Goal: Task Accomplishment & Management: Complete application form

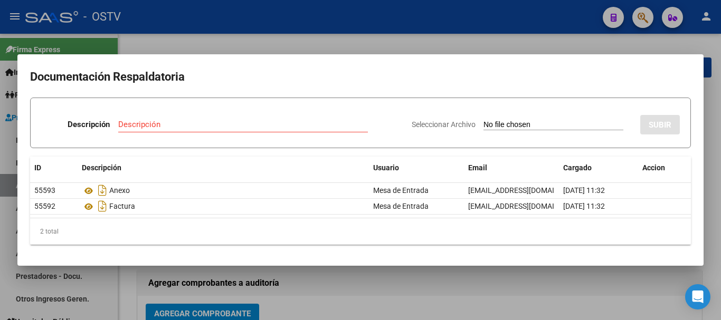
scroll to position [270, 0]
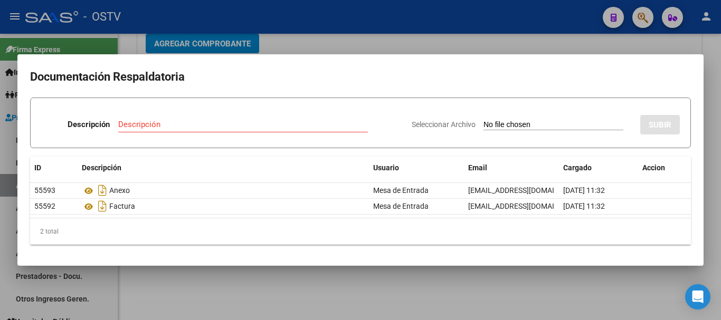
click at [327, 36] on div at bounding box center [360, 160] width 721 height 320
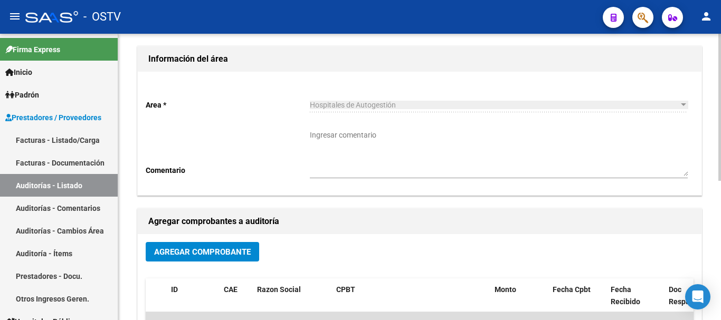
scroll to position [0, 0]
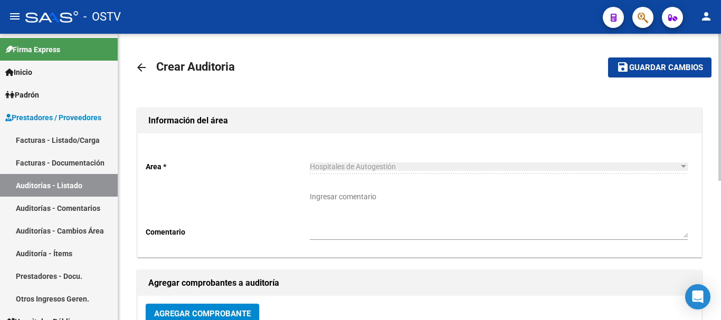
click at [657, 58] on button "save Guardar cambios" at bounding box center [659, 67] width 103 height 20
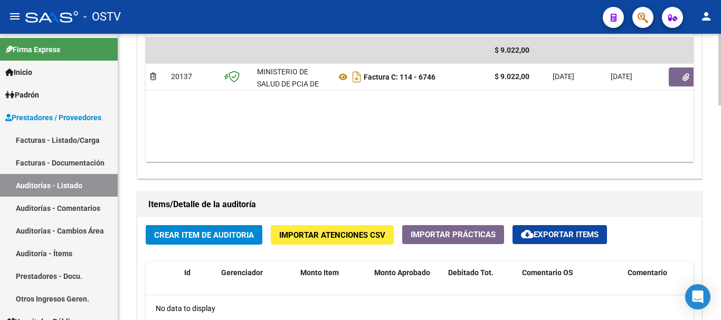
scroll to position [686, 0]
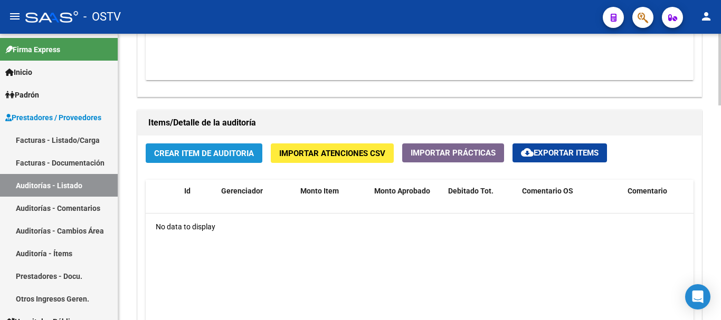
click at [199, 147] on button "Crear Item de Auditoria" at bounding box center [204, 153] width 117 height 20
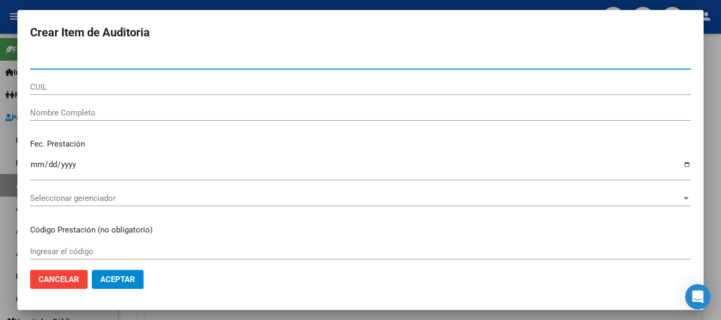
paste input "46746977"
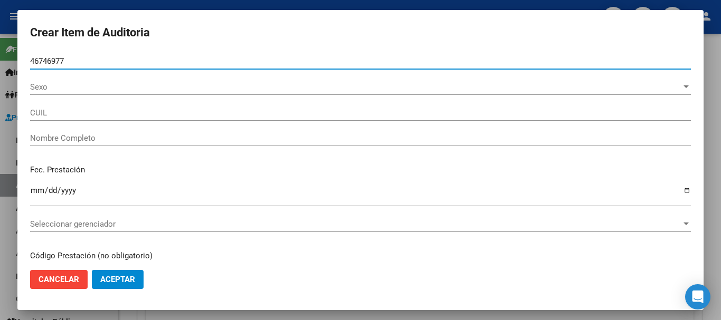
type input "46746977"
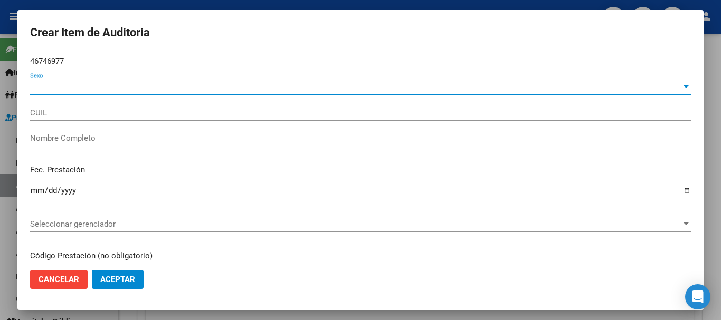
type input "20467469771"
type input "[PERSON_NAME]"
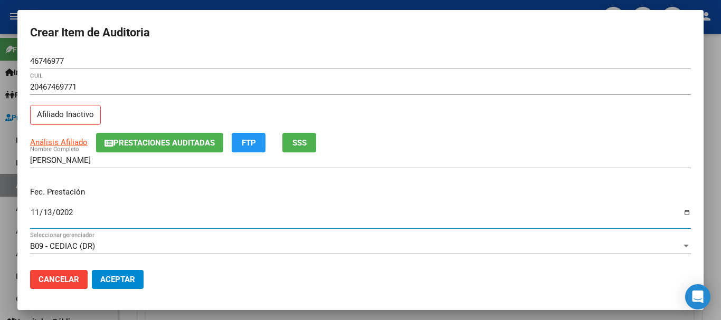
type input "[DATE]"
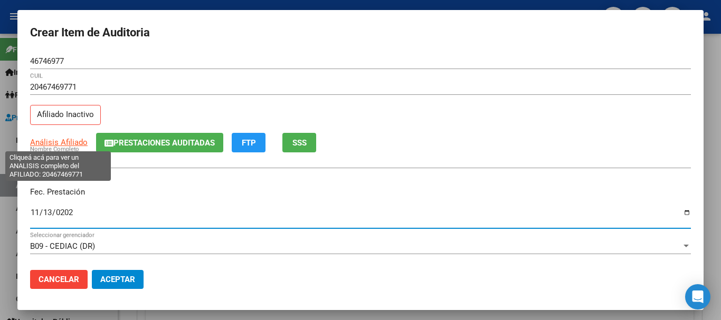
click at [71, 140] on span "Análisis Afiliado" at bounding box center [58, 142] width 57 height 9
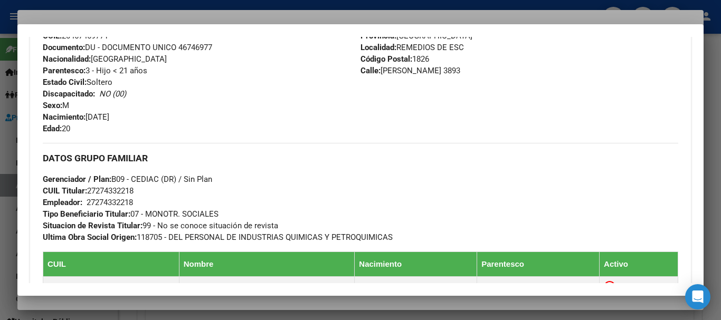
scroll to position [627, 0]
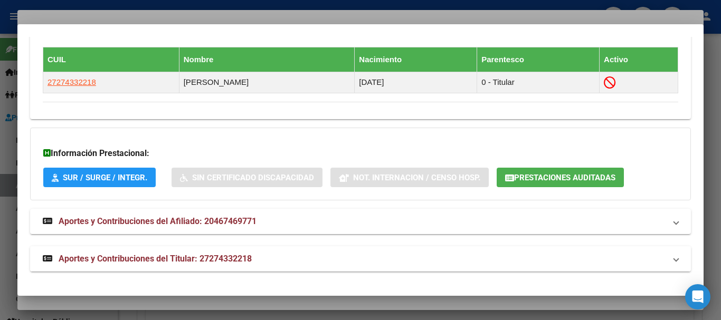
click at [206, 254] on span "Aportes y Contribuciones del Titular: 27274332218" at bounding box center [155, 259] width 193 height 10
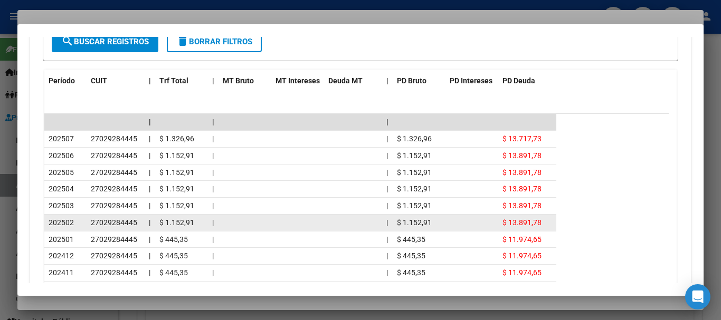
scroll to position [1021, 0]
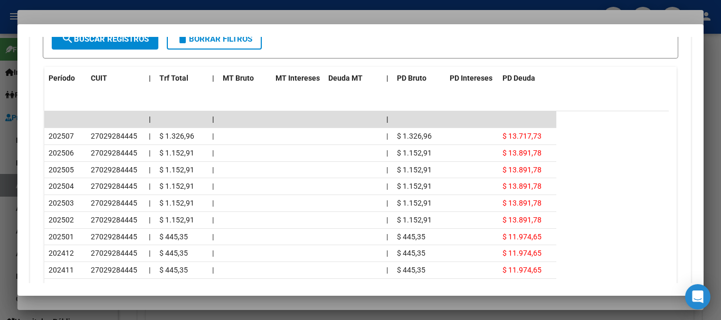
click at [185, 15] on div at bounding box center [360, 160] width 721 height 320
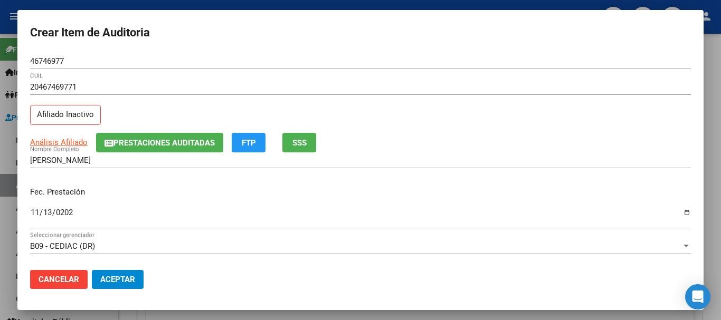
click at [495, 143] on div "Análisis Afiliado Prestaciones Auditadas FTP SSS" at bounding box center [360, 143] width 660 height 20
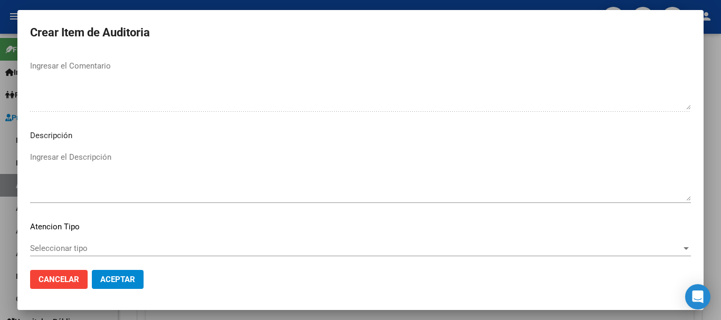
scroll to position [742, 0]
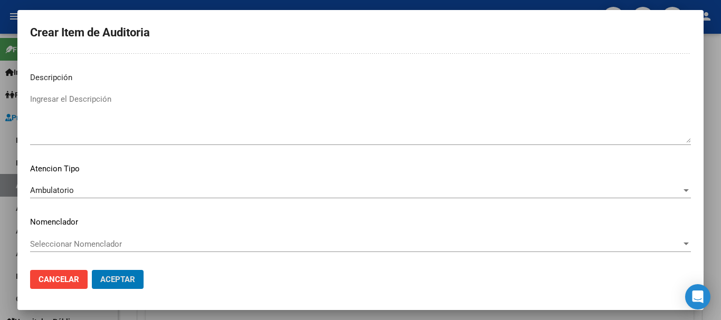
click at [92, 270] on button "Aceptar" at bounding box center [118, 279] width 52 height 19
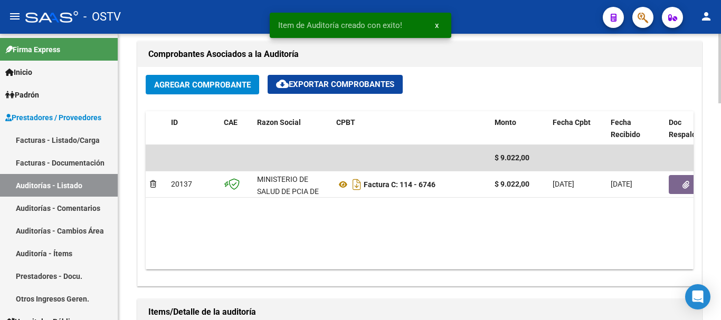
scroll to position [317, 0]
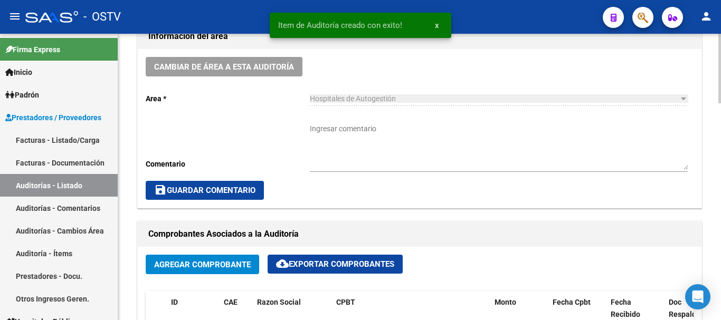
click at [386, 156] on textarea "Ingresar comentario" at bounding box center [499, 146] width 378 height 46
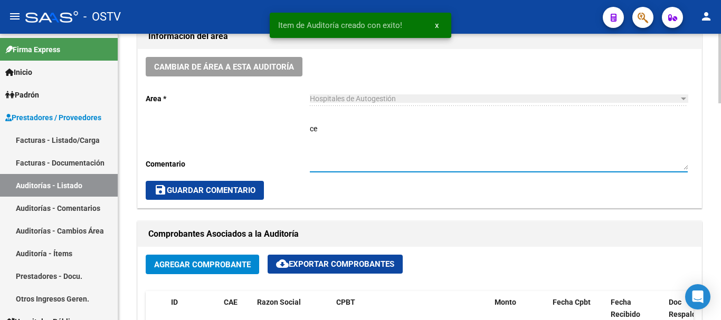
type textarea "c"
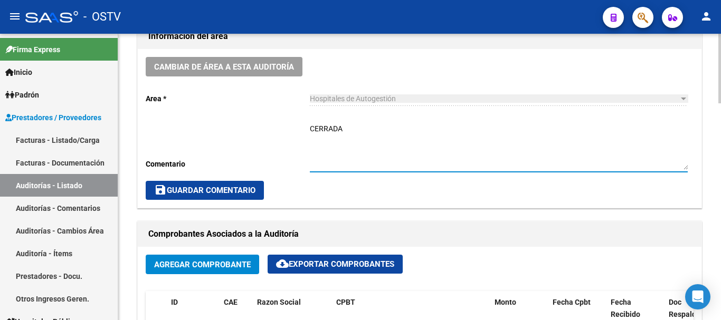
type textarea "CERRADA"
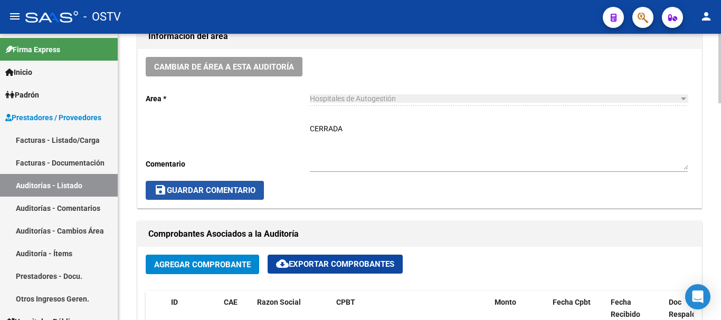
click at [212, 187] on span "save Guardar Comentario" at bounding box center [204, 190] width 101 height 9
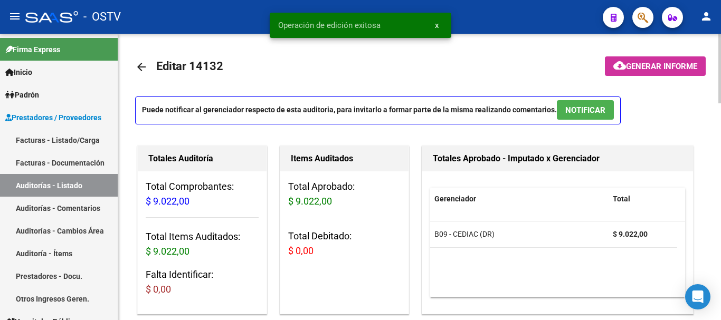
scroll to position [0, 0]
click at [146, 70] on mat-icon "arrow_back" at bounding box center [141, 67] width 13 height 13
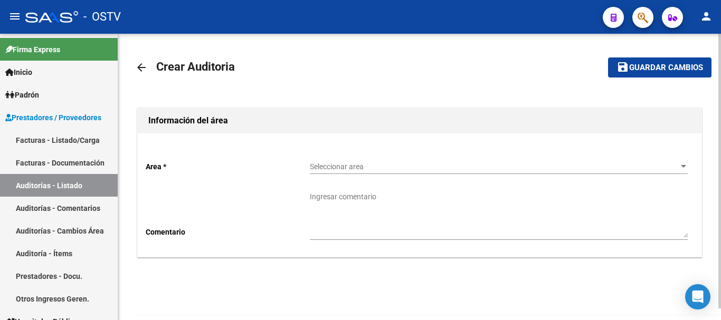
click at [323, 169] on span "Seleccionar area" at bounding box center [494, 166] width 368 height 9
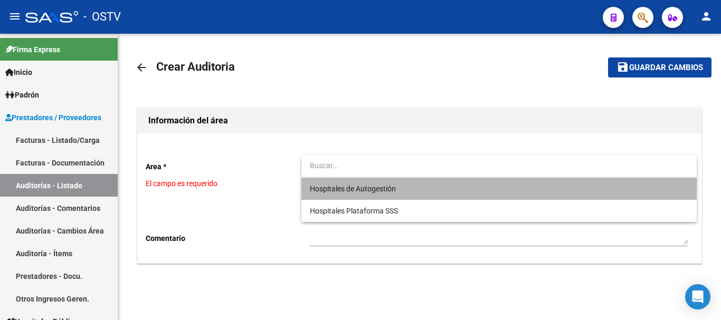
click at [340, 183] on span "Hospitales de Autogestión" at bounding box center [499, 189] width 378 height 22
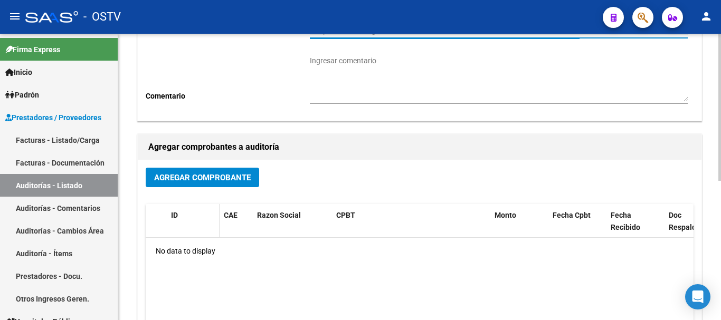
scroll to position [158, 0]
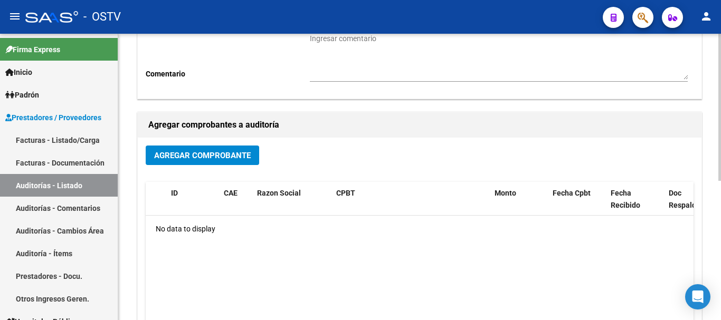
click at [202, 157] on span "Agregar Comprobante" at bounding box center [202, 155] width 97 height 9
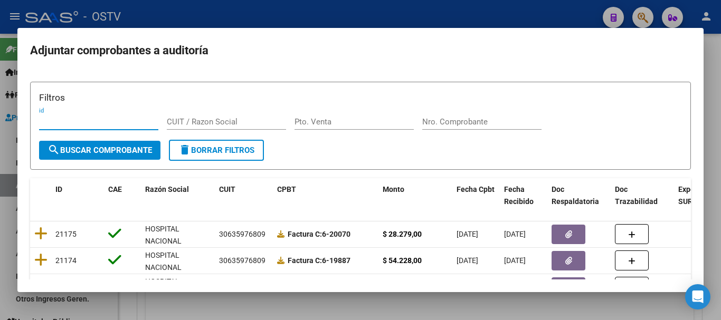
click at [452, 121] on input "Nro. Comprobante" at bounding box center [481, 121] width 119 height 9
paste input "6747"
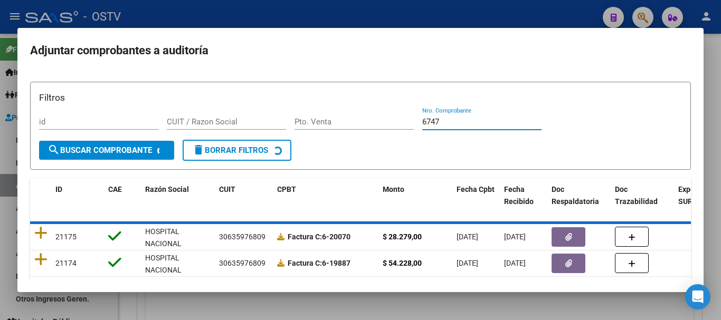
type input "6747"
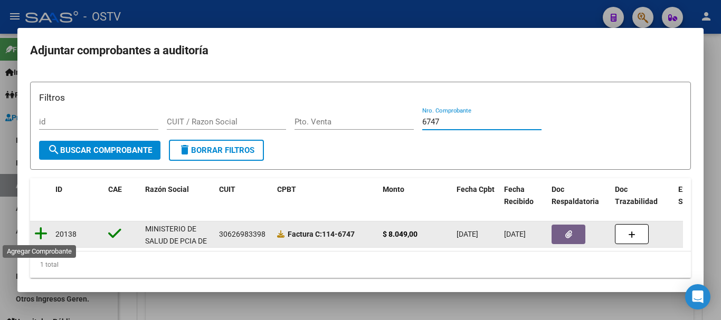
click at [37, 237] on icon at bounding box center [40, 233] width 13 height 15
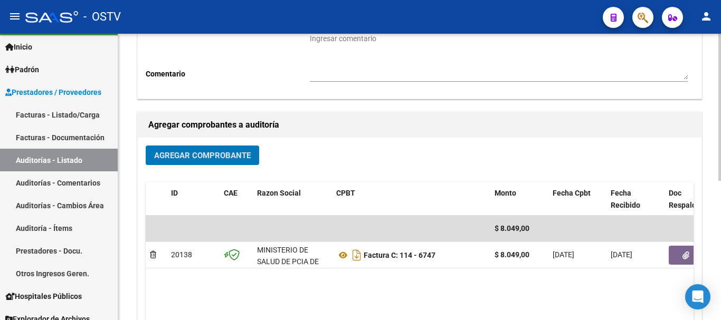
scroll to position [35, 0]
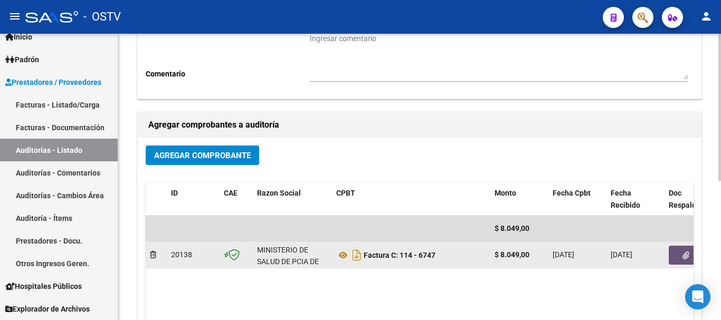
click at [684, 258] on icon "button" at bounding box center [685, 256] width 7 height 8
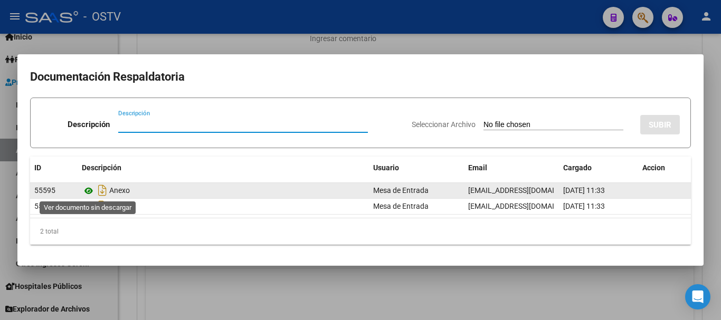
click at [87, 188] on icon at bounding box center [89, 191] width 14 height 13
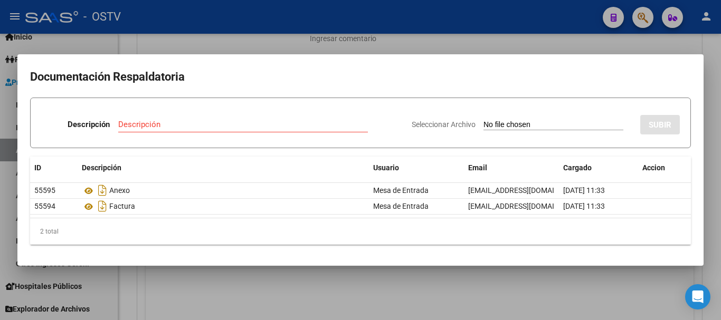
click at [548, 41] on div at bounding box center [360, 160] width 721 height 320
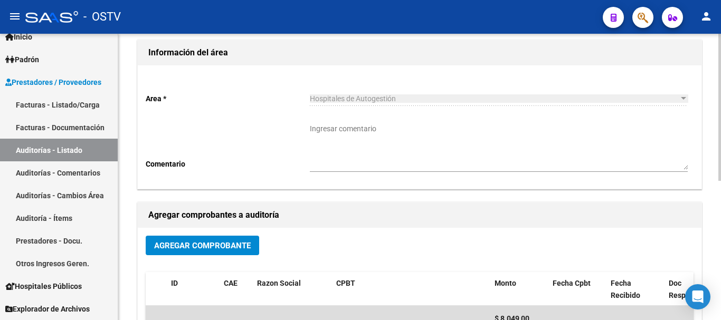
scroll to position [0, 0]
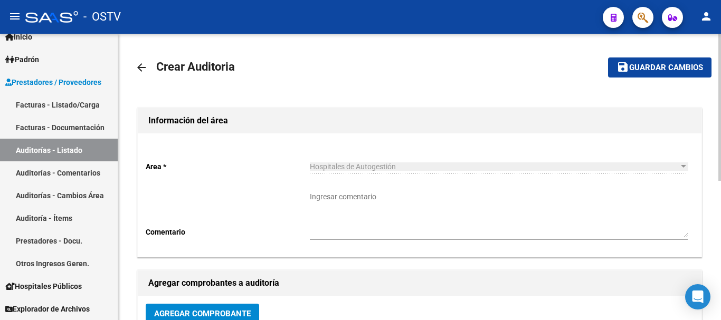
click at [626, 74] on button "save Guardar cambios" at bounding box center [659, 67] width 103 height 20
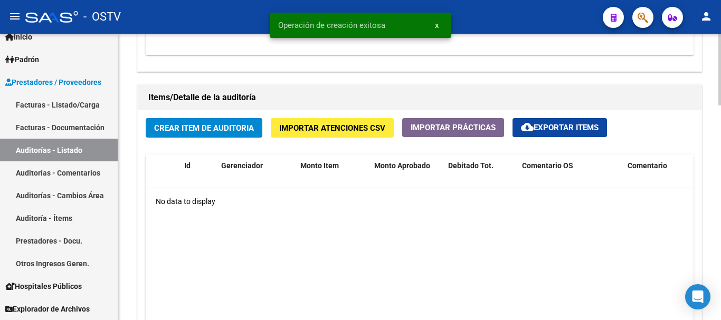
scroll to position [703, 0]
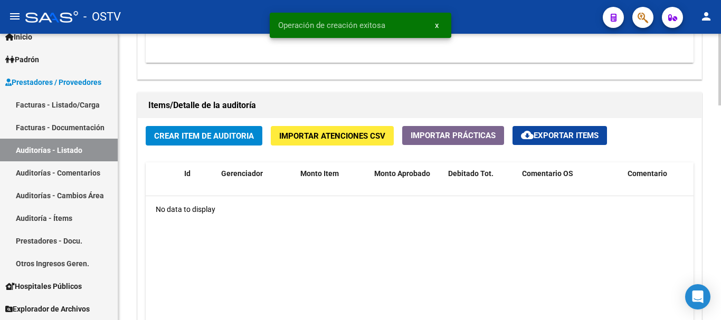
click at [197, 125] on div "Crear Item de Auditoria Importar Atenciones CSV Importar Prácticas cloud_downlo…" at bounding box center [419, 260] width 563 height 285
click at [203, 132] on span "Crear Item de Auditoria" at bounding box center [204, 135] width 100 height 9
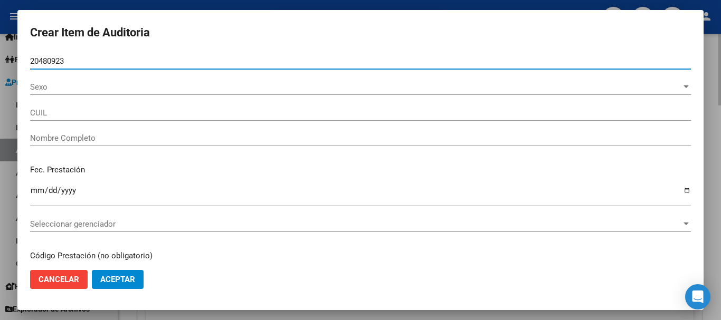
type input "20480923"
type input "20204809233"
type input "PARED [PERSON_NAME]"
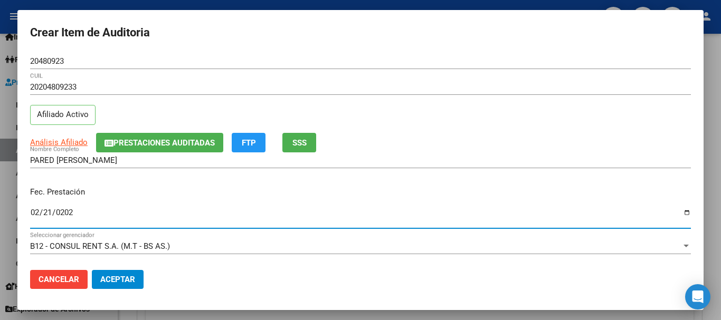
type input "[DATE]"
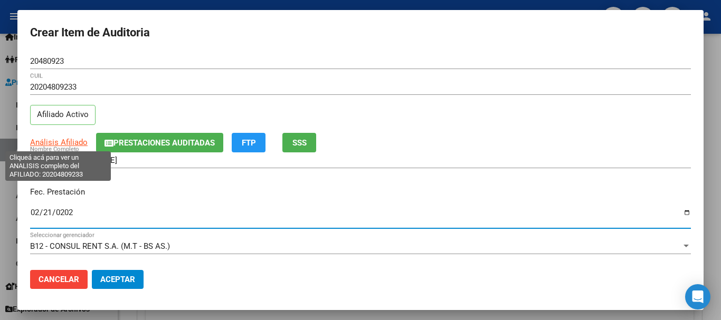
click at [74, 145] on span "Análisis Afiliado" at bounding box center [58, 142] width 57 height 9
type textarea "20204809233"
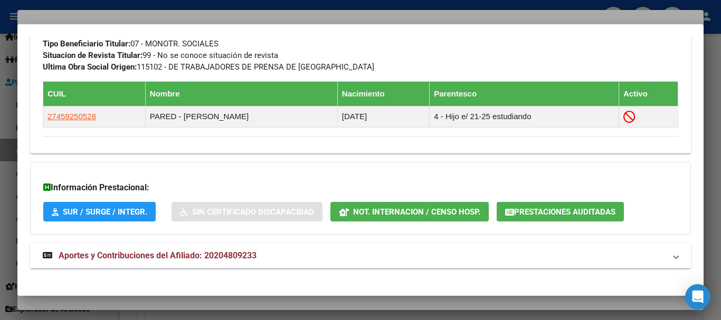
scroll to position [567, 0]
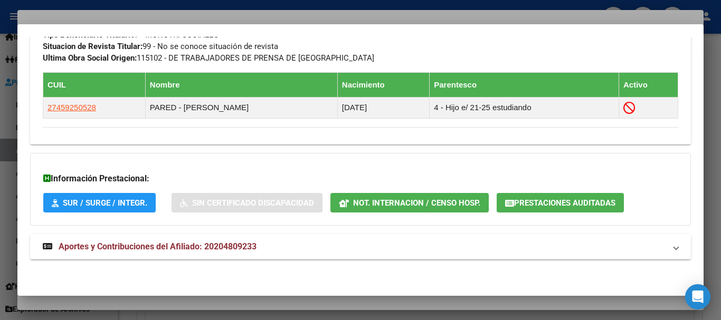
click at [244, 236] on mat-expansion-panel-header "Aportes y Contribuciones del Afiliado: 20204809233" at bounding box center [360, 246] width 660 height 25
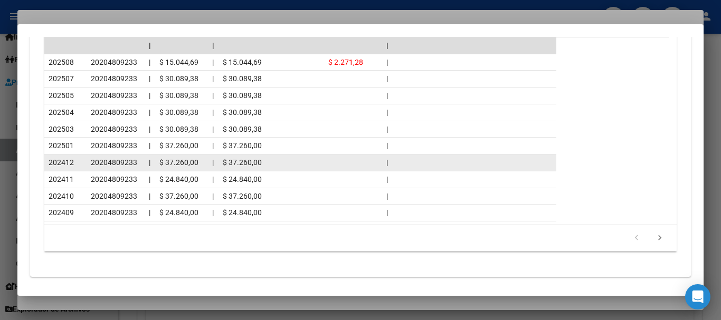
scroll to position [1040, 0]
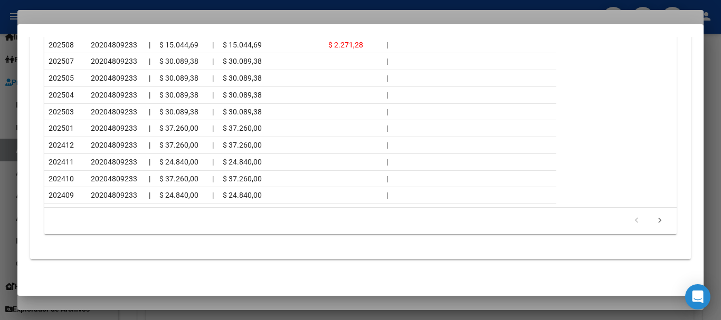
click at [135, 17] on div at bounding box center [360, 160] width 721 height 320
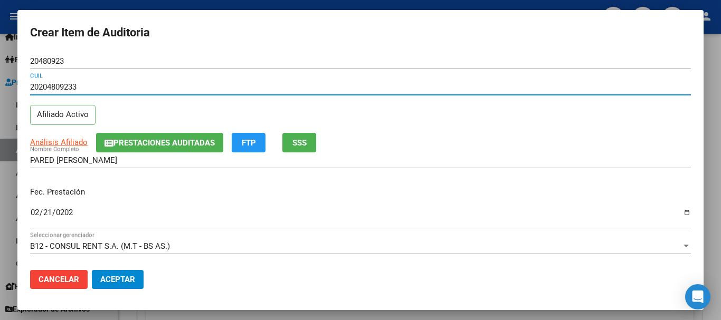
click at [434, 90] on input "20204809233" at bounding box center [360, 86] width 660 height 9
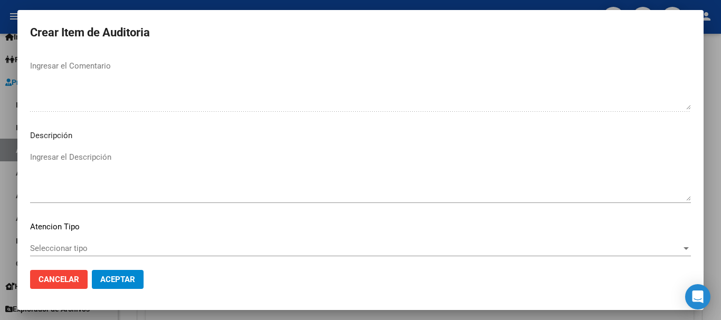
scroll to position [742, 0]
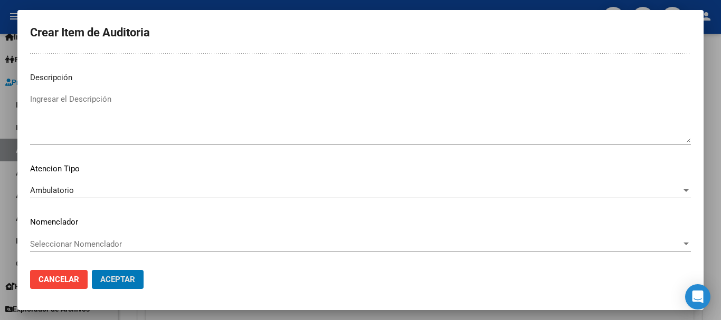
click at [92, 270] on button "Aceptar" at bounding box center [118, 279] width 52 height 19
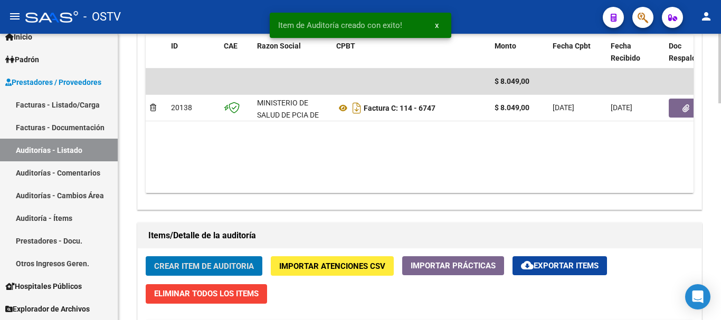
scroll to position [310, 0]
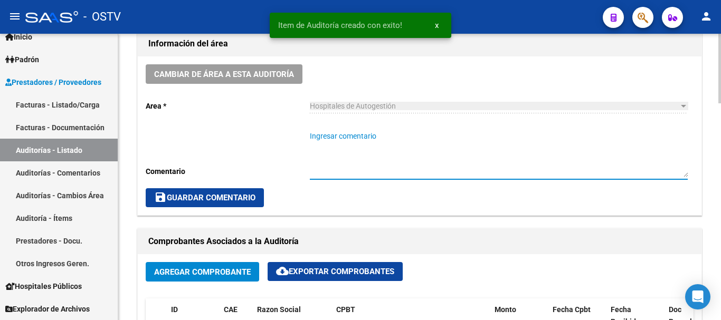
click at [404, 151] on textarea "Ingresar comentario" at bounding box center [499, 154] width 378 height 46
type textarea "CERRADA"
click at [199, 197] on span "save Guardar Comentario" at bounding box center [204, 197] width 101 height 9
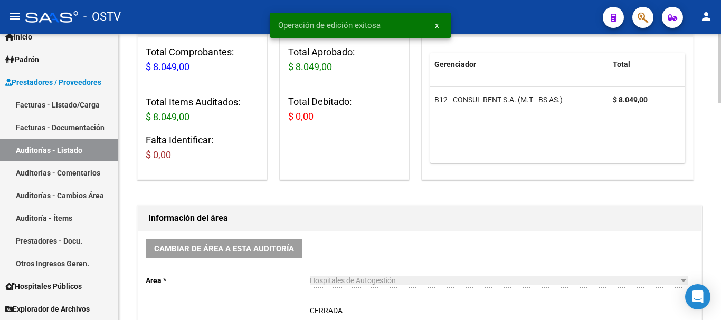
scroll to position [0, 0]
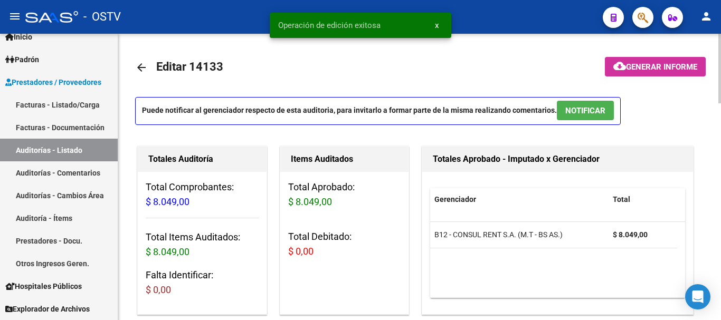
click at [139, 67] on mat-icon "arrow_back" at bounding box center [141, 67] width 13 height 13
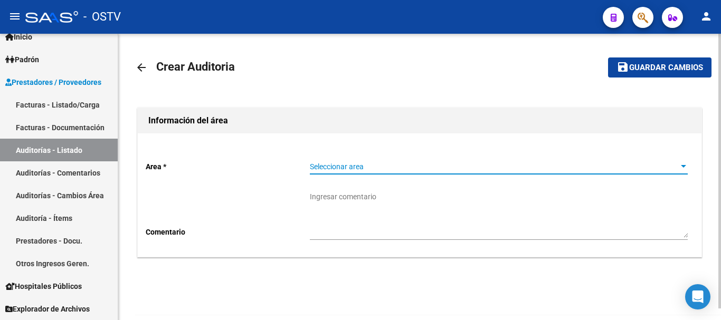
click at [380, 162] on span "Seleccionar area" at bounding box center [494, 166] width 368 height 9
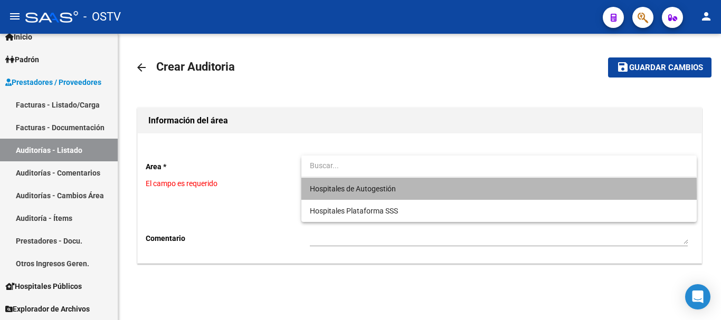
click at [362, 195] on span "Hospitales de Autogestión" at bounding box center [499, 189] width 378 height 22
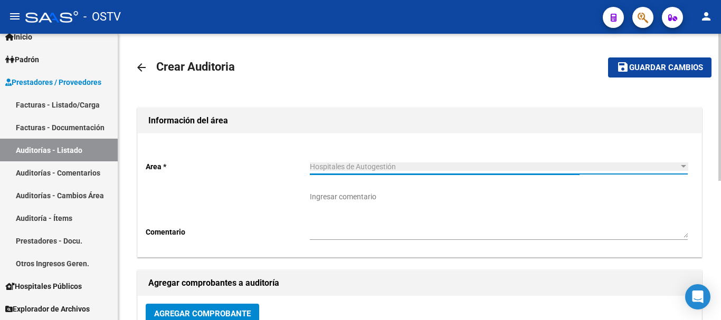
click at [222, 309] on span "Agregar Comprobante" at bounding box center [202, 313] width 97 height 9
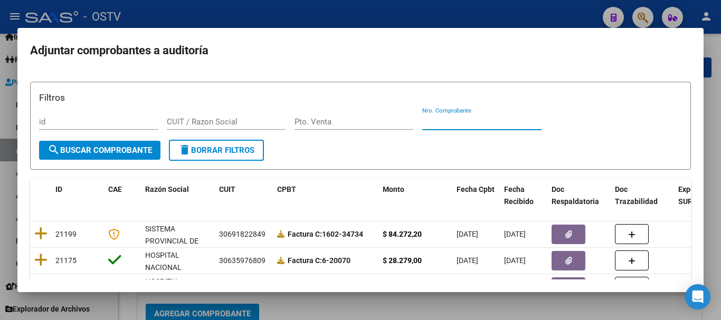
paste input "7009"
type input "7009"
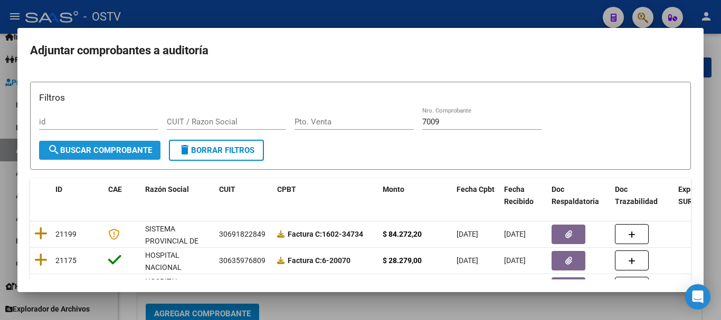
click at [118, 147] on span "search Buscar Comprobante" at bounding box center [99, 150] width 104 height 9
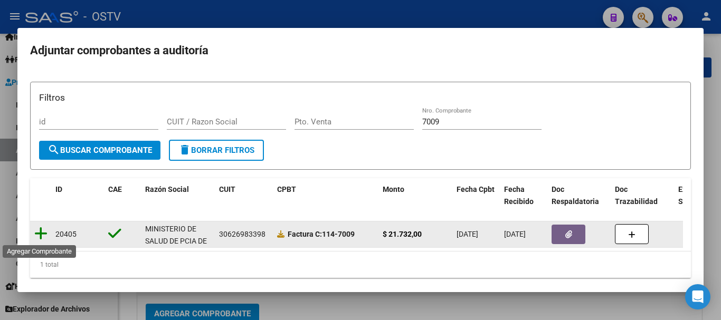
click at [37, 234] on icon at bounding box center [40, 233] width 13 height 15
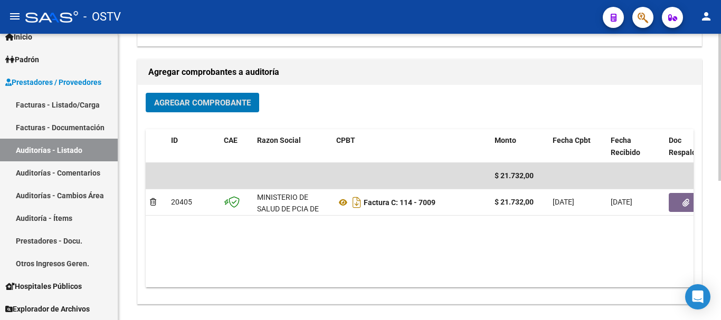
scroll to position [214, 0]
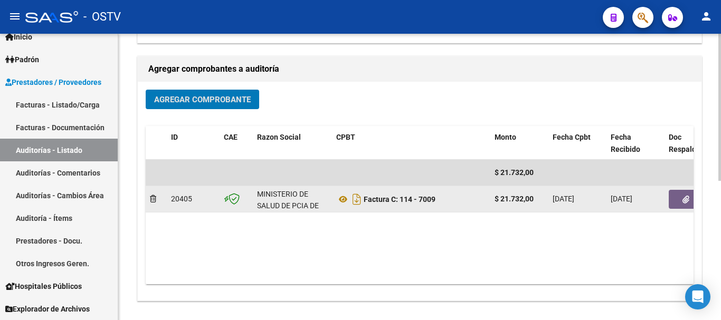
click at [681, 196] on button "button" at bounding box center [685, 199] width 34 height 19
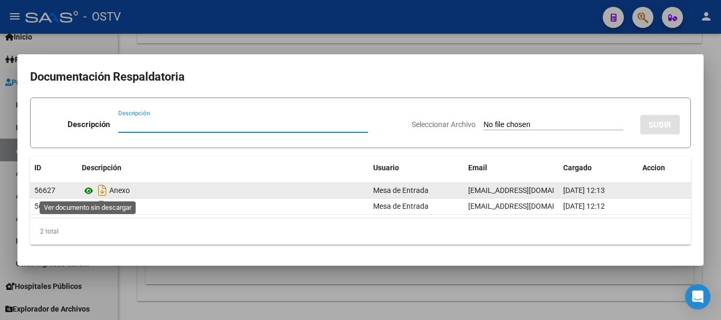
click at [89, 188] on icon at bounding box center [89, 191] width 14 height 13
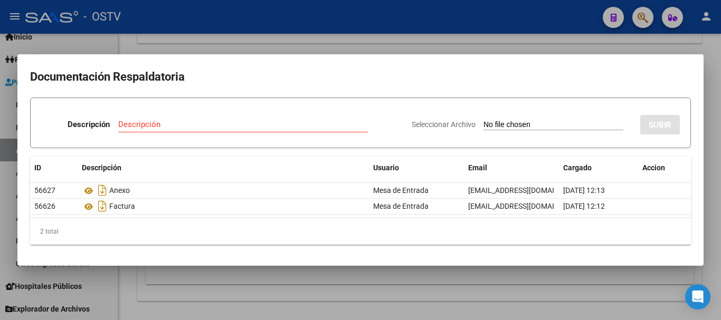
click at [193, 44] on div at bounding box center [360, 160] width 721 height 320
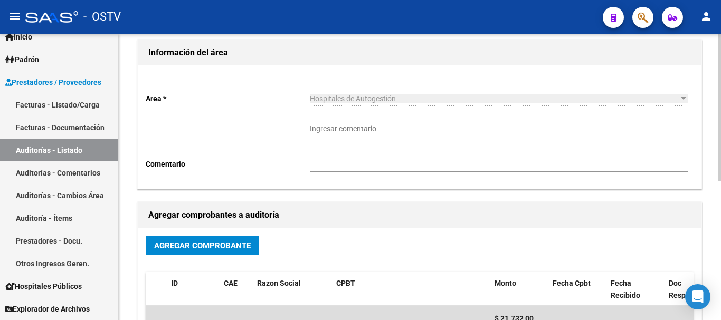
scroll to position [0, 0]
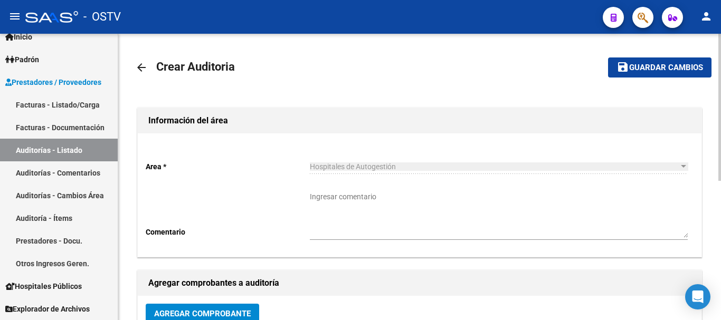
click at [662, 74] on button "save Guardar cambios" at bounding box center [659, 67] width 103 height 20
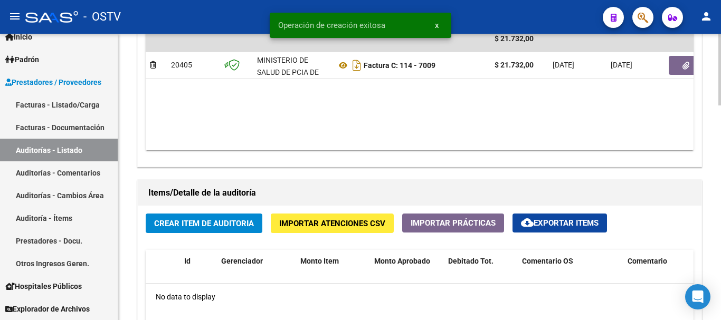
scroll to position [633, 0]
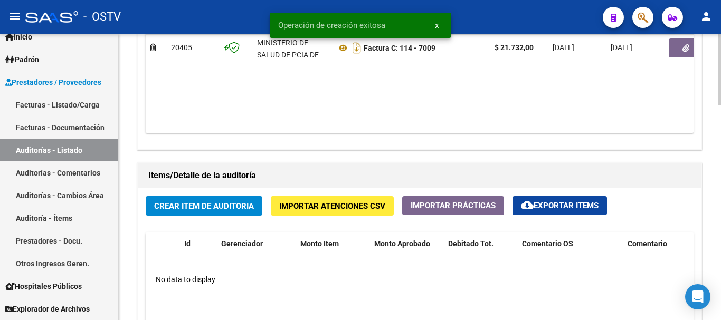
click at [249, 214] on button "Crear Item de Auditoria" at bounding box center [204, 206] width 117 height 20
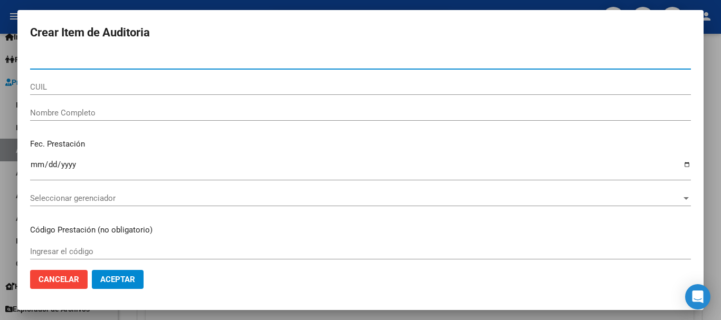
paste input "22988611"
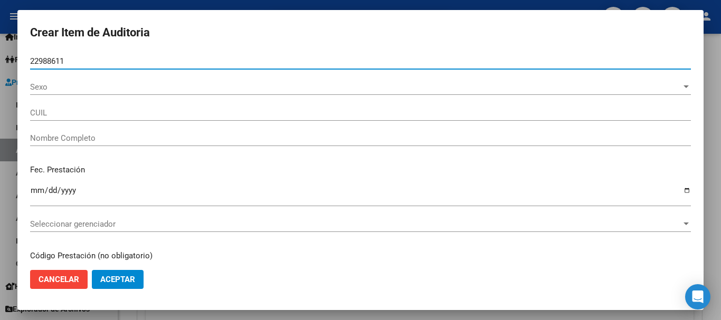
type input "22988611"
type input "27229886113"
type input "PETROSINI ZULEMA DEL CARMEN"
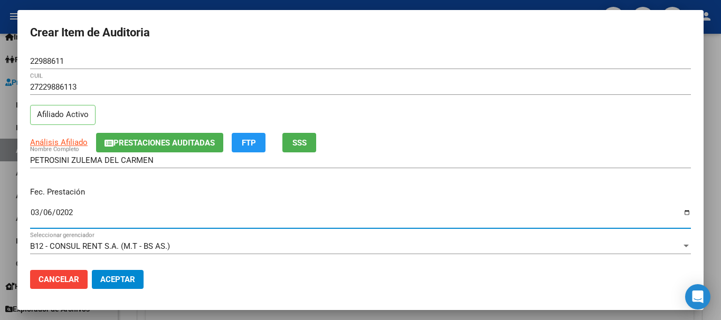
type input "[DATE]"
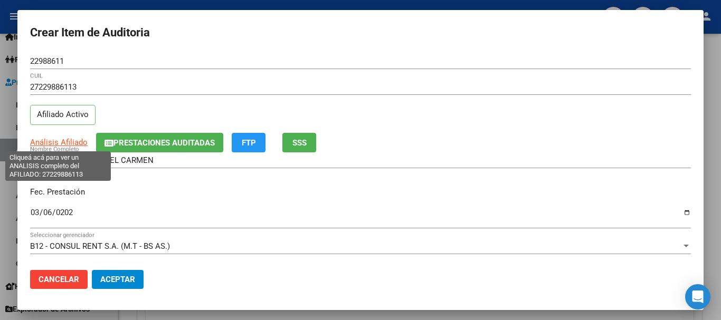
click at [46, 145] on span "Análisis Afiliado" at bounding box center [58, 142] width 57 height 9
type textarea "27229886113"
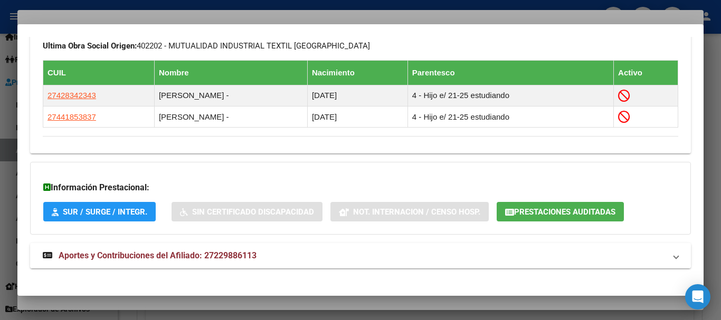
scroll to position [588, 0]
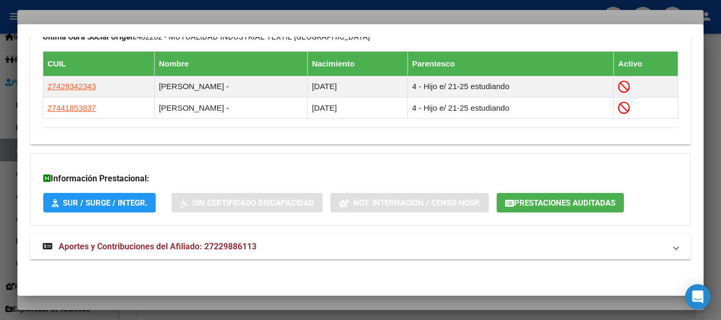
click at [245, 247] on span "Aportes y Contribuciones del Afiliado: 27229886113" at bounding box center [158, 247] width 198 height 10
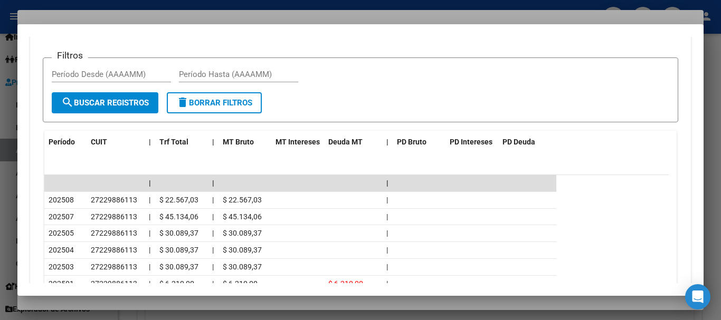
scroll to position [982, 0]
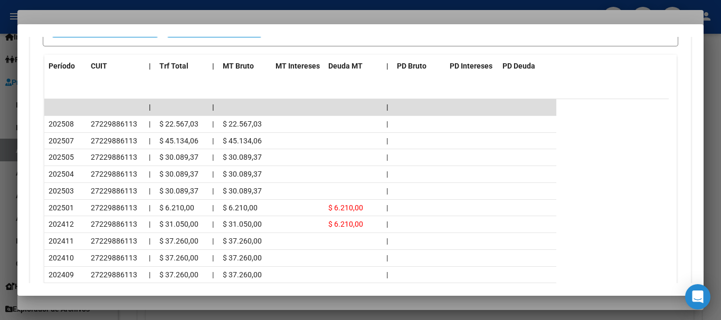
click at [171, 14] on div at bounding box center [360, 160] width 721 height 320
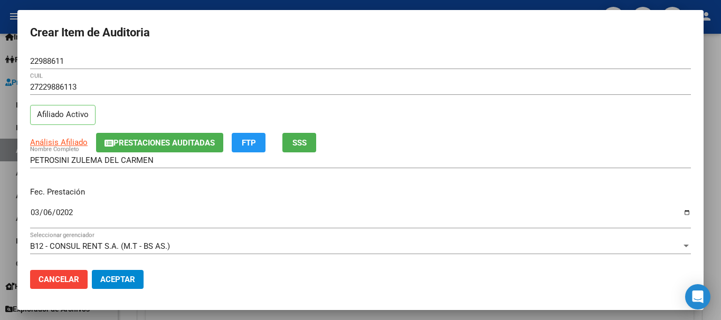
click at [499, 163] on input "PETROSINI ZULEMA DEL CARMEN" at bounding box center [360, 160] width 660 height 9
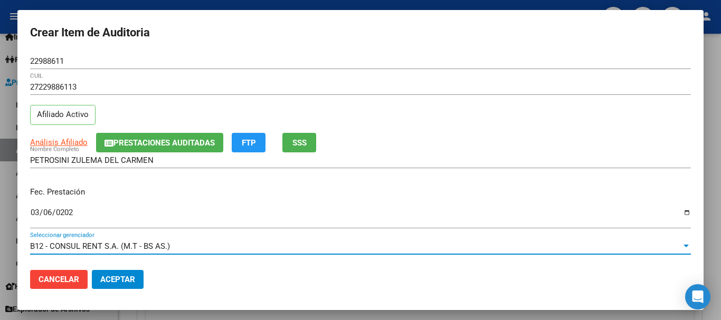
scroll to position [142, 0]
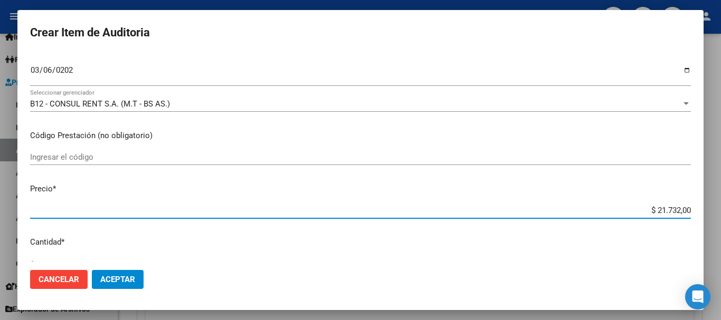
type input "$ 0,07"
type input "$ 0,72"
type input "$ 7,24"
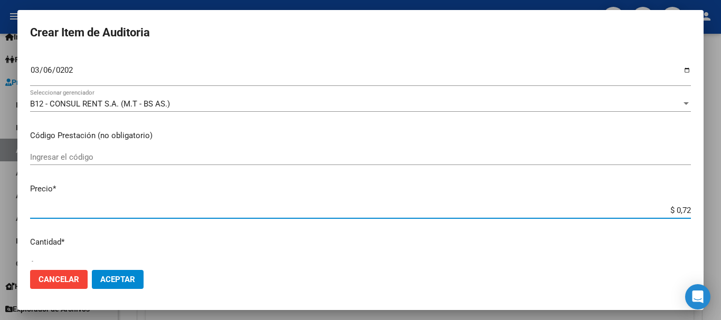
type input "$ 7,24"
type input "$ 72,44"
type input "$ 724,40"
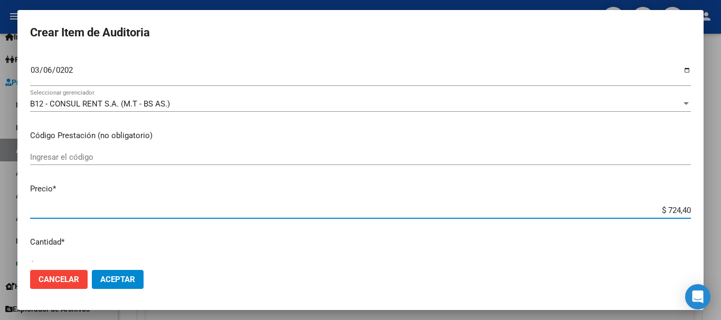
type input "$ 7.244,00"
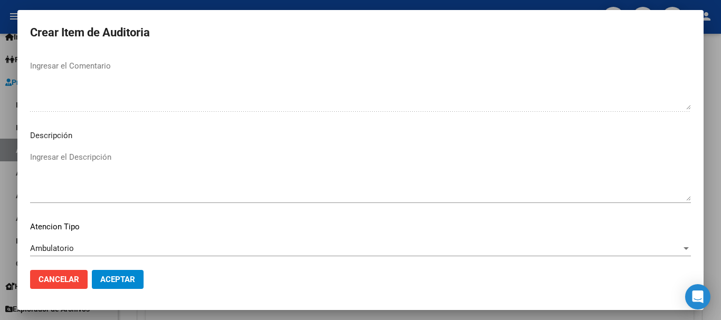
scroll to position [742, 0]
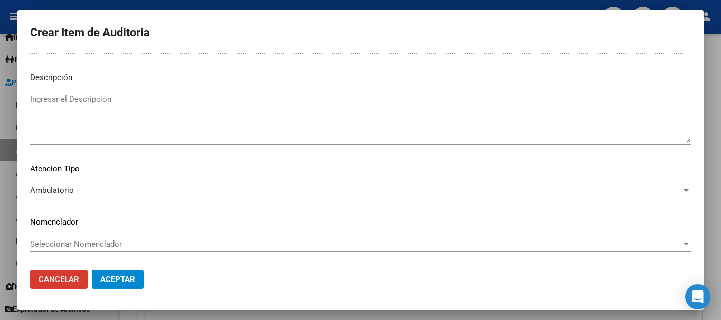
click at [92, 270] on button "Aceptar" at bounding box center [118, 279] width 52 height 19
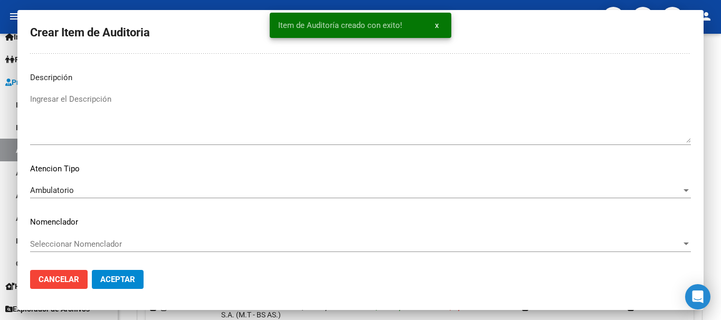
scroll to position [634, 0]
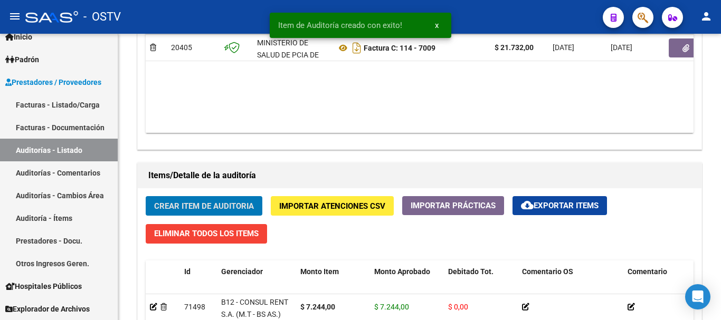
click at [146, 196] on button "Crear Item de Auditoria" at bounding box center [204, 206] width 117 height 20
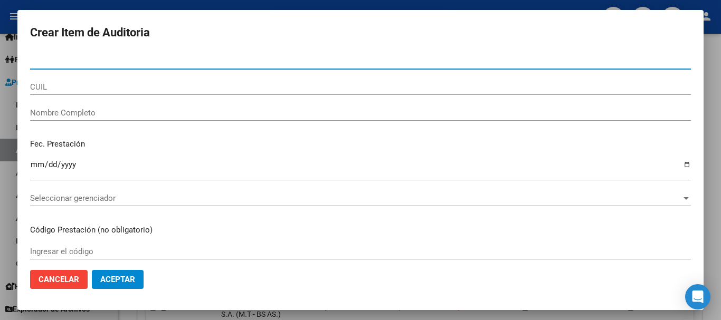
paste input "35369670"
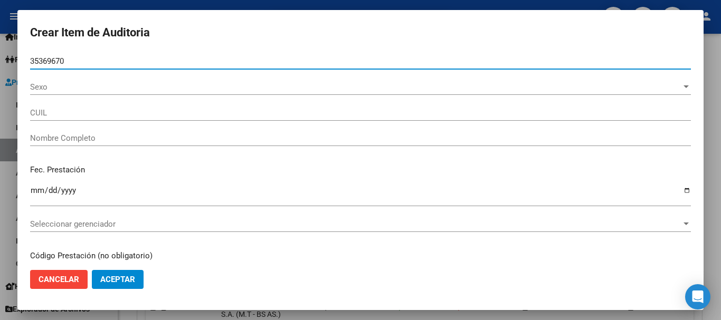
type input "35369670"
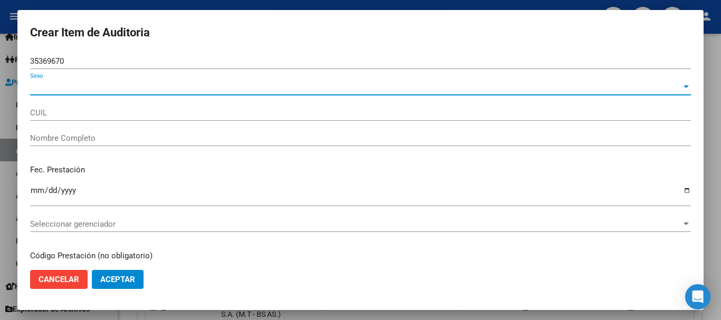
type input "27353696705"
type input "[PERSON_NAME]"
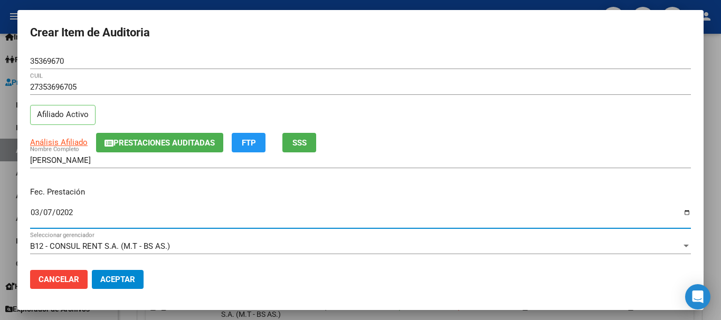
type input "[DATE]"
click at [79, 137] on app-link-go-to "Análisis Afiliado" at bounding box center [58, 143] width 57 height 12
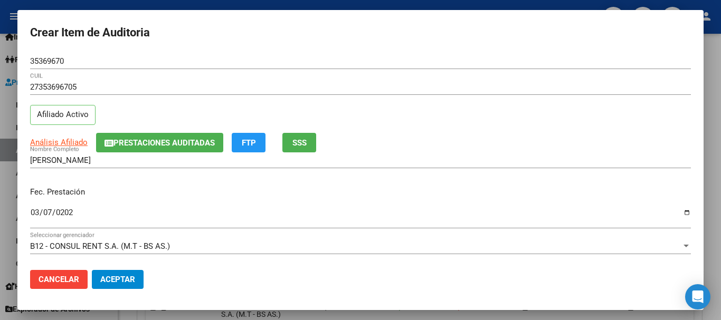
click at [55, 151] on div "Análisis Afiliado Prestaciones Auditadas FTP SSS" at bounding box center [360, 143] width 660 height 20
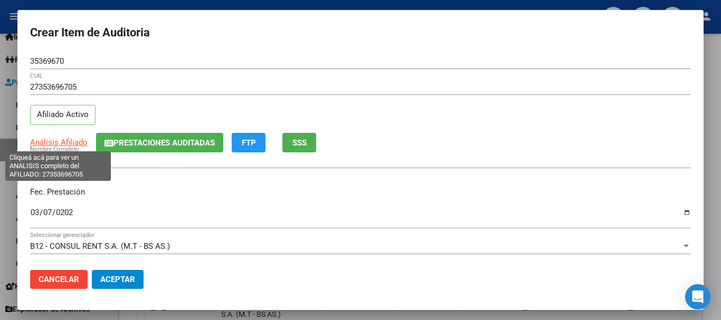
click at [63, 138] on span "Análisis Afiliado" at bounding box center [58, 142] width 57 height 9
type textarea "27353696705"
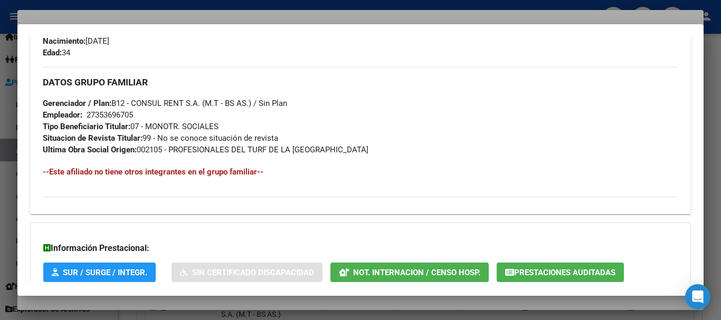
scroll to position [544, 0]
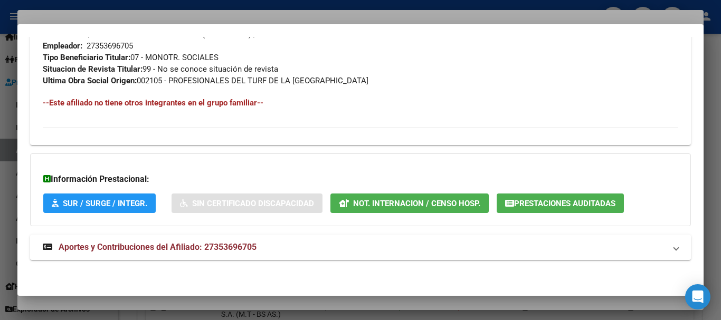
click at [181, 243] on span "Aportes y Contribuciones del Afiliado: 27353696705" at bounding box center [158, 247] width 198 height 10
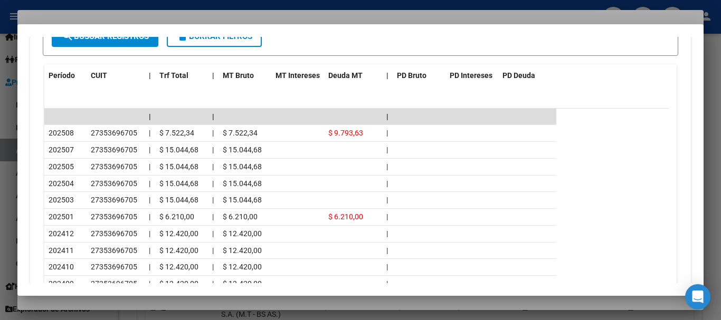
scroll to position [930, 0]
click at [241, 12] on div at bounding box center [360, 160] width 721 height 320
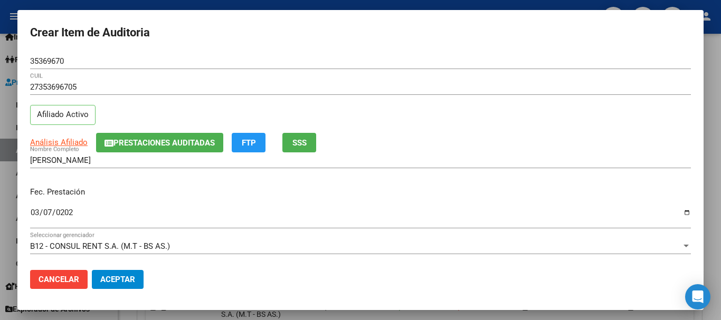
click at [351, 70] on div "35369670 Nro Documento" at bounding box center [360, 66] width 660 height 26
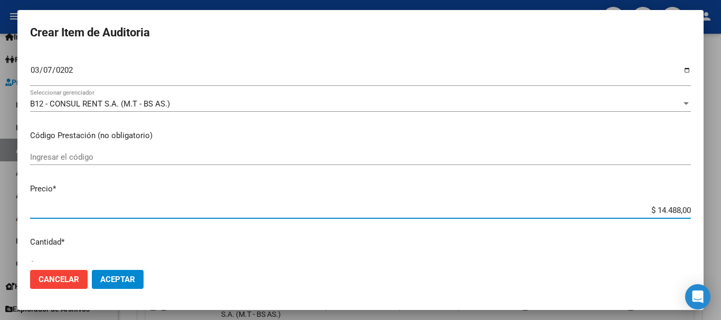
type input "$ 0,07"
type input "$ 0,72"
type input "$ 7,24"
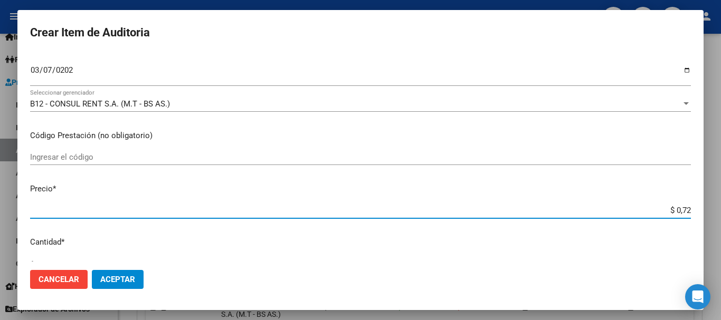
type input "$ 7,24"
type input "$ 72,44"
type input "$ 724,40"
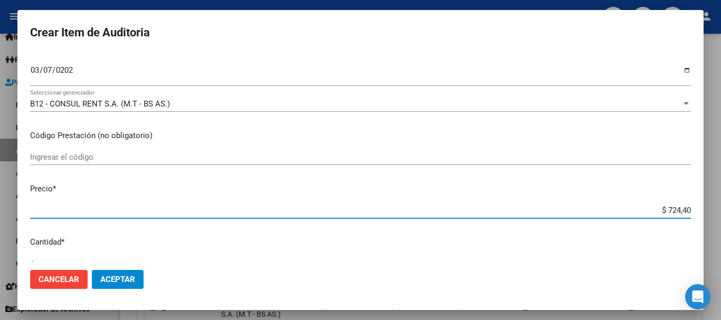
type input "$ 7.244,00"
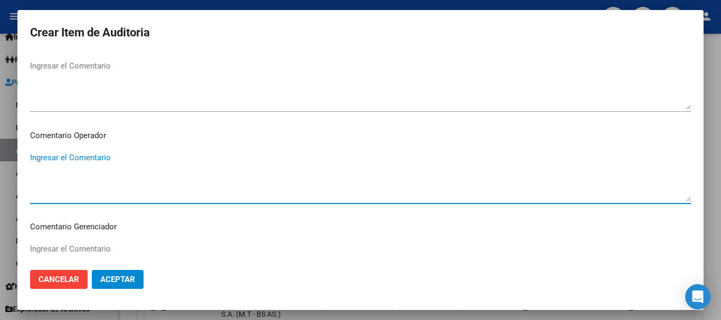
scroll to position [684, 0]
type textarea "A"
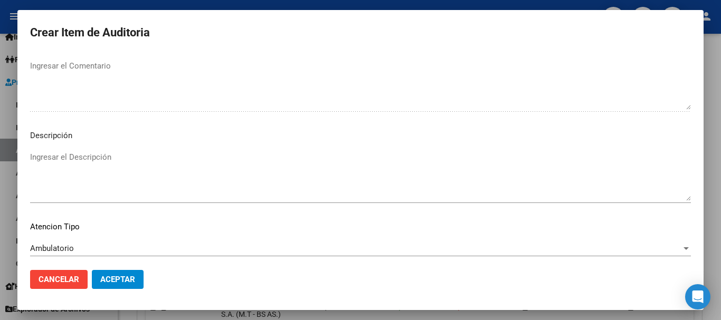
scroll to position [742, 0]
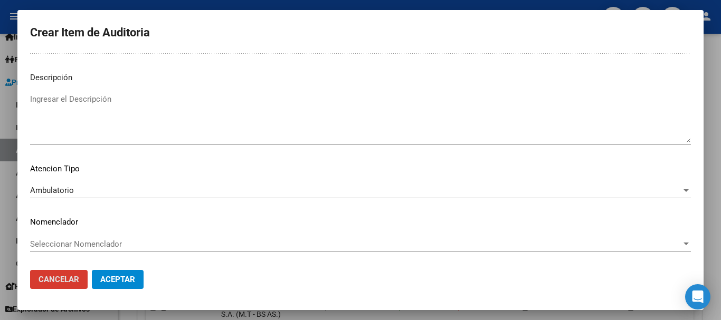
click at [92, 270] on button "Aceptar" at bounding box center [118, 279] width 52 height 19
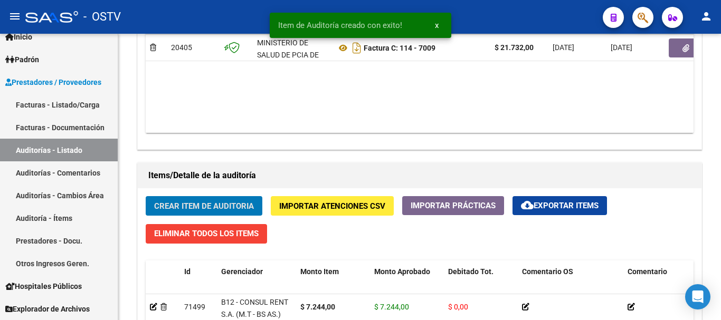
click at [146, 196] on button "Crear Item de Auditoria" at bounding box center [204, 206] width 117 height 20
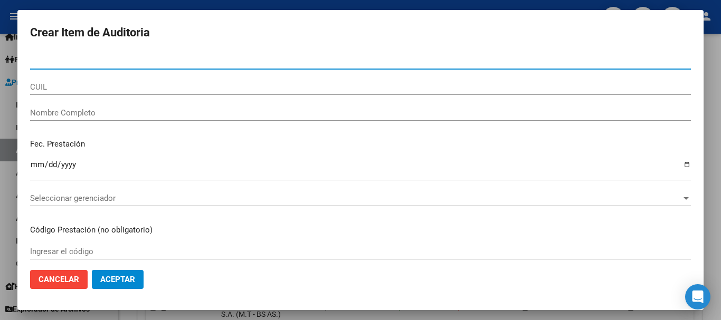
paste input "34384997"
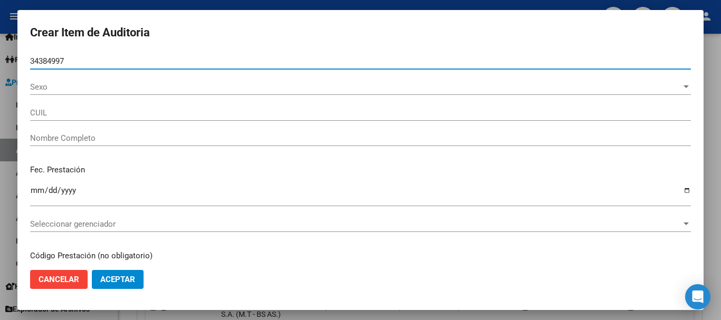
type input "34384997"
type input "23343849974"
type input "[PERSON_NAME]"
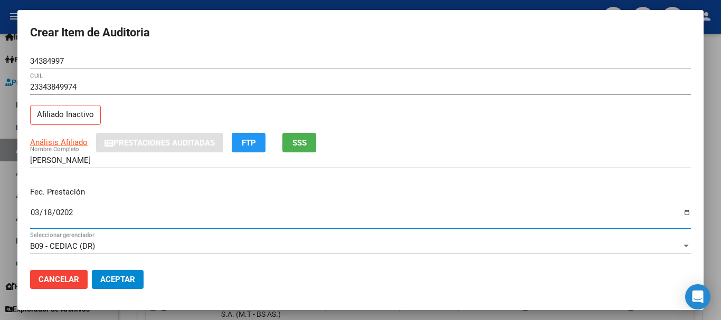
type input "[DATE]"
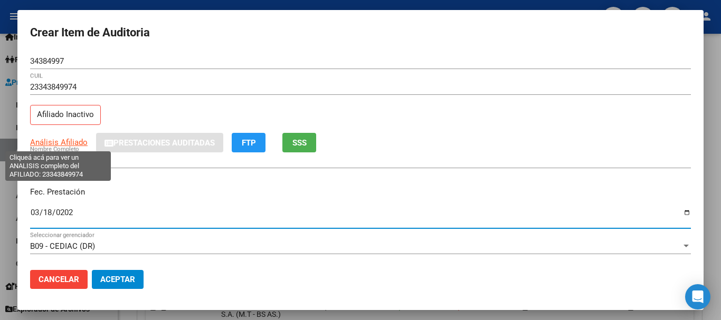
click at [59, 142] on span "Análisis Afiliado" at bounding box center [58, 142] width 57 height 9
type textarea "23343849974"
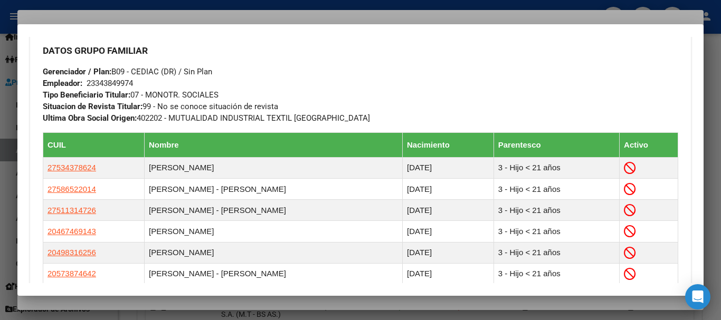
scroll to position [717, 0]
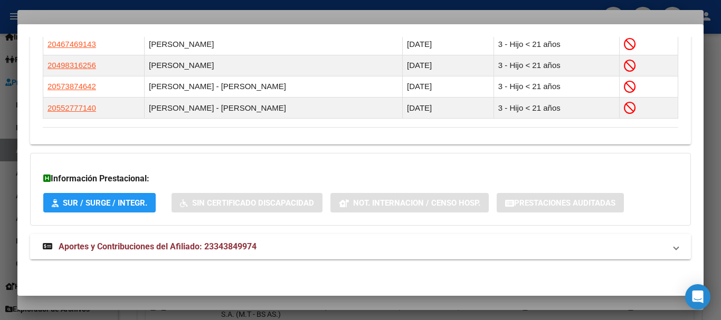
click at [145, 246] on span "Aportes y Contribuciones del Afiliado: 23343849974" at bounding box center [158, 247] width 198 height 10
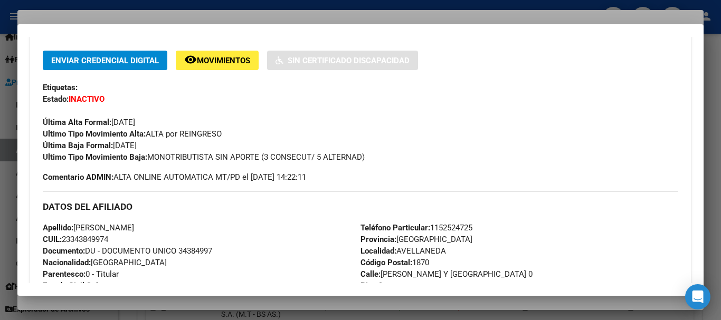
scroll to position [3, 0]
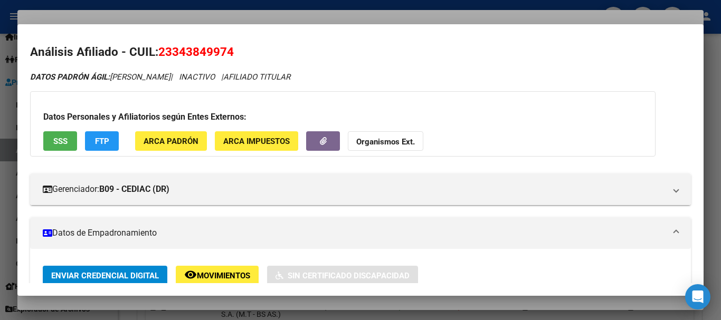
click at [389, 136] on button "Organismos Ext." at bounding box center [385, 141] width 75 height 20
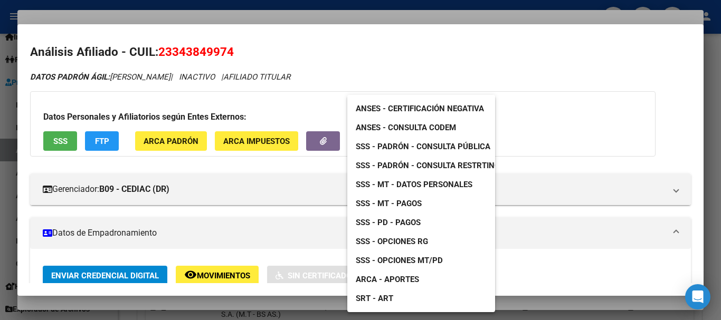
click at [428, 180] on span "SSS - MT - Datos Personales" at bounding box center [414, 184] width 117 height 9
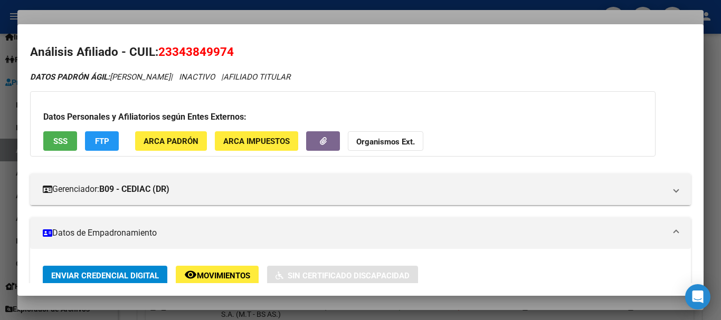
click at [373, 141] on strong "Organismos Ext." at bounding box center [385, 141] width 59 height 9
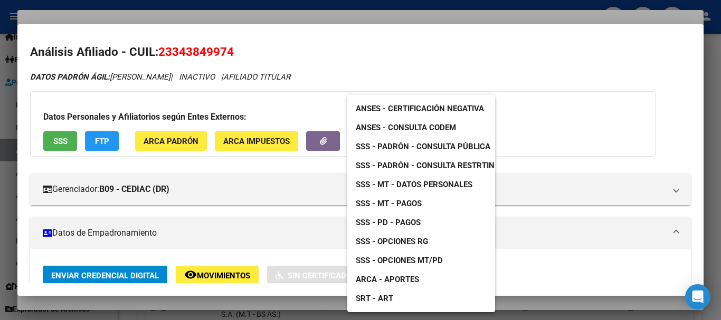
click at [373, 54] on div at bounding box center [360, 160] width 721 height 320
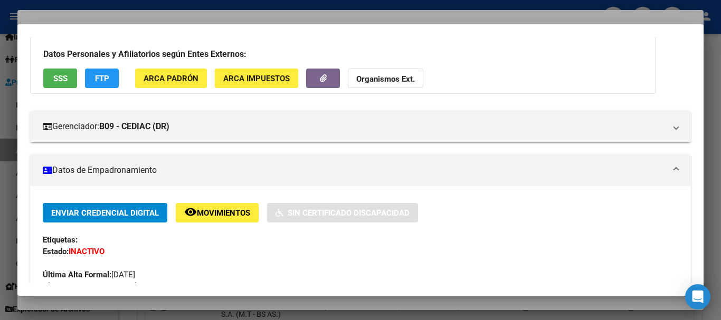
scroll to position [161, 0]
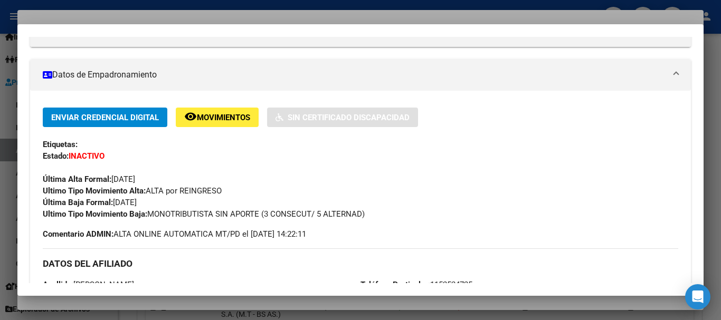
click at [519, 173] on div "Última Alta Formal: [DATE]" at bounding box center [360, 173] width 635 height 23
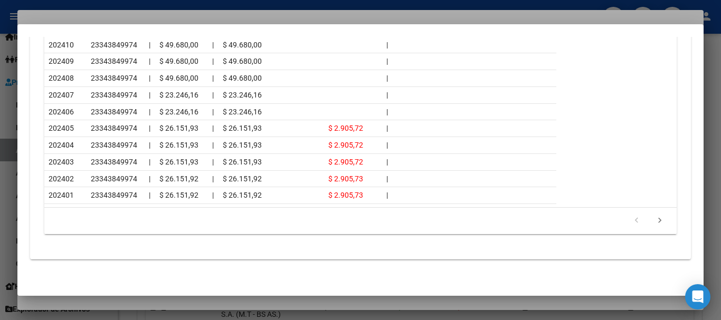
scroll to position [1085, 0]
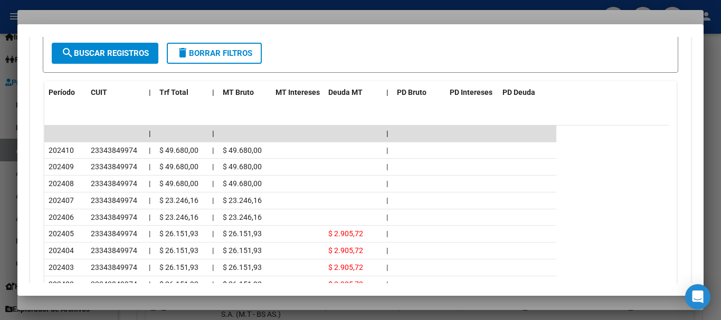
click at [155, 9] on div at bounding box center [360, 160] width 721 height 320
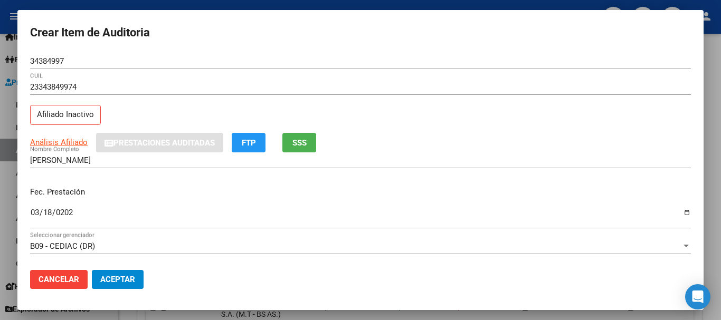
click at [498, 105] on div "23343849974 CUIL Afiliado Inactivo" at bounding box center [360, 106] width 660 height 54
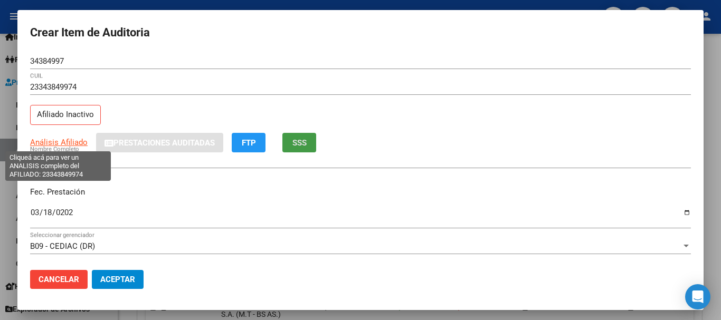
click at [71, 141] on span "Análisis Afiliado" at bounding box center [58, 142] width 57 height 9
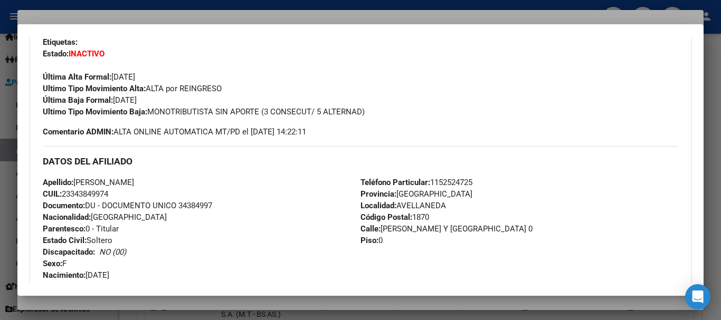
scroll to position [0, 0]
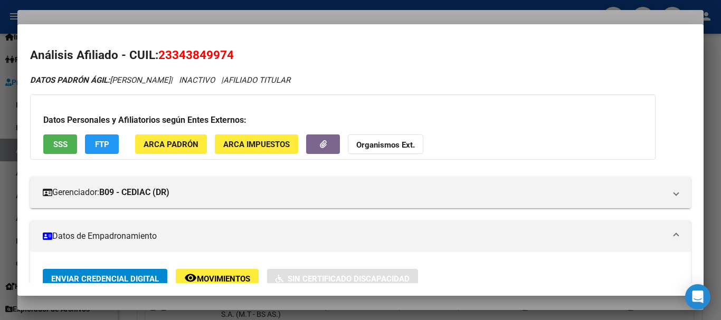
click at [367, 150] on strong "Organismos Ext." at bounding box center [385, 144] width 59 height 9
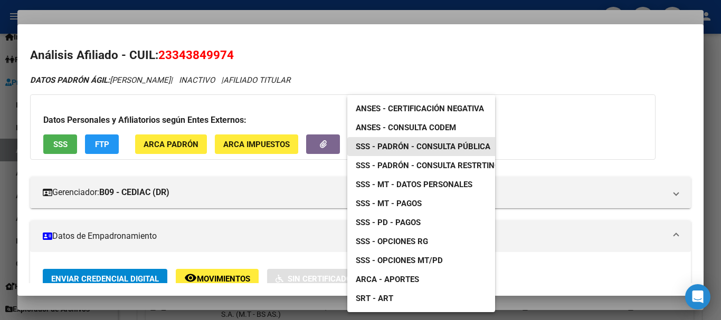
click at [403, 150] on span "SSS - Padrón - Consulta Pública" at bounding box center [423, 146] width 135 height 9
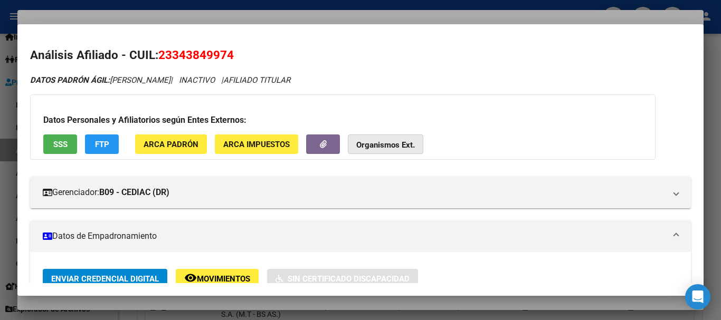
click at [409, 145] on strong "Organismos Ext." at bounding box center [385, 144] width 59 height 9
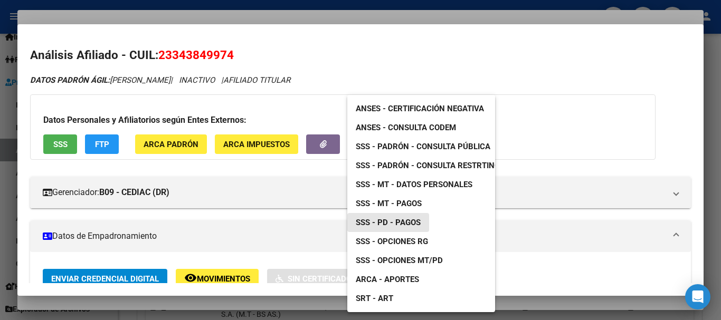
click at [410, 223] on span "SSS - PD - Pagos" at bounding box center [388, 222] width 65 height 9
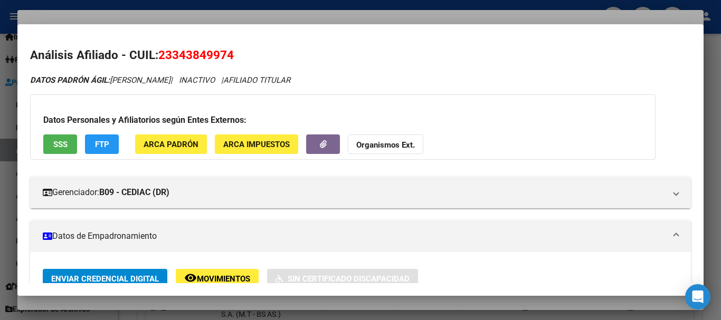
click at [371, 139] on button "Organismos Ext." at bounding box center [385, 145] width 75 height 20
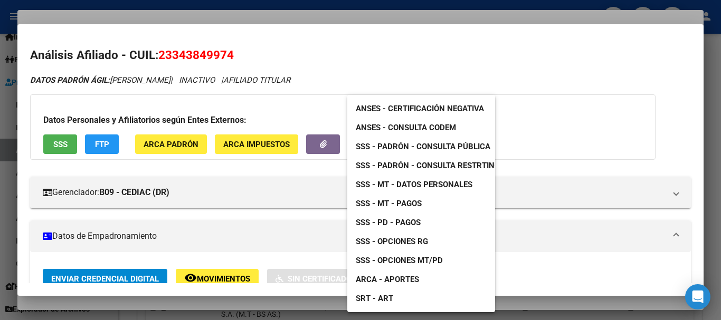
click at [404, 200] on span "SSS - MT - Pagos" at bounding box center [389, 203] width 66 height 9
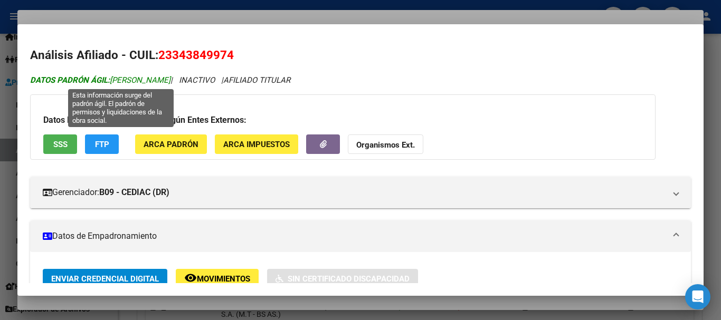
drag, startPoint x: 210, startPoint y: 81, endPoint x: 113, endPoint y: 82, distance: 97.6
click at [113, 82] on span "DATOS PADRÓN ÁGIL: [PERSON_NAME]" at bounding box center [100, 79] width 140 height 9
copy span "[PERSON_NAME]"
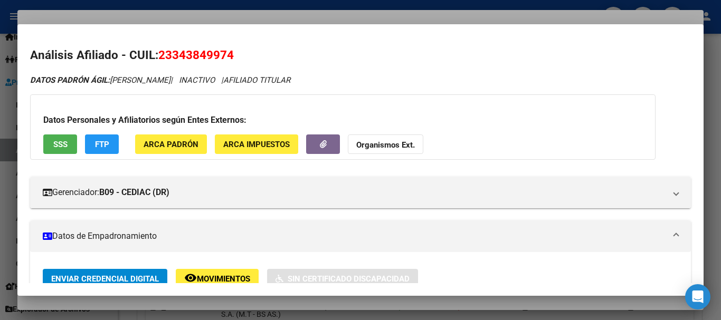
click at [202, 15] on div at bounding box center [360, 160] width 721 height 320
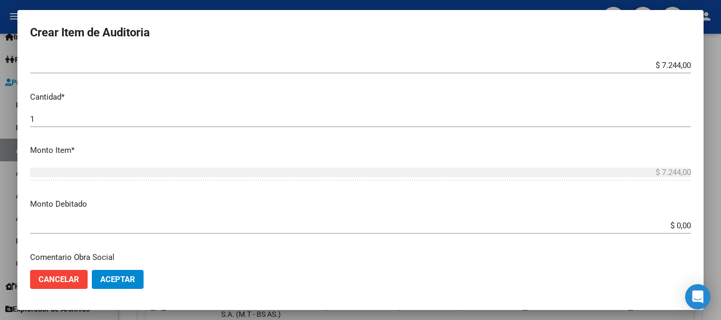
scroll to position [264, 0]
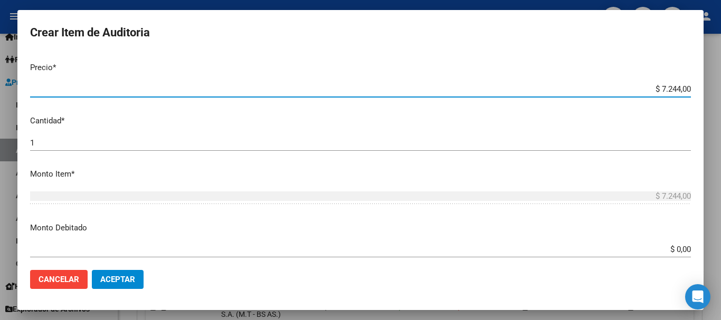
click at [539, 88] on input "$ 7.244,00" at bounding box center [360, 88] width 660 height 9
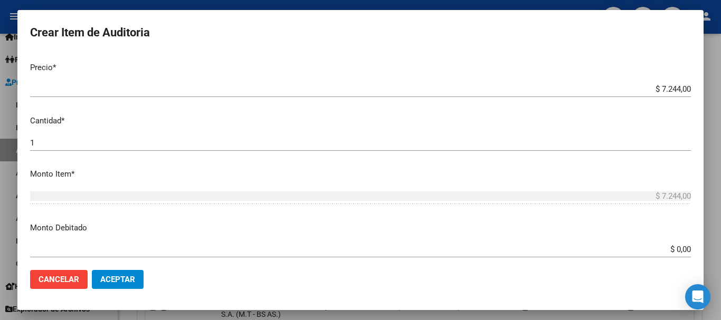
scroll to position [409, 0]
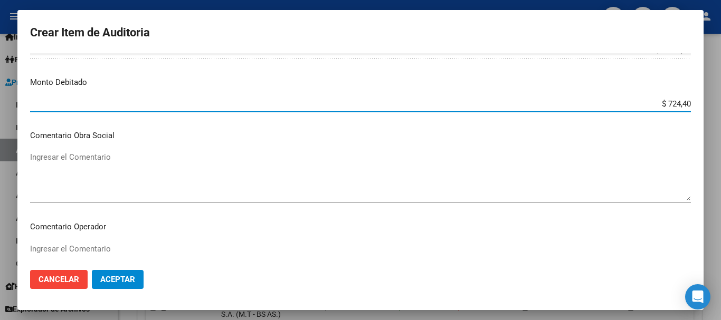
type input "$ 7.244,00"
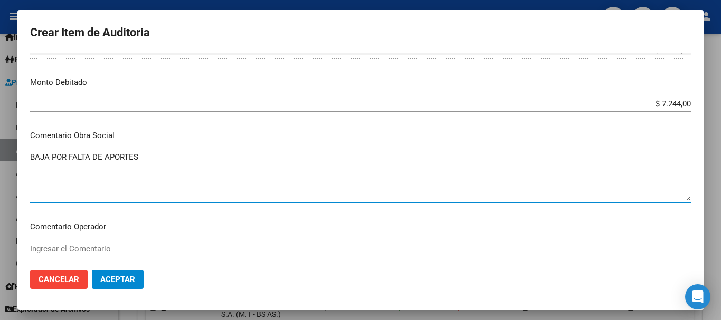
type textarea "BAJA POR FALTA DE APORTES"
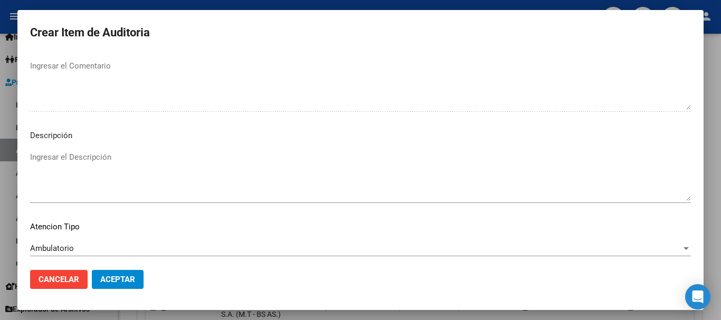
scroll to position [742, 0]
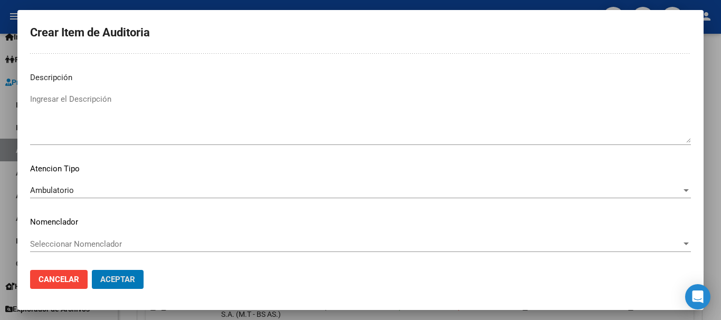
click at [92, 270] on button "Aceptar" at bounding box center [118, 279] width 52 height 19
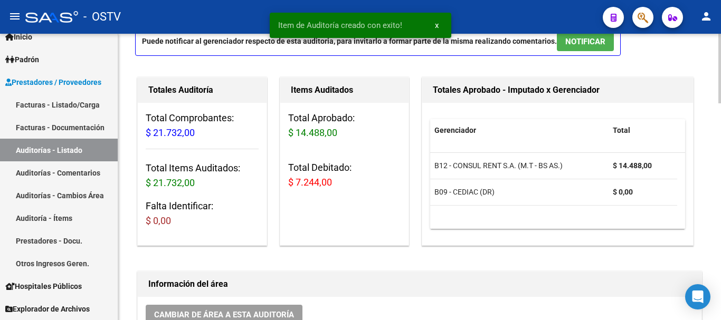
scroll to position [0, 0]
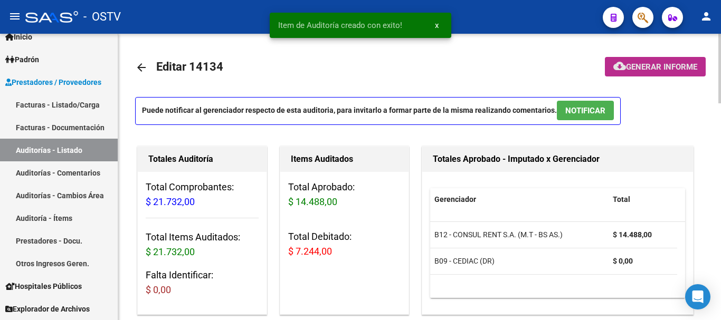
click at [675, 61] on button "cloud_download Generar informe" at bounding box center [655, 67] width 101 height 20
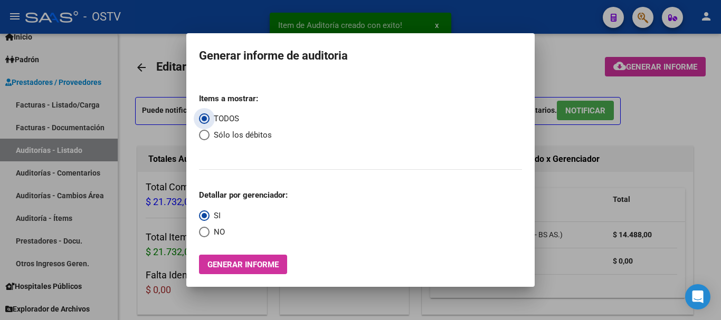
click at [205, 133] on span "Select an option" at bounding box center [204, 135] width 11 height 11
click at [205, 133] on input "Sólo los débitos" at bounding box center [204, 135] width 11 height 11
radio input "true"
click at [203, 229] on span "Select an option" at bounding box center [204, 232] width 11 height 11
click at [203, 229] on input "NO" at bounding box center [204, 232] width 11 height 11
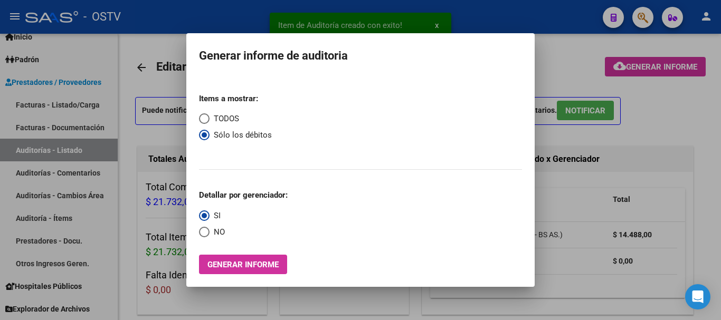
radio input "true"
click at [228, 265] on span "Generar informe" at bounding box center [242, 264] width 71 height 9
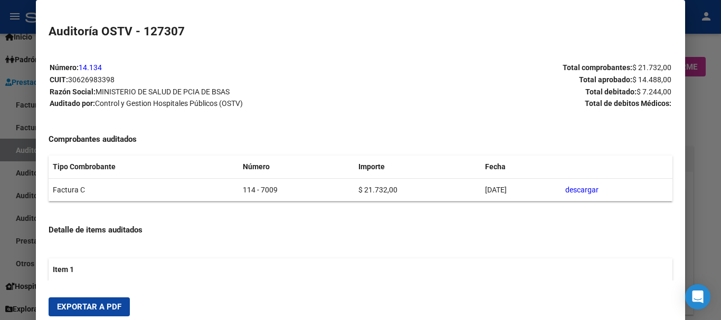
click at [89, 308] on span "Exportar a PDF" at bounding box center [89, 306] width 64 height 9
click at [720, 197] on div at bounding box center [360, 160] width 721 height 320
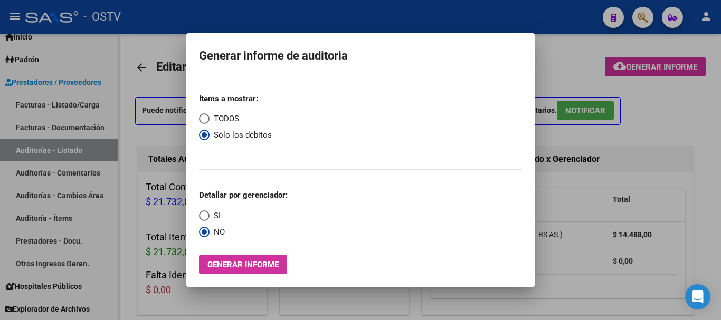
click at [719, 161] on div at bounding box center [360, 160] width 721 height 320
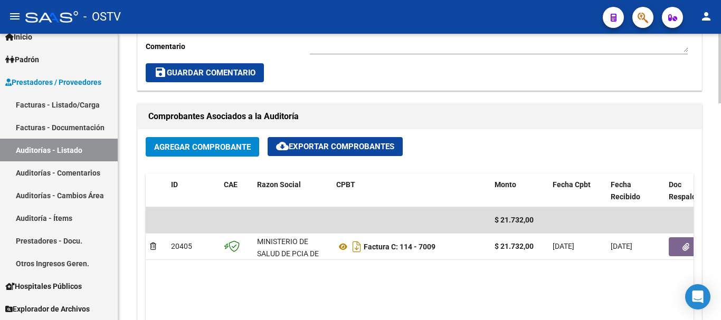
scroll to position [580, 0]
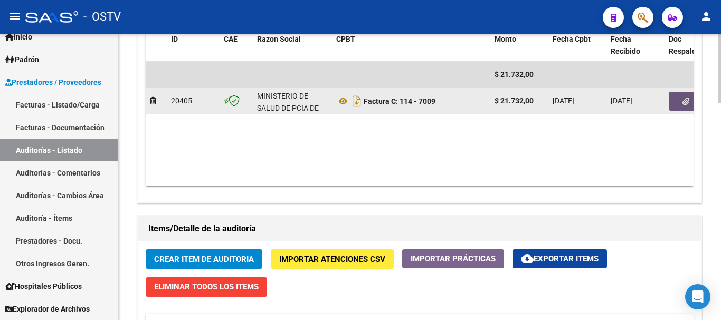
click at [683, 108] on button "button" at bounding box center [685, 101] width 34 height 19
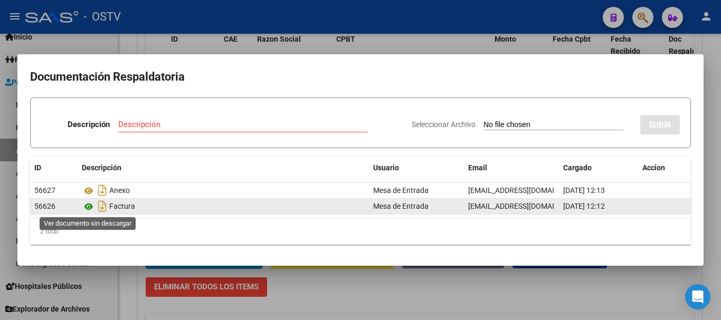
click at [91, 205] on icon at bounding box center [89, 206] width 14 height 13
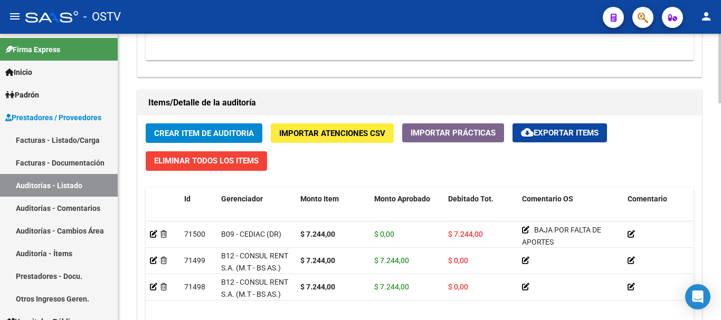
scroll to position [739, 0]
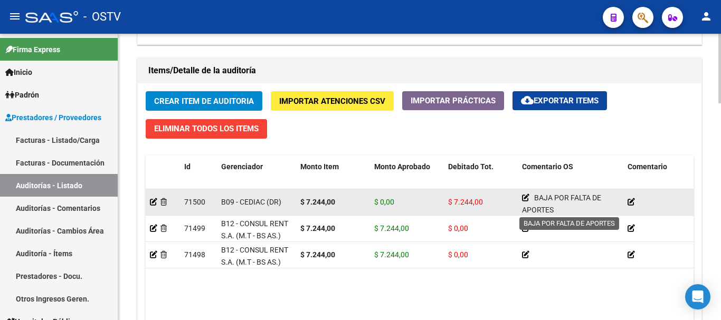
click at [528, 195] on icon at bounding box center [525, 197] width 7 height 7
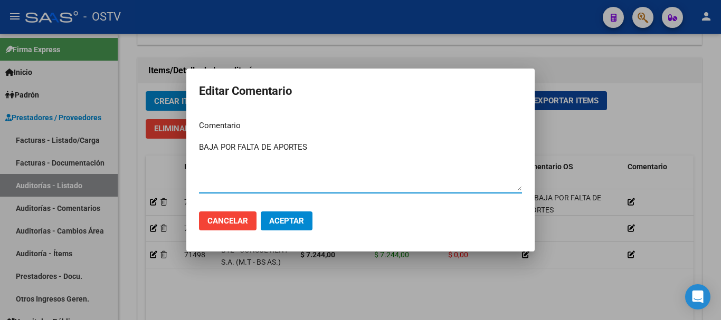
drag, startPoint x: 315, startPoint y: 143, endPoint x: 155, endPoint y: 150, distance: 160.5
click at [155, 150] on div "Editar Comentario Comentario BAJA POR FALTA DE APORTES Ingresar el comentario C…" at bounding box center [360, 160] width 721 height 320
drag, startPoint x: 291, startPoint y: 221, endPoint x: 301, endPoint y: 222, distance: 10.1
click at [292, 221] on span "Aceptar" at bounding box center [286, 220] width 35 height 9
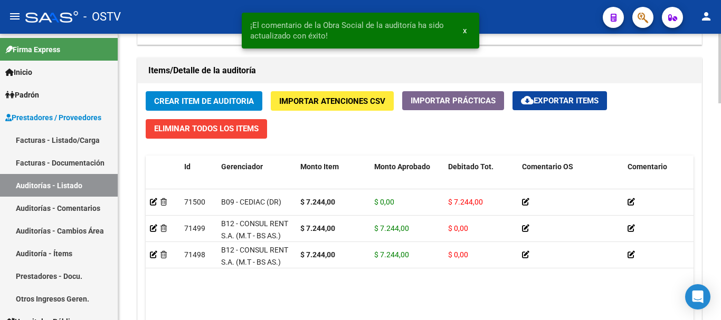
click at [660, 164] on span "Comentario" at bounding box center [647, 166] width 40 height 8
click at [640, 174] on datatable-header-cell "Comentario" at bounding box center [676, 179] width 106 height 46
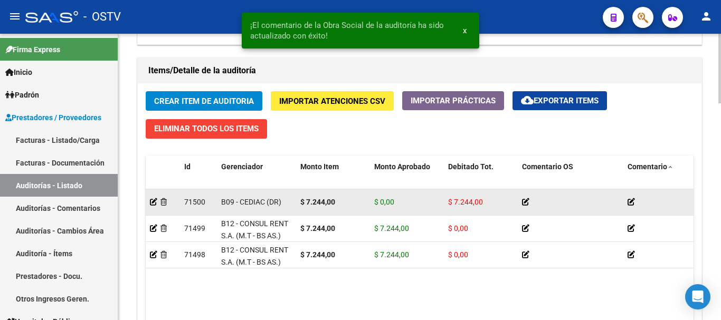
click at [634, 198] on icon at bounding box center [630, 201] width 7 height 7
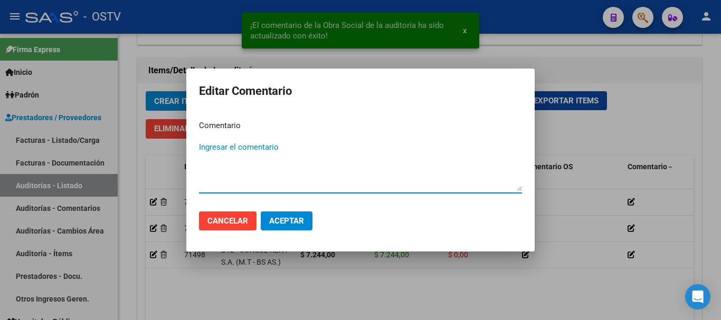
paste textarea "BAJA POR FALTA DE APORTES"
type textarea "BAJA POR FALTA DE APORTES"
click at [294, 223] on span "Aceptar" at bounding box center [286, 220] width 35 height 9
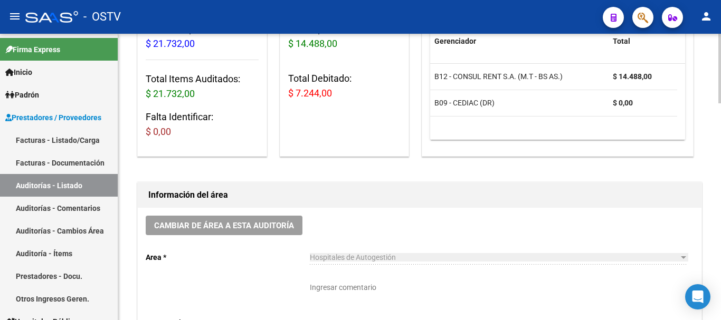
scroll to position [0, 0]
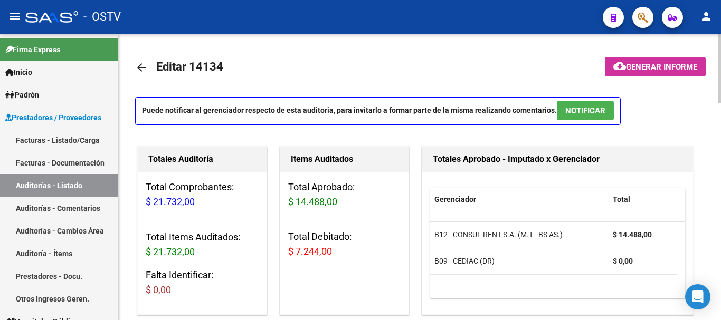
click at [651, 69] on span "Generar informe" at bounding box center [661, 66] width 71 height 9
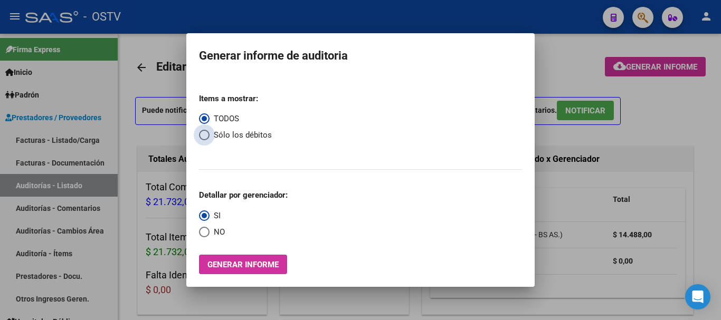
click at [200, 132] on span "Select an option" at bounding box center [204, 135] width 11 height 11
click at [200, 132] on input "Sólo los débitos" at bounding box center [204, 135] width 11 height 11
radio input "true"
click at [206, 236] on span "Select an option" at bounding box center [204, 232] width 11 height 11
click at [206, 236] on input "NO" at bounding box center [204, 232] width 11 height 11
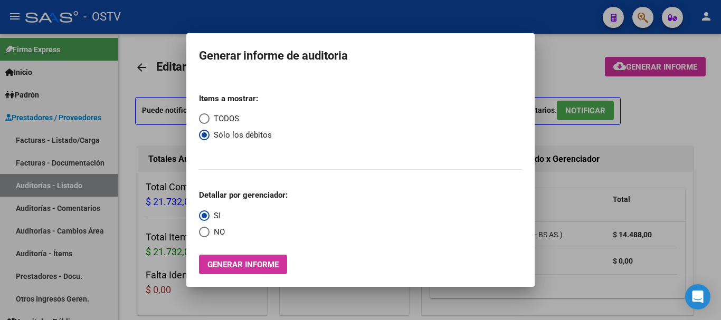
radio input "true"
click at [236, 266] on span "Generar informe" at bounding box center [242, 264] width 71 height 9
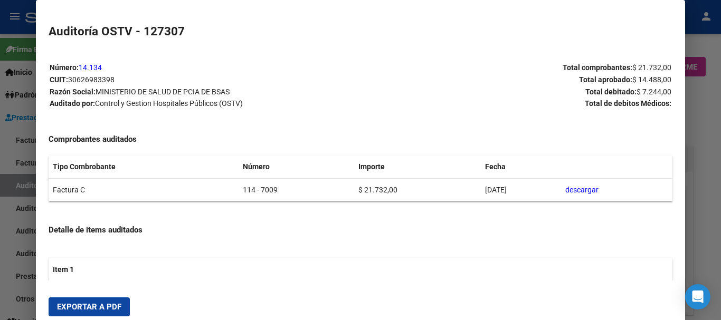
click at [89, 301] on button "Exportar a PDF" at bounding box center [89, 307] width 81 height 19
click at [720, 252] on div at bounding box center [360, 160] width 721 height 320
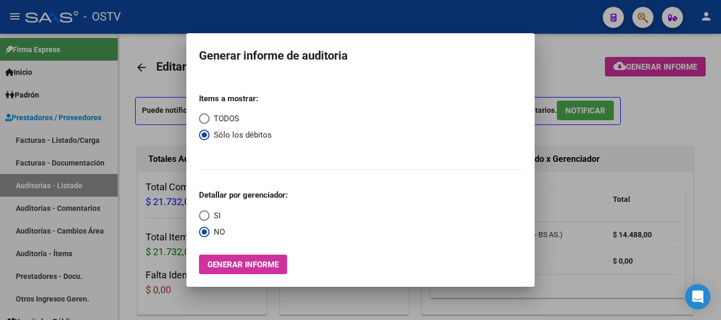
click at [712, 241] on div at bounding box center [360, 160] width 721 height 320
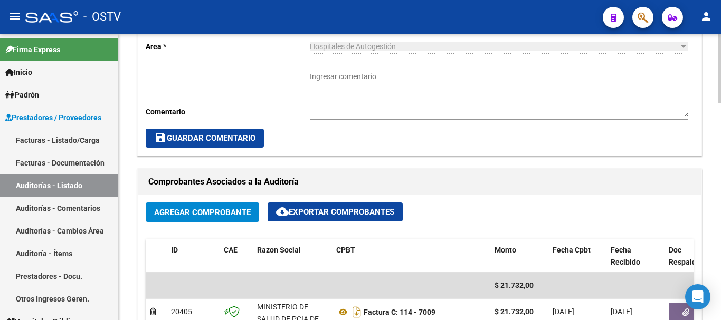
scroll to position [475, 0]
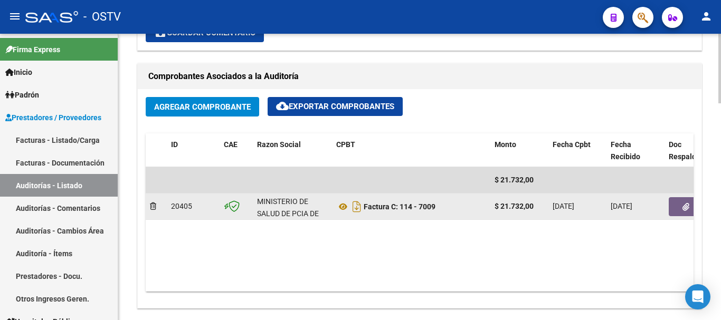
click at [686, 207] on icon "button" at bounding box center [685, 207] width 7 height 8
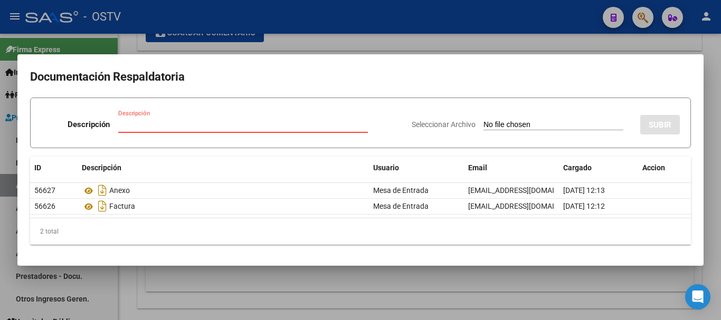
click at [218, 128] on input "Descripción" at bounding box center [243, 124] width 250 height 9
type input "DEBITO"
click at [483, 120] on input "Seleccionar Archivo" at bounding box center [553, 125] width 140 height 10
type input "C:\fakepath\DEBITO FC 114-7009.pdf"
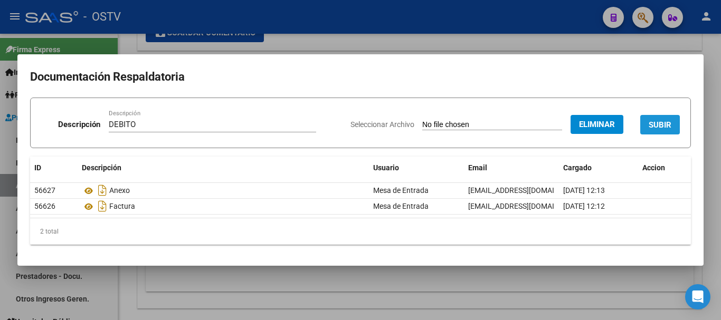
click at [665, 121] on span "SUBIR" at bounding box center [659, 124] width 23 height 9
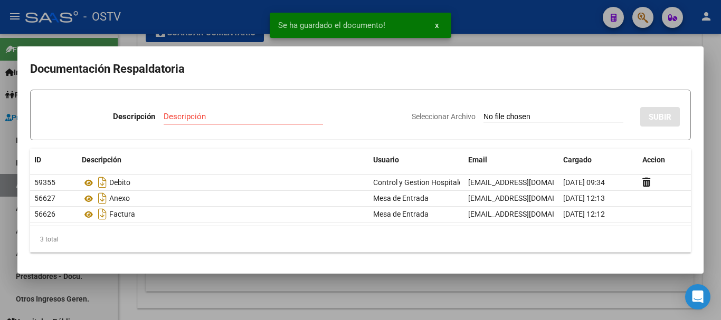
click at [720, 146] on div at bounding box center [360, 160] width 721 height 320
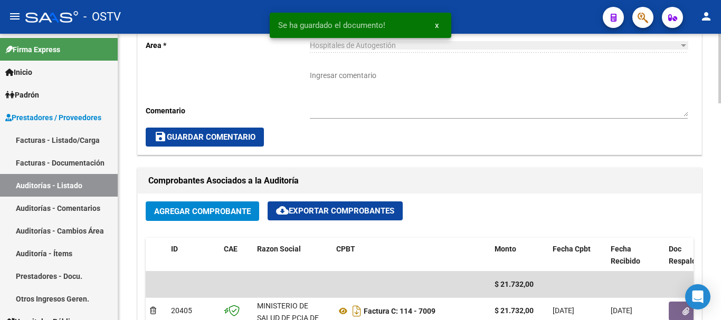
scroll to position [369, 0]
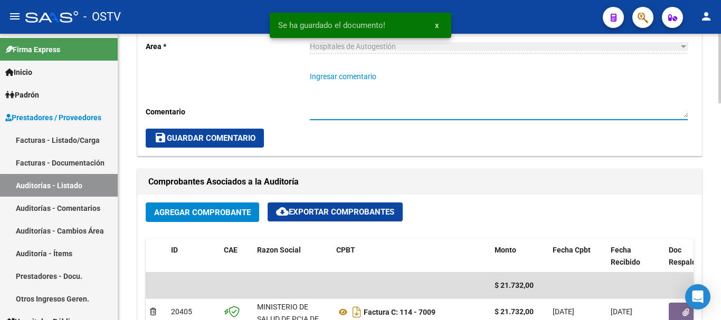
click at [368, 89] on textarea "Ingresar comentario" at bounding box center [499, 94] width 378 height 46
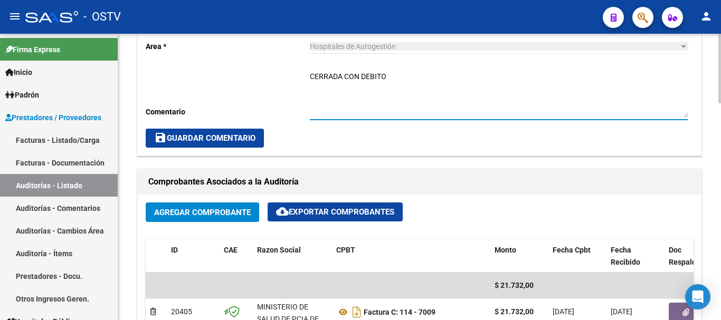
type textarea "CERRADA CON DEBITO"
click at [199, 133] on button "save Guardar Comentario" at bounding box center [205, 138] width 118 height 19
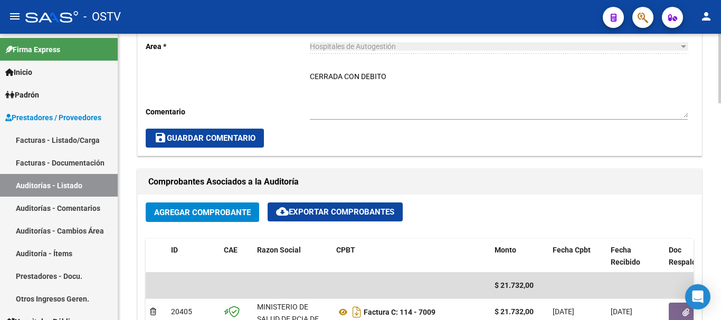
click at [218, 136] on span "save Guardar Comentario" at bounding box center [204, 137] width 101 height 9
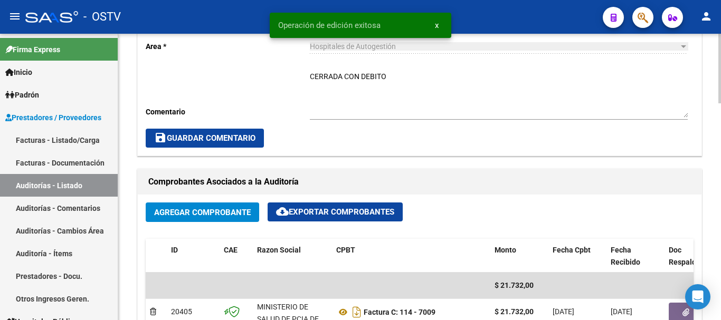
scroll to position [0, 0]
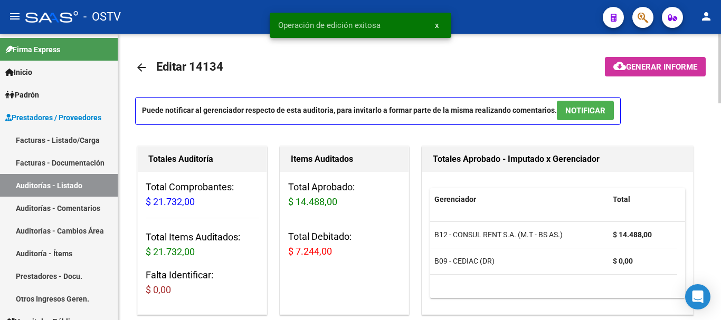
click at [141, 65] on mat-icon "arrow_back" at bounding box center [141, 67] width 13 height 13
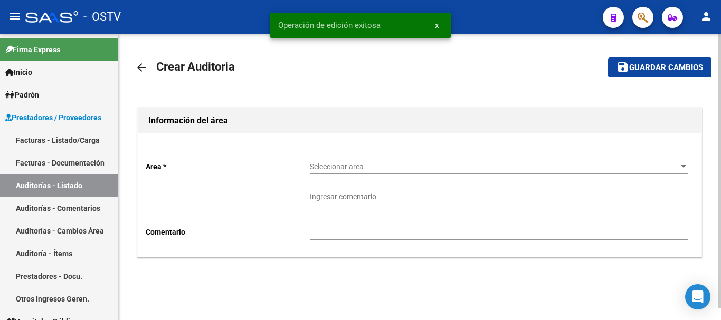
click at [423, 176] on div "Seleccionar area Seleccionar area" at bounding box center [499, 168] width 378 height 30
click at [377, 169] on span "Seleccionar area" at bounding box center [494, 166] width 368 height 9
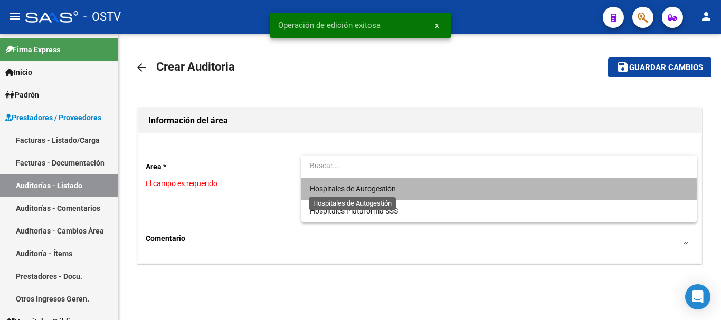
click at [335, 189] on span "Hospitales de Autogestión" at bounding box center [353, 189] width 86 height 8
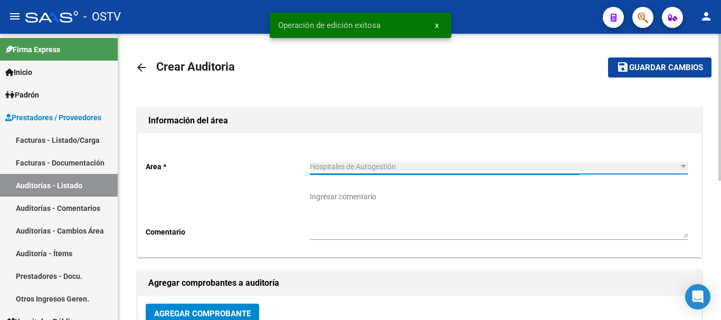
click at [181, 306] on button "Agregar Comprobante" at bounding box center [202, 314] width 113 height 20
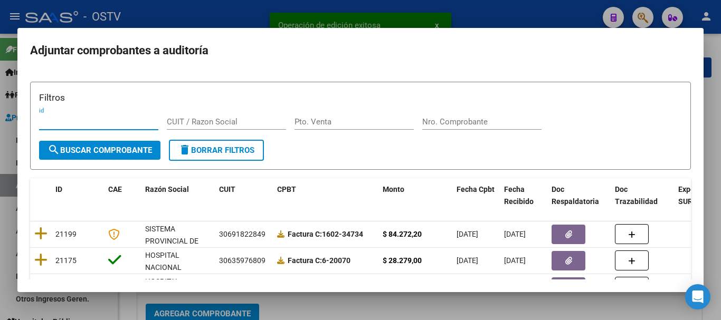
click at [501, 130] on div "Nro. Comprobante" at bounding box center [481, 127] width 119 height 26
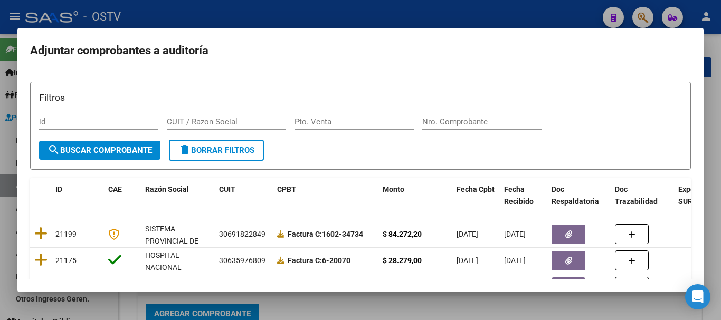
click at [496, 122] on input "Nro. Comprobante" at bounding box center [481, 121] width 119 height 9
paste input "7158"
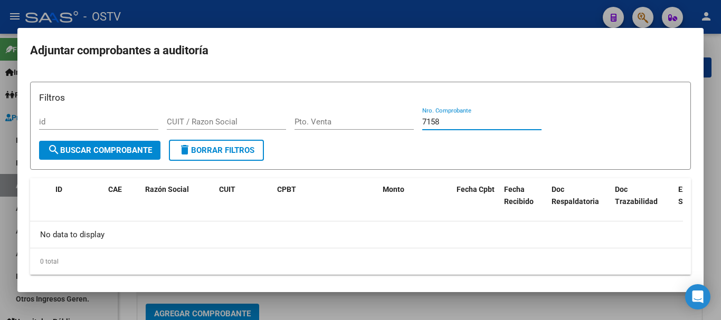
type input "7158"
click at [333, 8] on div at bounding box center [360, 160] width 721 height 320
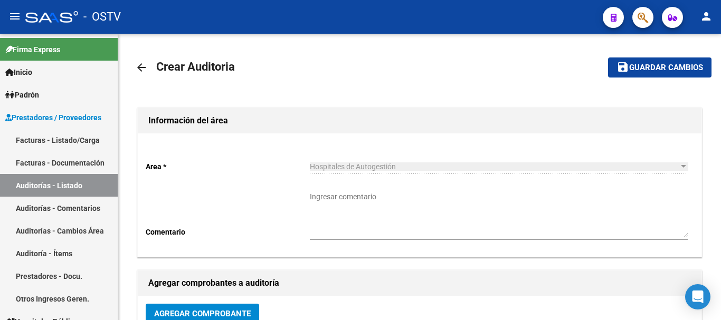
scroll to position [3, 0]
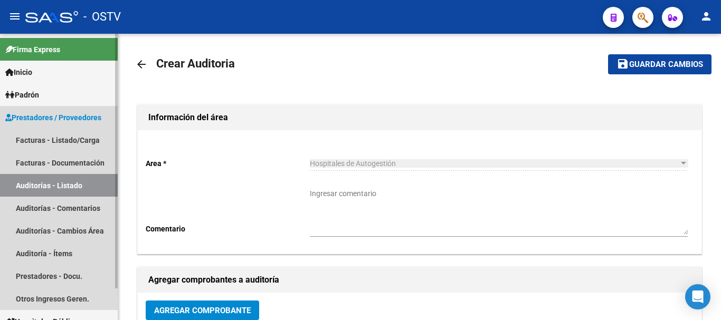
click at [69, 180] on link "Auditorías - Listado" at bounding box center [59, 185] width 118 height 23
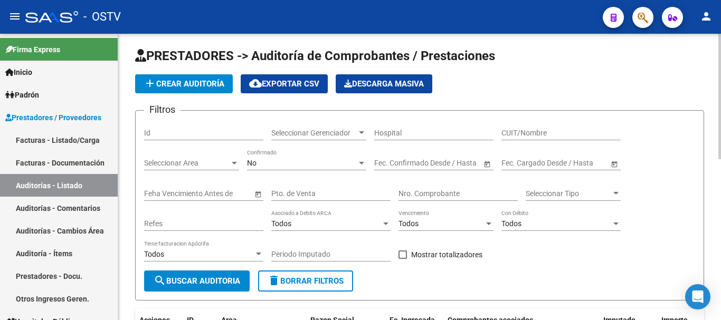
click at [452, 195] on input "Nro. Comprobante" at bounding box center [457, 193] width 119 height 9
paste input "7158"
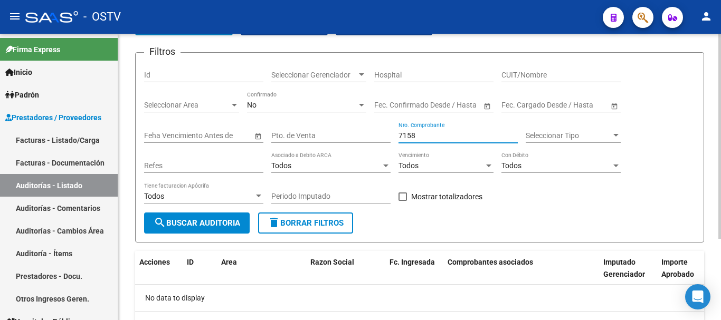
scroll to position [3, 0]
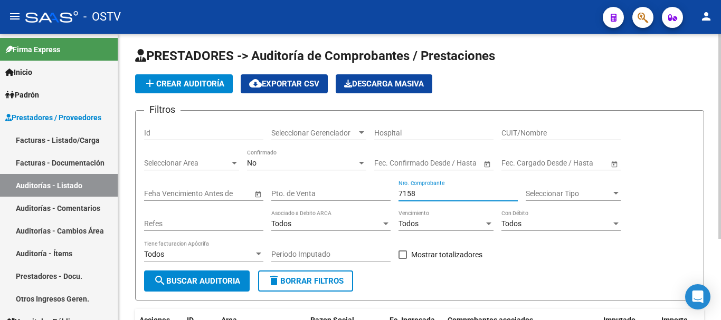
type input "7158"
click at [286, 164] on div "No" at bounding box center [302, 163] width 110 height 9
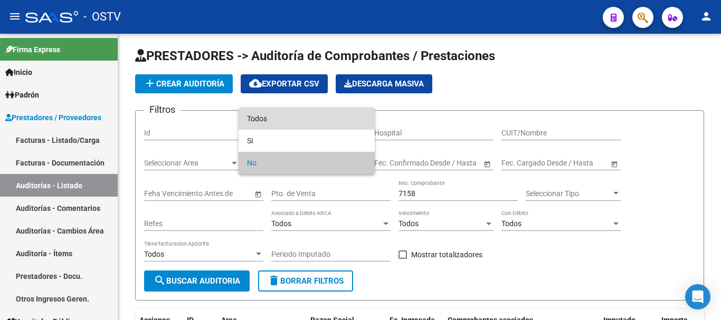
click at [271, 118] on span "Todos" at bounding box center [306, 119] width 119 height 22
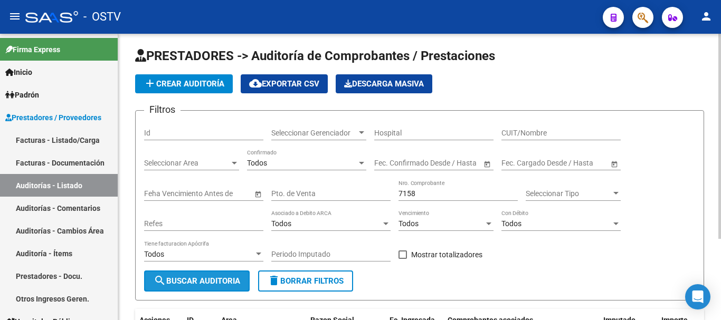
click at [200, 283] on span "search Buscar Auditoria" at bounding box center [197, 280] width 87 height 9
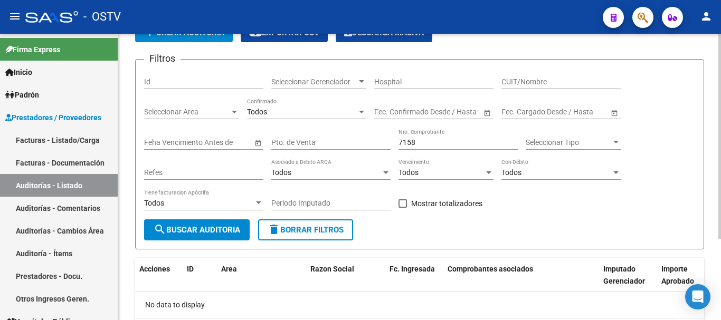
scroll to position [0, 0]
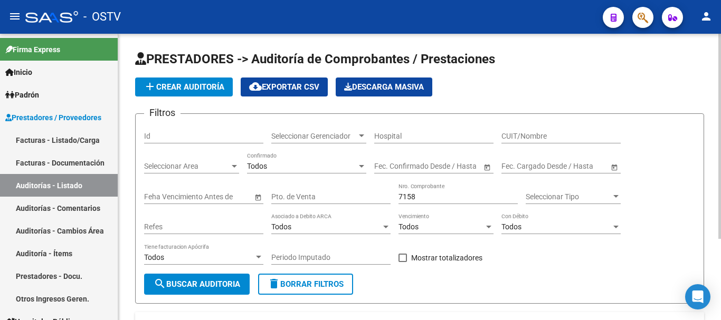
click at [201, 76] on app-list-header "PRESTADORES -> Auditoría de Comprobantes / Prestaciones add Crear Auditoría clo…" at bounding box center [419, 177] width 569 height 253
click at [203, 82] on span "add Crear Auditoría" at bounding box center [183, 86] width 81 height 9
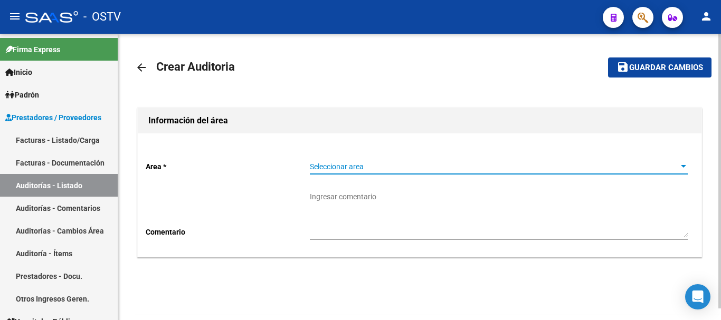
click at [359, 166] on span "Seleccionar area" at bounding box center [494, 166] width 368 height 9
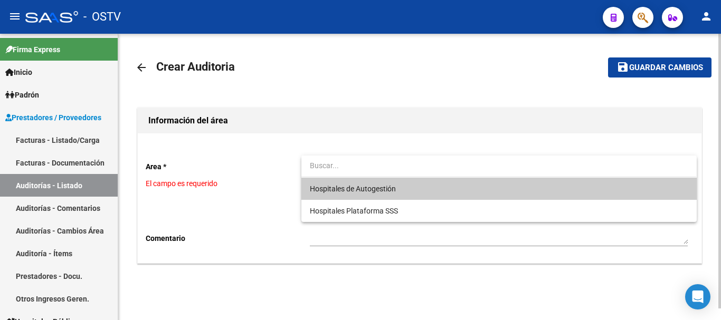
drag, startPoint x: 359, startPoint y: 166, endPoint x: 344, endPoint y: 179, distance: 19.8
click at [344, 178] on div "Hospitales de Autogestión Hospitales Plataforma SSS" at bounding box center [498, 189] width 395 height 66
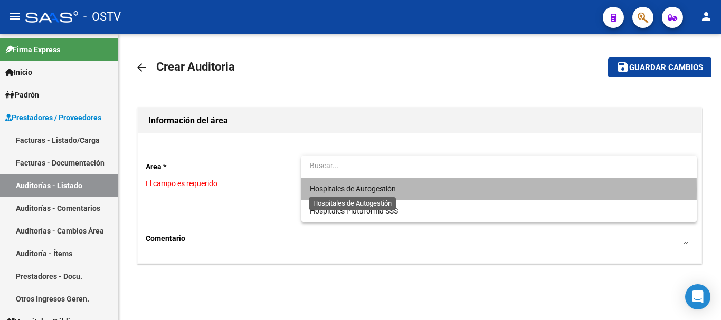
click at [343, 190] on span "Hospitales de Autogestión" at bounding box center [353, 189] width 86 height 8
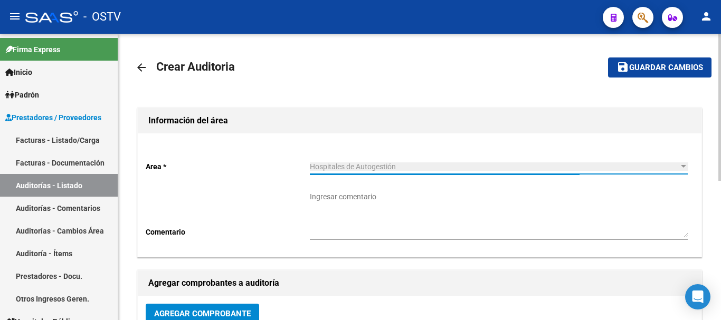
scroll to position [53, 0]
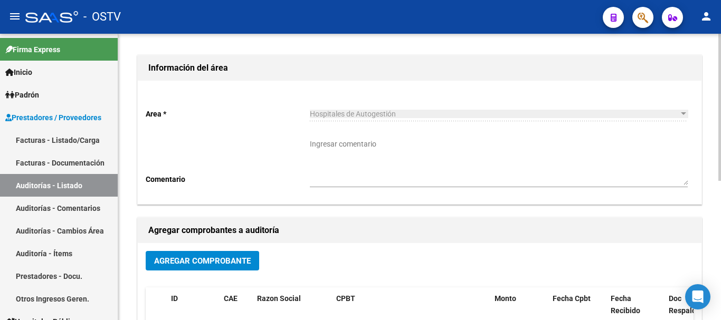
click at [236, 258] on span "Agregar Comprobante" at bounding box center [202, 260] width 97 height 9
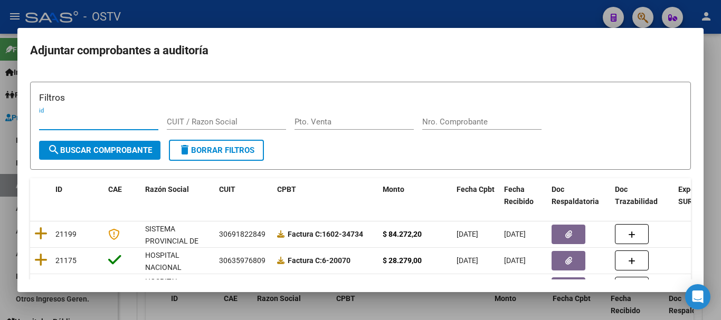
click at [522, 121] on input "Nro. Comprobante" at bounding box center [481, 121] width 119 height 9
paste input "7158"
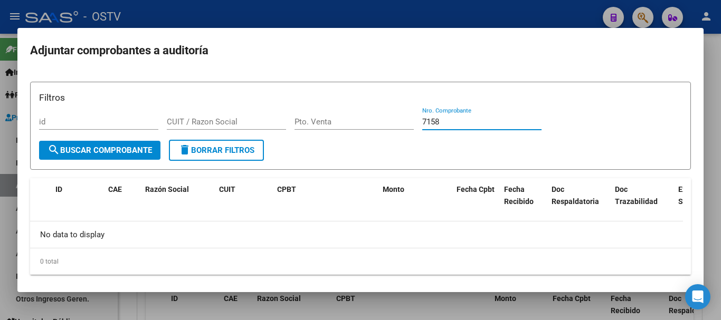
type input "7158"
click at [720, 216] on div at bounding box center [360, 160] width 721 height 320
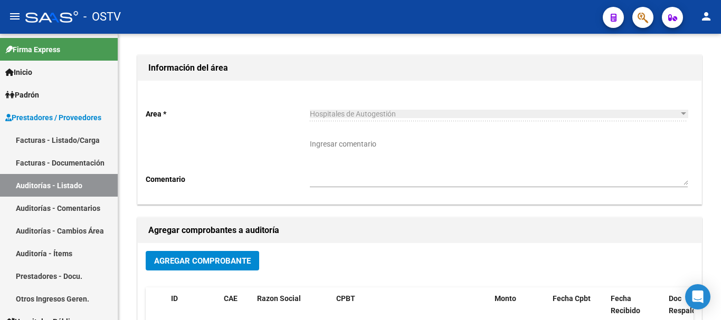
click at [720, 216] on div at bounding box center [719, 177] width 3 height 286
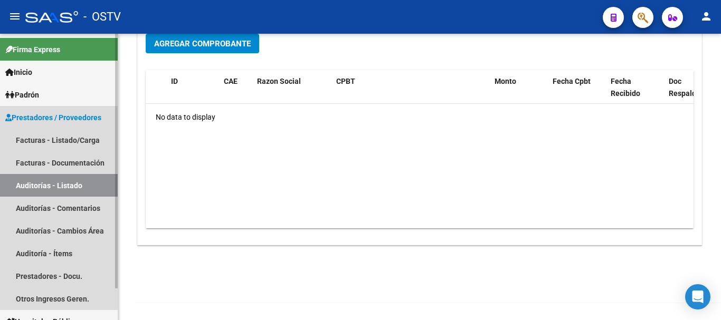
click at [18, 188] on link "Auditorías - Listado" at bounding box center [59, 185] width 118 height 23
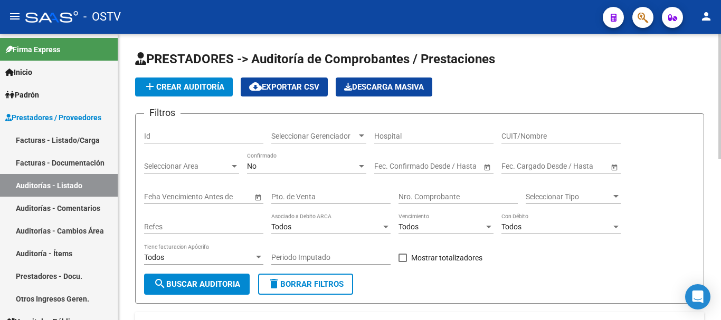
click at [178, 90] on span "add Crear Auditoría" at bounding box center [183, 86] width 81 height 9
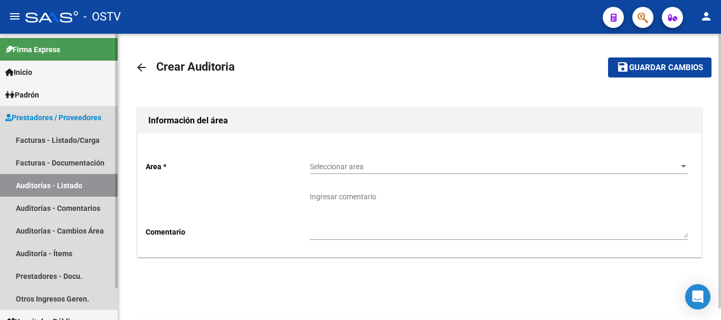
click at [85, 118] on span "Prestadores / Proveedores" at bounding box center [53, 118] width 96 height 12
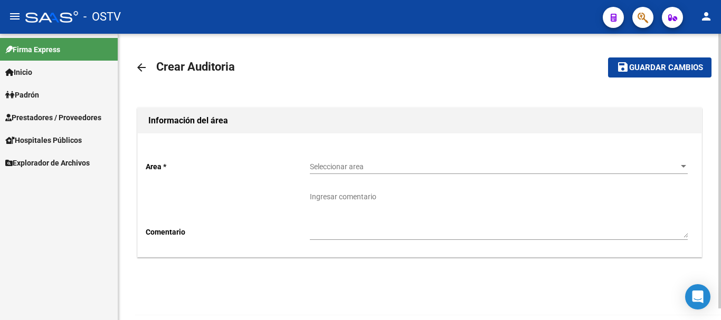
click at [49, 117] on span "Prestadores / Proveedores" at bounding box center [53, 118] width 96 height 12
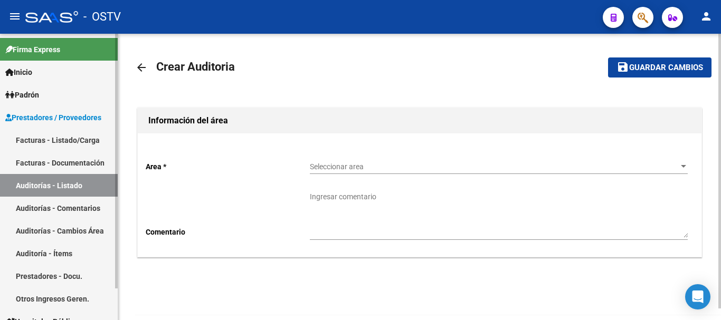
click at [70, 138] on link "Facturas - Listado/Carga" at bounding box center [59, 140] width 118 height 23
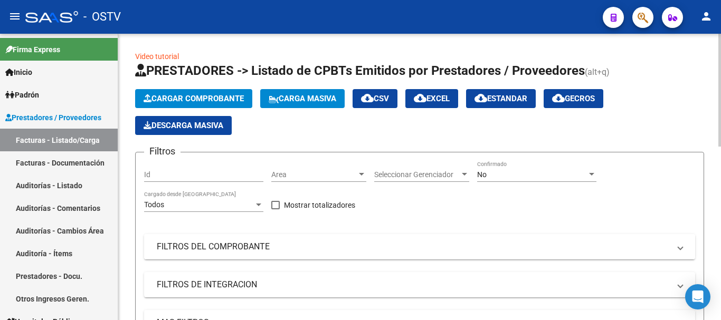
click at [228, 249] on mat-panel-title "FILTROS DEL COMPROBANTE" at bounding box center [413, 247] width 513 height 12
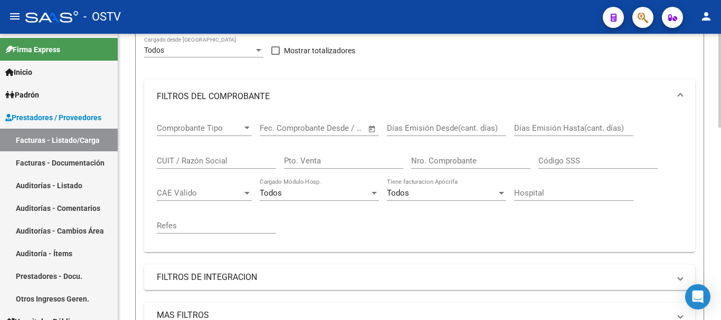
scroll to position [158, 0]
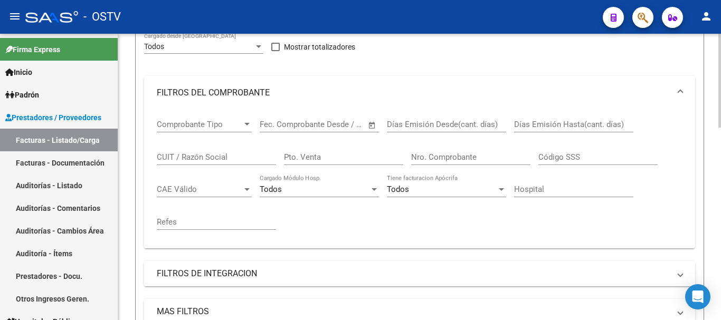
click at [458, 156] on input "Nro. Comprobante" at bounding box center [470, 156] width 119 height 9
paste input "7158"
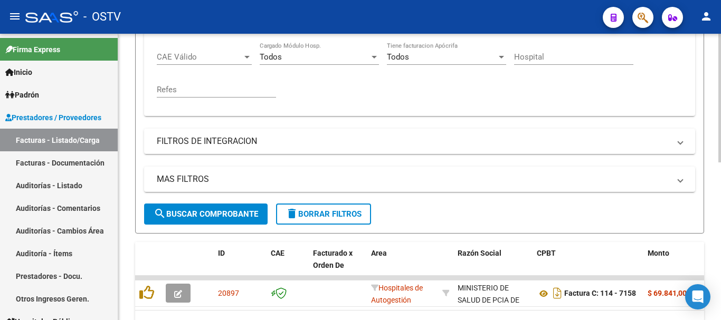
scroll to position [350, 0]
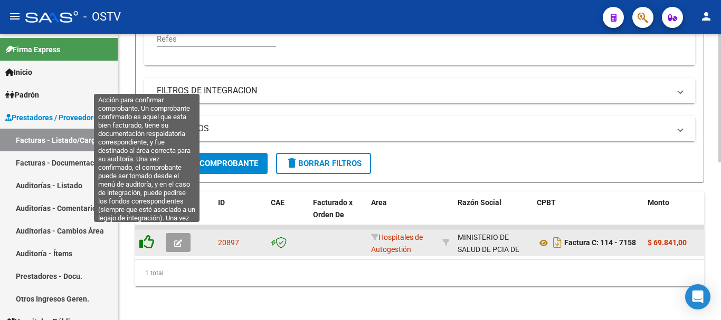
type input "7158"
click at [143, 236] on icon at bounding box center [146, 242] width 15 height 15
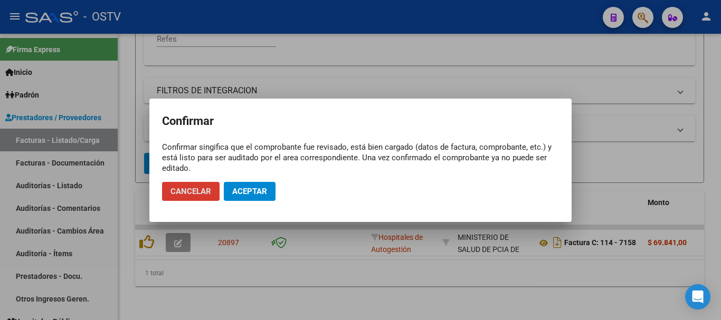
click at [243, 191] on span "Aceptar" at bounding box center [249, 191] width 35 height 9
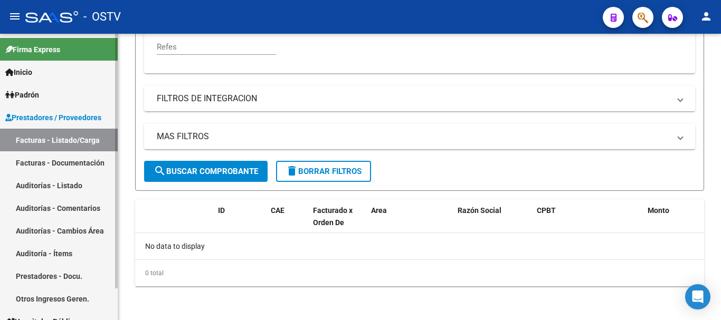
scroll to position [333, 0]
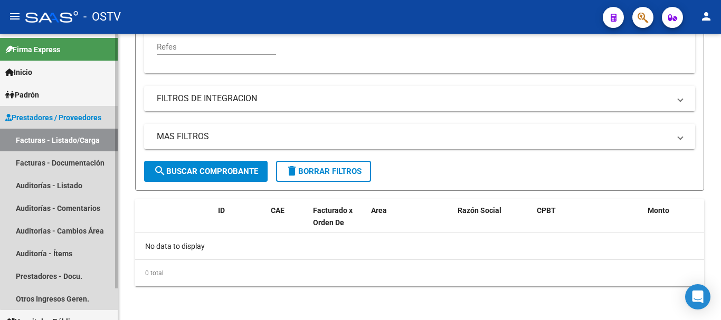
click at [80, 133] on link "Facturas - Listado/Carga" at bounding box center [59, 140] width 118 height 23
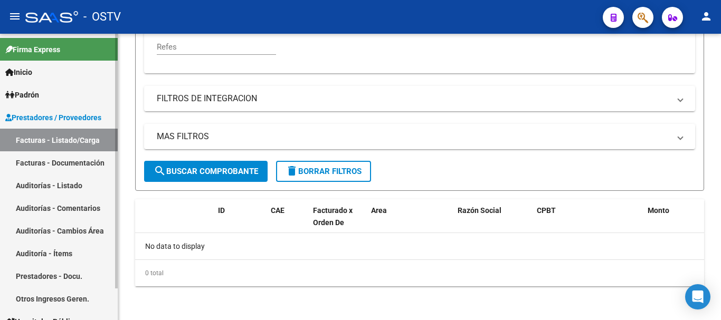
click at [66, 178] on link "Auditorías - Listado" at bounding box center [59, 185] width 118 height 23
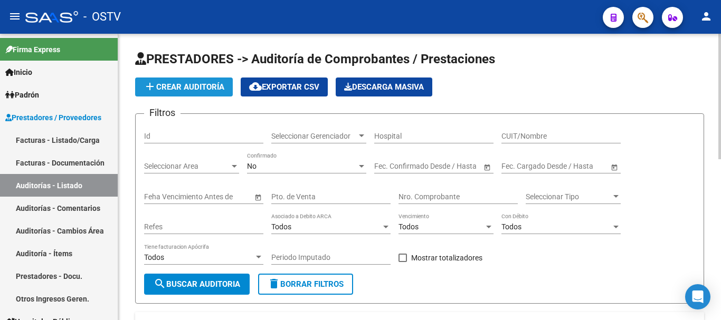
click at [184, 78] on button "add Crear Auditoría" at bounding box center [184, 87] width 98 height 19
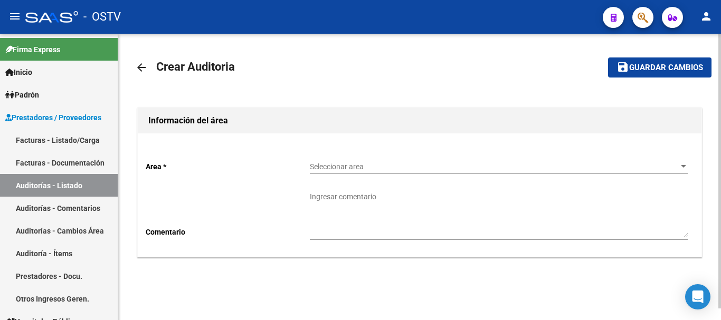
click at [371, 163] on span "Seleccionar area" at bounding box center [494, 166] width 368 height 9
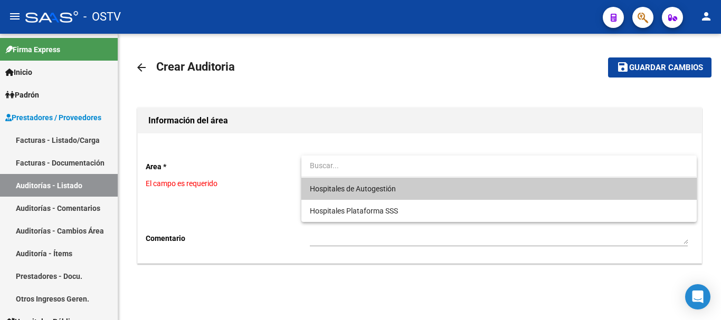
click at [364, 175] on input "dropdown search" at bounding box center [498, 166] width 395 height 22
click at [359, 185] on span "Hospitales de Autogestión" at bounding box center [353, 189] width 86 height 8
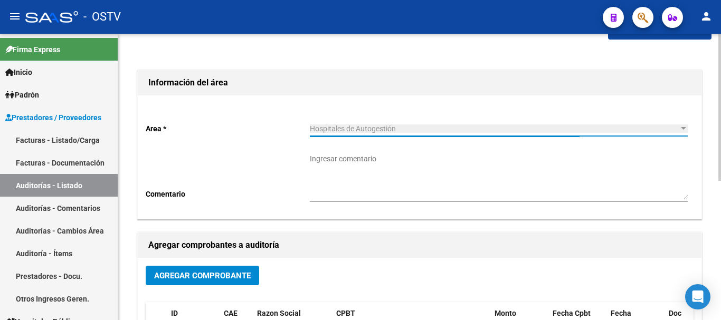
scroll to position [53, 0]
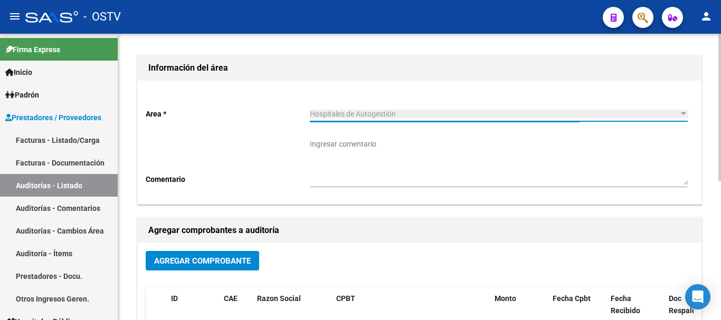
click at [222, 255] on button "Agregar Comprobante" at bounding box center [202, 261] width 113 height 20
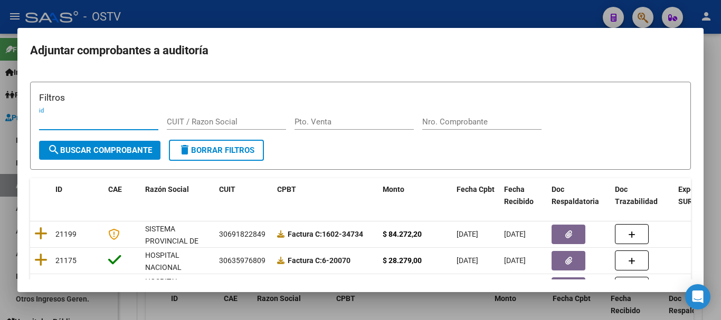
click at [489, 127] on input "Nro. Comprobante" at bounding box center [481, 121] width 119 height 9
paste input "7158"
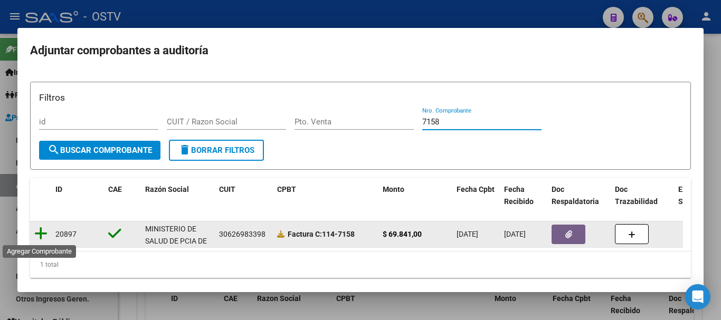
type input "7158"
click at [35, 233] on icon at bounding box center [40, 233] width 13 height 15
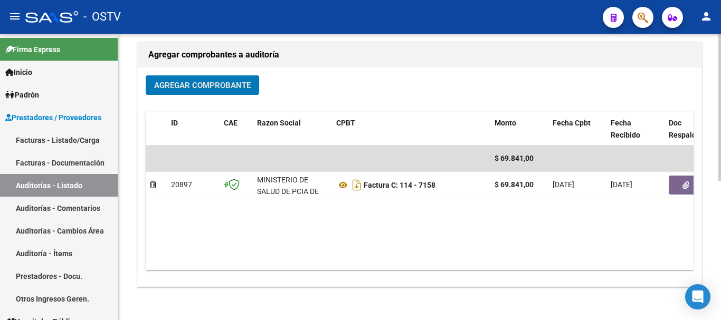
scroll to position [264, 0]
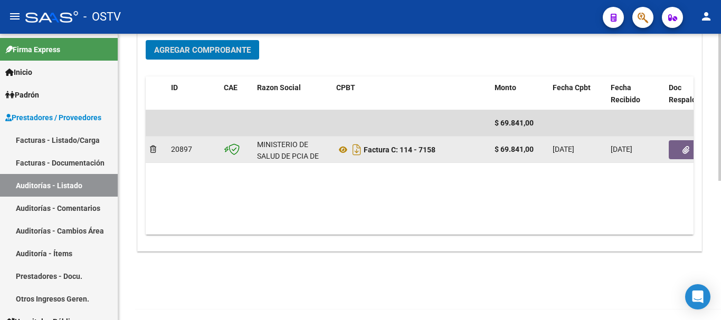
click at [684, 155] on button "button" at bounding box center [685, 149] width 34 height 19
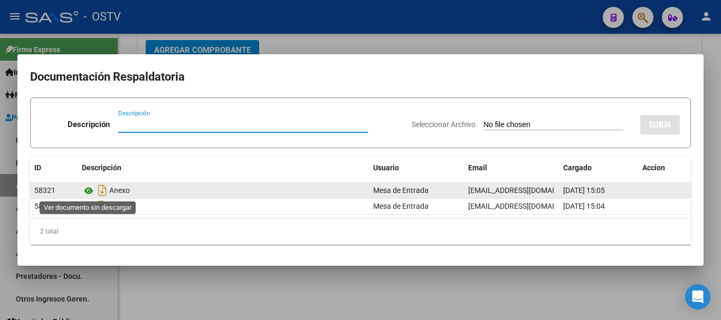
click at [87, 192] on icon at bounding box center [89, 191] width 14 height 13
click at [89, 190] on icon at bounding box center [89, 191] width 14 height 13
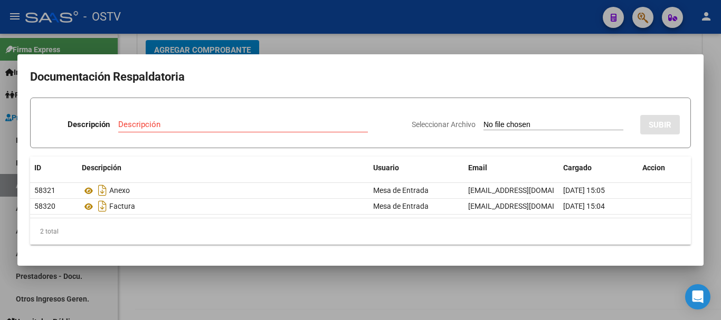
click at [320, 33] on div at bounding box center [360, 160] width 721 height 320
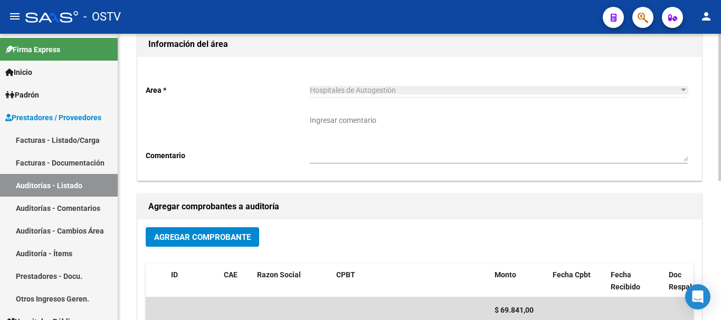
scroll to position [0, 0]
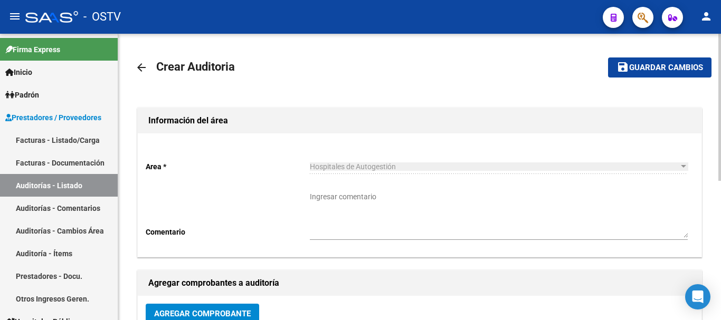
click at [625, 69] on mat-icon "save" at bounding box center [622, 67] width 13 height 13
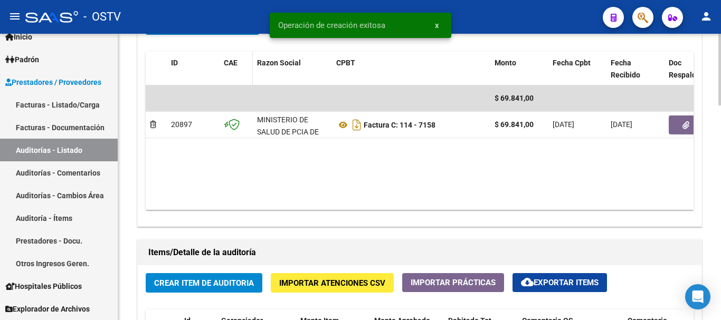
scroll to position [686, 0]
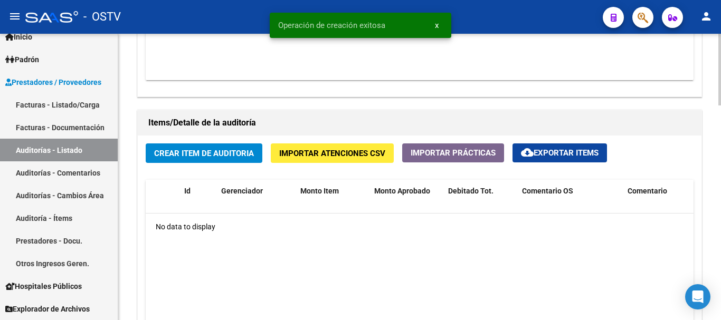
click at [225, 146] on button "Crear Item de Auditoria" at bounding box center [204, 153] width 117 height 20
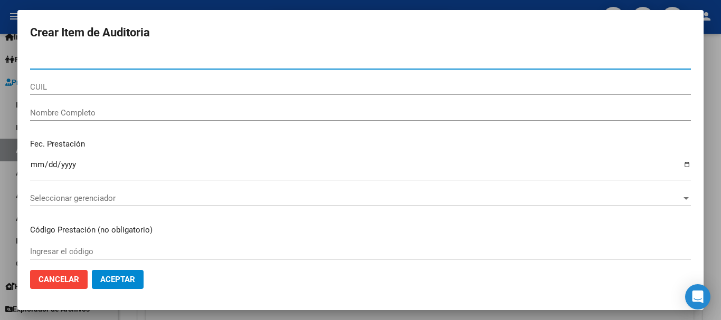
paste input "39113417"
type input "39113417"
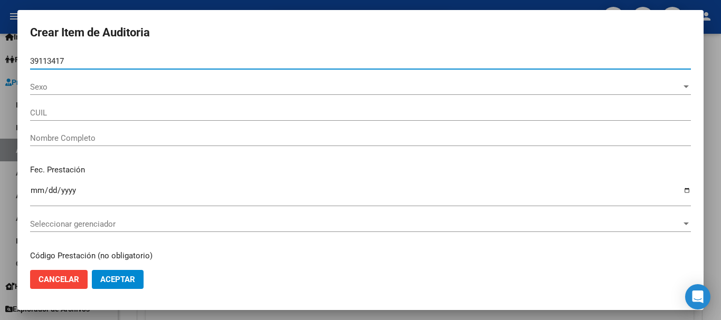
type input "27391134176"
type input "ESCOBAR MARIA LAURA"
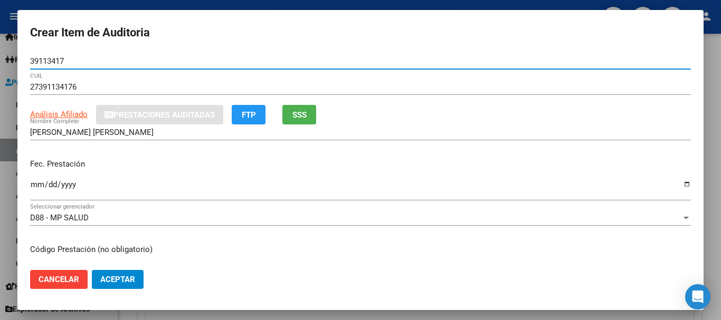
type input "39113417"
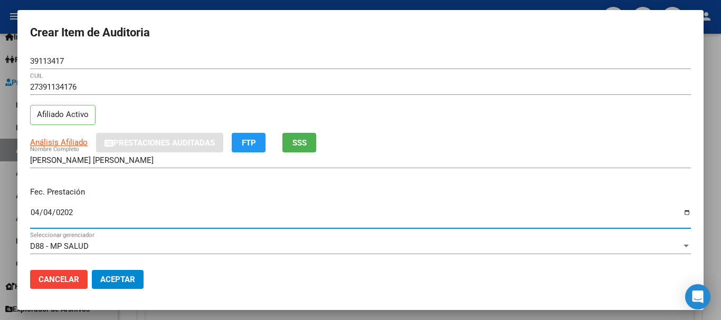
type input "2025-04-04"
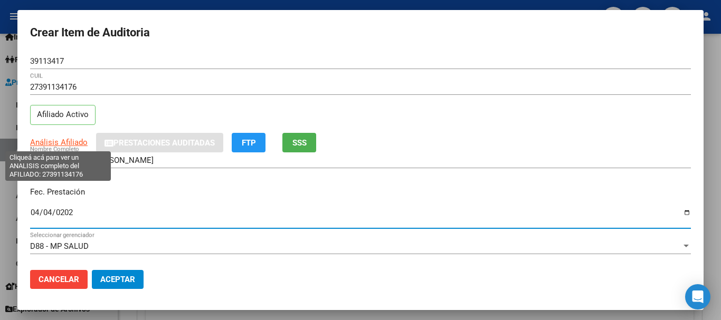
click at [63, 141] on span "Análisis Afiliado" at bounding box center [58, 142] width 57 height 9
copy span "A"
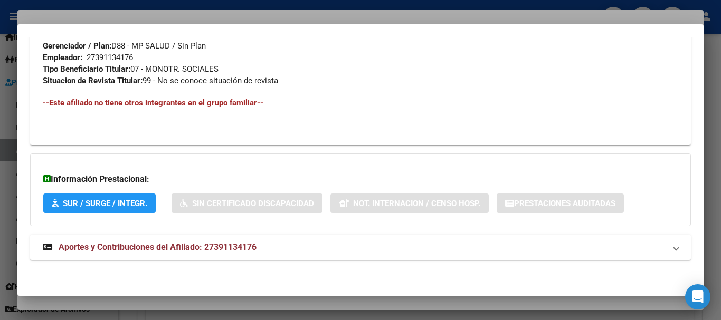
click at [225, 255] on mat-expansion-panel-header "Aportes y Contribuciones del Afiliado: 27391134176" at bounding box center [360, 247] width 660 height 25
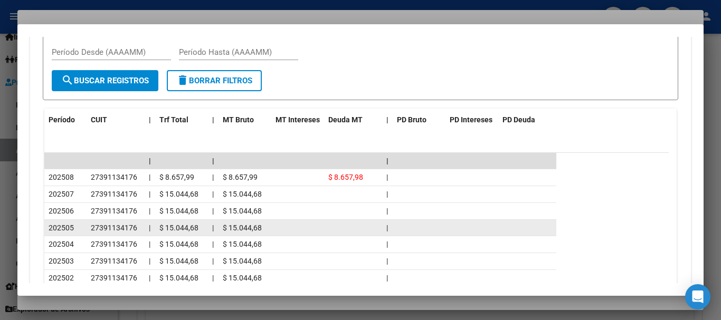
scroll to position [886, 0]
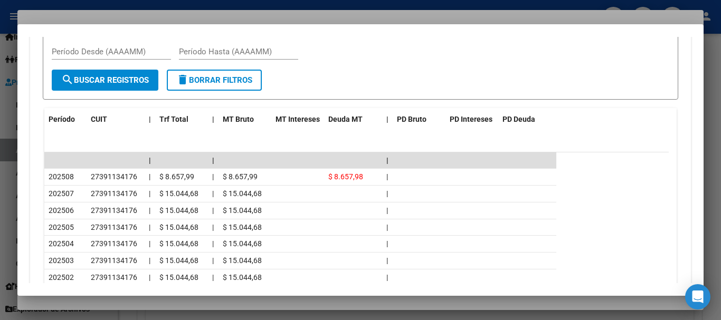
drag, startPoint x: 162, startPoint y: 11, endPoint x: 510, endPoint y: 94, distance: 357.9
click at [162, 10] on div at bounding box center [360, 160] width 721 height 320
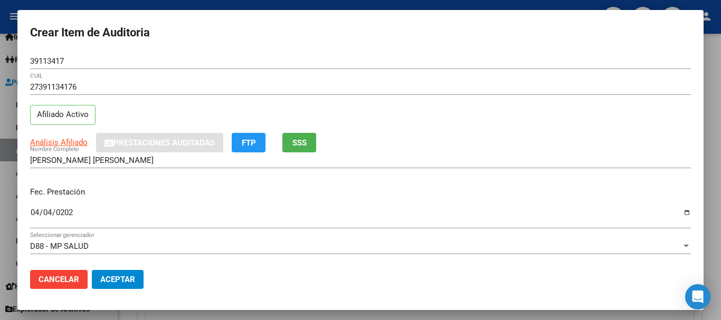
click at [534, 111] on div "27391134176 CUIL Afiliado Activo" at bounding box center [360, 106] width 660 height 54
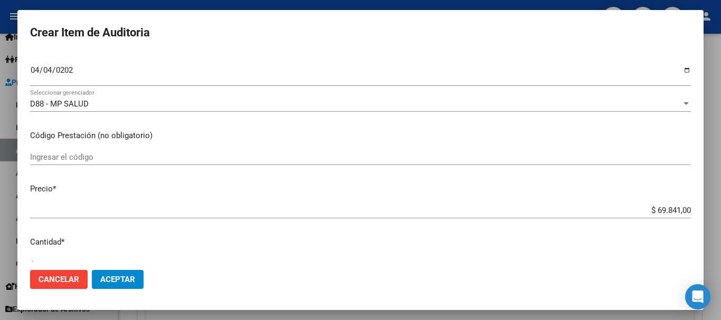
type input "$ 0,07"
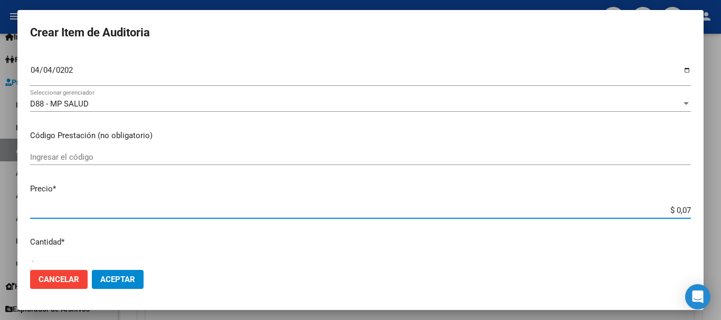
type input "$ 0,72"
type input "$ 7,24"
type input "$ 72,44"
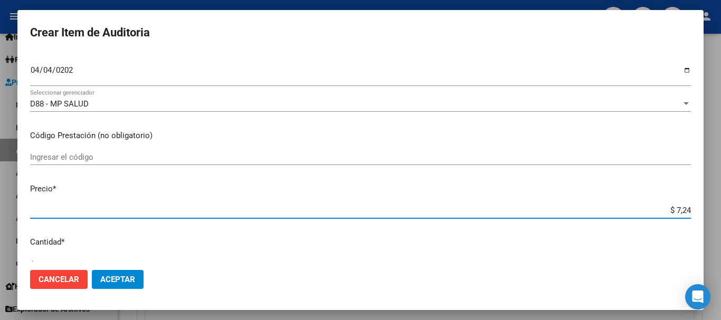
type input "$ 72,44"
type input "$ 724,40"
type input "$ 7.244,00"
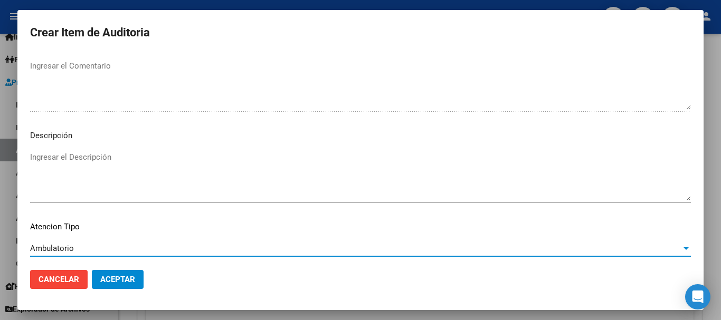
scroll to position [742, 0]
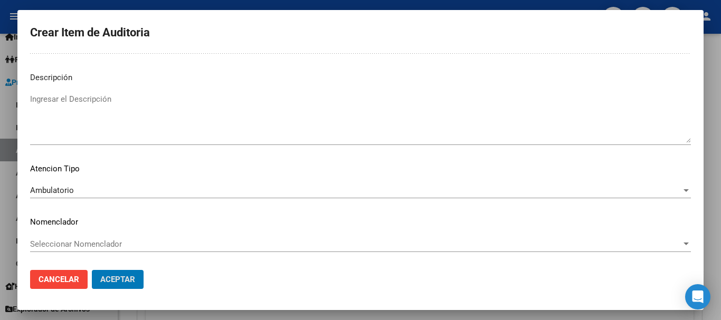
click at [92, 270] on button "Aceptar" at bounding box center [118, 279] width 52 height 19
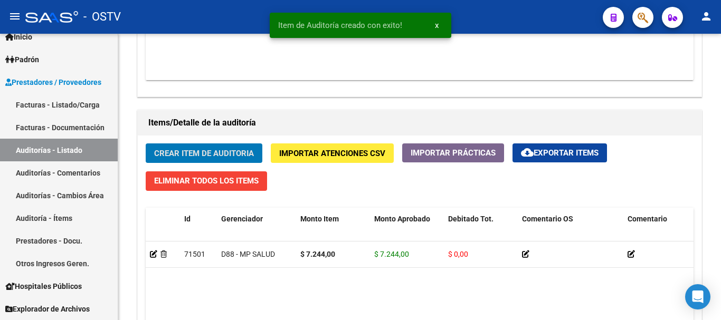
scroll to position [686, 0]
click at [146, 143] on button "Crear Item de Auditoria" at bounding box center [204, 153] width 117 height 20
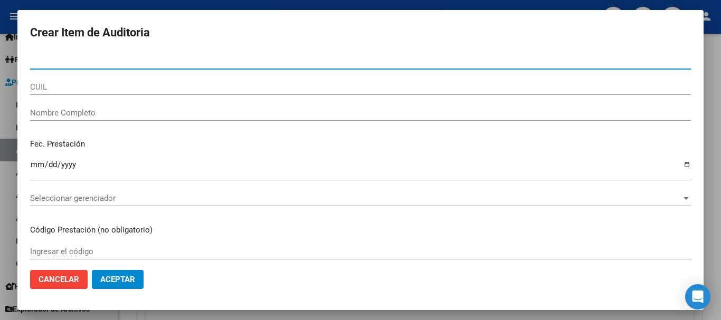
paste input "29646369"
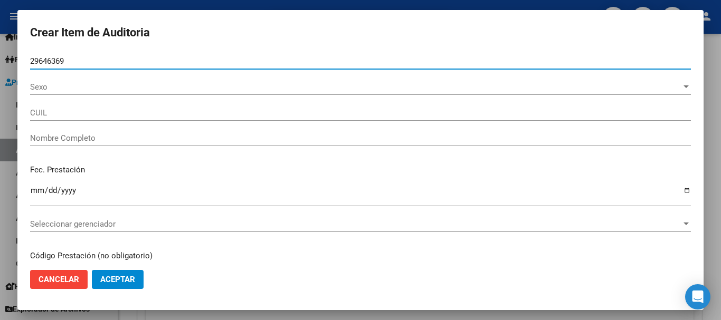
type input "29646369"
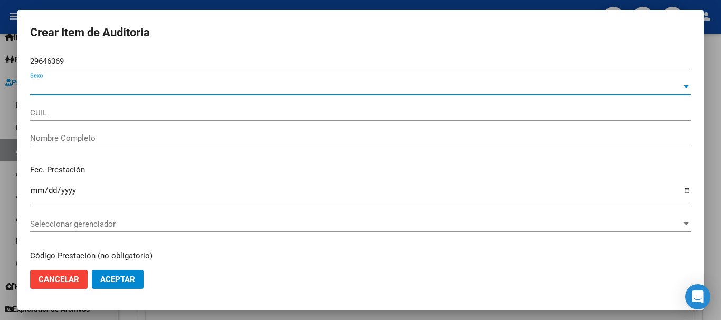
type input "27296463693"
type input "TABORDA DIANA GISELLE"
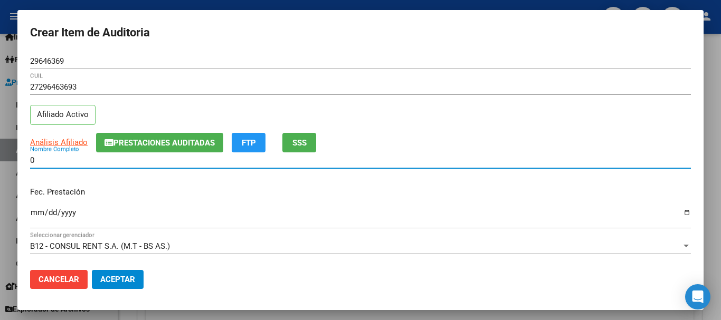
type input "0"
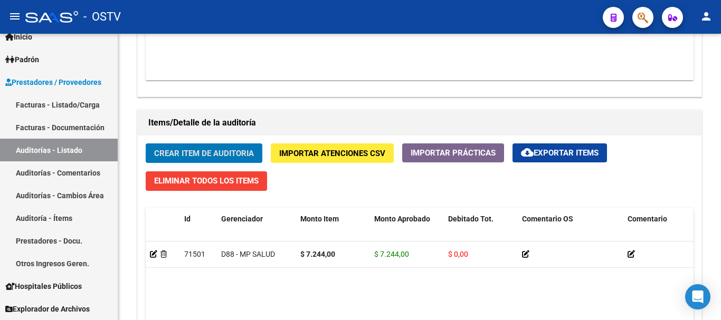
click at [146, 143] on button "Crear Item de Auditoria" at bounding box center [204, 153] width 117 height 20
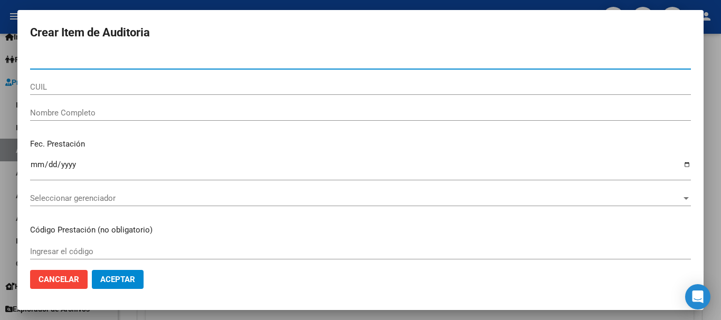
paste input "29646369"
type input "29646369"
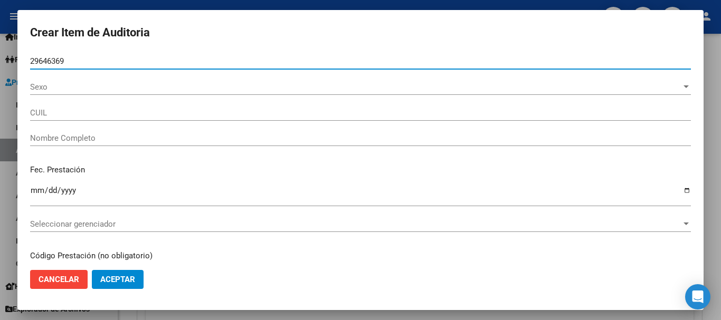
type input "27296463693"
type input "TABORDA DIANA GISELLE"
type input "29646369"
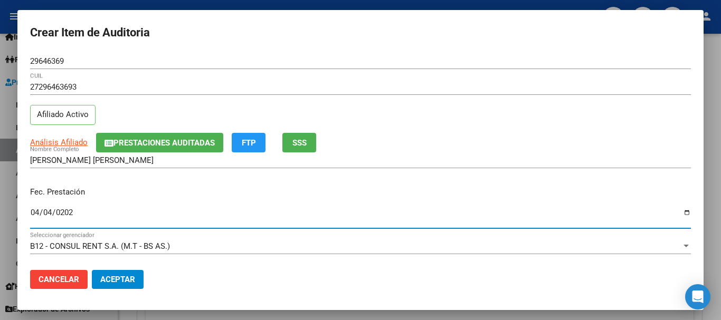
type input "2025-04-04"
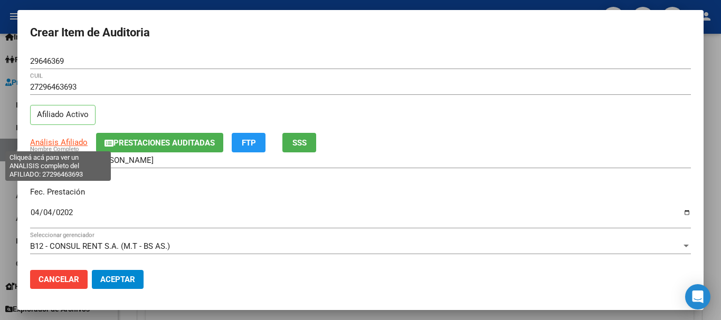
click at [50, 142] on span "Análisis Afiliado" at bounding box center [58, 142] width 57 height 9
type textarea "27296463693"
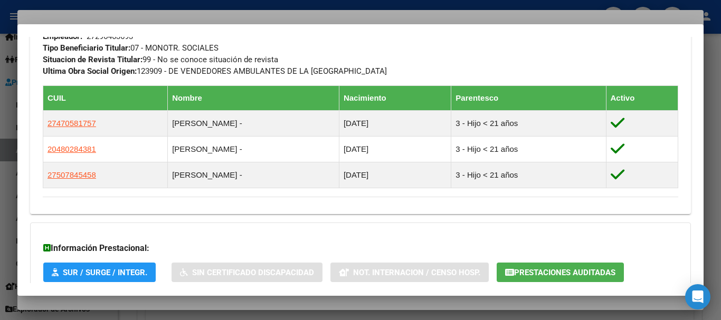
scroll to position [622, 0]
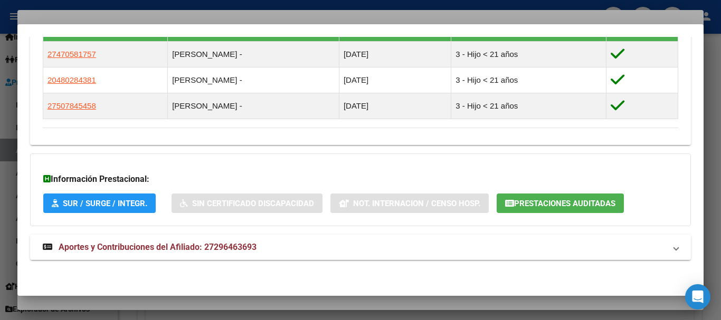
click at [251, 237] on mat-expansion-panel-header "Aportes y Contribuciones del Afiliado: 27296463693" at bounding box center [360, 247] width 660 height 25
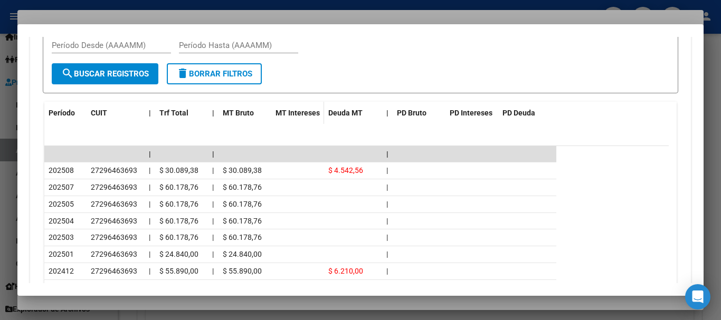
scroll to position [1070, 0]
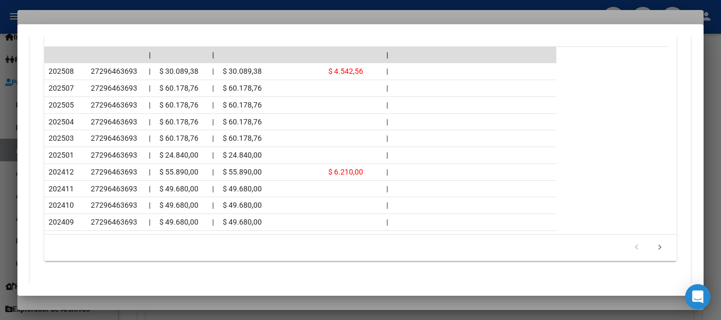
click at [186, 19] on div at bounding box center [360, 160] width 721 height 320
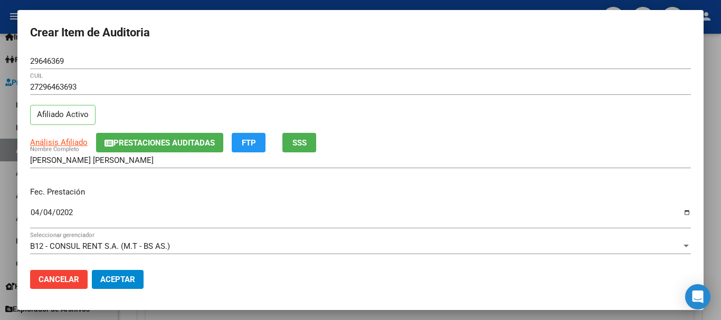
click at [370, 64] on input "29646369" at bounding box center [360, 60] width 660 height 9
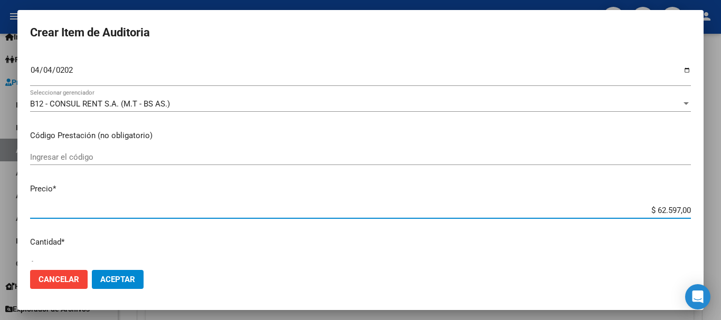
type input "$ 0,01"
type input "$ 0,11"
type input "$ 1,18"
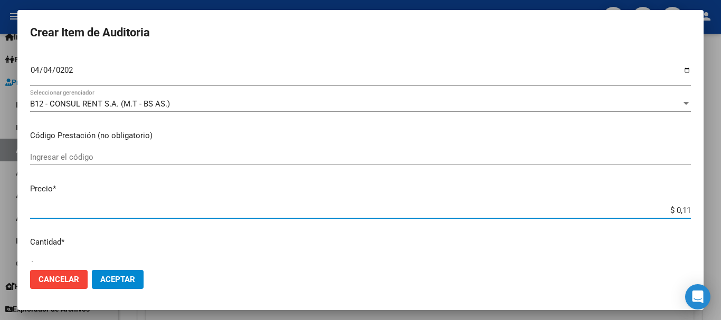
type input "$ 1,18"
type input "$ 11,88"
type input "$ 118,89"
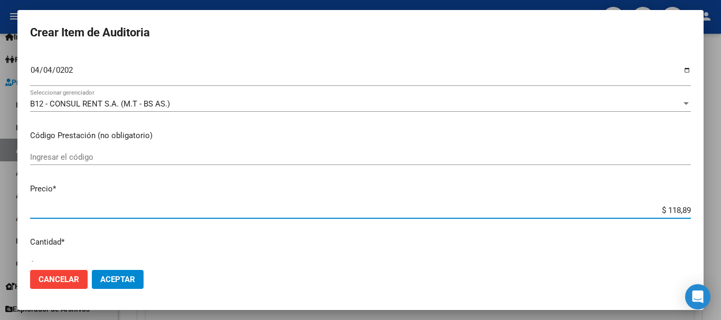
type input "$ 1.188,90"
type input "$ 11.889,00"
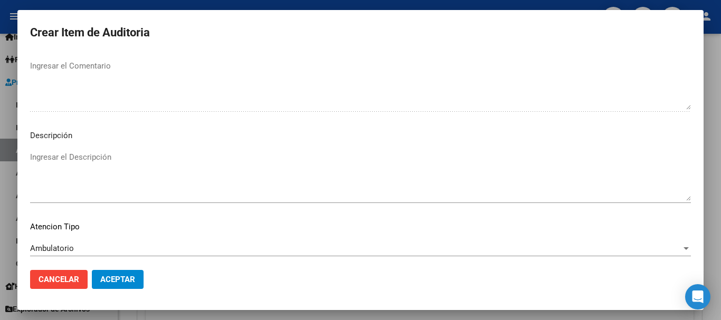
scroll to position [742, 0]
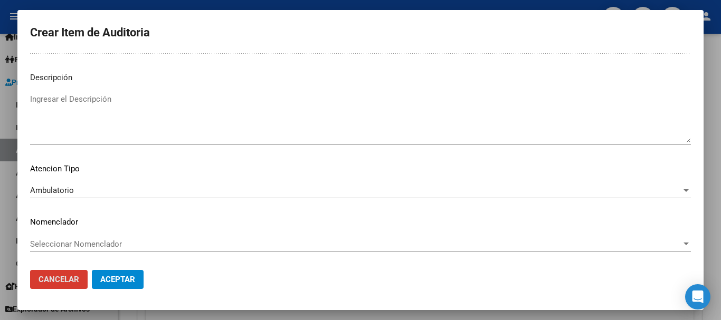
click at [92, 270] on button "Aceptar" at bounding box center [118, 279] width 52 height 19
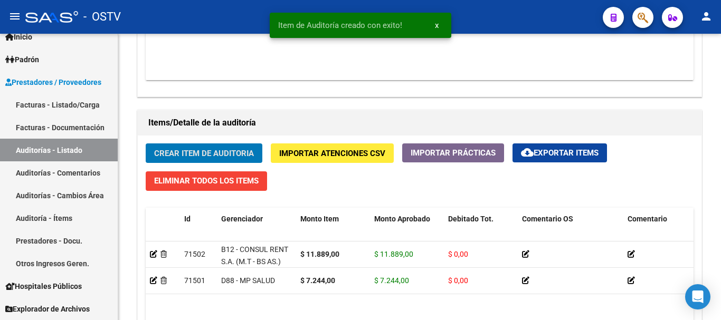
click at [146, 143] on button "Crear Item de Auditoria" at bounding box center [204, 153] width 117 height 20
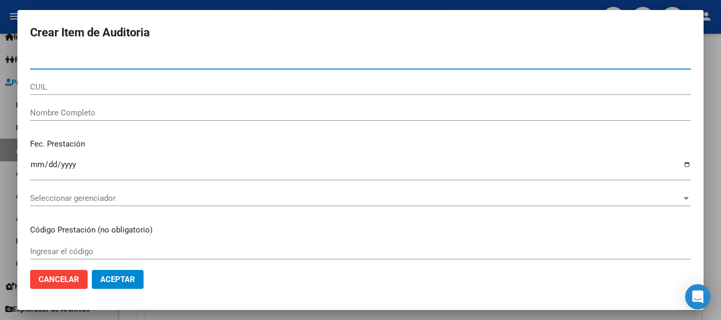
paste input "20951048"
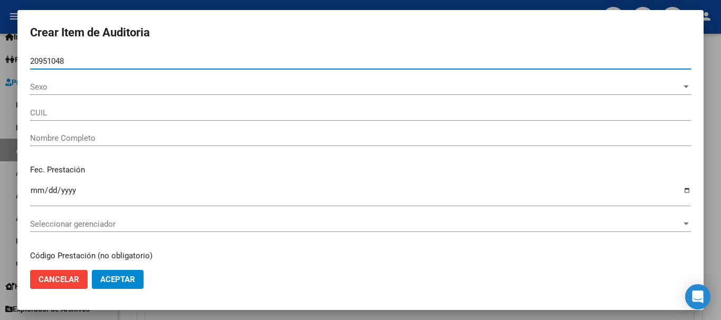
type input "20951048"
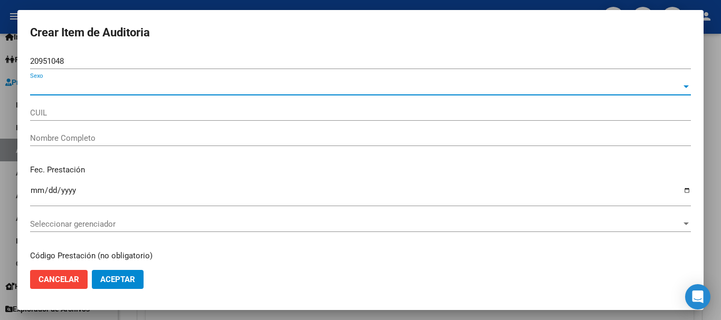
type input "27209510486"
type input "ORTIZ ALEJANDRA VIRGINIA"
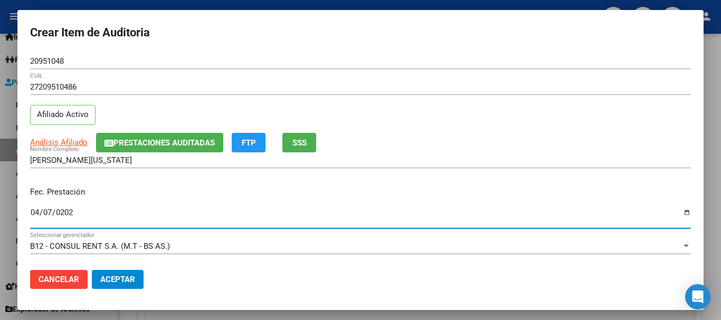
type input "2025-04-07"
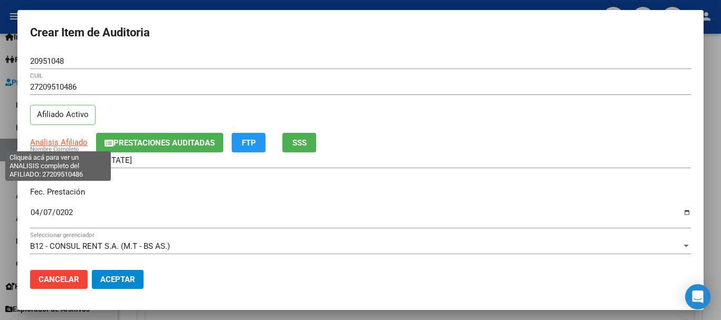
click at [41, 142] on span "Análisis Afiliado" at bounding box center [58, 142] width 57 height 9
type textarea "27209510486"
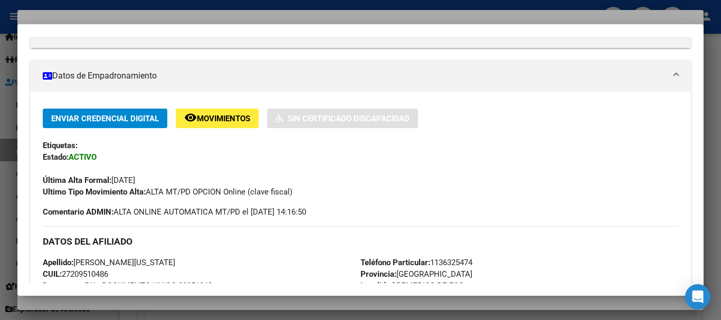
scroll to position [544, 0]
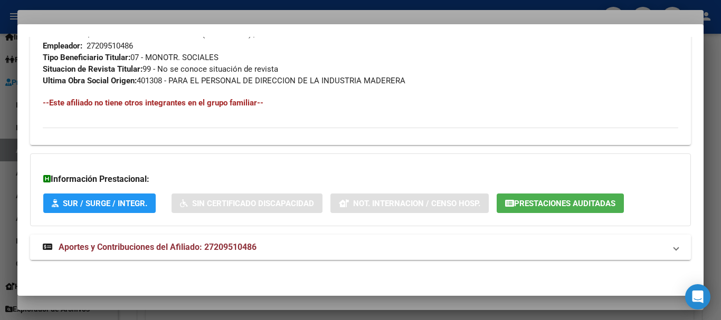
click at [251, 246] on span "Aportes y Contribuciones del Afiliado: 27209510486" at bounding box center [158, 247] width 198 height 10
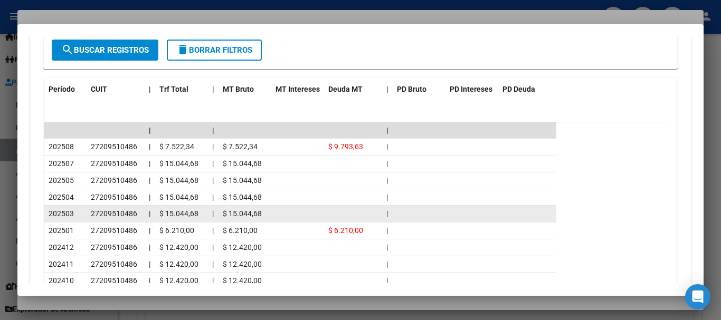
scroll to position [922, 0]
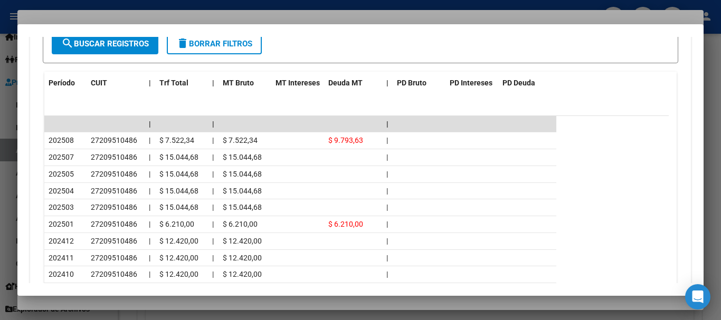
click at [127, 14] on div at bounding box center [360, 160] width 721 height 320
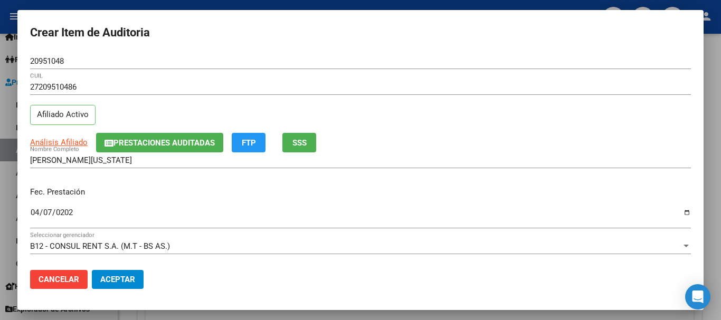
click at [466, 148] on div "Análisis Afiliado Prestaciones Auditadas FTP SSS" at bounding box center [360, 143] width 660 height 20
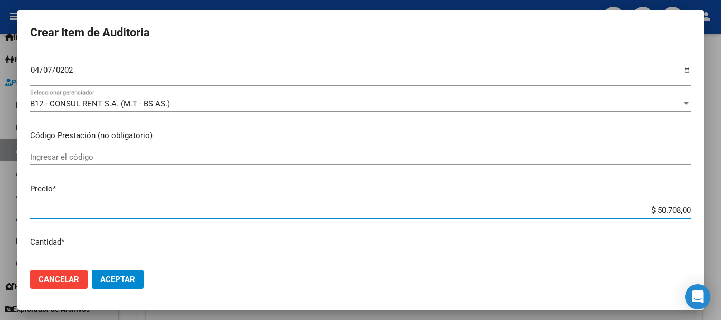
type input "$ 0,07"
type input "$ 0,72"
type input "$ 7,24"
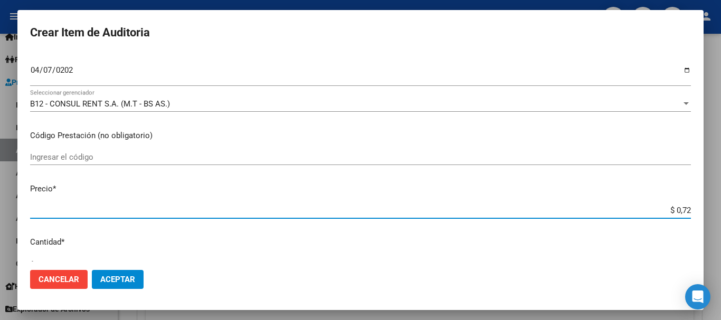
type input "$ 7,24"
type input "$ 72,44"
type input "$ 724,40"
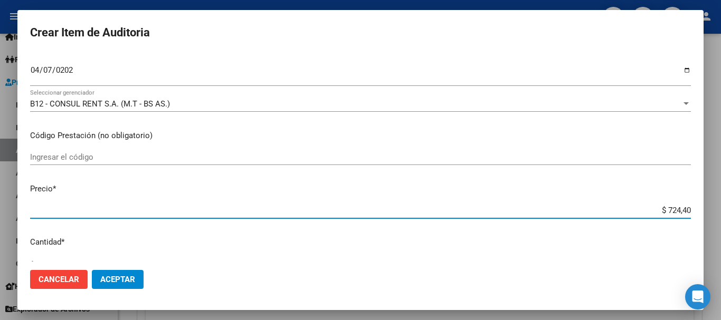
type input "$ 7.244,00"
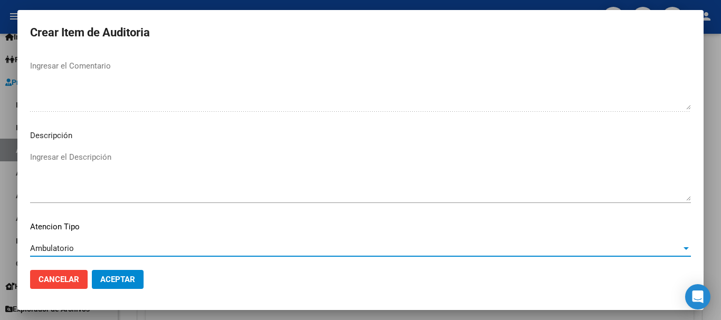
scroll to position [742, 0]
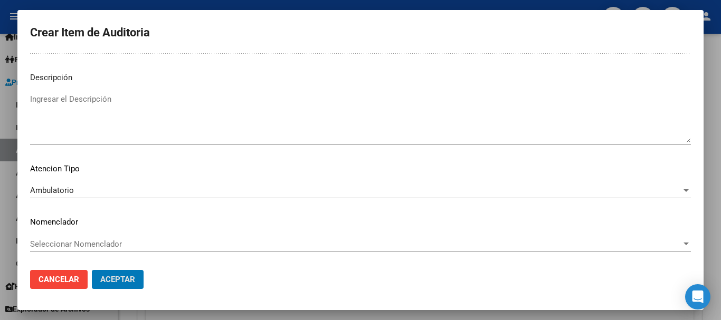
click at [92, 270] on button "Aceptar" at bounding box center [118, 279] width 52 height 19
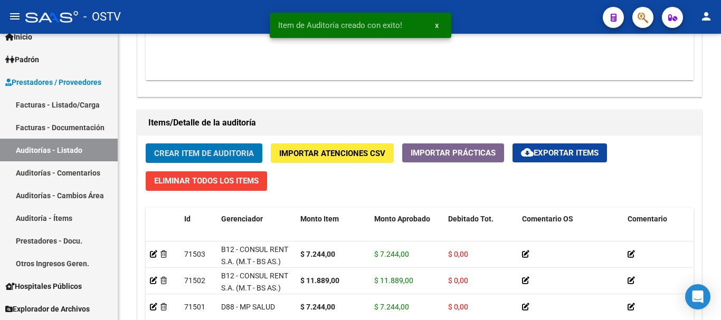
click at [146, 143] on button "Crear Item de Auditoria" at bounding box center [204, 153] width 117 height 20
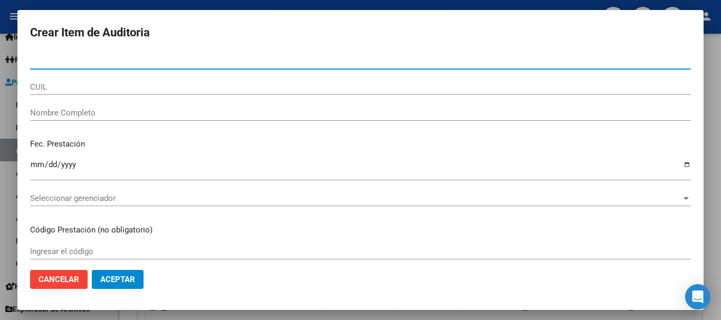
paste input "39113417"
type input "39113417"
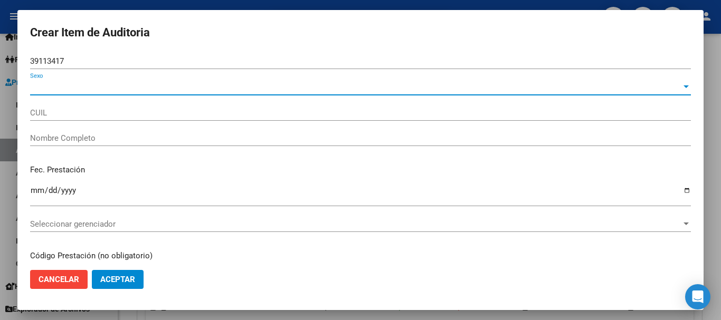
type input "27391134176"
type input "ESCOBAR MARIA LAURA"
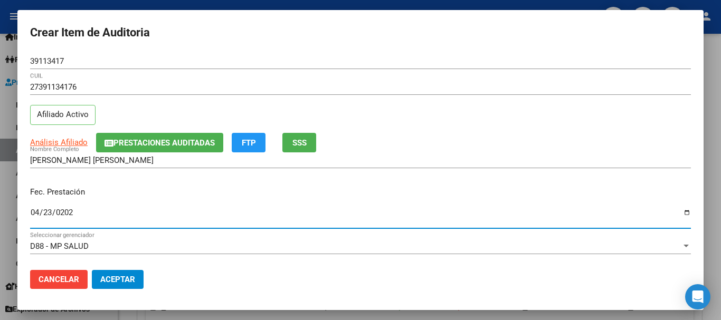
type input "2025-04-23"
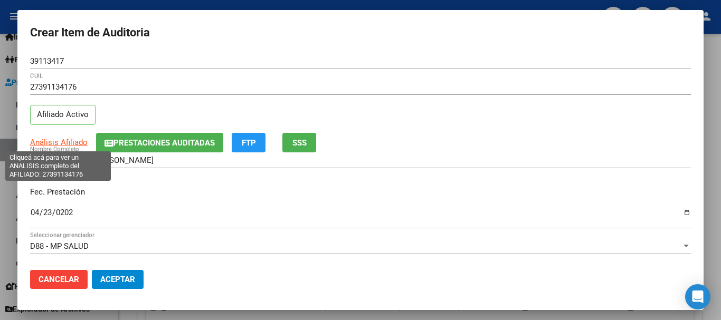
click at [66, 138] on span "Análisis Afiliado" at bounding box center [58, 142] width 57 height 9
type textarea "27391134176"
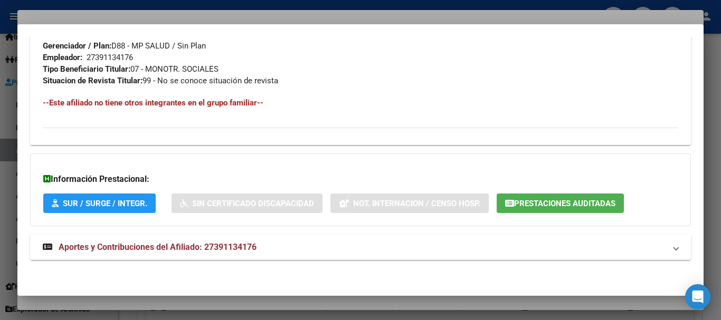
click at [172, 245] on span "Aportes y Contribuciones del Afiliado: 27391134176" at bounding box center [158, 247] width 198 height 10
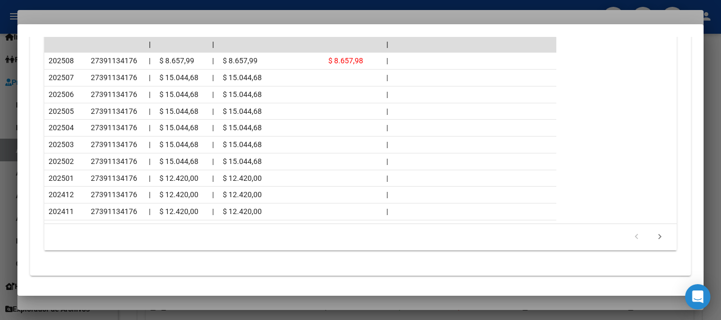
scroll to position [1018, 0]
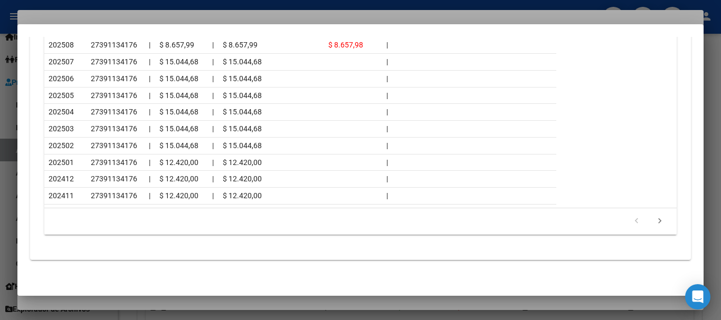
click at [121, 13] on div at bounding box center [360, 160] width 721 height 320
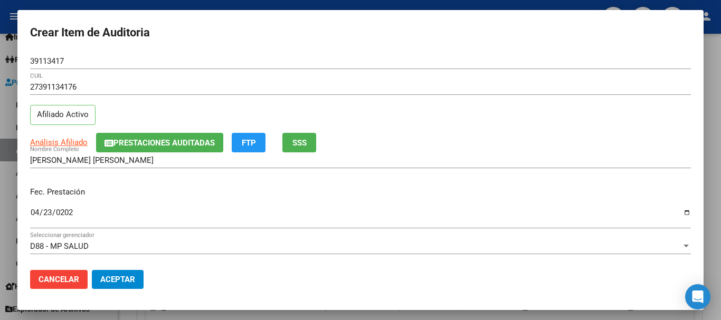
drag, startPoint x: 429, startPoint y: 100, endPoint x: 445, endPoint y: 123, distance: 27.8
click at [430, 103] on div "27391134176 CUIL" at bounding box center [360, 92] width 660 height 26
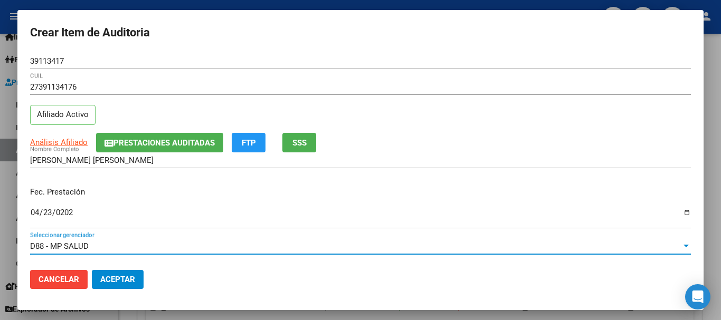
scroll to position [142, 0]
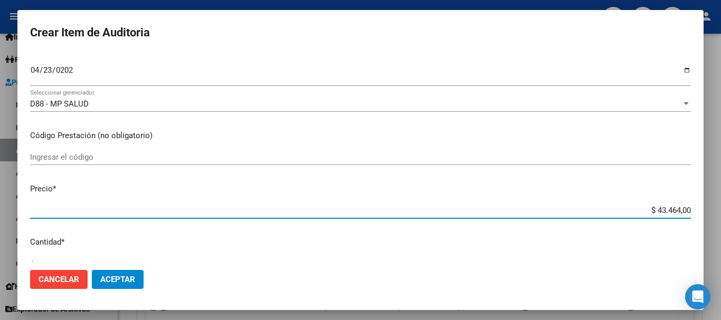
type input "$ 0,07"
type input "$ 0,72"
type input "$ 7,24"
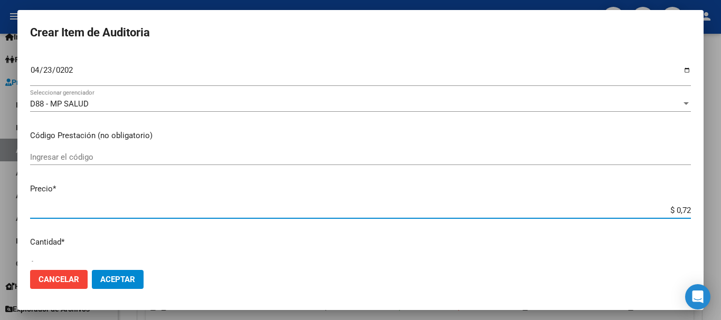
type input "$ 7,24"
type input "$ 72,44"
type input "$ 724,40"
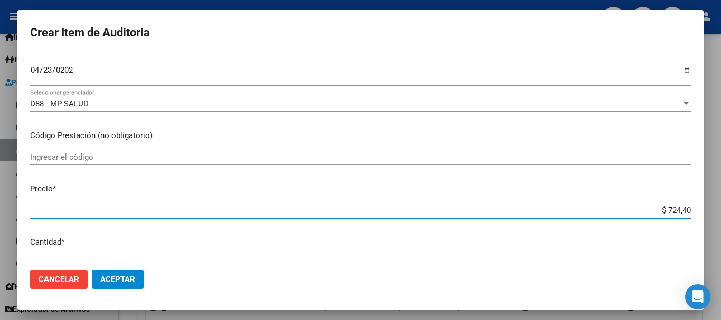
type input "$ 7.244,00"
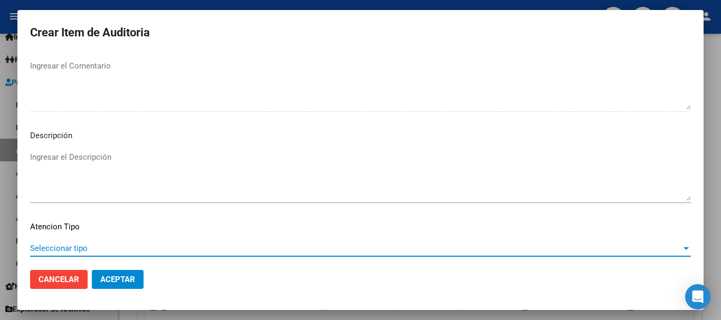
scroll to position [742, 0]
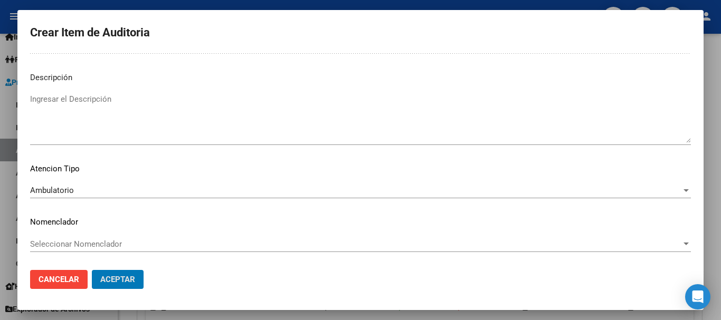
click at [92, 270] on button "Aceptar" at bounding box center [118, 279] width 52 height 19
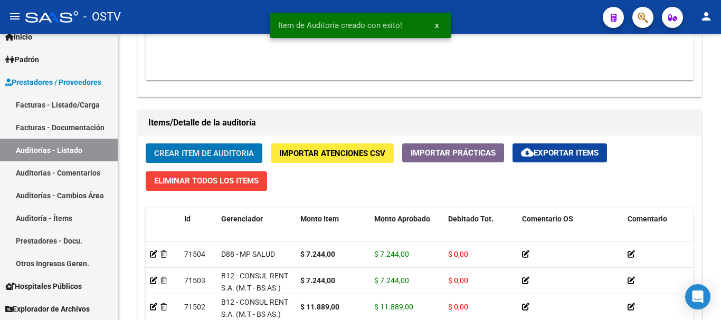
click at [146, 143] on button "Crear Item de Auditoria" at bounding box center [204, 153] width 117 height 20
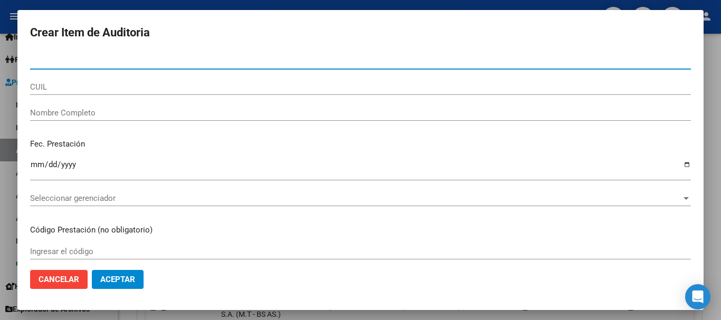
paste input "24530073"
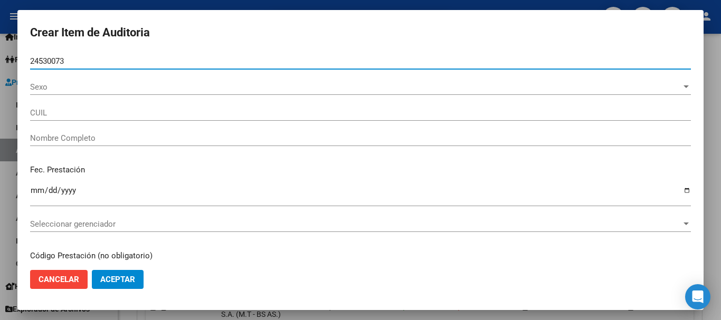
type input "24530073"
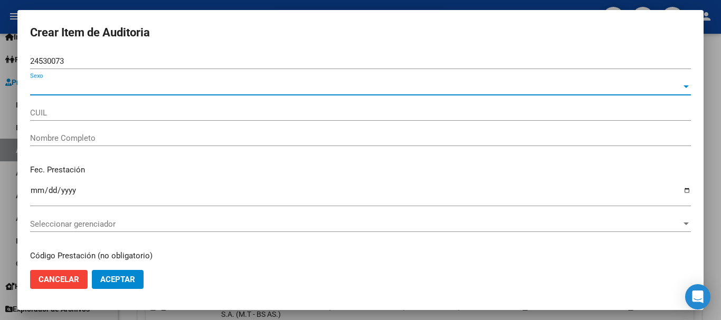
type input "20245300736"
type input "MIRANDA SEBASTIAN GABRIEL"
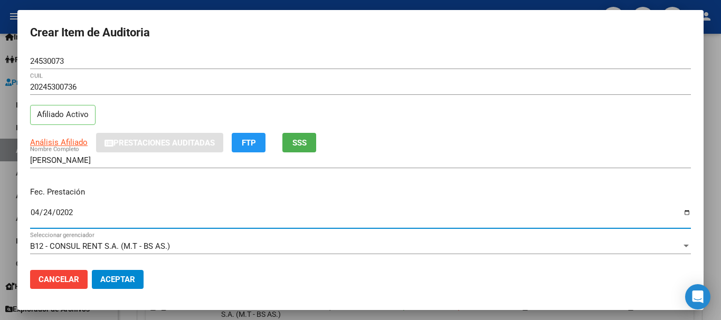
type input "2025-04-24"
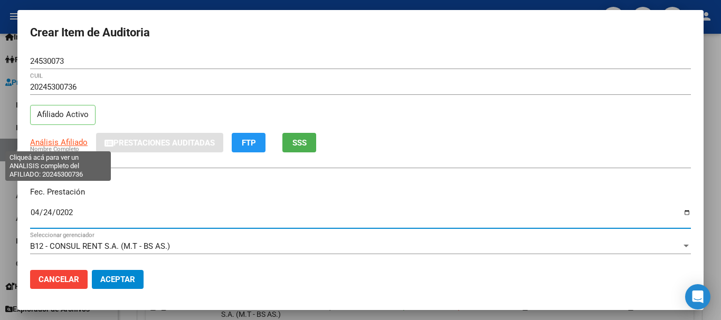
click at [56, 141] on span "Análisis Afiliado" at bounding box center [58, 142] width 57 height 9
type textarea "20245300736"
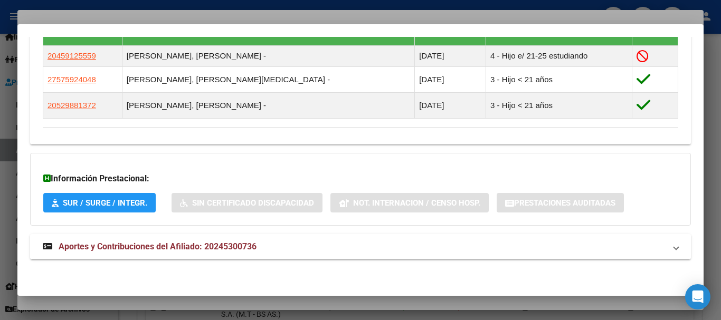
click at [206, 246] on span "Aportes y Contribuciones del Afiliado: 20245300736" at bounding box center [158, 247] width 198 height 10
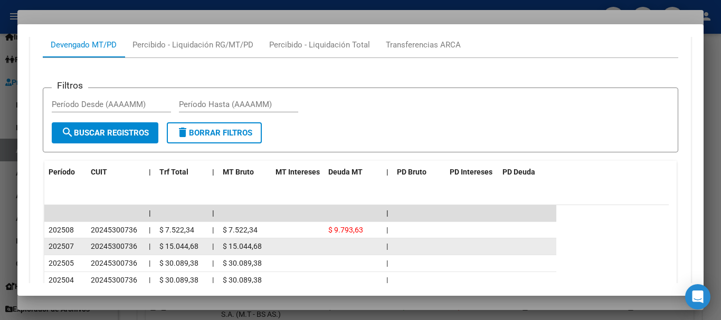
scroll to position [960, 0]
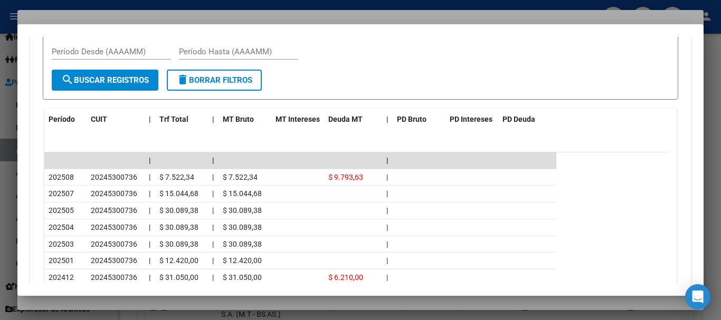
click at [180, 12] on div at bounding box center [360, 160] width 721 height 320
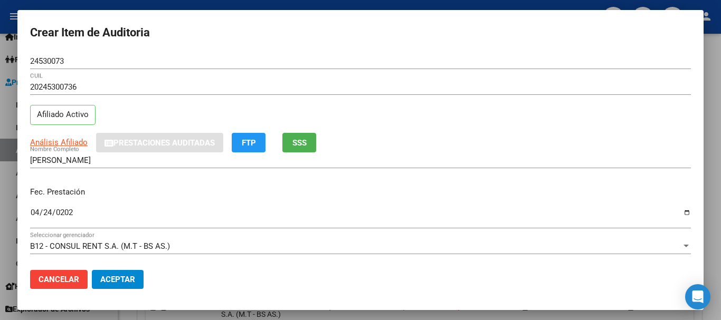
drag, startPoint x: 436, startPoint y: 92, endPoint x: 440, endPoint y: 109, distance: 16.8
click at [437, 94] on div "20245300736 CUIL" at bounding box center [360, 87] width 660 height 16
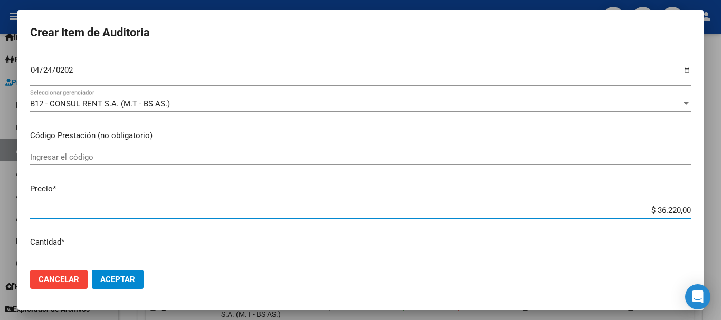
scroll to position [150, 0]
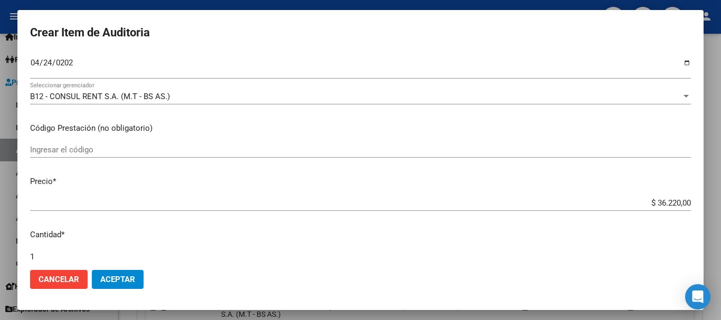
type input "$ 0,07"
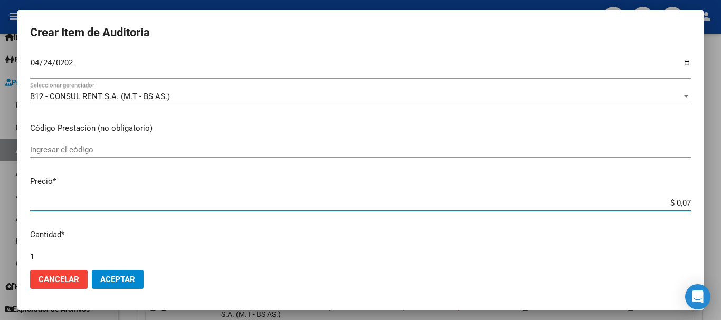
type input "$ 0,72"
type input "$ 7,24"
type input "$ 72,44"
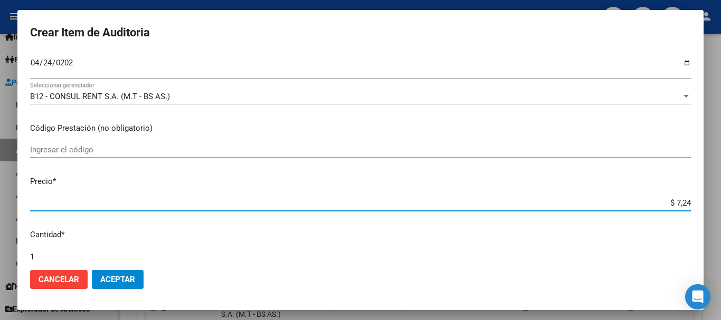
type input "$ 72,44"
type input "$ 724,40"
type input "$ 7.244,00"
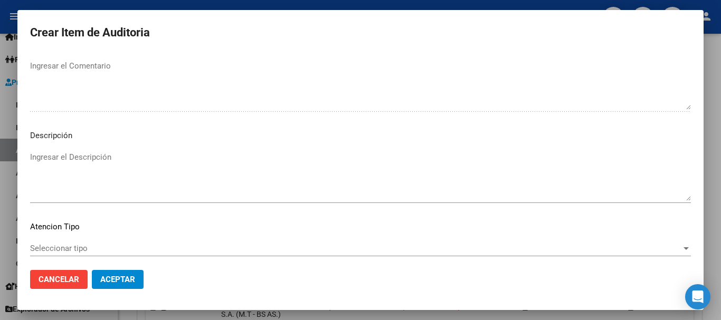
scroll to position [742, 0]
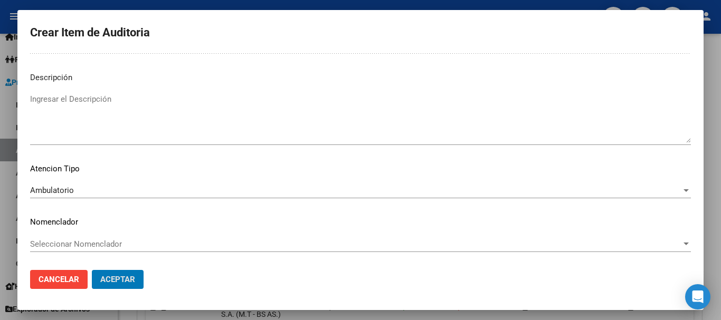
click at [92, 270] on button "Aceptar" at bounding box center [118, 279] width 52 height 19
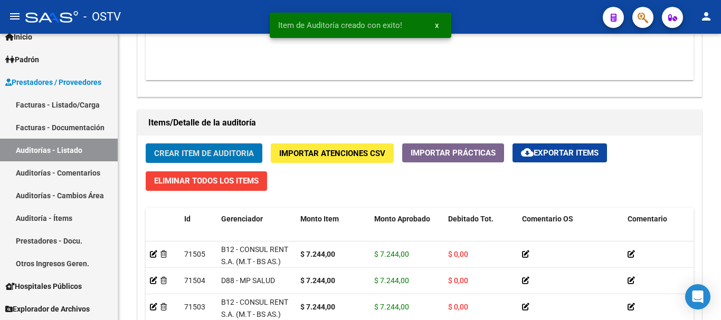
click at [146, 143] on button "Crear Item de Auditoria" at bounding box center [204, 153] width 117 height 20
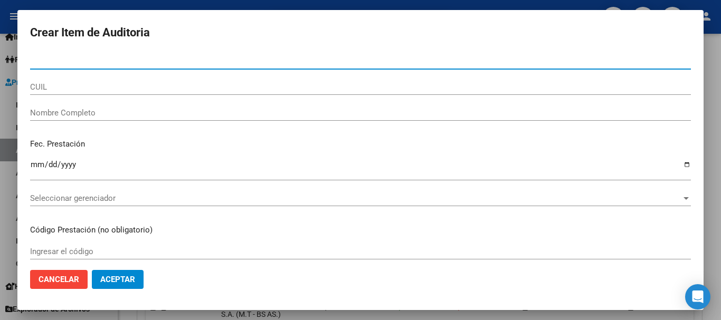
paste input "39113417"
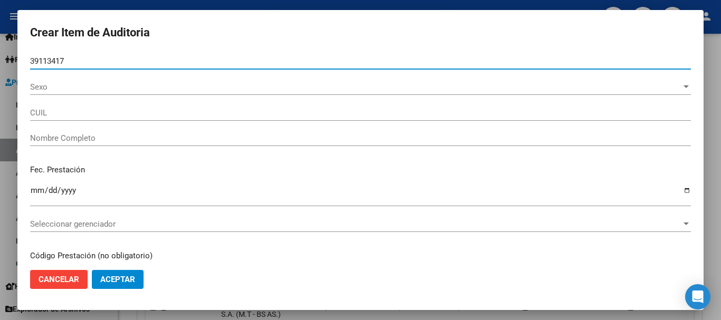
type input "39113417"
type input "27391134176"
type input "ESCOBAR MARIA LAURA"
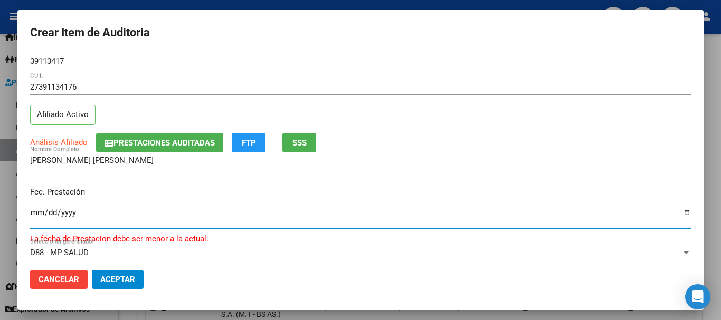
type input "2025-04-30"
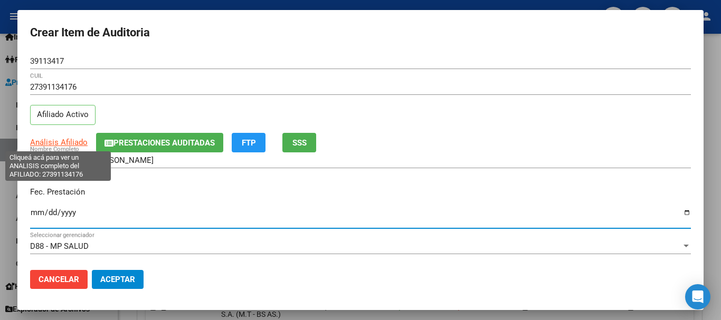
click at [38, 147] on span "Análisis Afiliado" at bounding box center [58, 142] width 57 height 9
type textarea "27391134176"
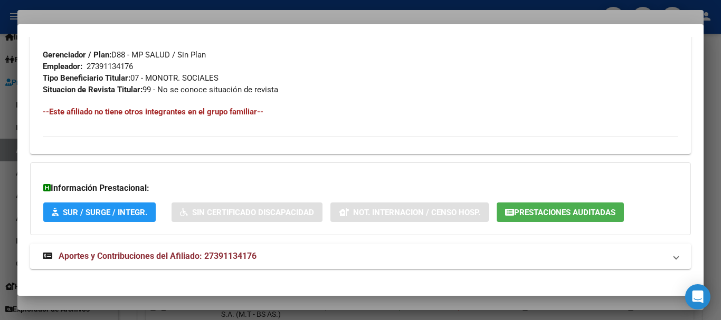
scroll to position [544, 0]
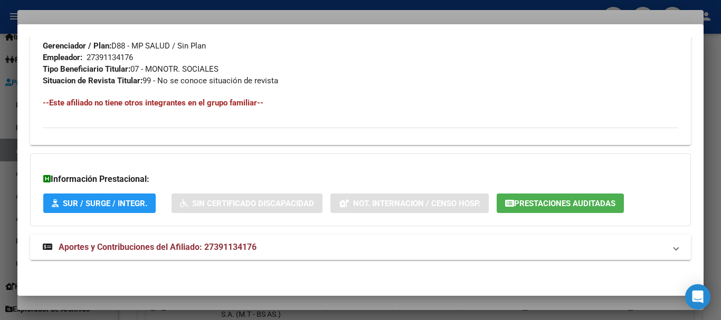
click at [241, 242] on span "Aportes y Contribuciones del Afiliado: 27391134176" at bounding box center [158, 247] width 198 height 10
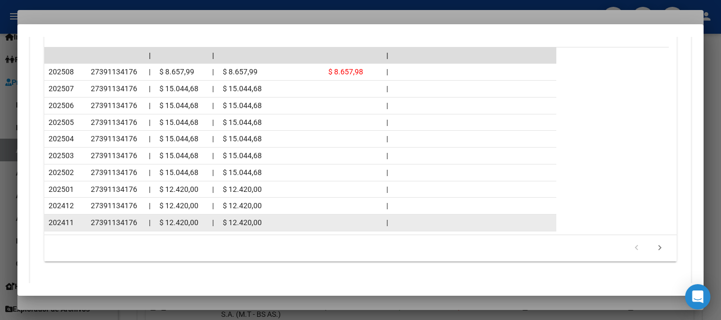
scroll to position [991, 0]
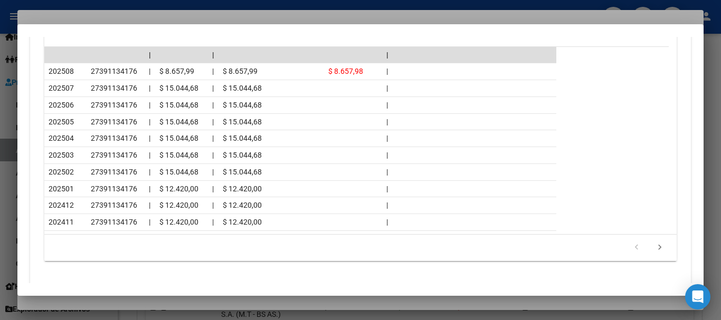
click at [146, 20] on div at bounding box center [360, 160] width 721 height 320
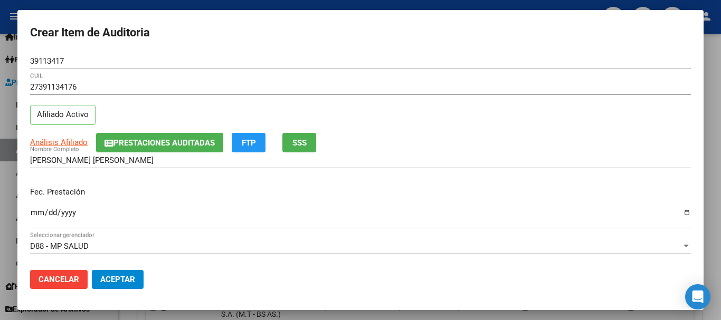
click at [400, 110] on div "27391134176 CUIL Afiliado Activo" at bounding box center [360, 106] width 660 height 54
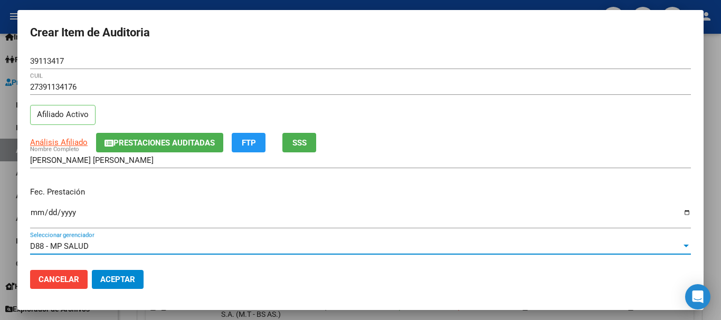
scroll to position [142, 0]
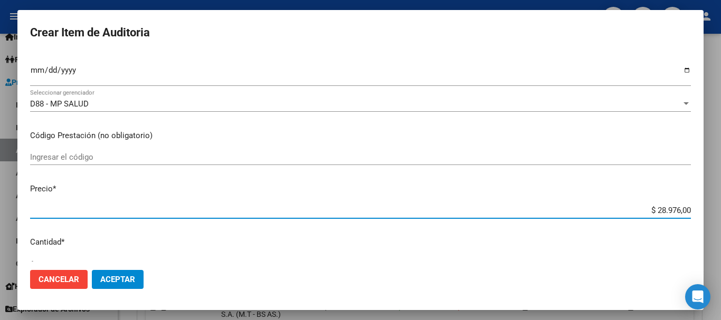
type input "$ 0,07"
type input "$ 0,72"
type input "$ 7,24"
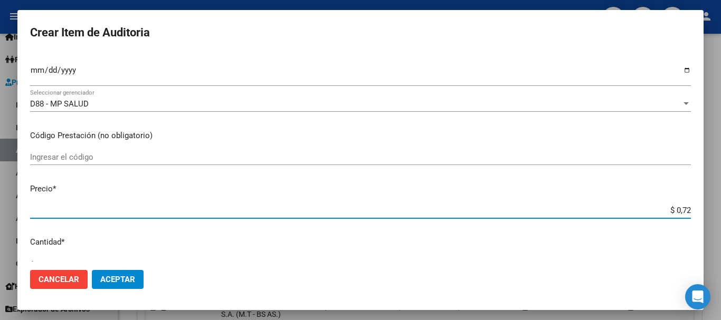
type input "$ 7,24"
type input "$ 72,44"
type input "$ 724,40"
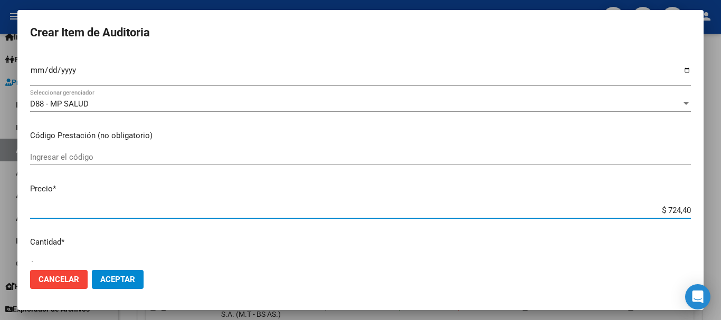
type input "$ 7.244,00"
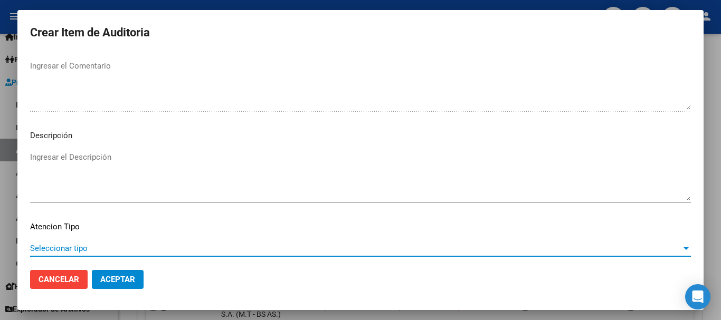
scroll to position [742, 0]
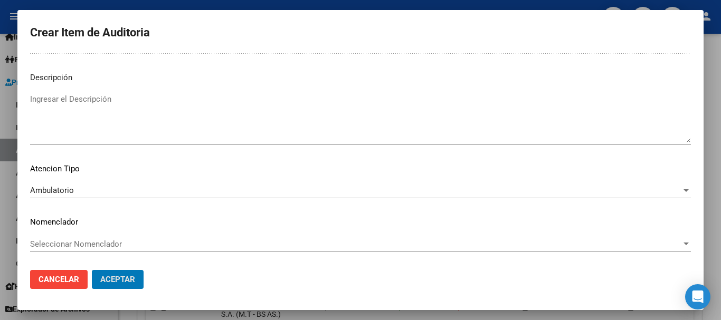
click at [92, 270] on button "Aceptar" at bounding box center [118, 279] width 52 height 19
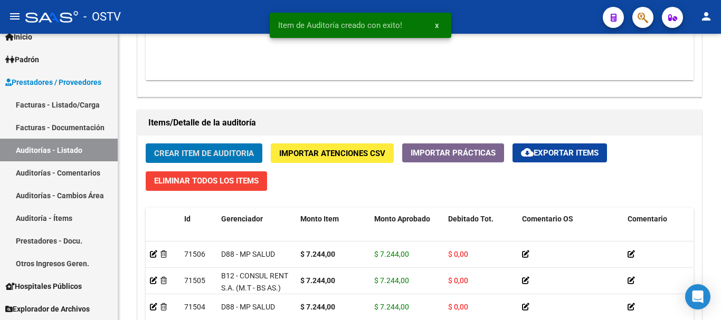
click at [146, 143] on button "Crear Item de Auditoria" at bounding box center [204, 153] width 117 height 20
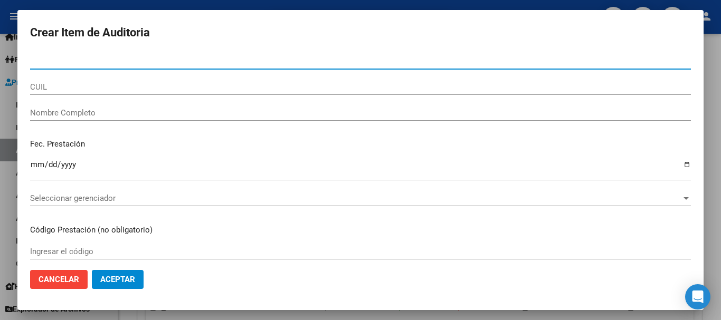
paste input "27451746"
type input "27451746"
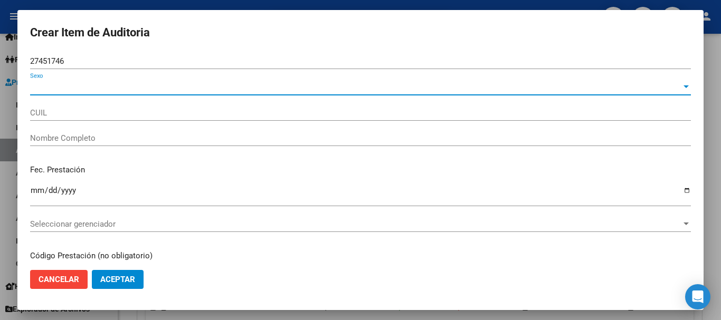
type input "27274517463"
type input "SALAZAR RODAS FLORENCIA ANTONIA"
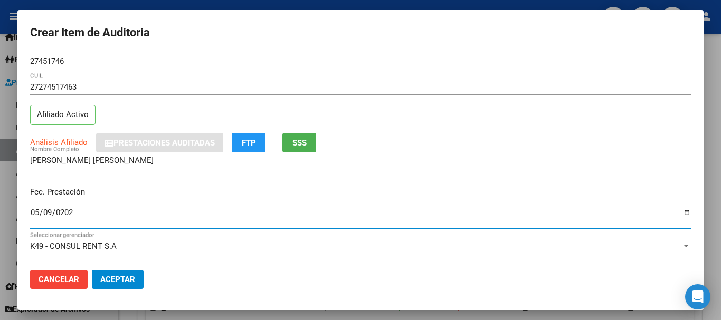
type input "2025-05-09"
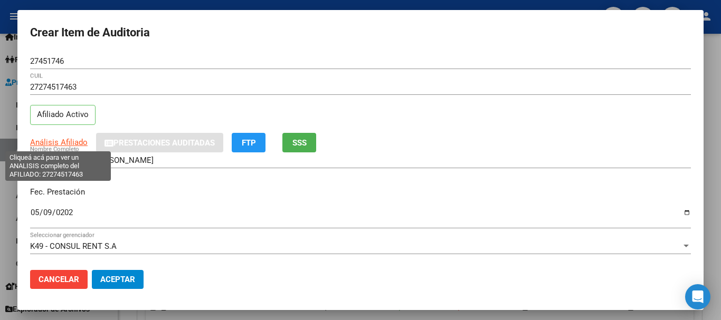
click at [63, 143] on span "Análisis Afiliado" at bounding box center [58, 142] width 57 height 9
type textarea "27274517463"
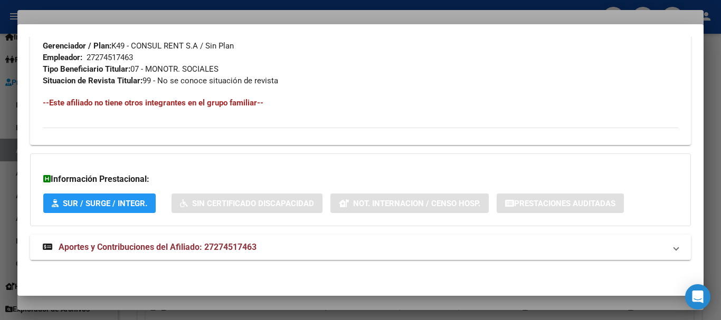
click at [219, 238] on mat-expansion-panel-header "Aportes y Contribuciones del Afiliado: 27274517463" at bounding box center [360, 247] width 660 height 25
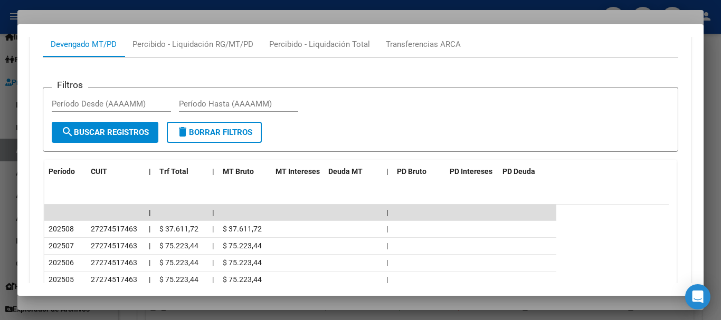
scroll to position [850, 0]
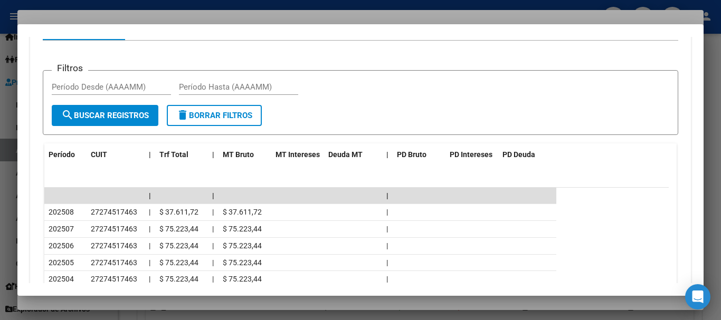
click at [150, 15] on div at bounding box center [360, 160] width 721 height 320
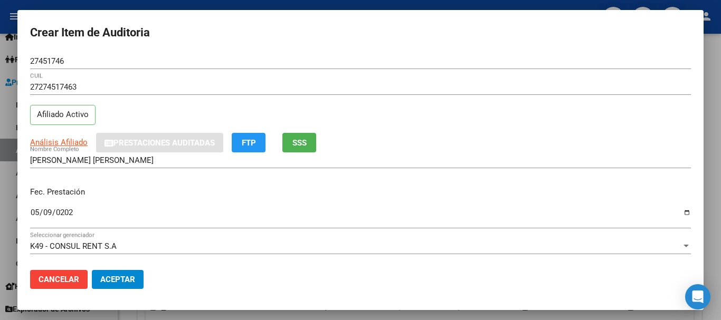
click at [452, 111] on div "27274517463 CUIL Afiliado Activo" at bounding box center [360, 106] width 660 height 54
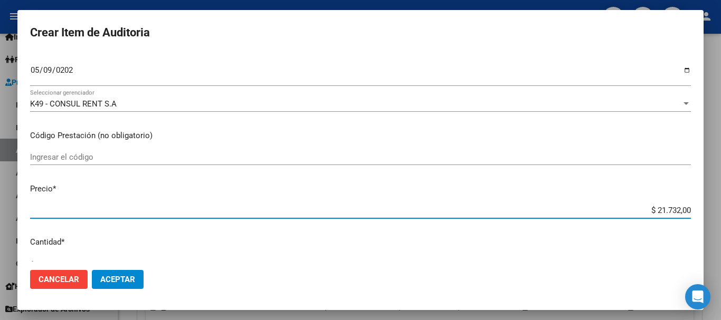
type input "$ 0,07"
type input "$ 0,72"
type input "$ 7,24"
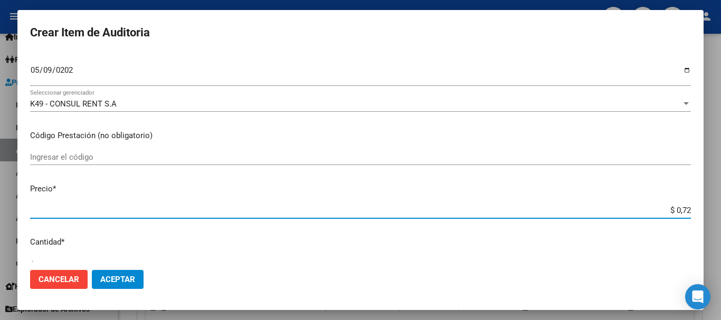
type input "$ 7,24"
type input "$ 72,44"
type input "$ 724,40"
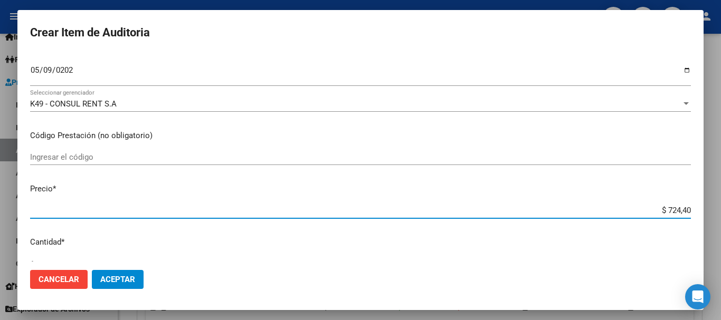
type input "$ 7.244,00"
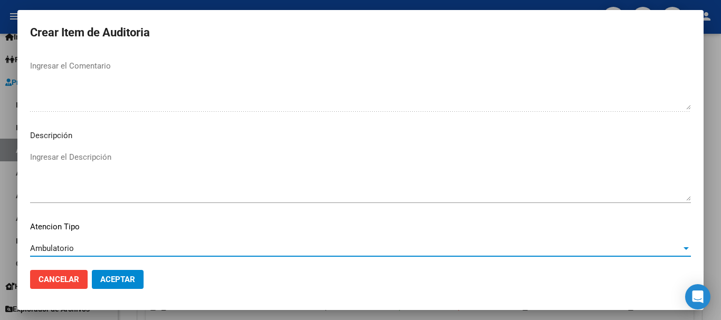
scroll to position [742, 0]
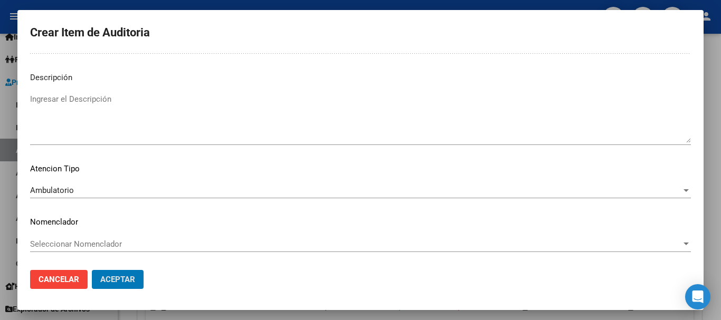
click at [92, 270] on button "Aceptar" at bounding box center [118, 279] width 52 height 19
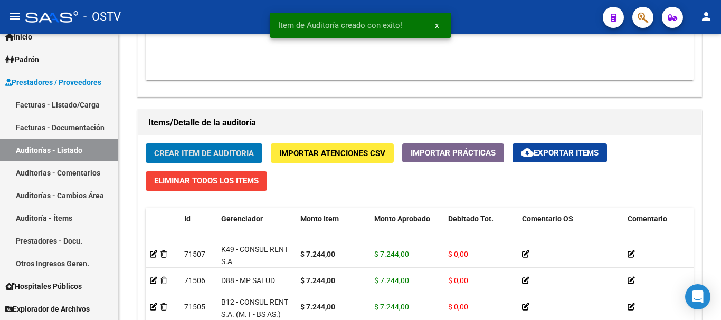
click at [146, 143] on button "Crear Item de Auditoria" at bounding box center [204, 153] width 117 height 20
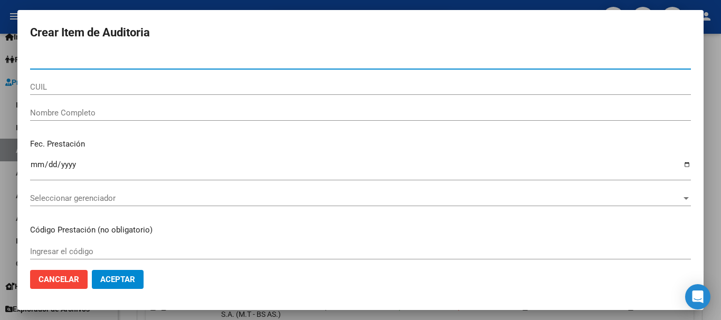
paste input "39595949"
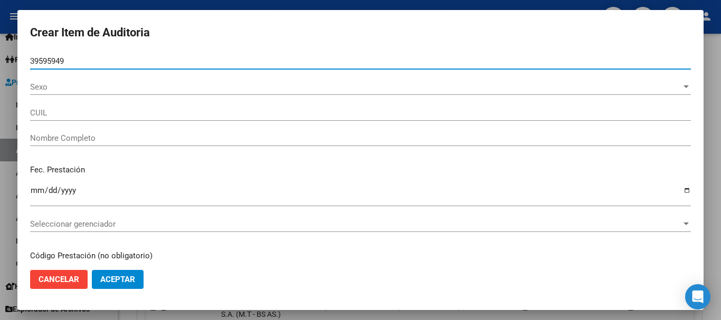
type input "39595949"
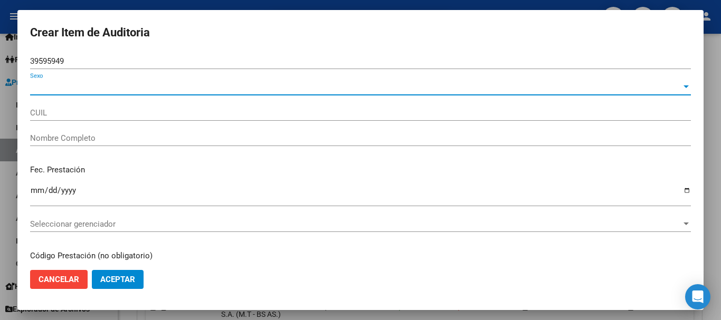
type input "27395959498"
type input "VALLEJOS ESTRELLA SOLEDAD"
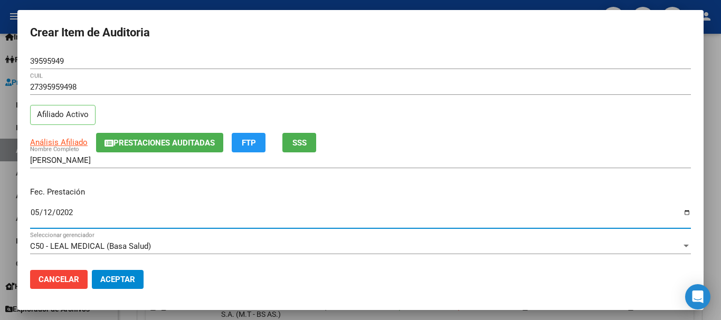
type input "2025-05-12"
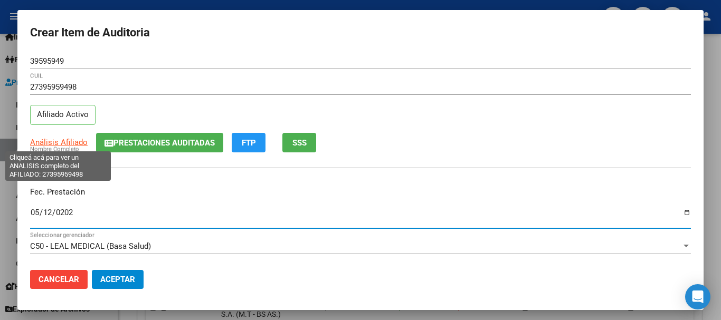
click at [73, 145] on span "Análisis Afiliado" at bounding box center [58, 142] width 57 height 9
type textarea "27395959498"
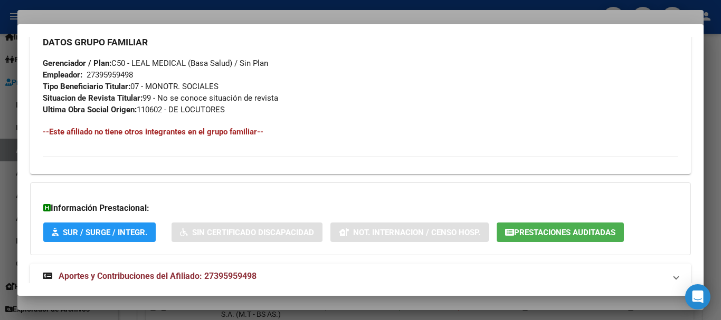
scroll to position [544, 0]
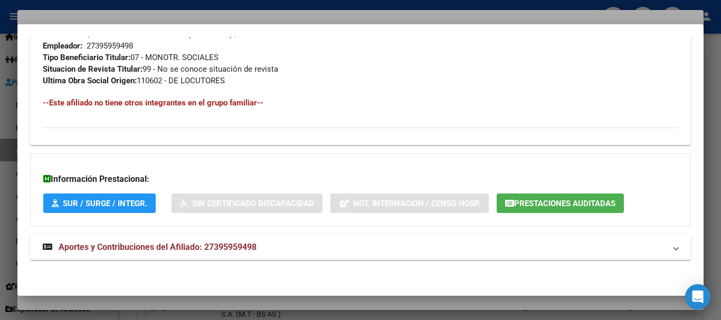
click at [218, 249] on span "Aportes y Contribuciones del Afiliado: 27395959498" at bounding box center [158, 247] width 198 height 10
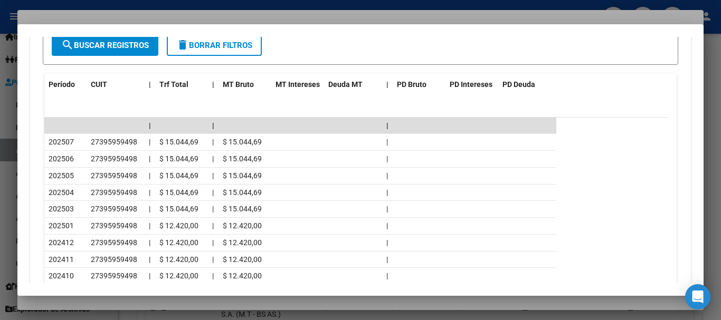
scroll to position [938, 0]
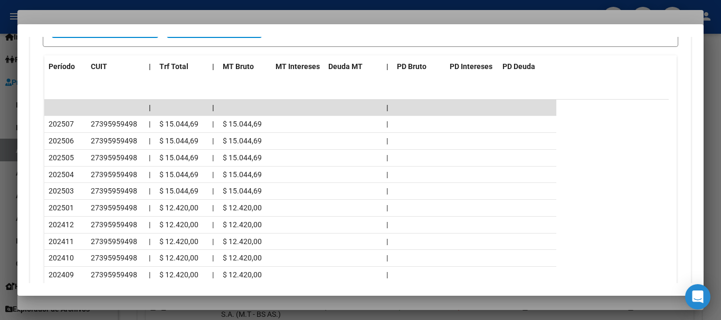
click at [147, 18] on div at bounding box center [360, 160] width 721 height 320
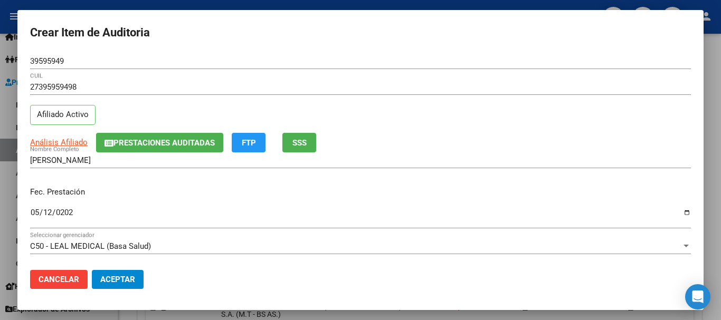
click at [361, 95] on div "27395959498 CUIL" at bounding box center [360, 92] width 660 height 26
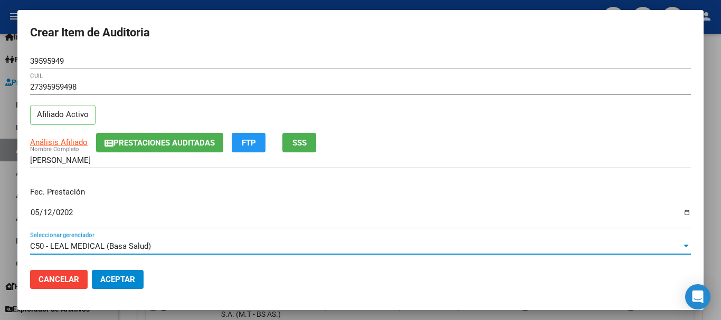
scroll to position [142, 0]
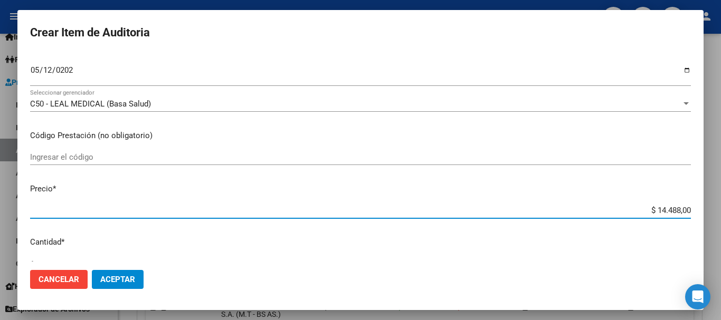
type input "$ 0,07"
type input "$ 0,72"
type input "$ 7,24"
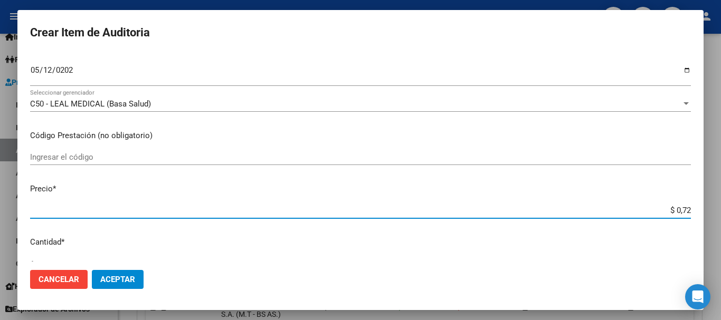
type input "$ 7,24"
type input "$ 72,44"
type input "$ 724,40"
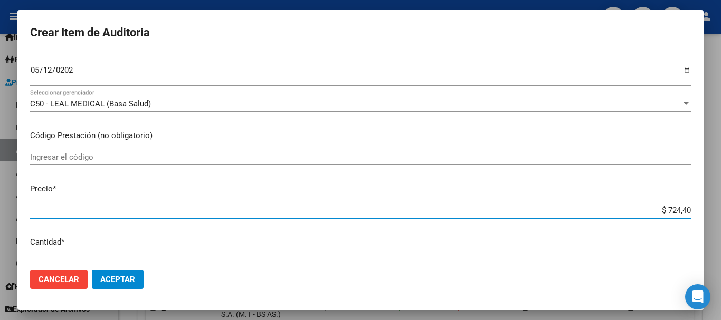
type input "$ 7.244,00"
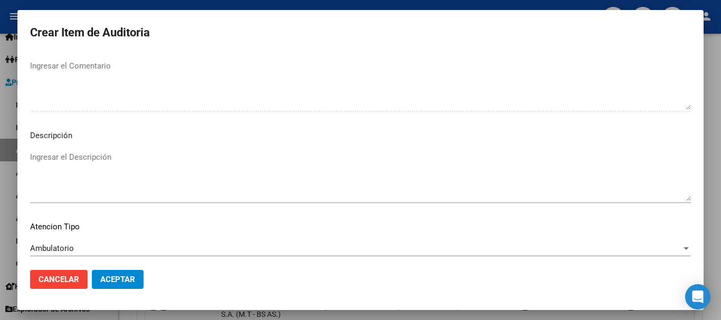
scroll to position [742, 0]
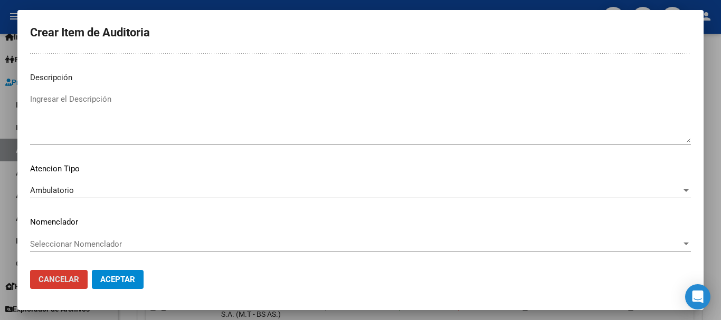
click at [92, 270] on button "Aceptar" at bounding box center [118, 279] width 52 height 19
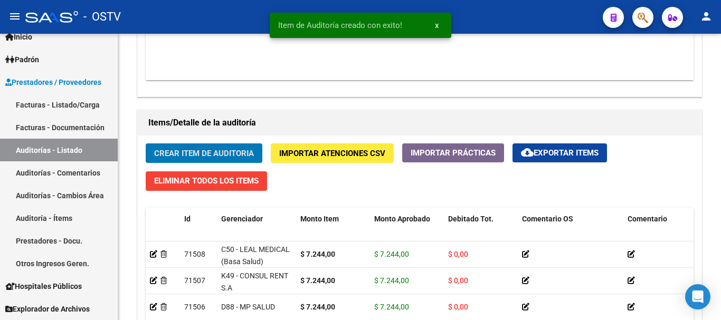
click at [146, 143] on button "Crear Item de Auditoria" at bounding box center [204, 153] width 117 height 20
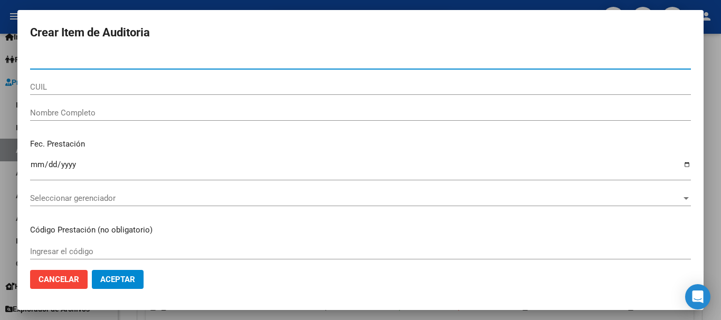
paste input "47515976"
type input "47515976"
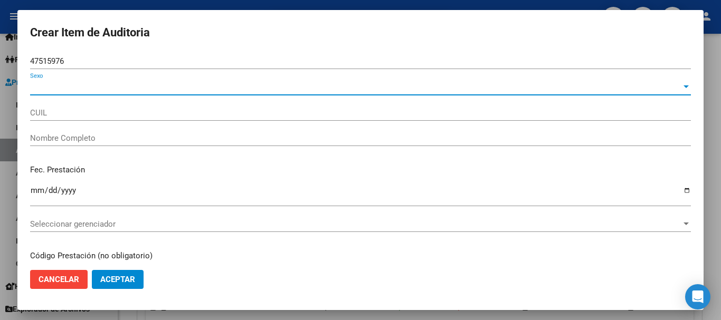
type input "23475159764"
type input "FARIAS PAOLA ELIZABETH"
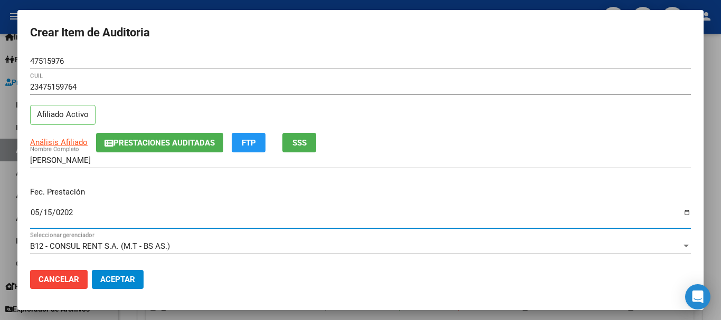
type input "2025-05-15"
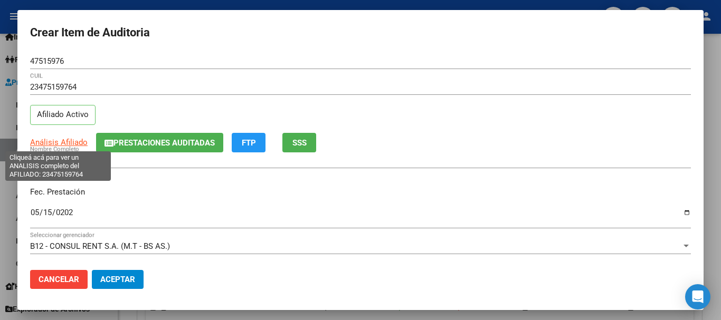
click at [63, 143] on span "Análisis Afiliado" at bounding box center [58, 142] width 57 height 9
type textarea "23475159764"
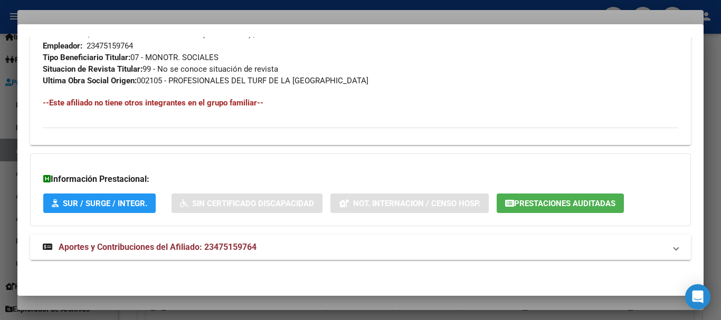
drag, startPoint x: 211, startPoint y: 243, endPoint x: 266, endPoint y: 258, distance: 57.5
click at [215, 243] on span "Aportes y Contribuciones del Afiliado: 23475159764" at bounding box center [158, 247] width 198 height 10
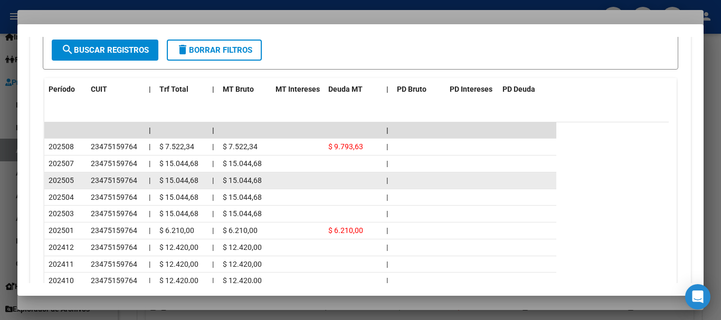
scroll to position [938, 0]
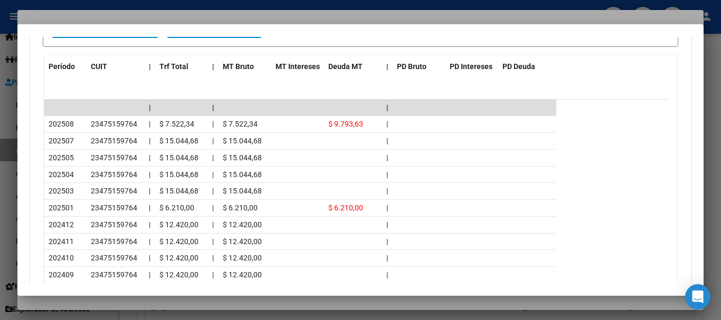
click at [126, 15] on div at bounding box center [360, 160] width 721 height 320
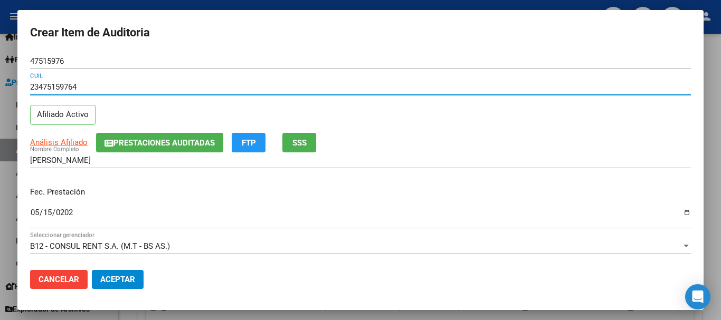
click at [355, 89] on input "23475159764" at bounding box center [360, 86] width 660 height 9
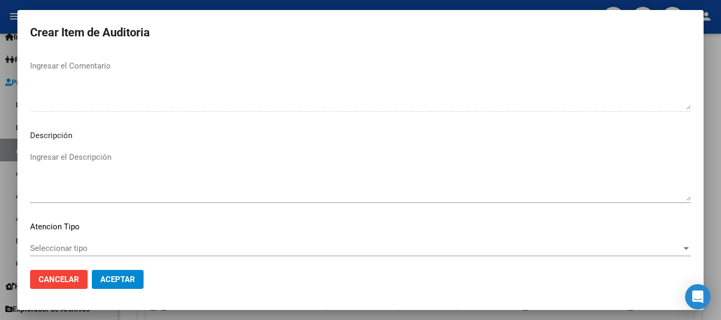
scroll to position [742, 0]
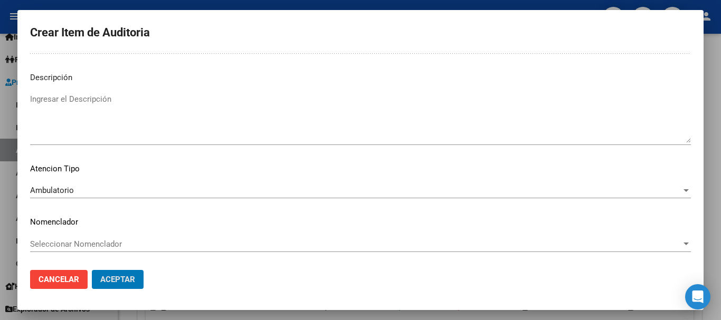
click at [92, 270] on button "Aceptar" at bounding box center [118, 279] width 52 height 19
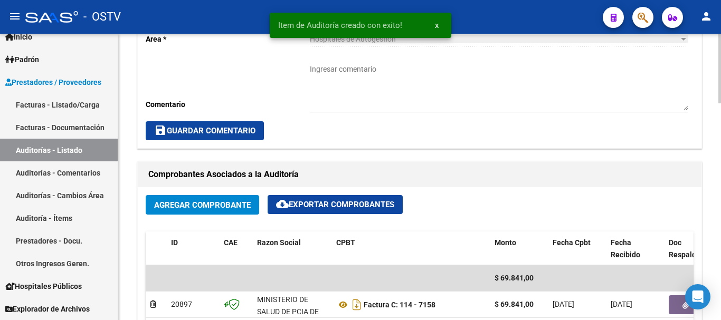
scroll to position [264, 0]
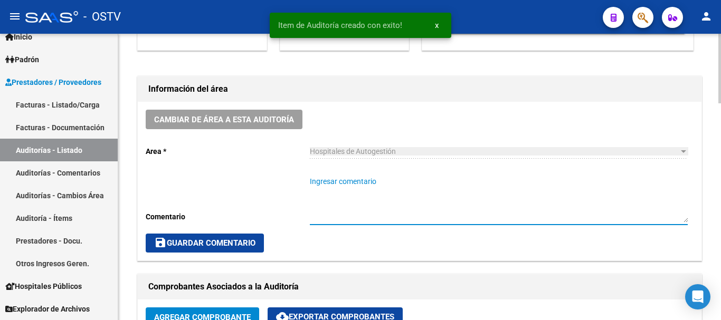
click at [359, 192] on textarea "Ingresar comentario" at bounding box center [499, 199] width 378 height 46
type textarea "CERRADA"
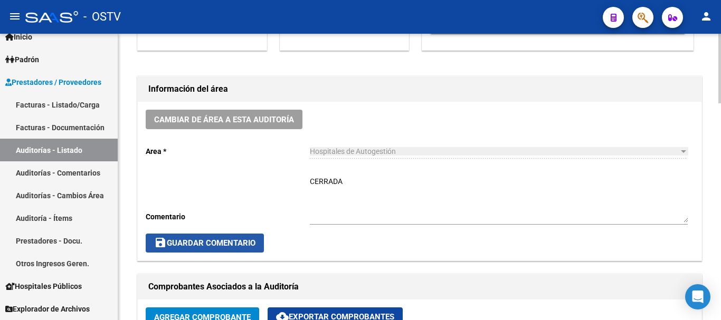
click at [205, 243] on span "save Guardar Comentario" at bounding box center [204, 242] width 101 height 9
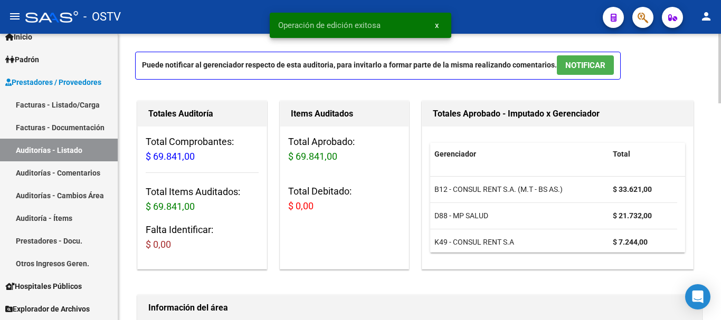
scroll to position [0, 0]
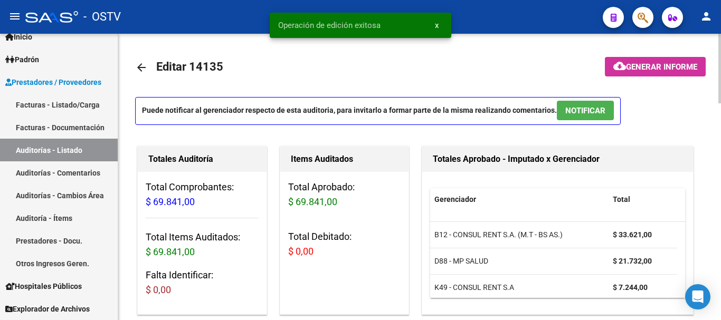
click at [149, 64] on link "arrow_back" at bounding box center [145, 67] width 21 height 25
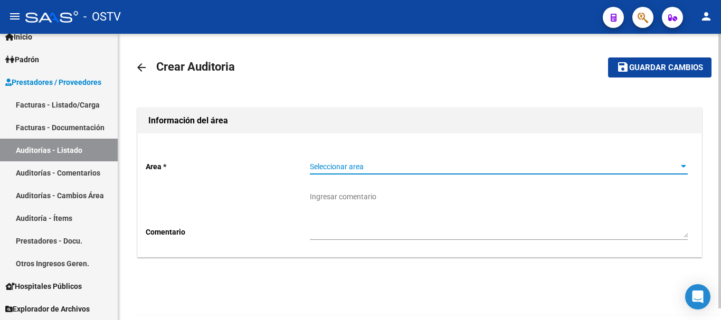
click at [359, 168] on span "Seleccionar area" at bounding box center [494, 166] width 368 height 9
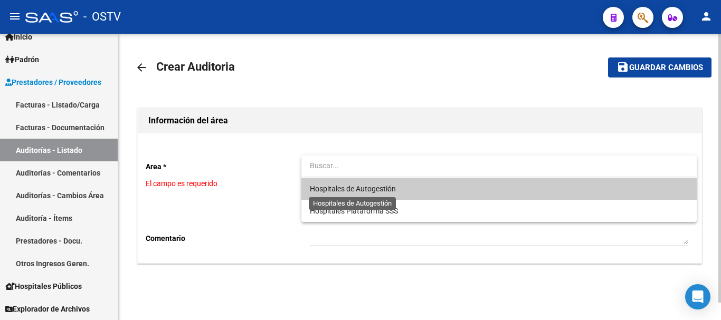
click at [355, 187] on span "Hospitales de Autogestión" at bounding box center [353, 189] width 86 height 8
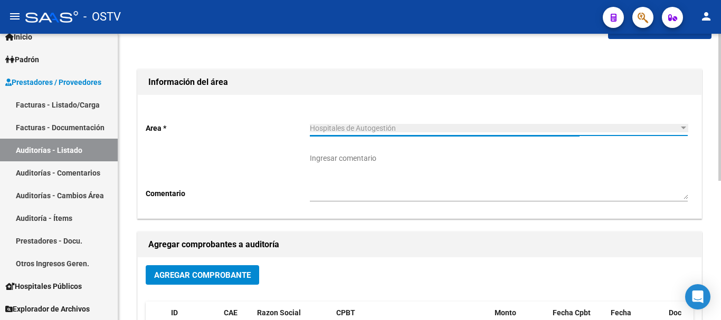
scroll to position [53, 0]
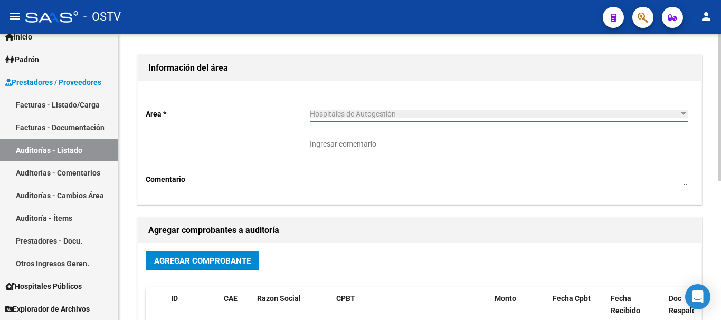
click at [227, 251] on button "Agregar Comprobante" at bounding box center [202, 261] width 113 height 20
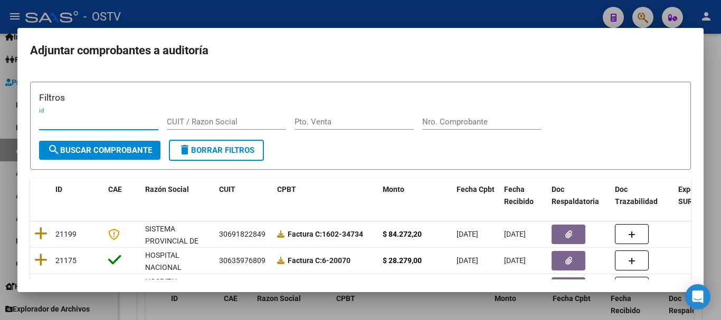
click at [460, 119] on input "Nro. Comprobante" at bounding box center [481, 121] width 119 height 9
paste input "3606"
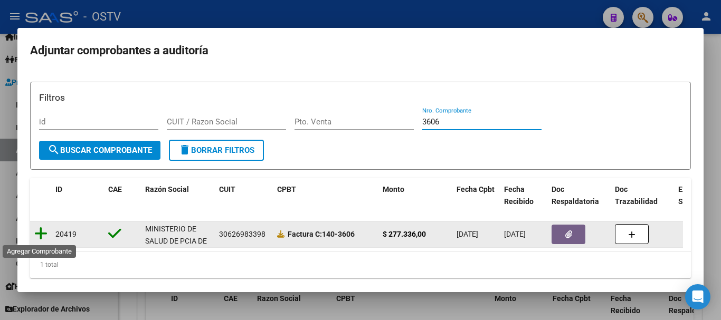
type input "3606"
click at [45, 233] on icon at bounding box center [40, 233] width 13 height 15
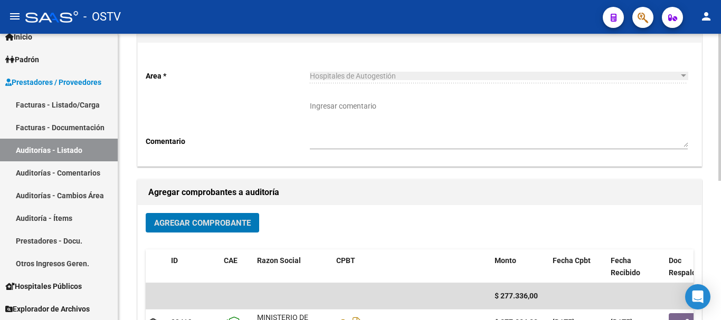
scroll to position [264, 0]
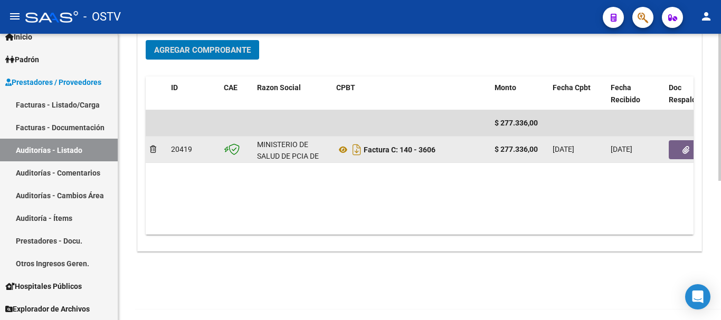
click at [686, 148] on icon "button" at bounding box center [685, 150] width 7 height 8
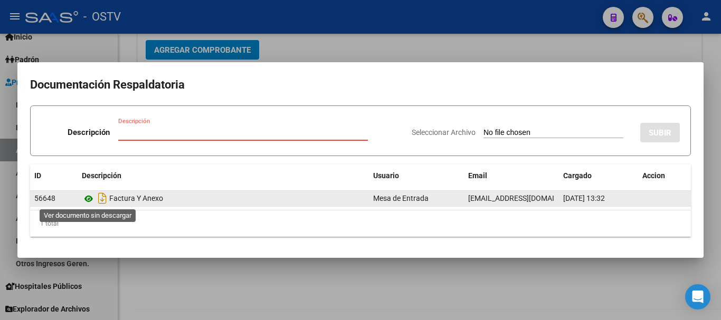
click at [85, 197] on icon at bounding box center [89, 199] width 14 height 13
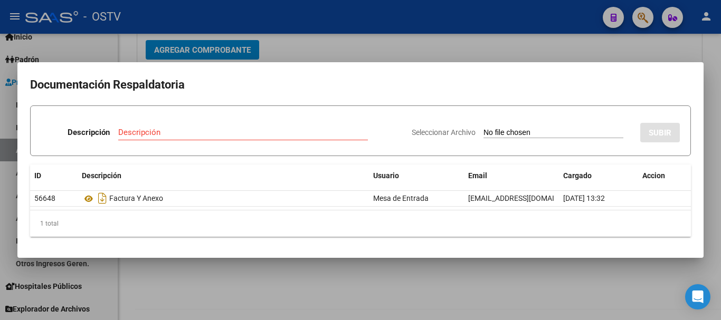
click at [416, 49] on div at bounding box center [360, 160] width 721 height 320
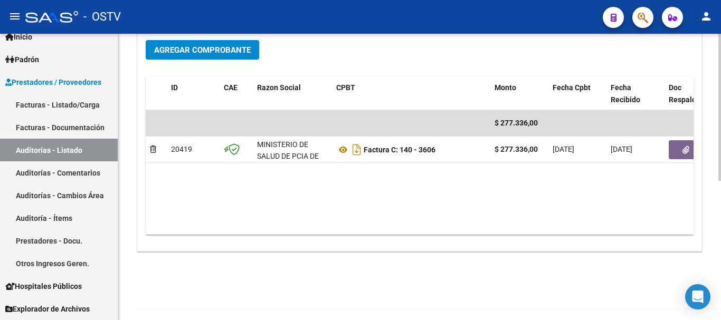
scroll to position [0, 0]
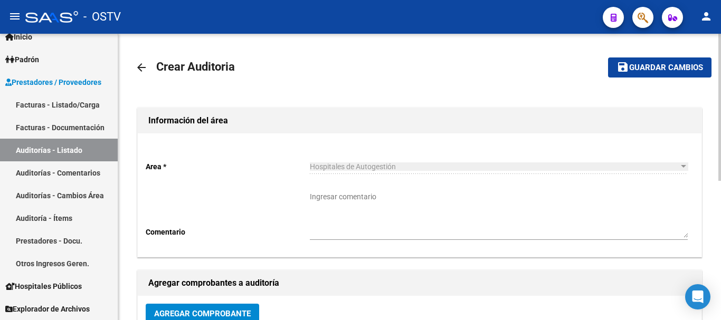
click at [664, 61] on button "save Guardar cambios" at bounding box center [659, 67] width 103 height 20
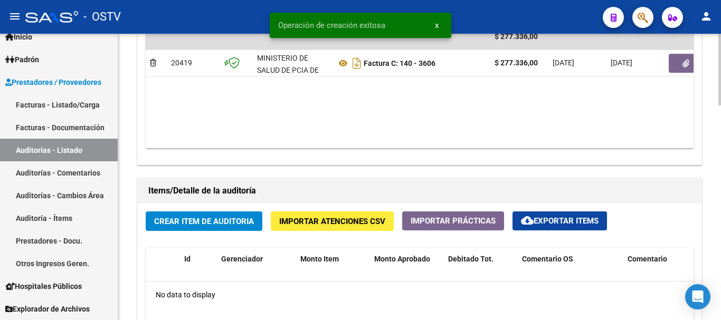
scroll to position [633, 0]
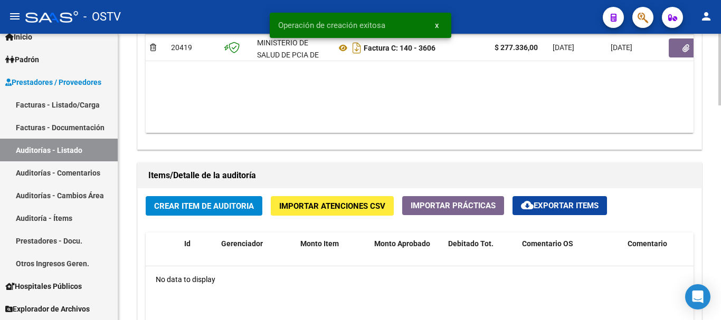
click at [218, 204] on span "Crear Item de Auditoria" at bounding box center [204, 206] width 100 height 9
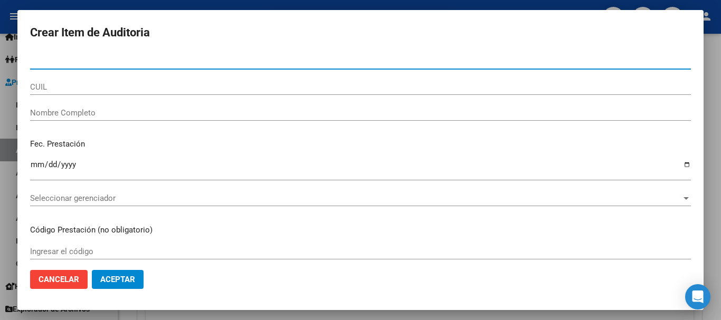
paste input "38848443"
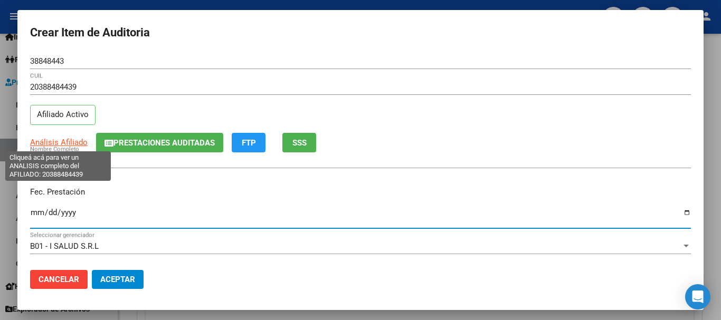
click at [75, 141] on span "Análisis Afiliado" at bounding box center [58, 142] width 57 height 9
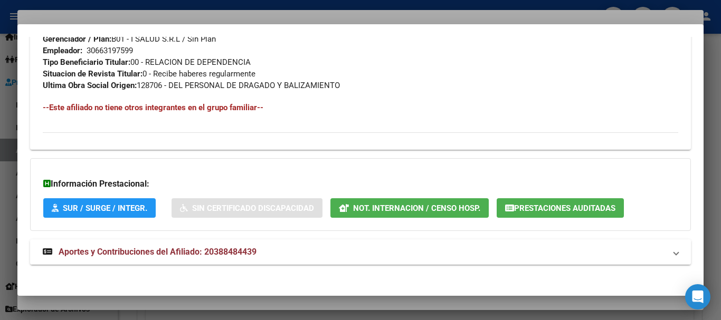
scroll to position [544, 0]
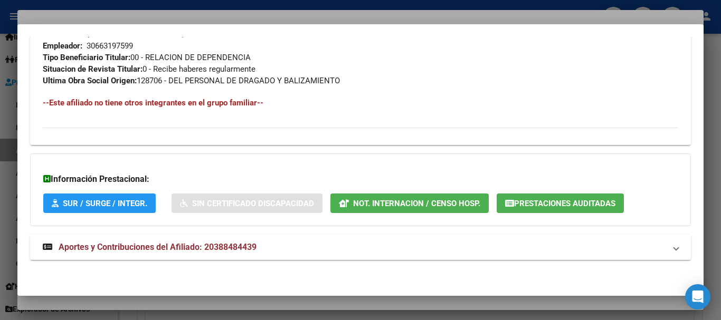
click at [208, 248] on span "Aportes y Contribuciones del Afiliado: 20388484439" at bounding box center [158, 247] width 198 height 10
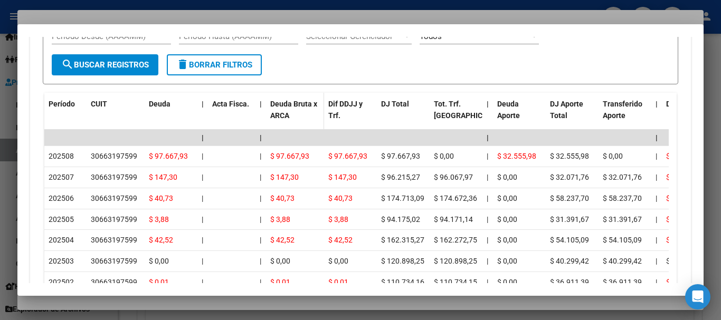
scroll to position [967, 0]
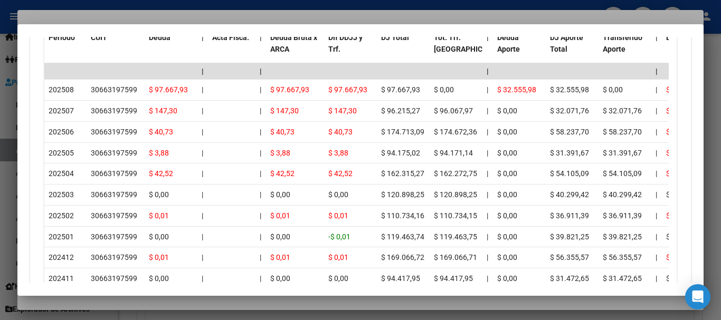
click at [145, 8] on div at bounding box center [360, 160] width 721 height 320
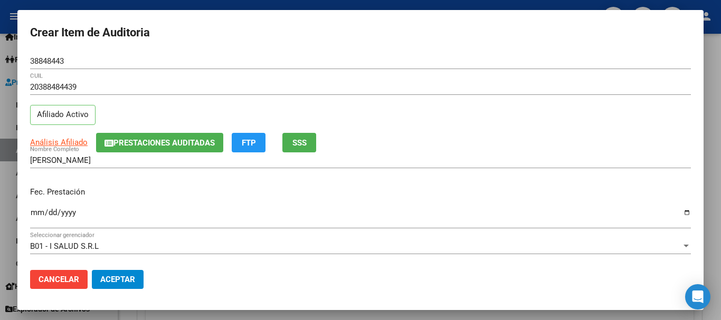
click at [447, 116] on div "20388484439 CUIL Afiliado Activo" at bounding box center [360, 106] width 660 height 54
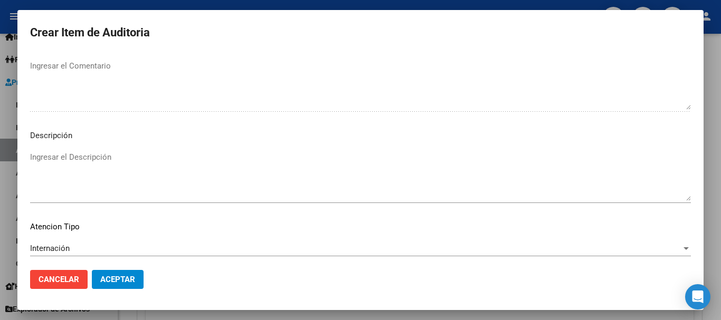
scroll to position [742, 0]
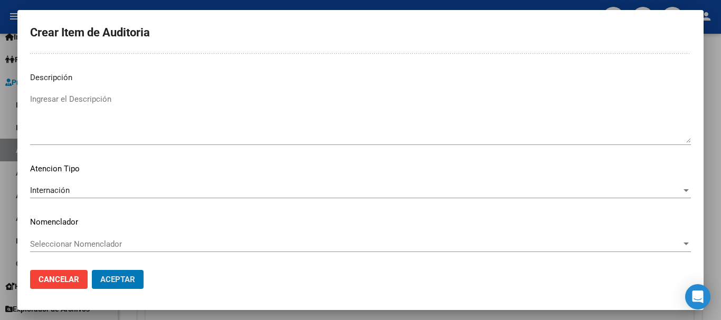
click at [92, 270] on button "Aceptar" at bounding box center [118, 279] width 52 height 19
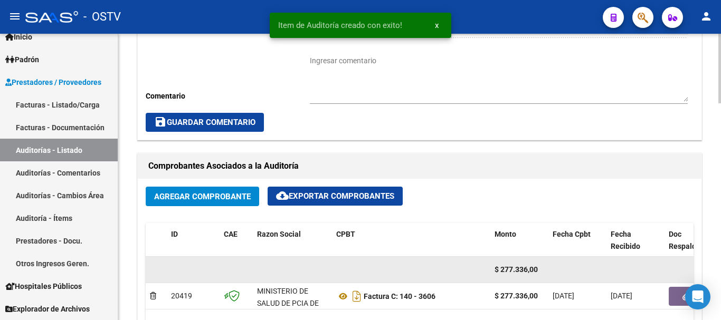
scroll to position [370, 0]
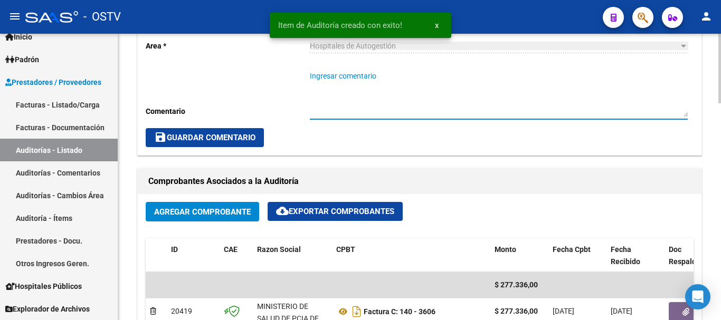
click at [406, 93] on textarea "Ingresar comentario" at bounding box center [499, 94] width 378 height 46
click at [242, 139] on span "save Guardar Comentario" at bounding box center [204, 137] width 101 height 9
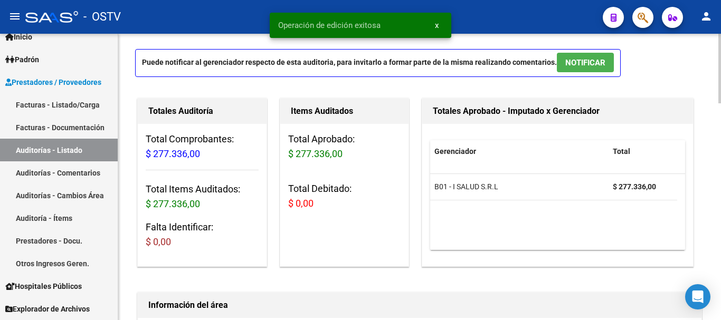
scroll to position [0, 0]
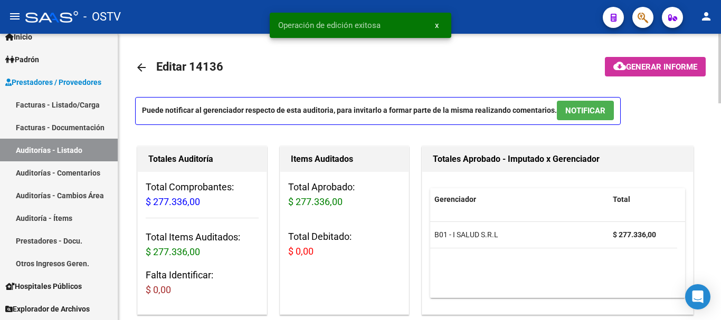
click at [589, 100] on p "Puede notificar al gerenciador respecto de esta auditoria, para invitarlo a for…" at bounding box center [377, 111] width 485 height 28
click at [591, 113] on span "NOTIFICAR" at bounding box center [585, 110] width 40 height 9
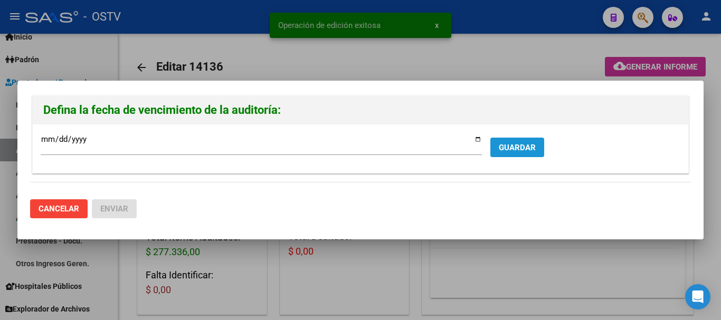
click at [531, 141] on button "GUARDAR" at bounding box center [517, 148] width 54 height 20
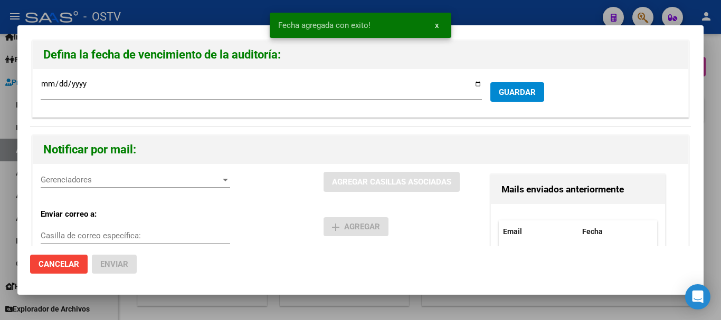
click at [157, 179] on span "Gerenciadores" at bounding box center [131, 179] width 180 height 9
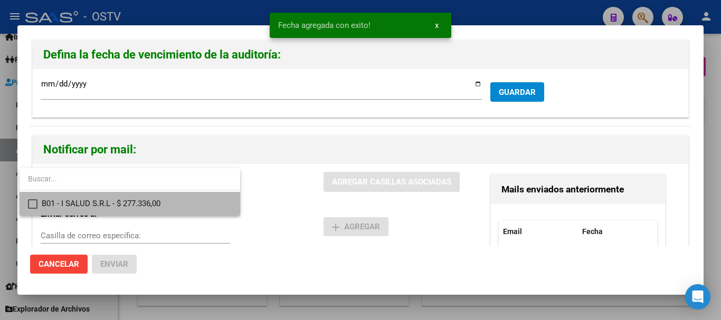
click at [159, 200] on span "B01 - I SALUD S.R.L - $ 277.336,00" at bounding box center [137, 204] width 190 height 24
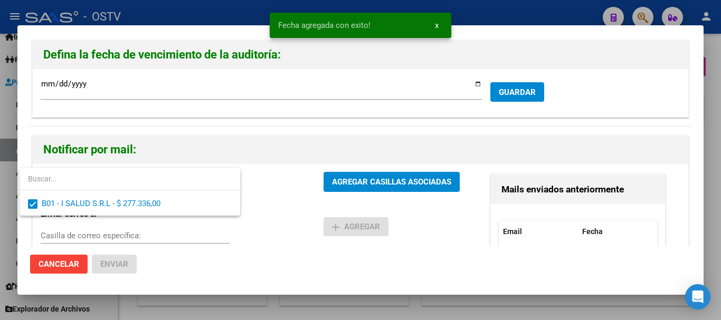
click at [356, 176] on div at bounding box center [360, 160] width 721 height 320
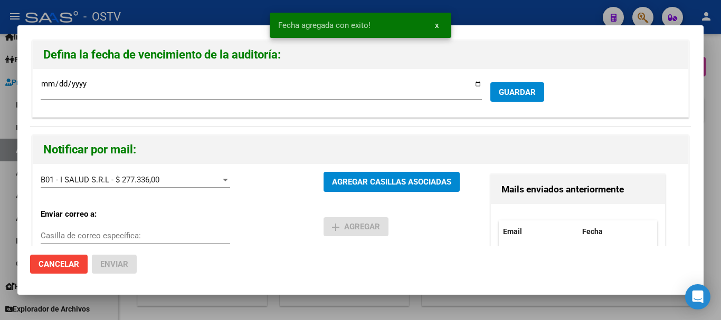
click at [357, 178] on span "AGREGAR CASILLAS ASOCIADAS" at bounding box center [391, 182] width 119 height 9
click at [120, 260] on span "Enviar" at bounding box center [114, 264] width 28 height 9
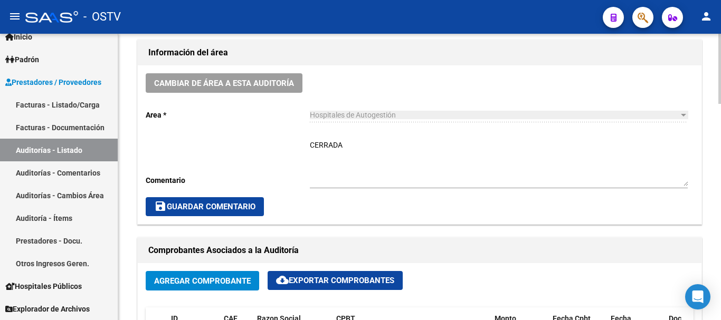
scroll to position [317, 0]
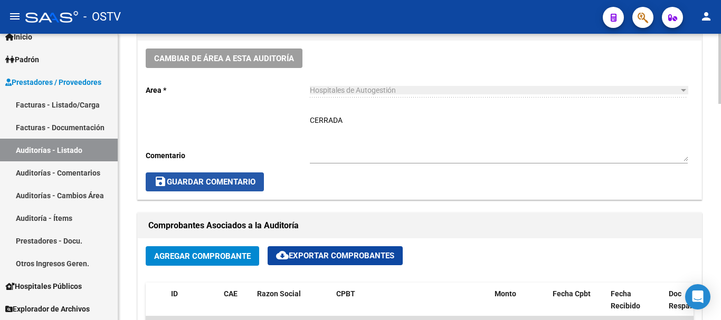
click at [227, 185] on span "save Guardar Comentario" at bounding box center [204, 181] width 101 height 9
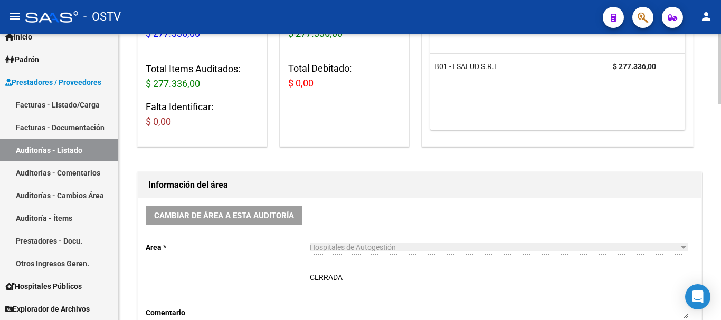
scroll to position [0, 0]
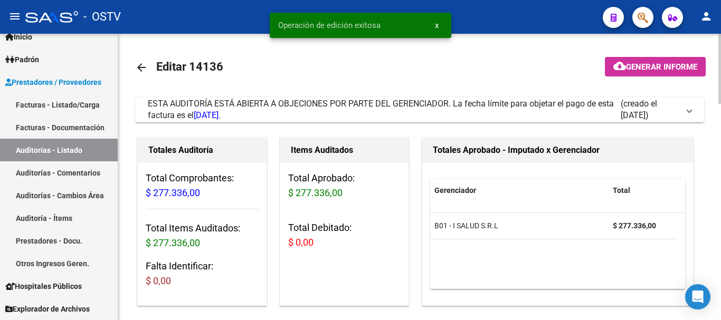
click at [142, 64] on mat-icon "arrow_back" at bounding box center [141, 67] width 13 height 13
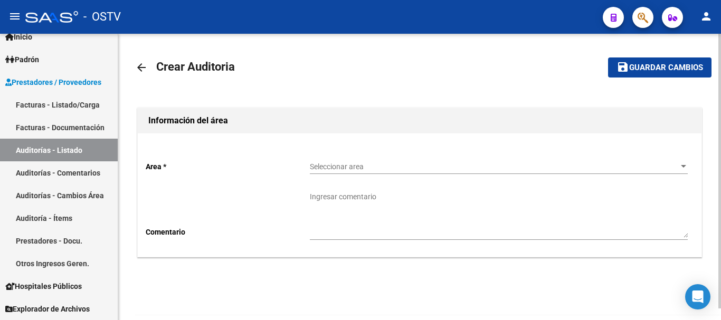
click at [366, 160] on div "Seleccionar area Seleccionar area" at bounding box center [499, 163] width 378 height 21
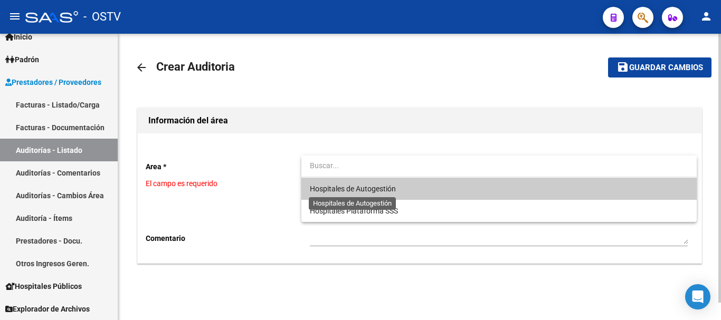
click at [335, 186] on span "Hospitales de Autogestión" at bounding box center [353, 189] width 86 height 8
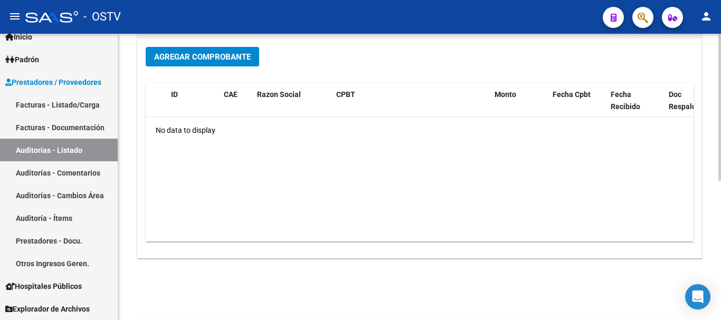
scroll to position [264, 0]
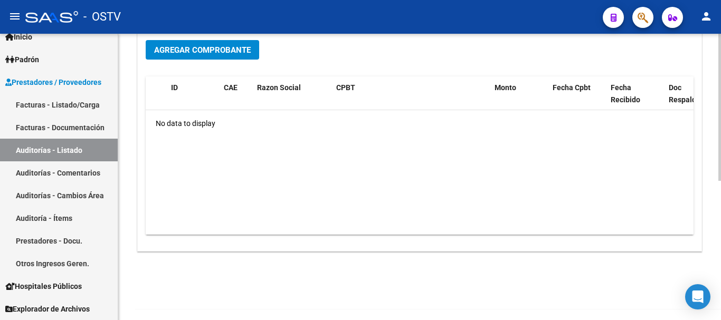
click at [234, 47] on span "Agregar Comprobante" at bounding box center [202, 49] width 97 height 9
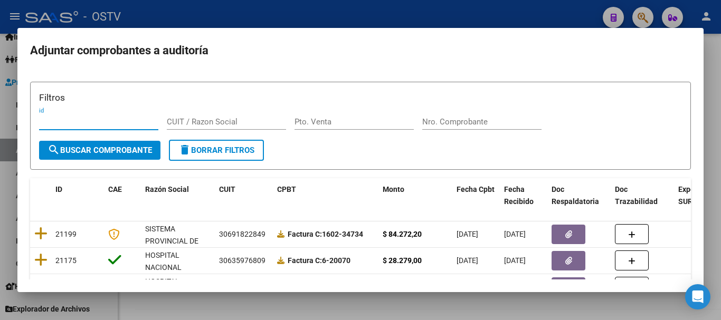
click at [475, 117] on div "Nro. Comprobante" at bounding box center [481, 122] width 119 height 16
paste input "1892"
click at [133, 151] on span "search Buscar Comprobante" at bounding box center [99, 150] width 104 height 9
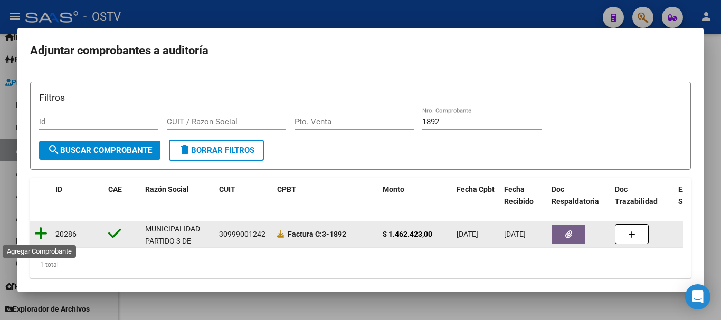
click at [39, 233] on icon at bounding box center [40, 233] width 13 height 15
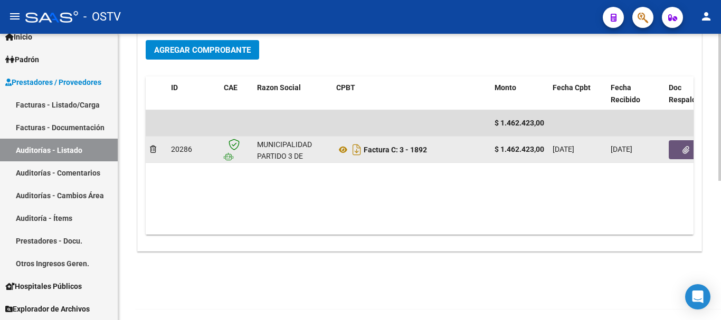
click at [686, 146] on icon "button" at bounding box center [685, 150] width 7 height 8
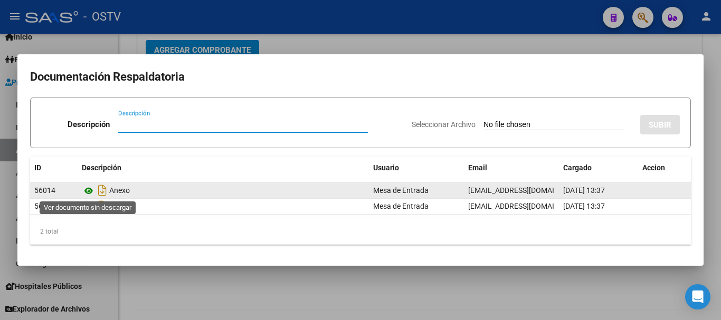
click at [87, 193] on icon at bounding box center [89, 191] width 14 height 13
click at [85, 191] on icon at bounding box center [89, 191] width 14 height 13
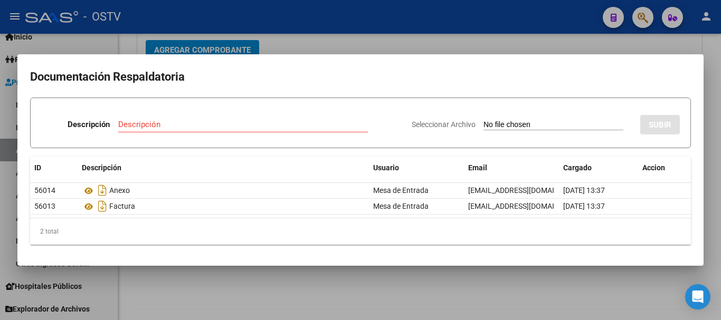
click at [599, 46] on div at bounding box center [360, 160] width 721 height 320
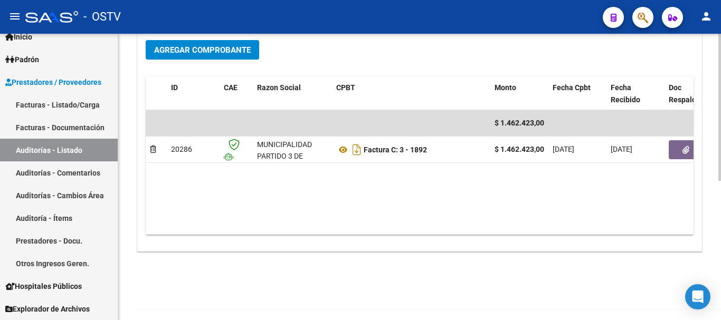
scroll to position [0, 0]
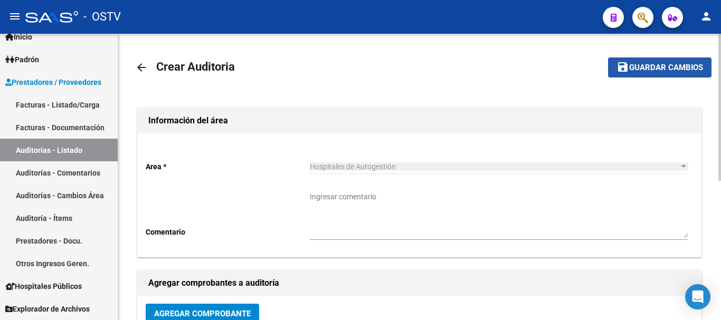
click at [689, 70] on span "Guardar cambios" at bounding box center [666, 67] width 74 height 9
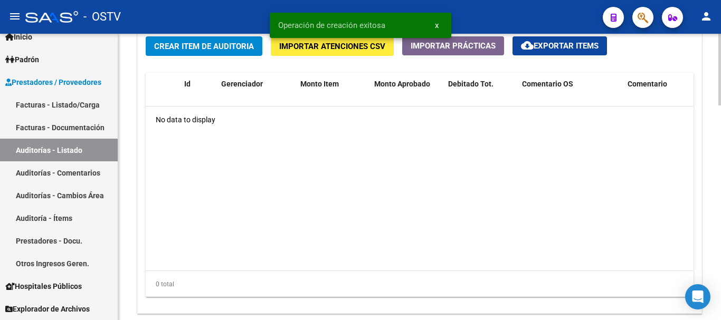
scroll to position [703, 0]
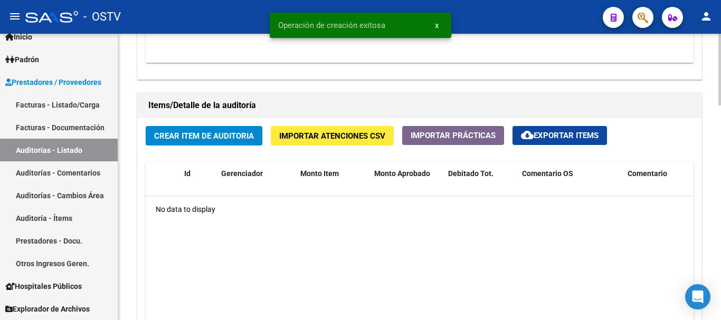
click at [179, 128] on button "Crear Item de Auditoria" at bounding box center [204, 136] width 117 height 20
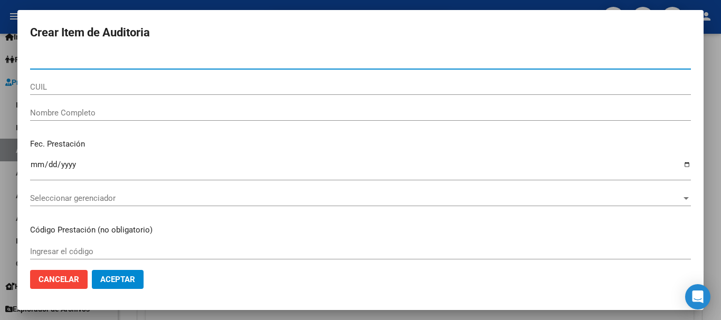
paste input "48593605"
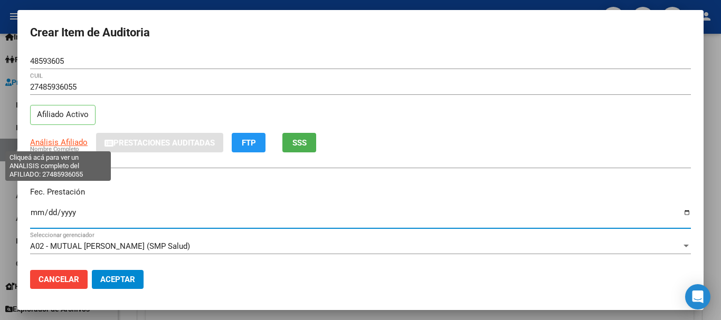
click at [51, 143] on span "Análisis Afiliado" at bounding box center [58, 142] width 57 height 9
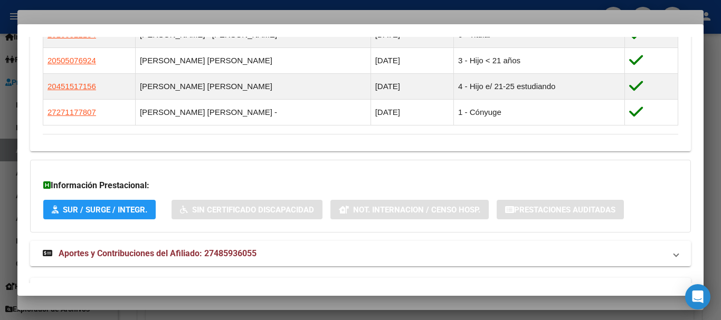
scroll to position [685, 0]
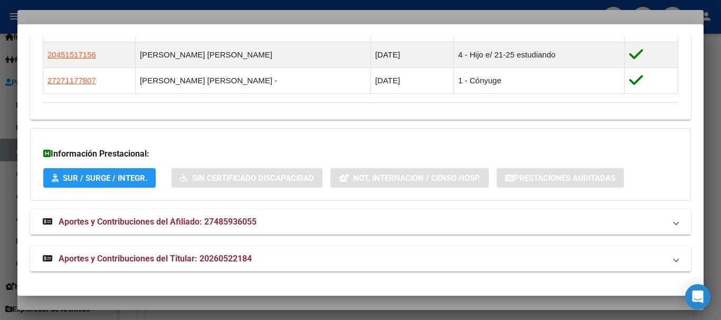
click at [260, 254] on mat-panel-title "Aportes y Contribuciones del Titular: 20260522184" at bounding box center [354, 259] width 622 height 13
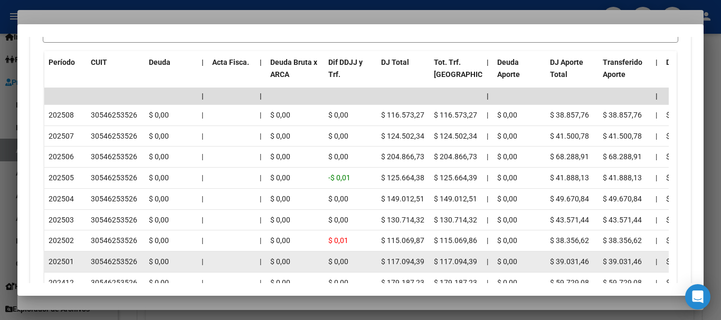
scroll to position [1153, 0]
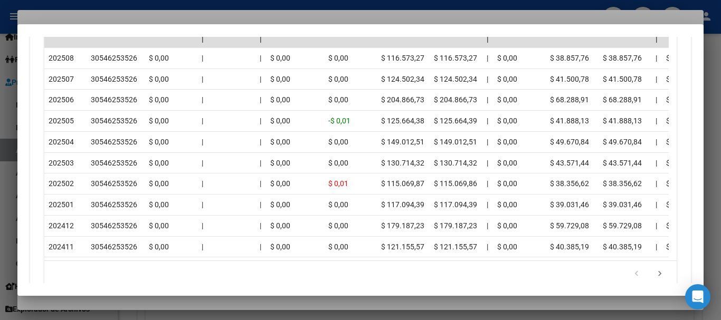
click at [120, 22] on div at bounding box center [360, 160] width 721 height 320
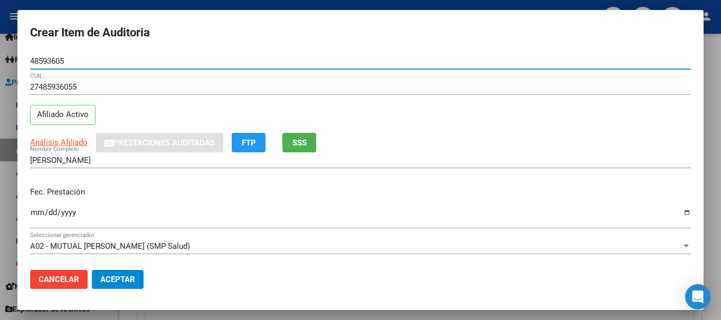
click at [319, 63] on input "48593605" at bounding box center [360, 60] width 660 height 9
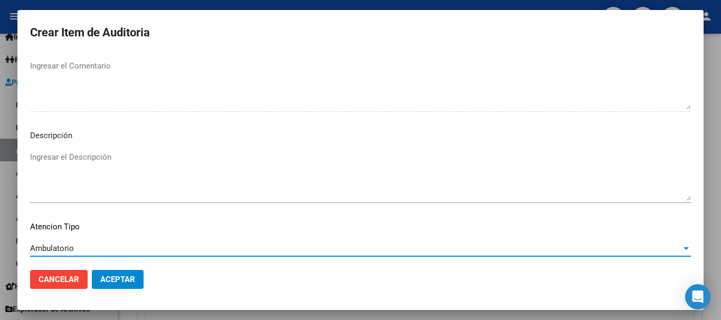
scroll to position [742, 0]
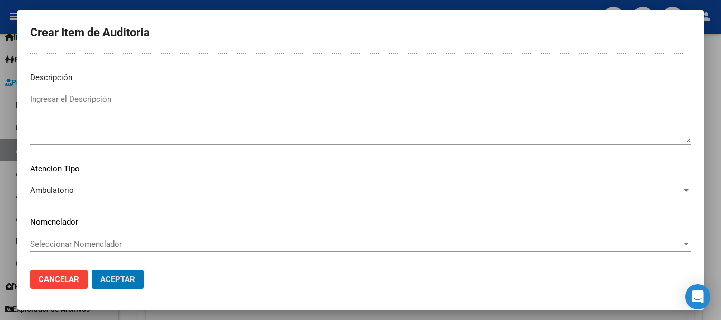
click at [92, 270] on button "Aceptar" at bounding box center [118, 279] width 52 height 19
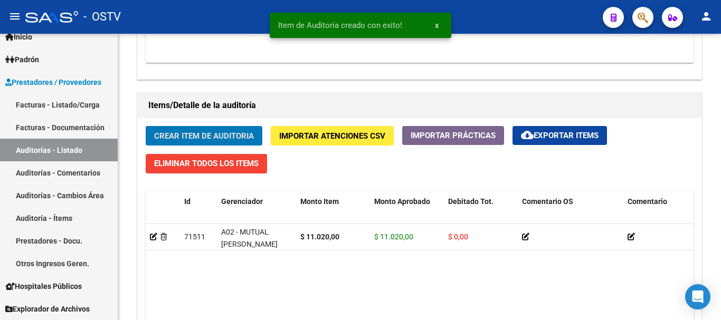
scroll to position [704, 0]
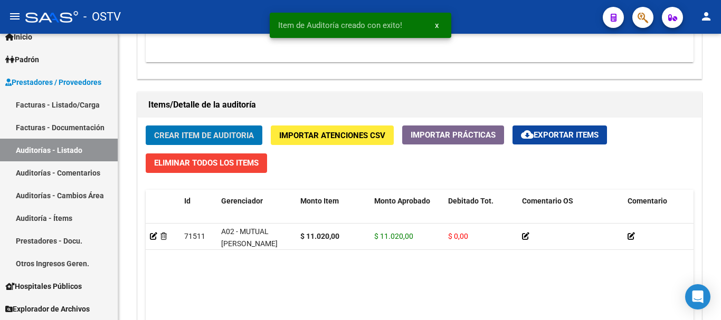
click at [146, 126] on button "Crear Item de Auditoria" at bounding box center [204, 136] width 117 height 20
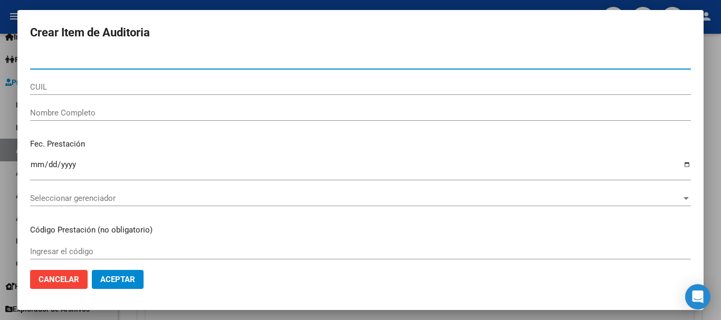
paste input "48593605"
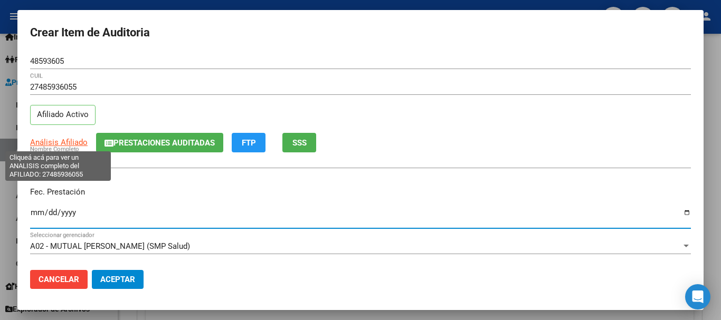
click at [50, 142] on span "Análisis Afiliado" at bounding box center [58, 142] width 57 height 9
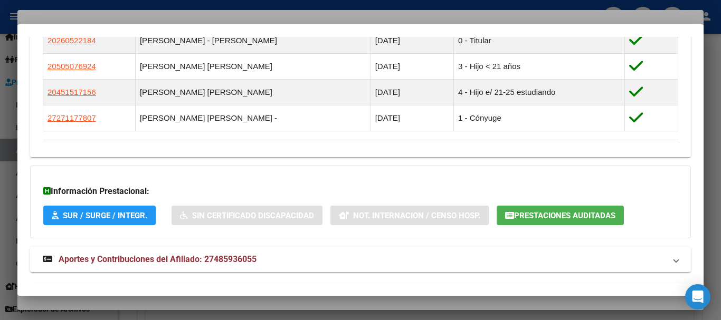
scroll to position [685, 0]
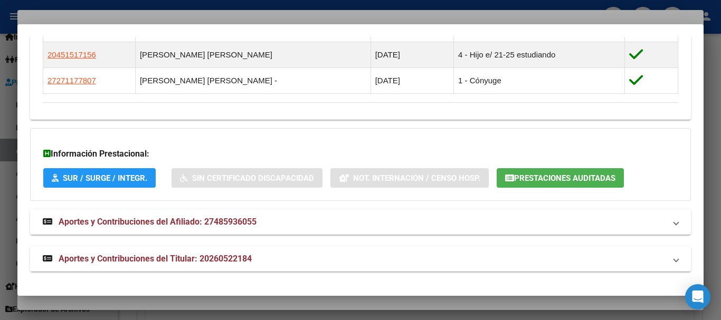
click at [204, 263] on span "Aportes y Contribuciones del Titular: 20260522184" at bounding box center [155, 259] width 193 height 10
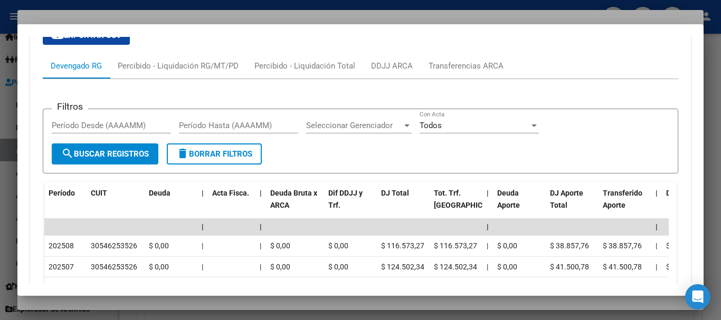
scroll to position [1109, 0]
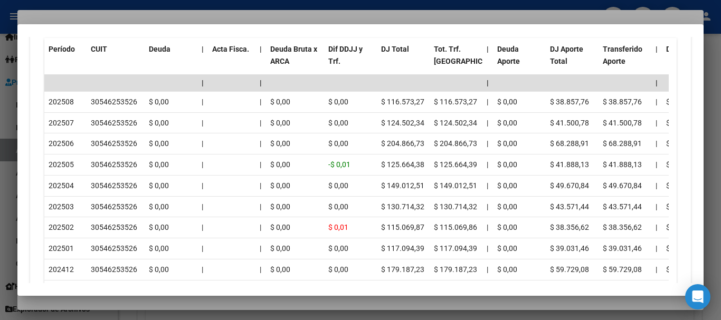
click at [141, 17] on div at bounding box center [360, 160] width 721 height 320
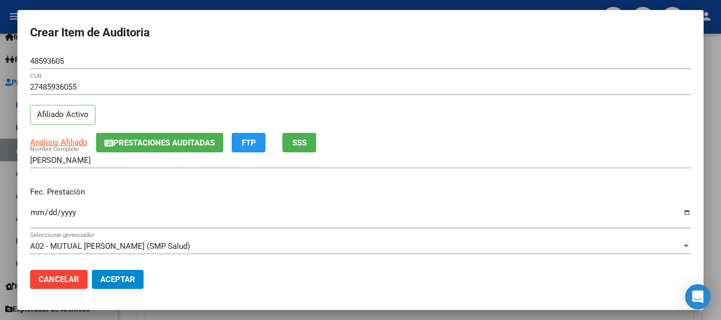
click at [491, 128] on div "27485936055 CUIL Afiliado Activo" at bounding box center [360, 106] width 660 height 54
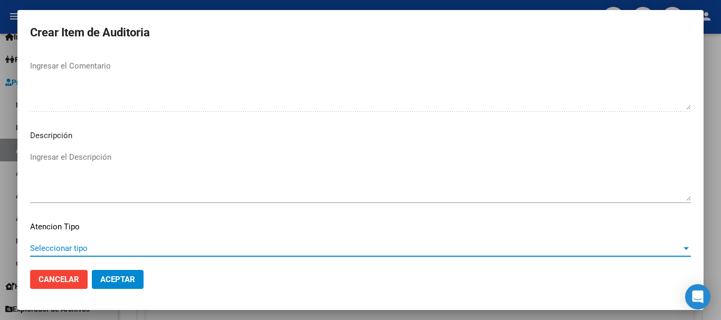
scroll to position [742, 0]
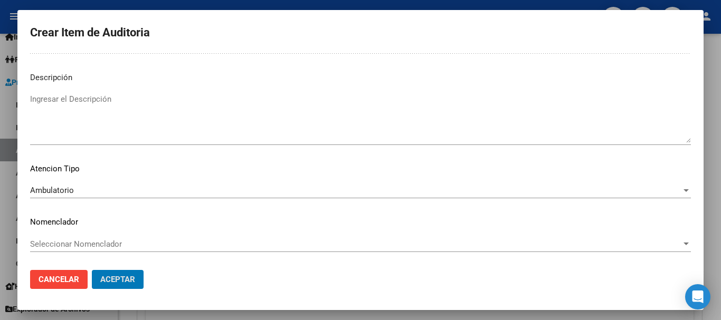
click at [92, 270] on button "Aceptar" at bounding box center [118, 279] width 52 height 19
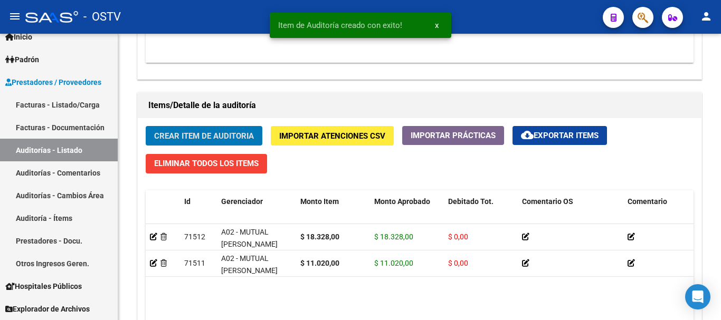
click at [146, 126] on button "Crear Item de Auditoria" at bounding box center [204, 136] width 117 height 20
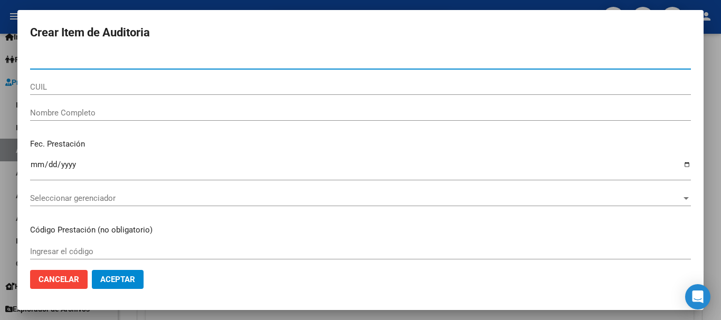
paste input "70355843"
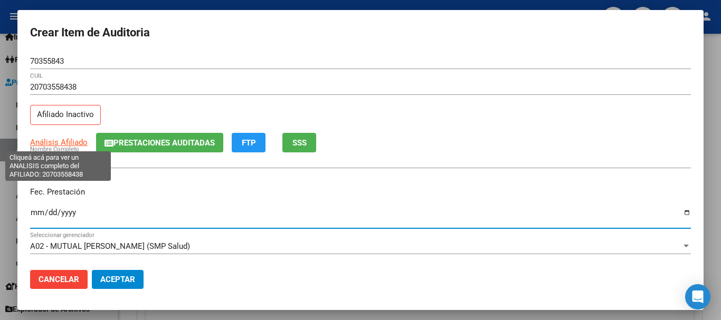
click at [70, 141] on span "Análisis Afiliado" at bounding box center [58, 142] width 57 height 9
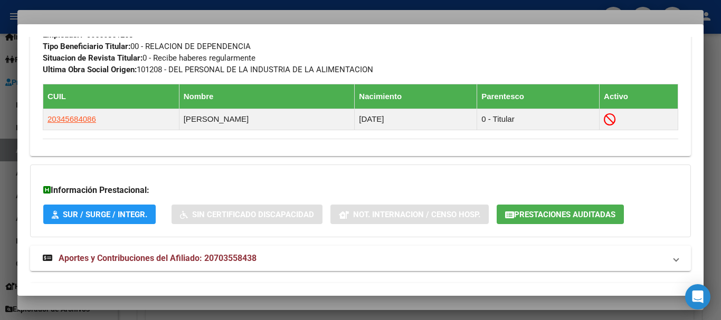
scroll to position [595, 0]
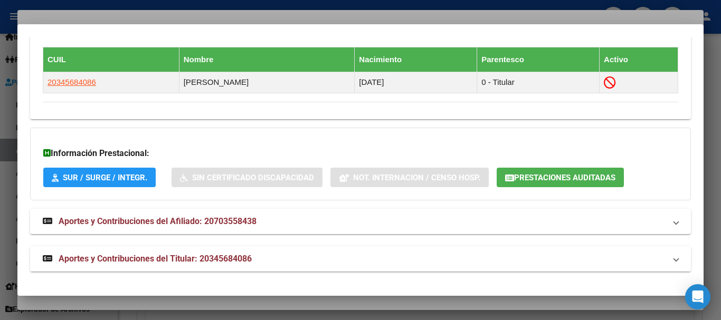
click at [269, 257] on mat-panel-title "Aportes y Contribuciones del Titular: 20345684086" at bounding box center [354, 259] width 622 height 13
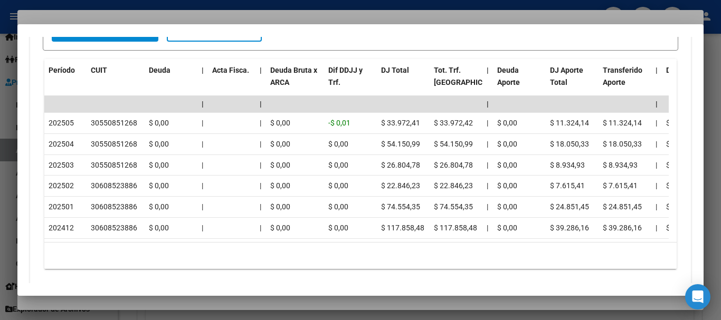
scroll to position [999, 0]
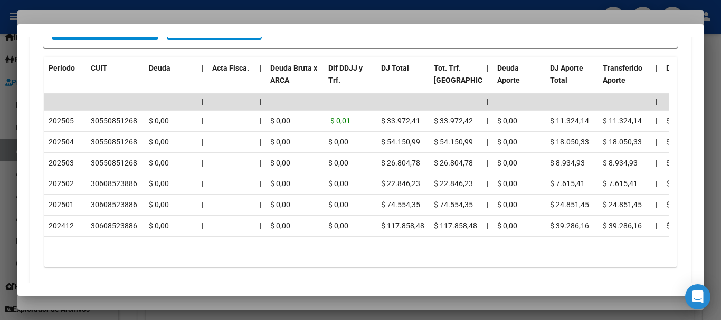
click at [289, 17] on div at bounding box center [360, 160] width 721 height 320
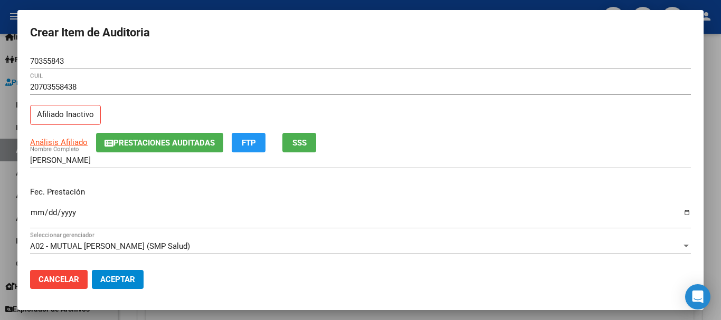
drag, startPoint x: 480, startPoint y: 70, endPoint x: 483, endPoint y: 78, distance: 8.5
click at [481, 72] on div "70355843 Nro Documento" at bounding box center [360, 66] width 660 height 26
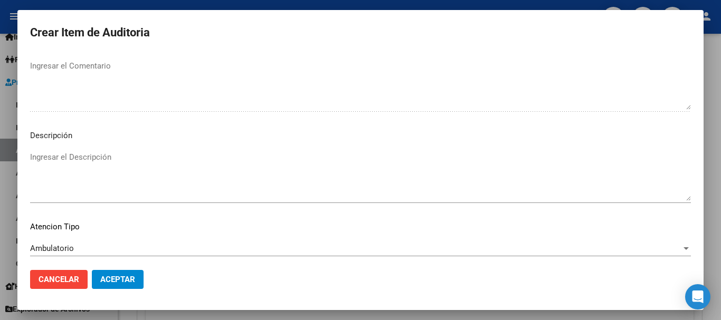
scroll to position [742, 0]
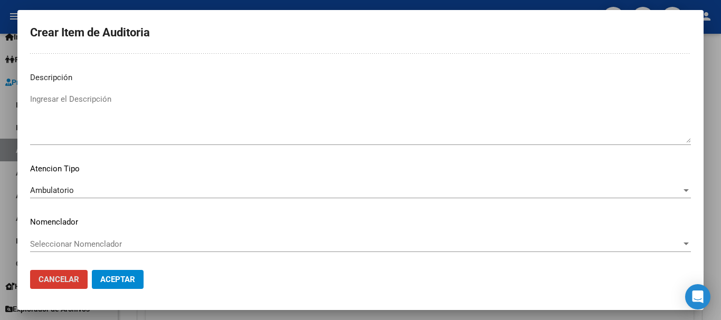
click at [92, 270] on button "Aceptar" at bounding box center [118, 279] width 52 height 19
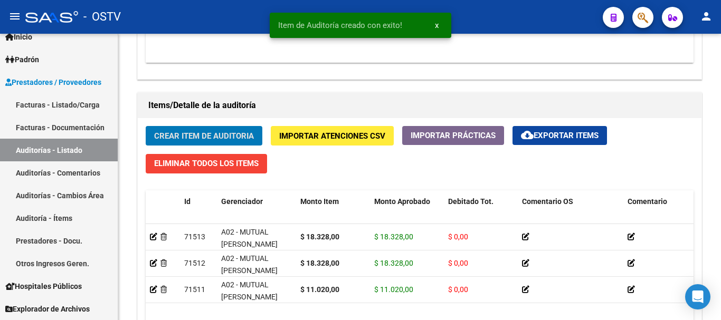
click at [146, 126] on button "Crear Item de Auditoria" at bounding box center [204, 136] width 117 height 20
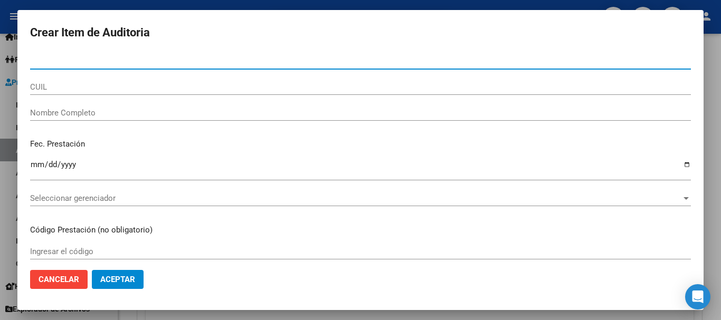
paste input "70355843"
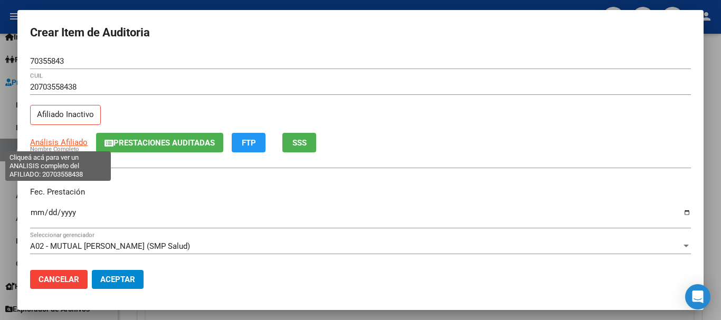
click at [74, 141] on span "Análisis Afiliado" at bounding box center [58, 142] width 57 height 9
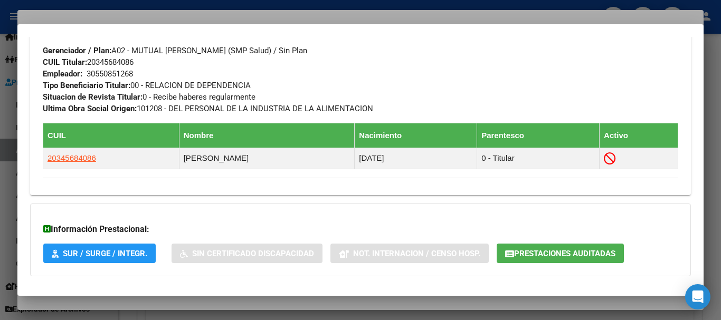
scroll to position [595, 0]
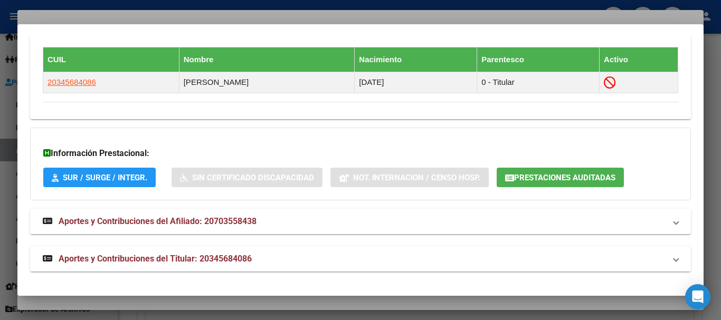
drag, startPoint x: 210, startPoint y: 252, endPoint x: 230, endPoint y: 246, distance: 21.0
click at [210, 252] on mat-expansion-panel-header "Aportes y Contribuciones del Titular: 20345684086" at bounding box center [360, 258] width 660 height 25
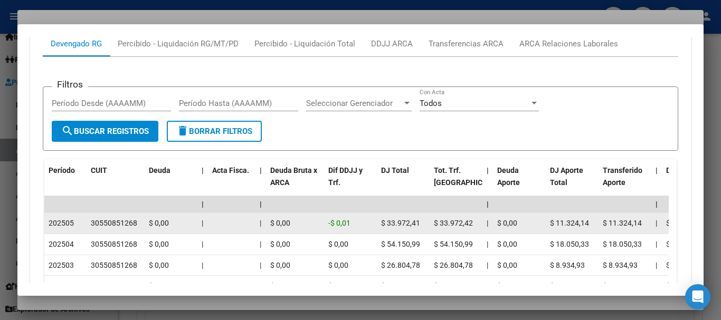
scroll to position [973, 0]
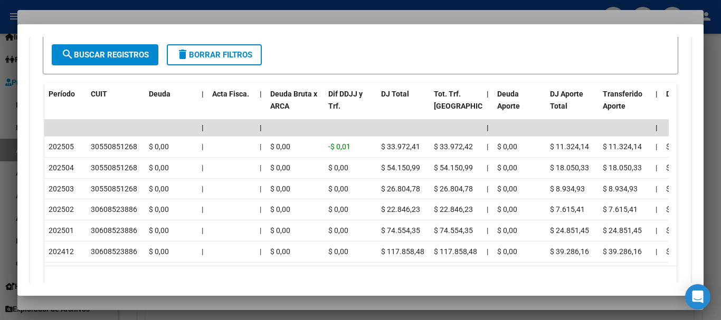
click at [200, 20] on div at bounding box center [360, 160] width 721 height 320
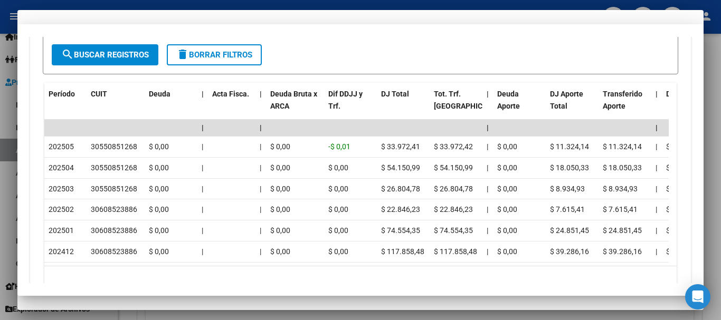
click at [367, 90] on input "20703558438" at bounding box center [360, 86] width 660 height 9
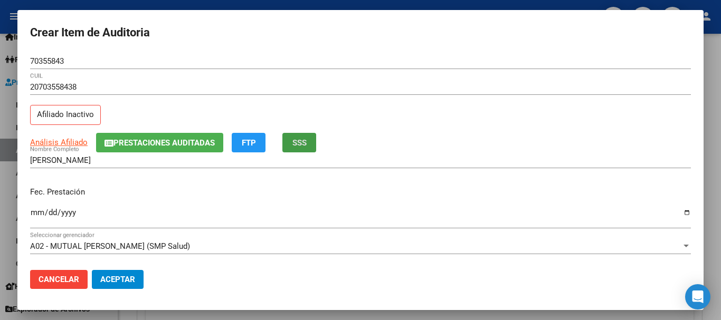
click at [70, 138] on span "Análisis Afiliado" at bounding box center [58, 142] width 57 height 9
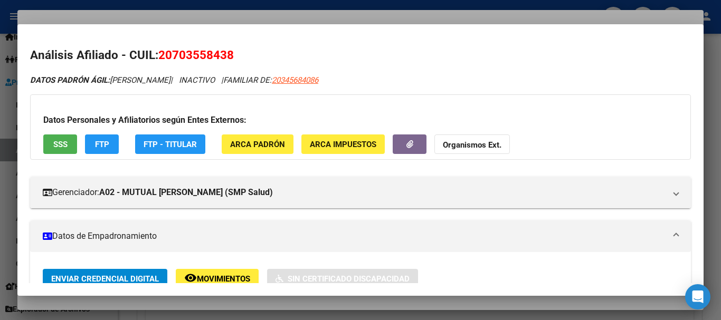
click at [452, 145] on strong "Organismos Ext." at bounding box center [472, 144] width 59 height 9
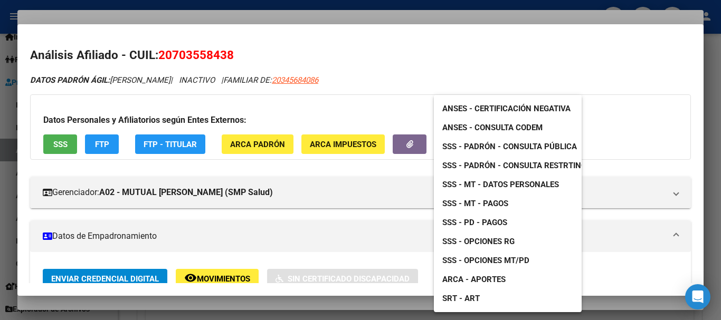
click at [500, 146] on span "SSS - Padrón - Consulta Pública" at bounding box center [509, 146] width 135 height 9
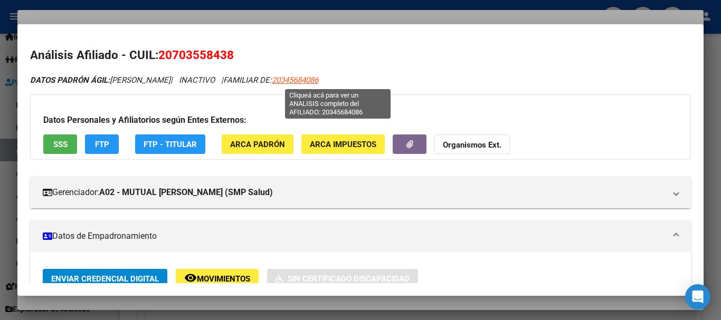
click at [318, 78] on span "20345684086" at bounding box center [295, 79] width 46 height 9
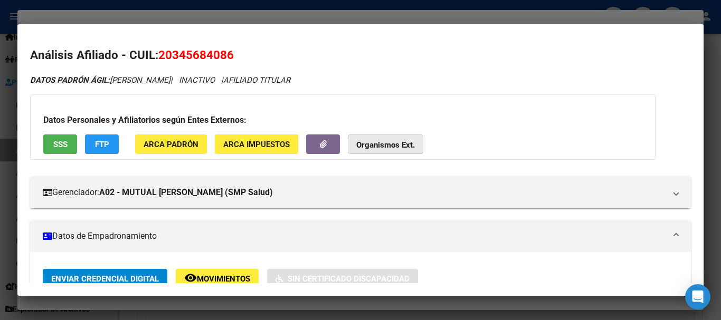
click at [394, 150] on strong "Organismos Ext." at bounding box center [385, 144] width 59 height 9
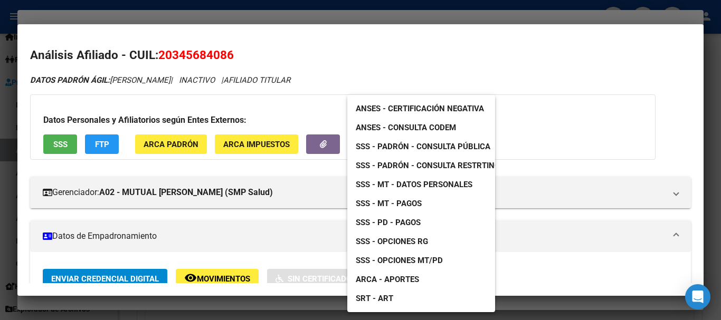
click at [443, 147] on span "SSS - Padrón - Consulta Pública" at bounding box center [423, 146] width 135 height 9
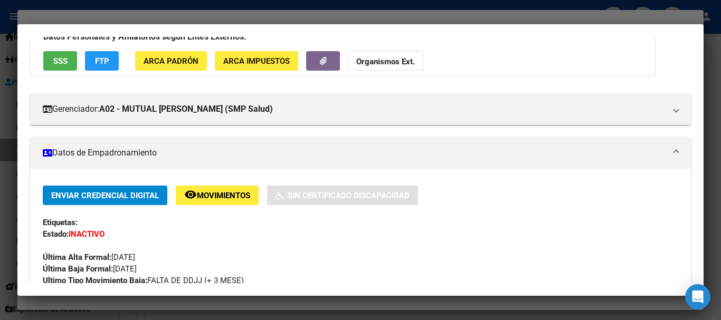
scroll to position [158, 0]
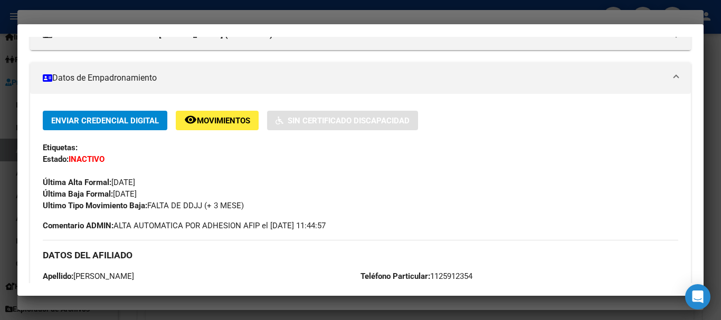
click at [241, 19] on div at bounding box center [360, 160] width 721 height 320
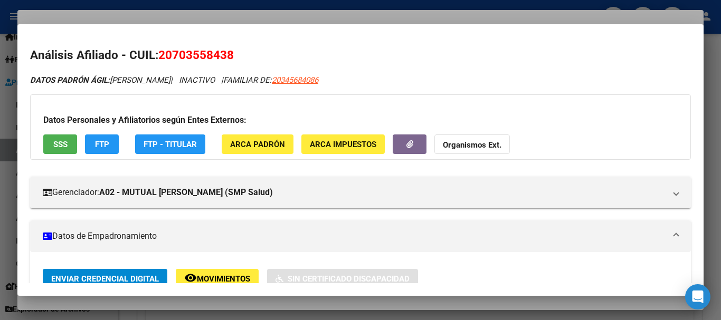
click at [488, 147] on strong "Organismos Ext." at bounding box center [472, 144] width 59 height 9
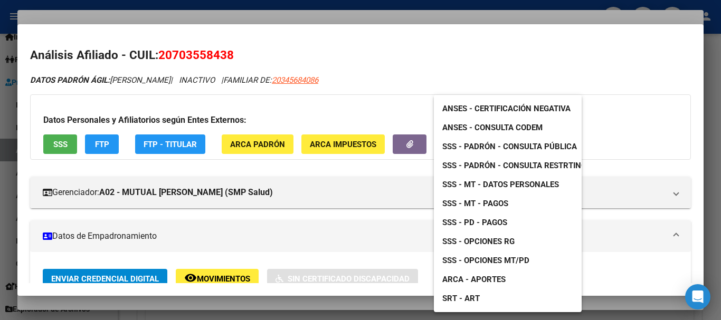
click at [307, 18] on div at bounding box center [360, 160] width 721 height 320
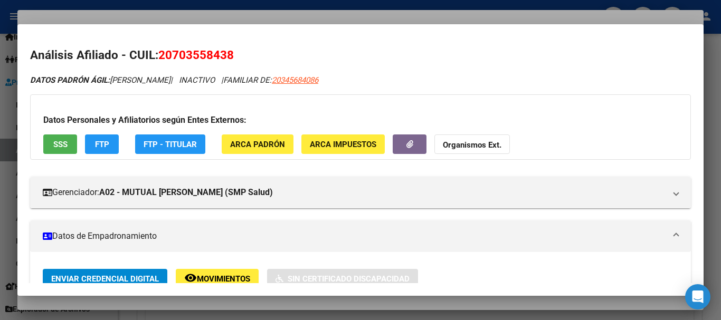
click at [602, 118] on h3 "Datos Personales y Afiliatorios según Entes Externos:" at bounding box center [360, 120] width 634 height 13
click at [377, 11] on div at bounding box center [360, 160] width 721 height 320
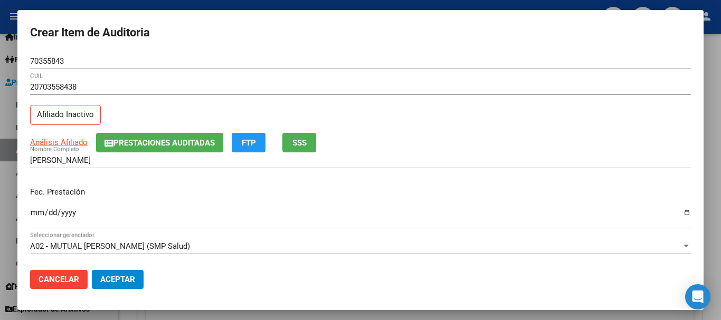
click at [531, 156] on div "CRUZ LAUTARO NAHUEL Nombre Completo" at bounding box center [360, 160] width 660 height 16
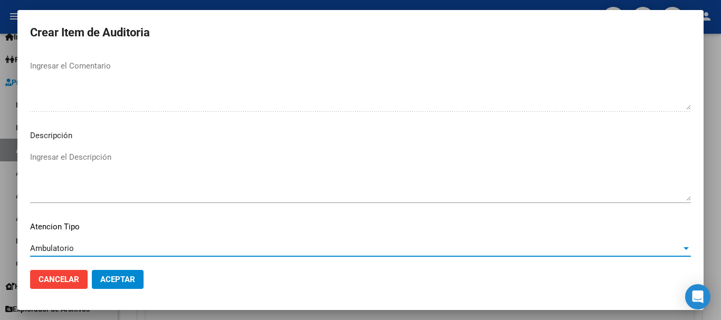
scroll to position [742, 0]
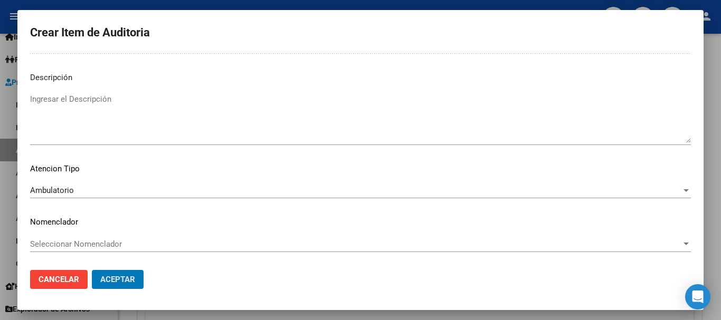
click at [92, 270] on button "Aceptar" at bounding box center [118, 279] width 52 height 19
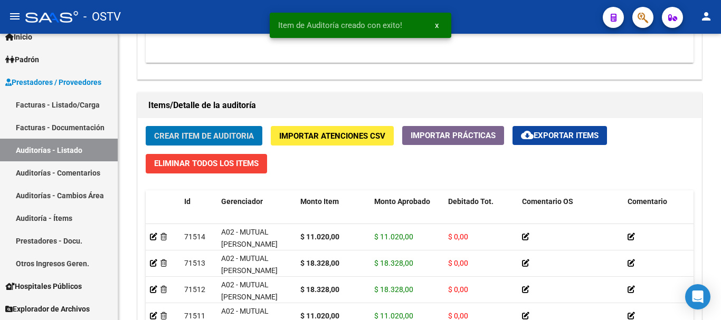
click at [146, 126] on button "Crear Item de Auditoria" at bounding box center [204, 136] width 117 height 20
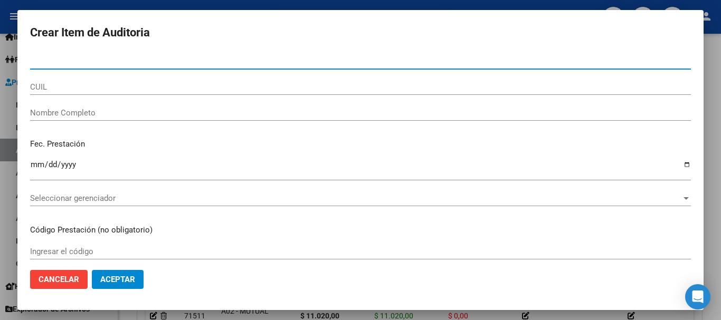
paste input "20350429"
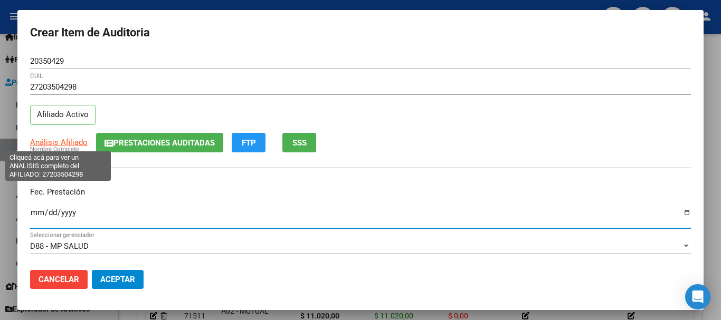
click at [51, 145] on span "Análisis Afiliado" at bounding box center [58, 142] width 57 height 9
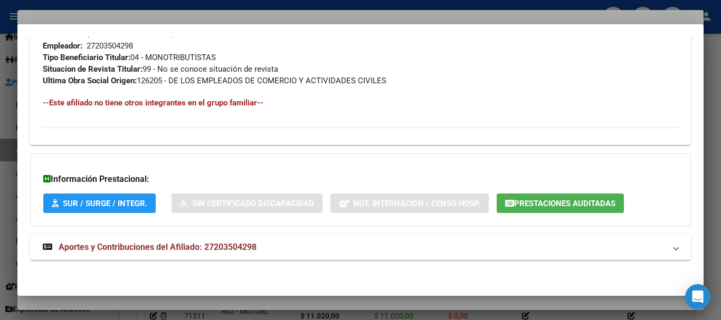
click at [256, 242] on span "Aportes y Contribuciones del Afiliado: 27203504298" at bounding box center [158, 247] width 198 height 10
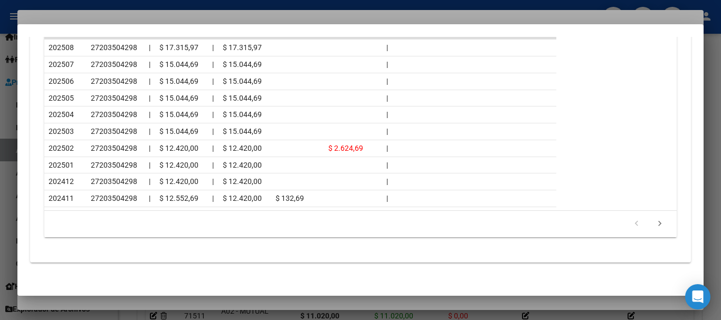
scroll to position [1018, 0]
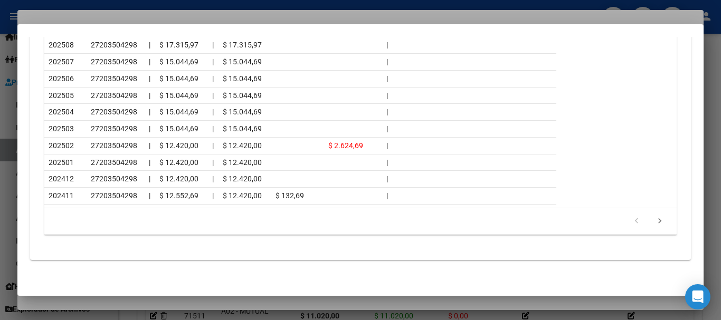
click at [88, 18] on div at bounding box center [360, 160] width 721 height 320
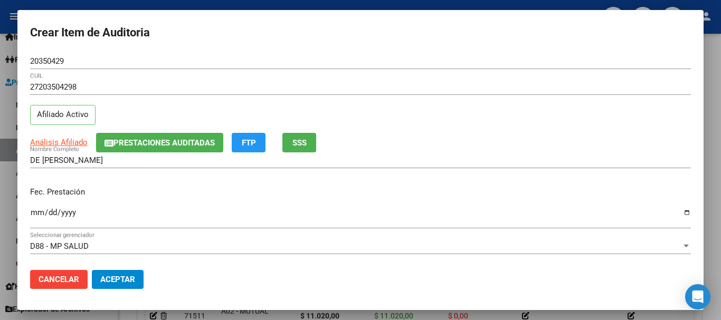
click at [490, 136] on div "Análisis Afiliado Prestaciones Auditadas FTP SSS" at bounding box center [360, 143] width 660 height 20
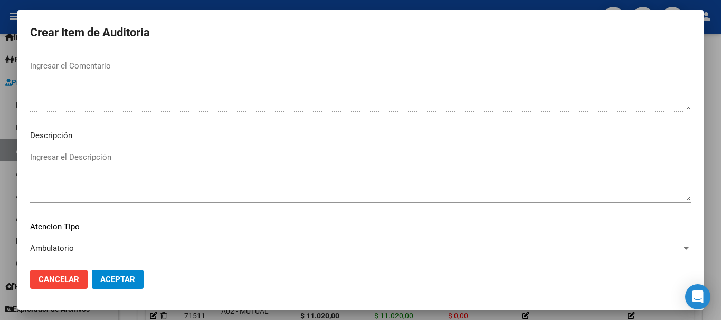
scroll to position [742, 0]
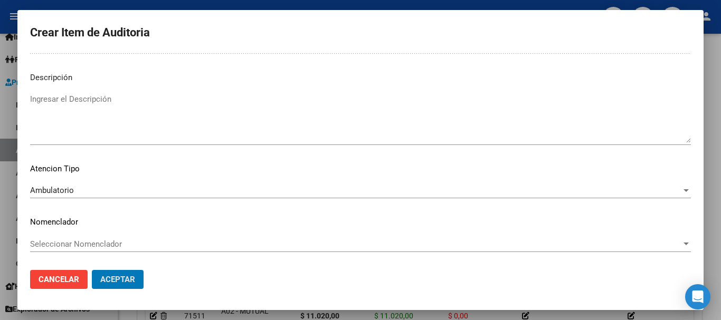
click at [92, 270] on button "Aceptar" at bounding box center [118, 279] width 52 height 19
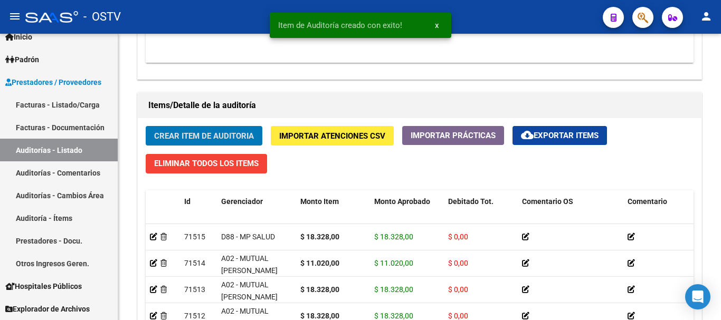
click at [146, 126] on button "Crear Item de Auditoria" at bounding box center [204, 136] width 117 height 20
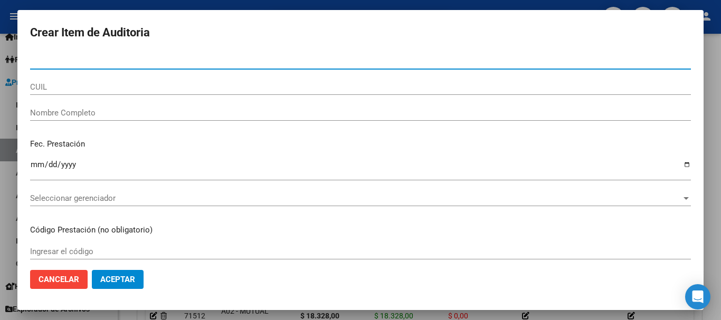
paste input "59561350"
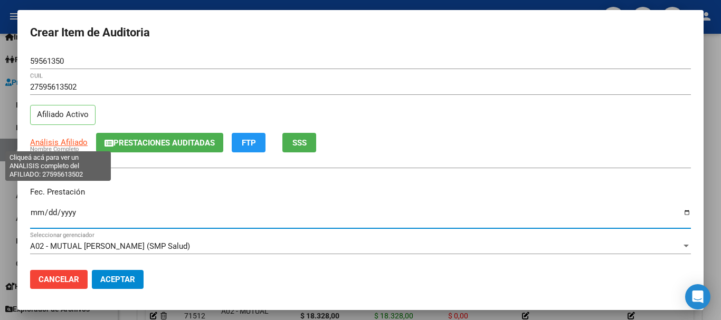
click at [72, 143] on span "Análisis Afiliado" at bounding box center [58, 142] width 57 height 9
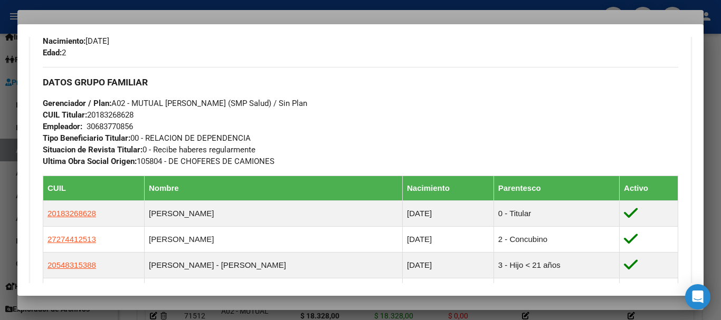
scroll to position [685, 0]
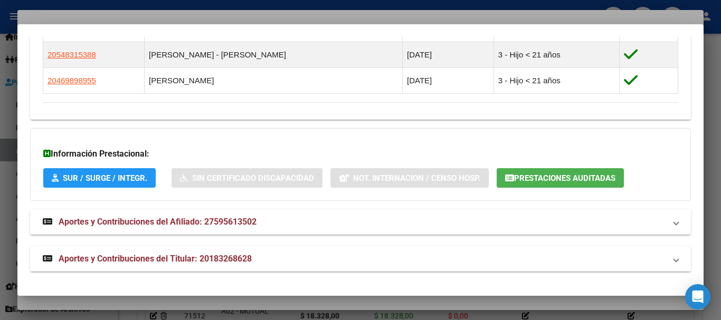
click at [229, 260] on span "Aportes y Contribuciones del Titular: 20183268628" at bounding box center [155, 259] width 193 height 10
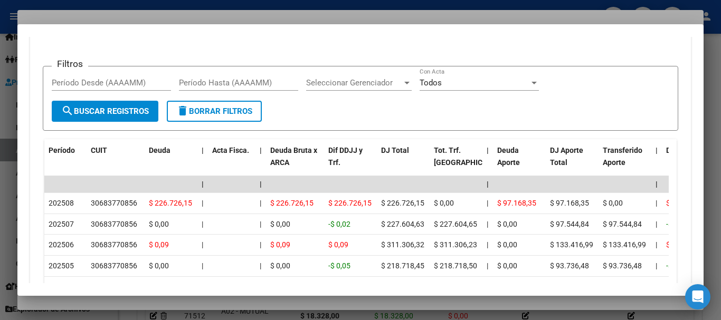
scroll to position [1109, 0]
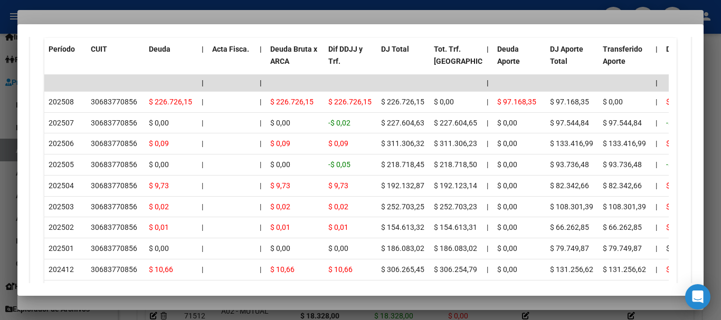
click at [156, 14] on div at bounding box center [360, 160] width 721 height 320
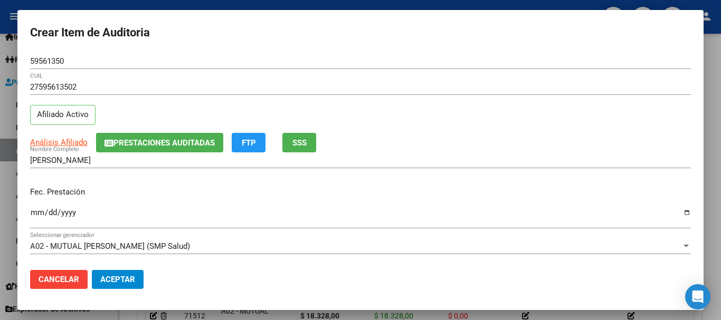
click at [550, 132] on div "27595613502 CUIL Afiliado Activo" at bounding box center [360, 106] width 660 height 54
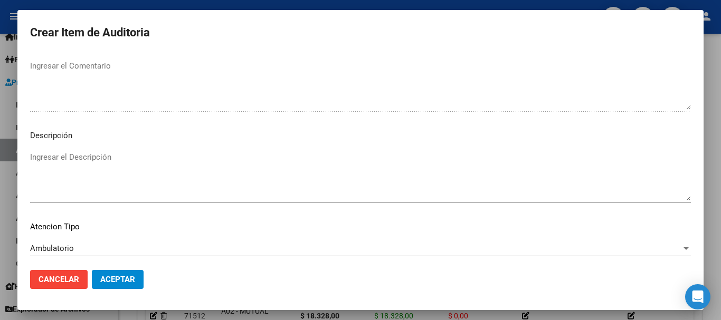
scroll to position [742, 0]
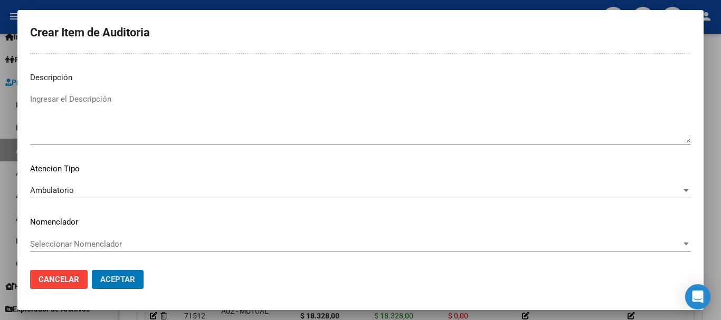
click at [92, 270] on button "Aceptar" at bounding box center [118, 279] width 52 height 19
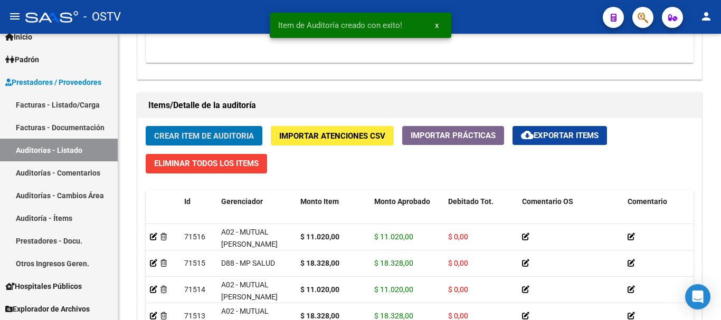
click at [146, 126] on button "Crear Item de Auditoria" at bounding box center [204, 136] width 117 height 20
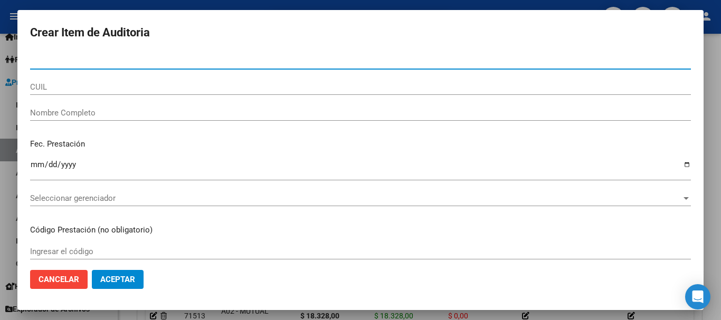
paste input "58208546"
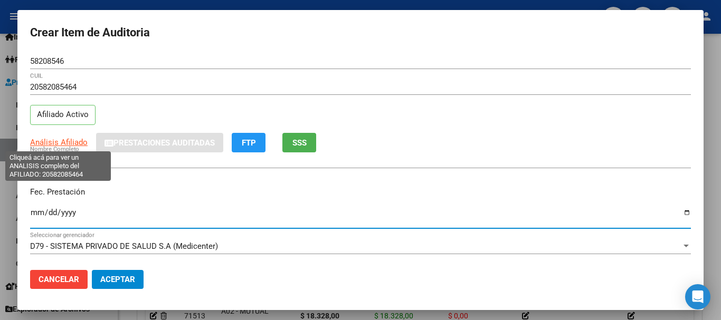
click at [73, 146] on span "Análisis Afiliado" at bounding box center [58, 142] width 57 height 9
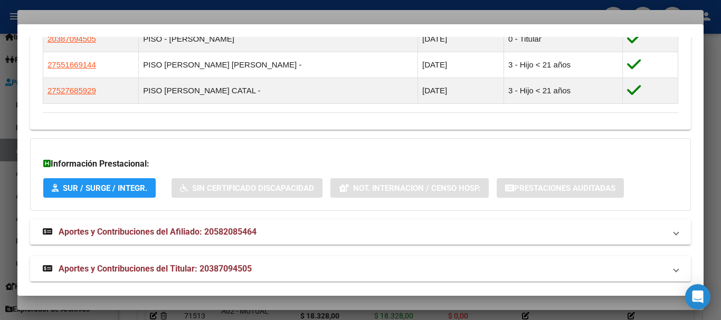
scroll to position [648, 0]
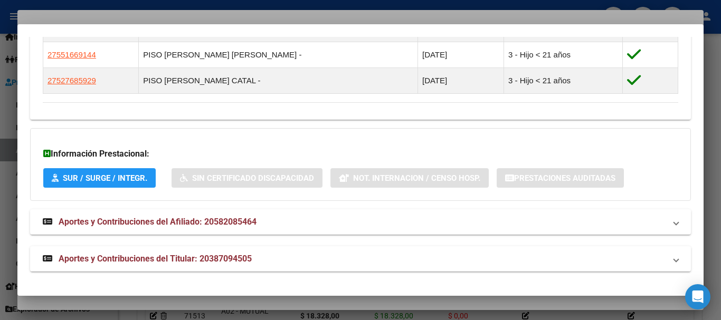
drag, startPoint x: 199, startPoint y: 258, endPoint x: 230, endPoint y: 239, distance: 36.2
click at [201, 257] on span "Aportes y Contribuciones del Titular: 20387094505" at bounding box center [155, 259] width 193 height 10
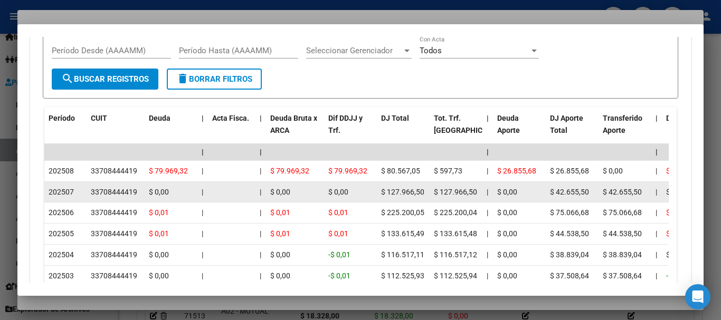
scroll to position [1105, 0]
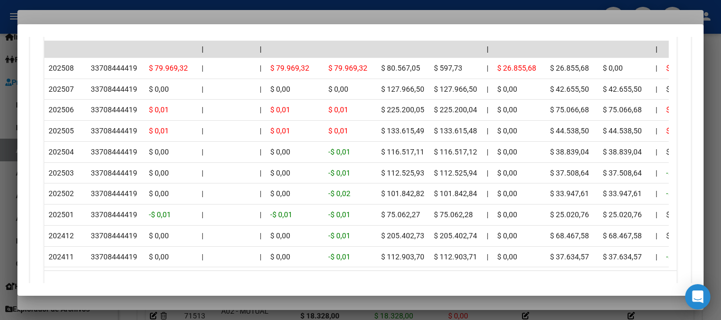
click at [183, 6] on div at bounding box center [360, 160] width 721 height 320
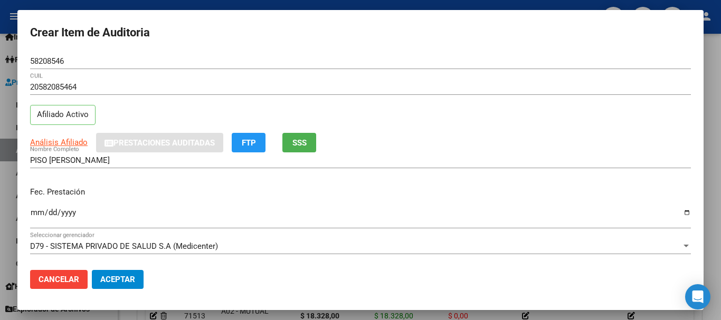
click at [399, 139] on div "Análisis Afiliado Prestaciones Auditadas FTP SSS" at bounding box center [360, 143] width 660 height 20
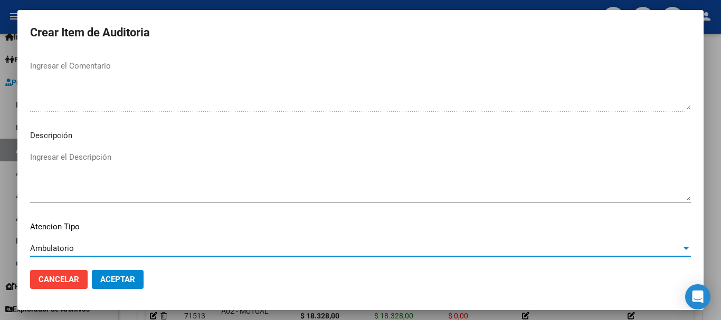
scroll to position [742, 0]
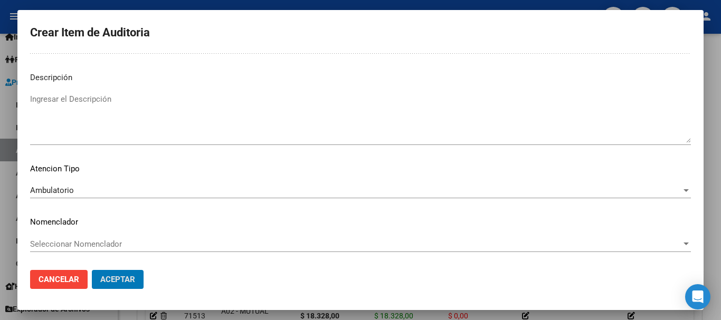
click at [92, 270] on button "Aceptar" at bounding box center [118, 279] width 52 height 19
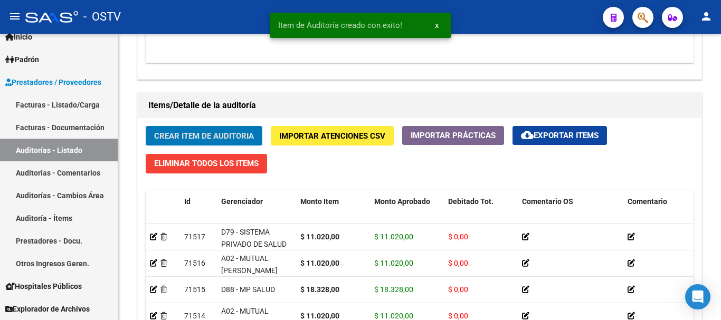
click at [146, 126] on button "Crear Item de Auditoria" at bounding box center [204, 136] width 117 height 20
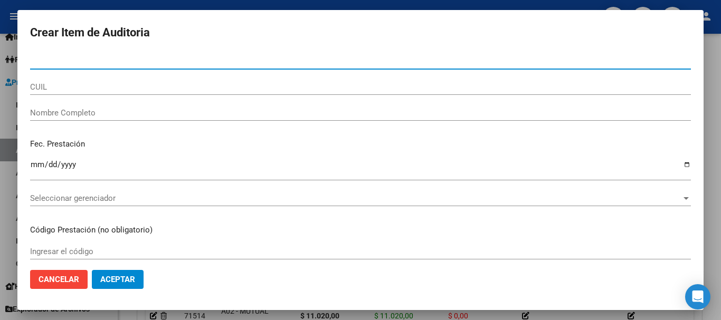
paste input "59561350"
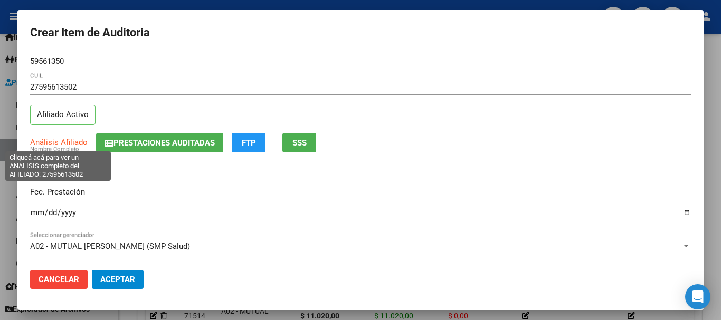
click at [49, 144] on span "Análisis Afiliado" at bounding box center [58, 142] width 57 height 9
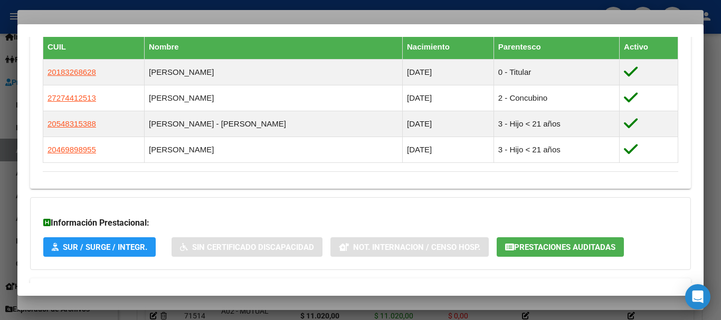
scroll to position [685, 0]
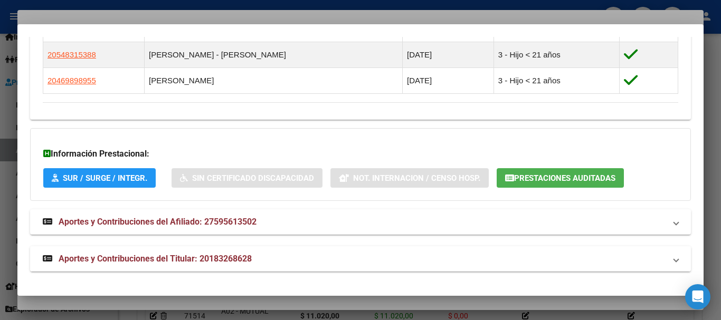
click at [244, 266] on mat-expansion-panel-header "Aportes y Contribuciones del Titular: 20183268628" at bounding box center [360, 258] width 660 height 25
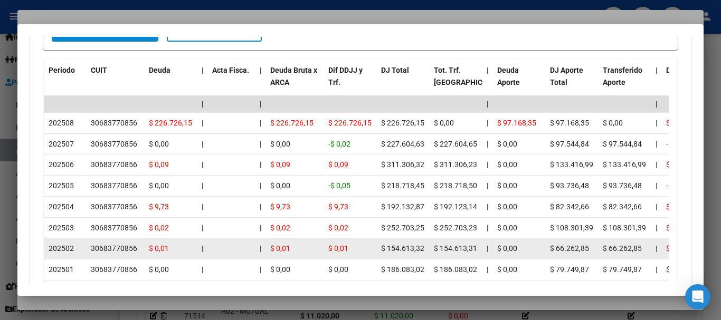
scroll to position [1090, 0]
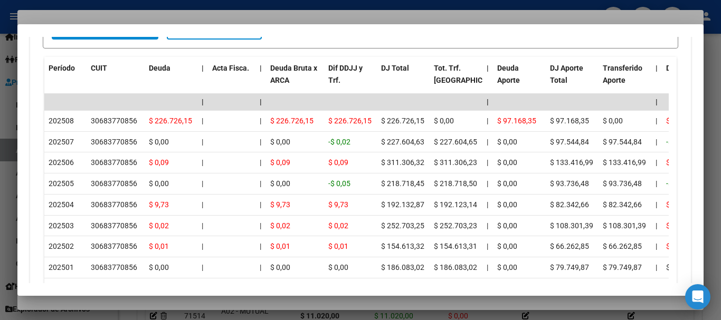
click at [154, 14] on div at bounding box center [360, 160] width 721 height 320
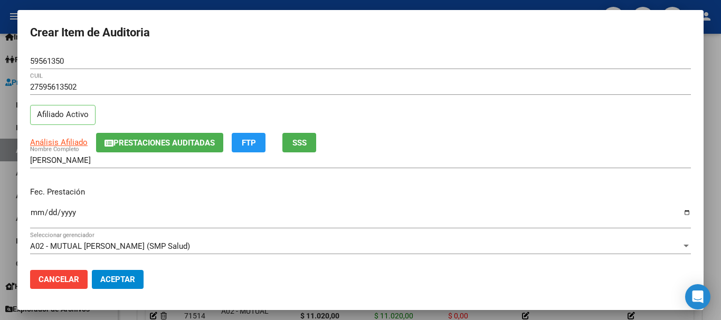
drag, startPoint x: 399, startPoint y: 119, endPoint x: 404, endPoint y: 156, distance: 37.2
click at [399, 119] on div "27595613502 CUIL Afiliado Activo" at bounding box center [360, 106] width 660 height 54
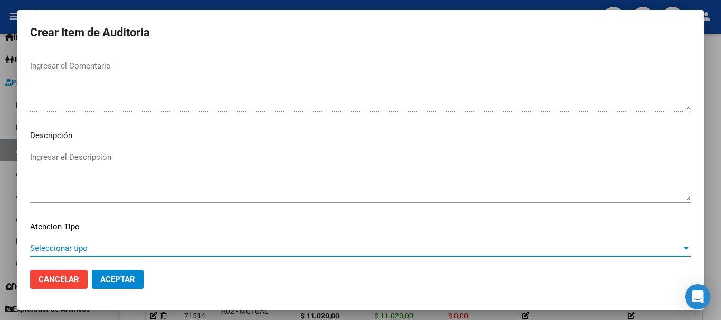
scroll to position [742, 0]
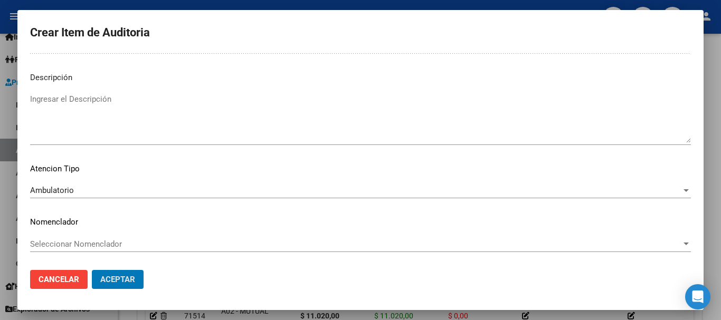
click at [92, 270] on button "Aceptar" at bounding box center [118, 279] width 52 height 19
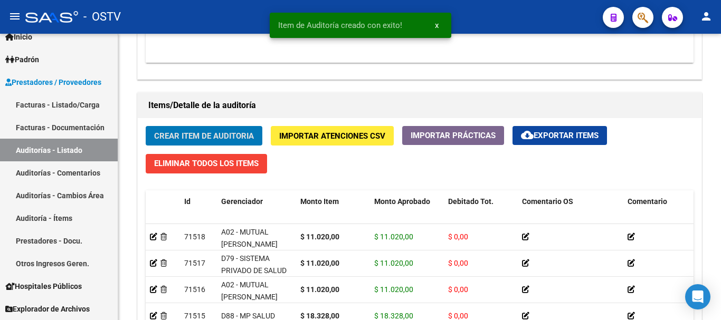
click at [146, 126] on button "Crear Item de Auditoria" at bounding box center [204, 136] width 117 height 20
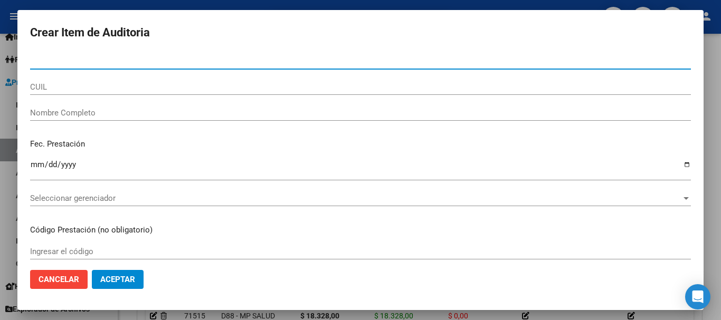
paste input "27441251"
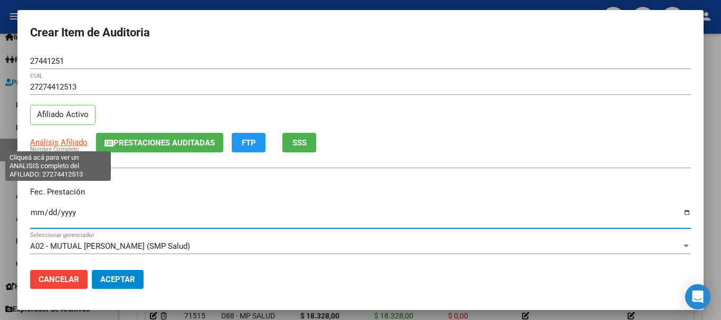
click at [60, 141] on span "Análisis Afiliado" at bounding box center [58, 142] width 57 height 9
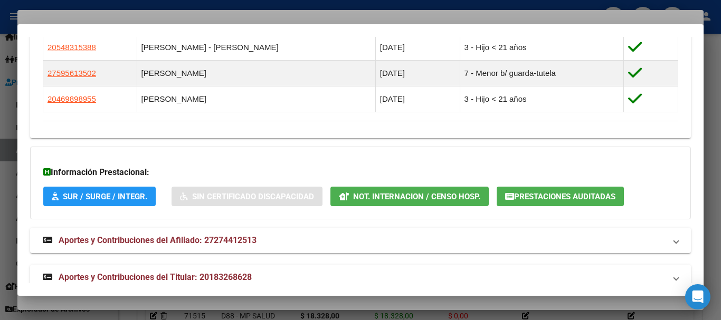
scroll to position [685, 0]
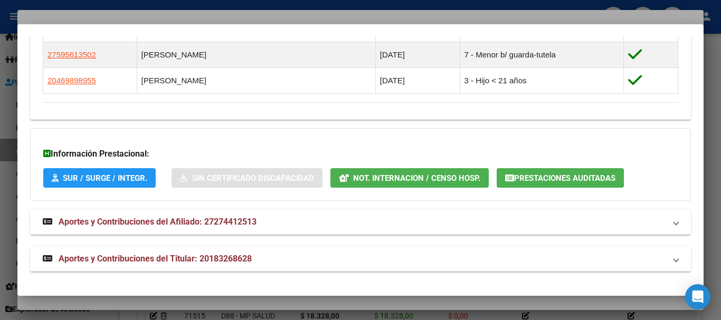
click at [224, 253] on mat-expansion-panel-header "Aportes y Contribuciones del Titular: 20183268628" at bounding box center [360, 258] width 660 height 25
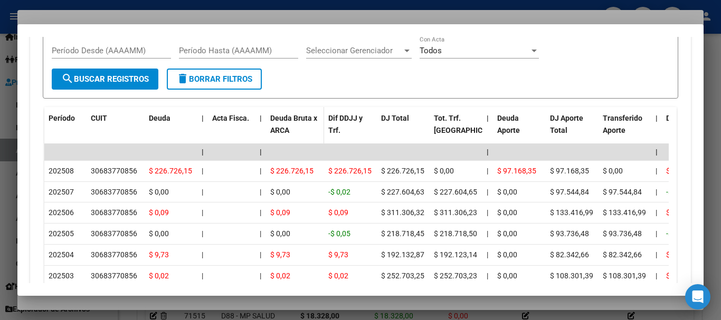
scroll to position [1055, 0]
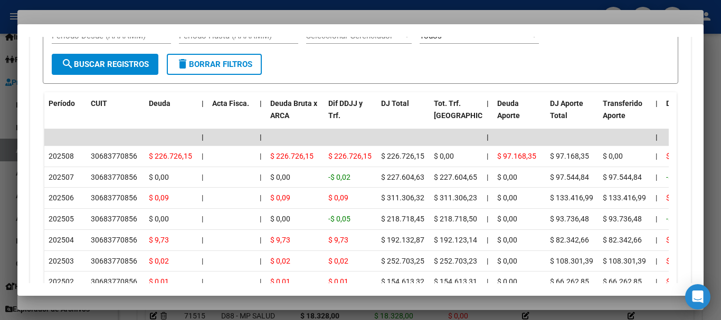
drag, startPoint x: 145, startPoint y: 20, endPoint x: 151, endPoint y: 20, distance: 6.9
click at [146, 21] on div at bounding box center [360, 160] width 721 height 320
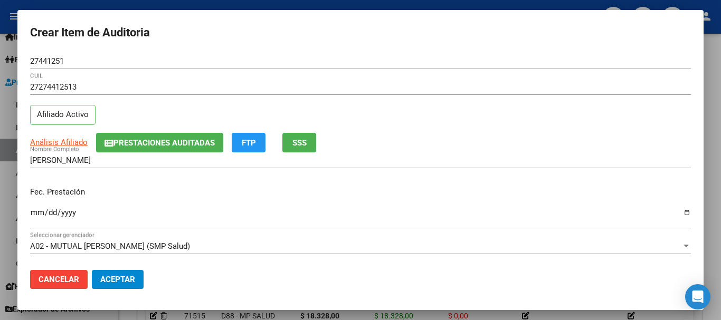
click at [381, 81] on div "27274412513 CUIL" at bounding box center [360, 87] width 660 height 16
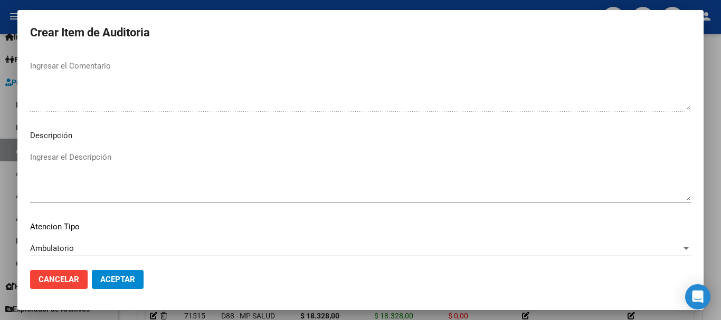
scroll to position [742, 0]
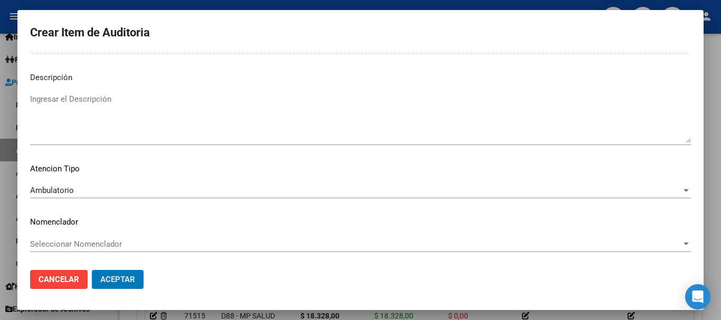
click at [92, 270] on button "Aceptar" at bounding box center [118, 279] width 52 height 19
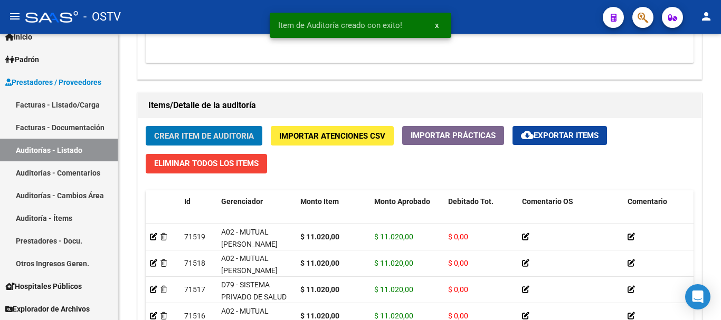
click at [146, 126] on button "Crear Item de Auditoria" at bounding box center [204, 136] width 117 height 20
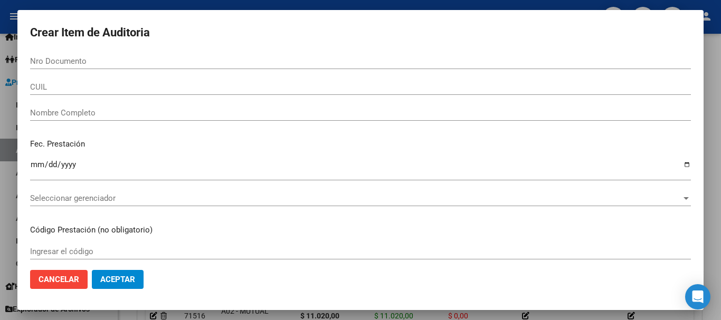
click at [720, 183] on div at bounding box center [360, 160] width 721 height 320
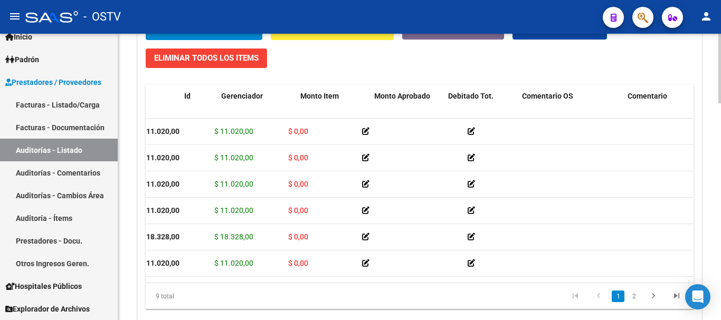
scroll to position [0, 0]
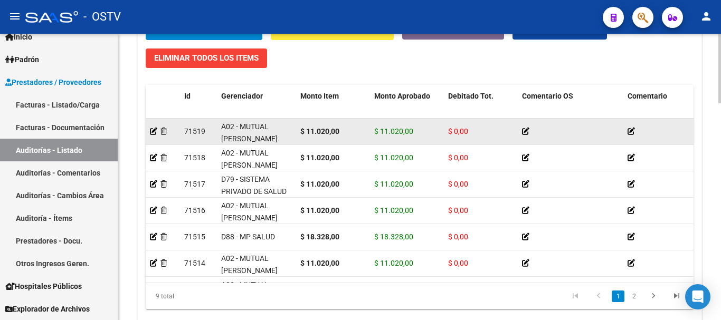
click at [146, 21] on button "Crear Item de Auditoria" at bounding box center [204, 31] width 117 height 20
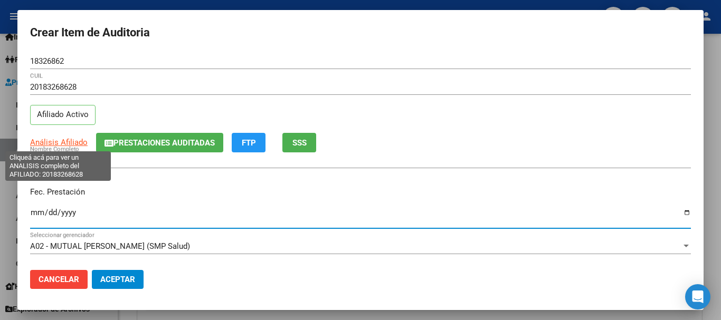
click at [64, 139] on span "Análisis Afiliado" at bounding box center [58, 142] width 57 height 9
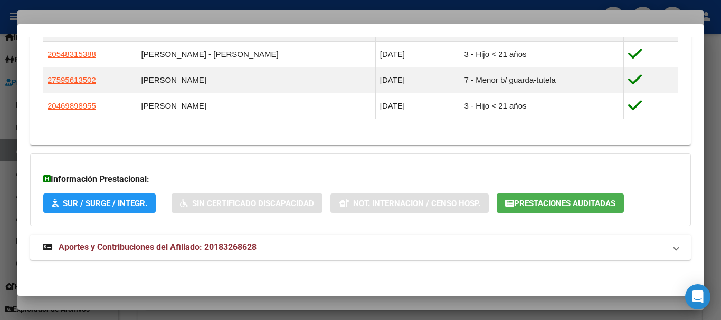
click at [178, 247] on span "Aportes y Contribuciones del Afiliado: 20183268628" at bounding box center [158, 247] width 198 height 10
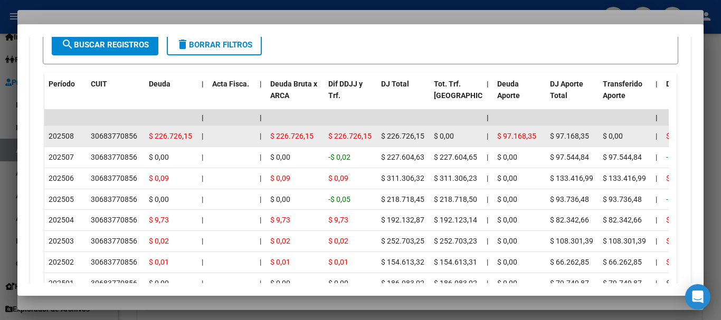
scroll to position [1088, 0]
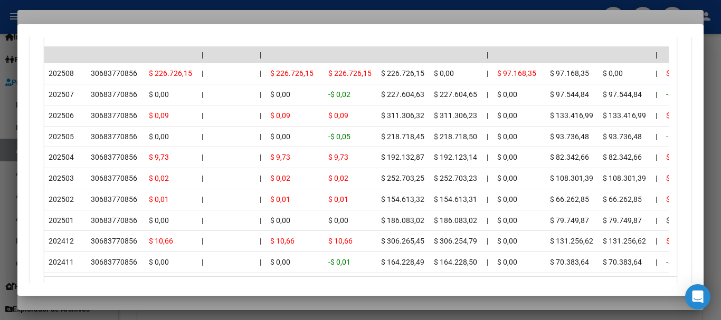
drag, startPoint x: 123, startPoint y: 16, endPoint x: 407, endPoint y: 96, distance: 295.3
click at [123, 16] on div at bounding box center [360, 160] width 721 height 320
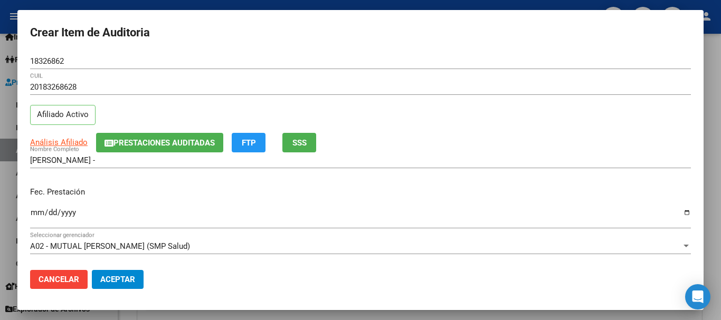
click at [411, 99] on div "20183268628 CUIL" at bounding box center [360, 92] width 660 height 26
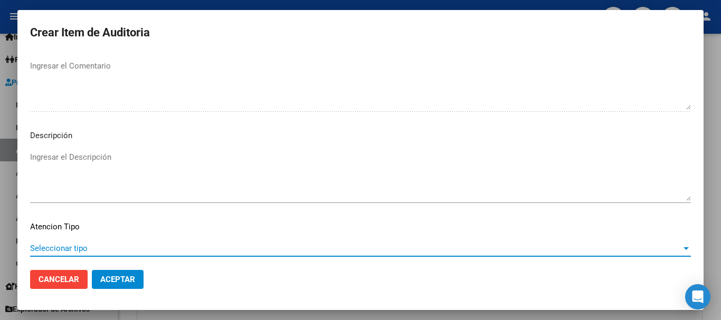
scroll to position [742, 0]
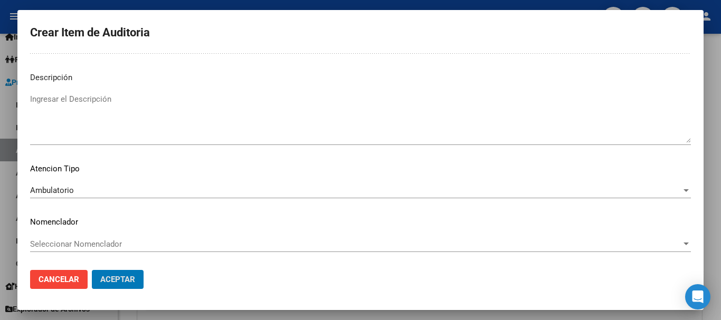
click at [92, 270] on button "Aceptar" at bounding box center [118, 279] width 52 height 19
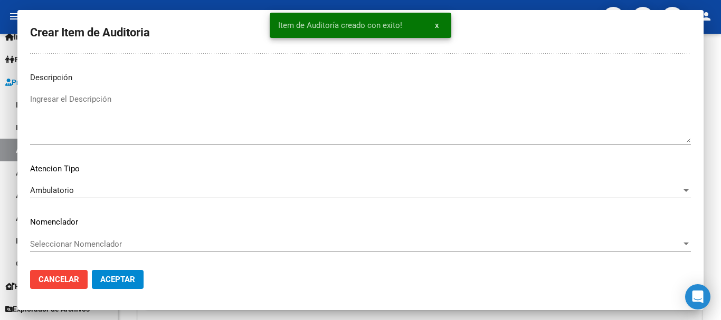
scroll to position [796, 0]
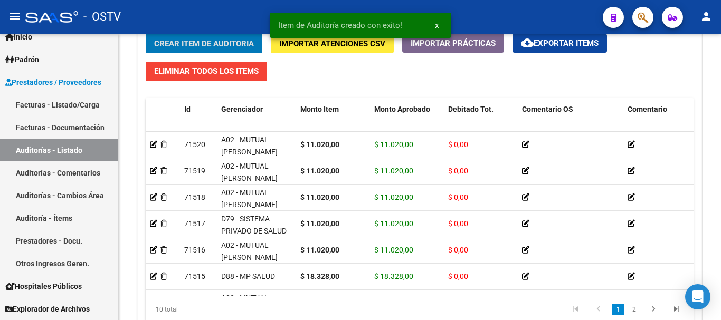
click at [146, 34] on button "Crear Item de Auditoria" at bounding box center [204, 44] width 117 height 20
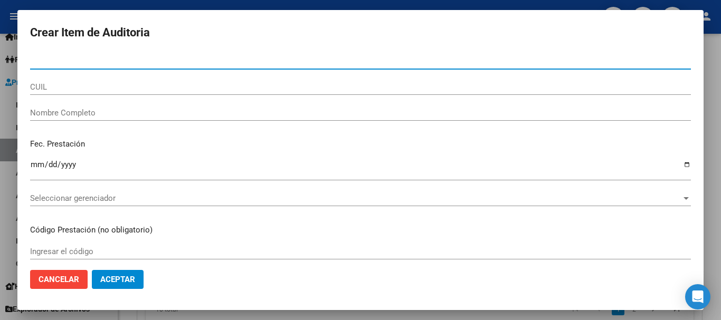
paste input "41464450"
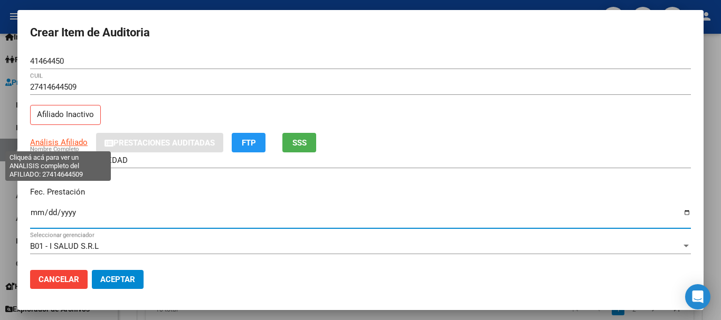
click at [76, 143] on span "Análisis Afiliado" at bounding box center [58, 142] width 57 height 9
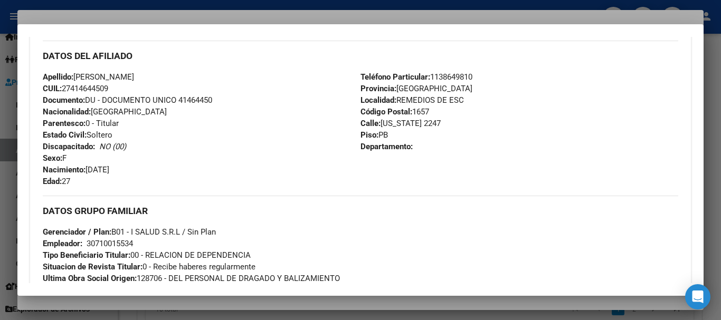
scroll to position [567, 0]
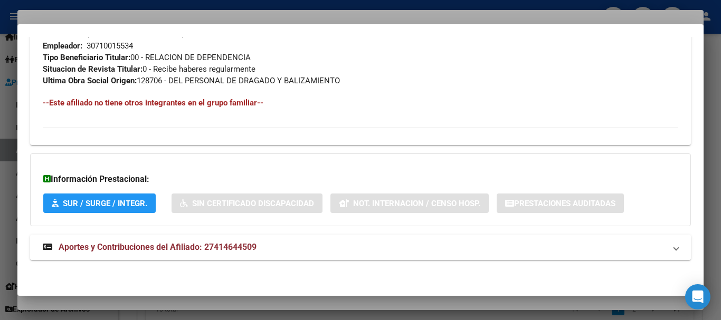
click at [173, 252] on strong "Aportes y Contribuciones del Afiliado: 27414644509" at bounding box center [150, 247] width 214 height 13
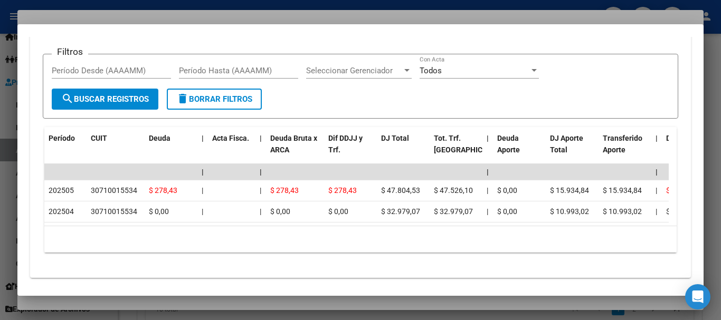
scroll to position [902, 0]
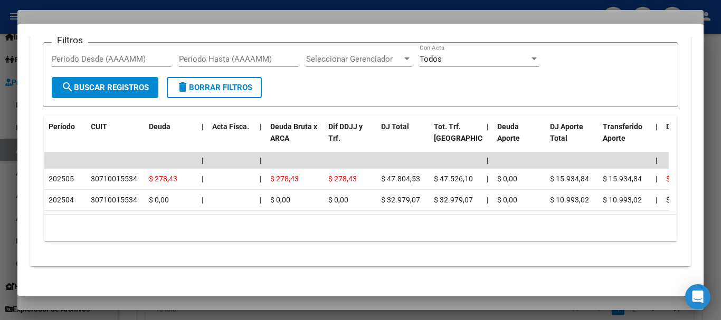
click at [169, 15] on div at bounding box center [360, 160] width 721 height 320
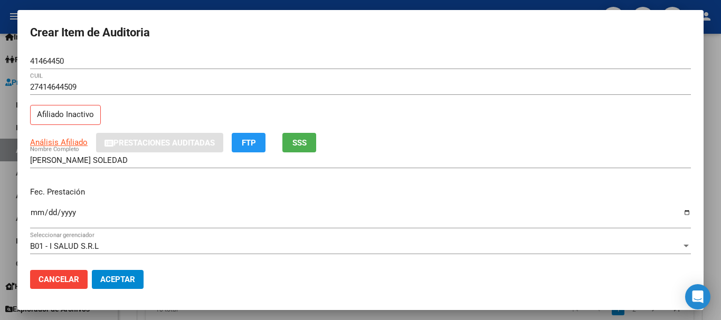
click at [558, 199] on div "Fec. Prestación 2025-05-12 Ingresar la fecha" at bounding box center [360, 208] width 660 height 60
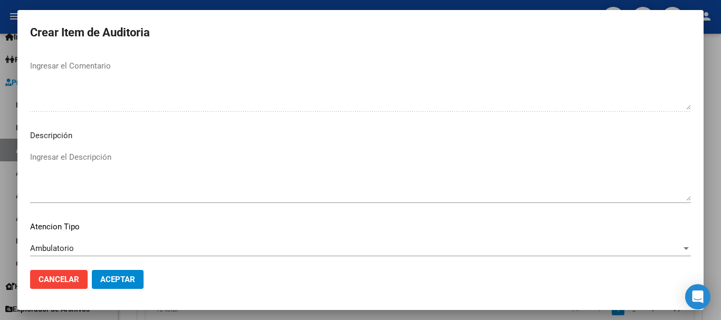
scroll to position [742, 0]
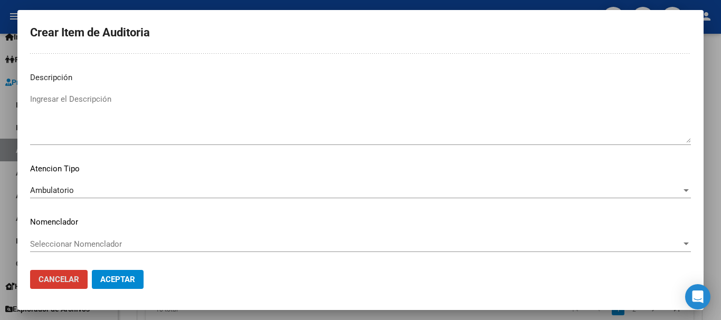
click at [92, 270] on button "Aceptar" at bounding box center [118, 279] width 52 height 19
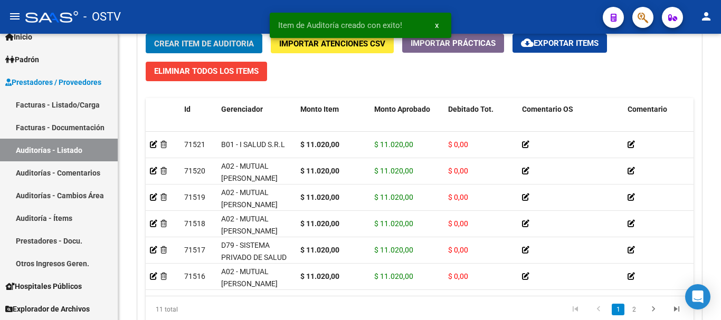
click at [146, 34] on button "Crear Item de Auditoria" at bounding box center [204, 44] width 117 height 20
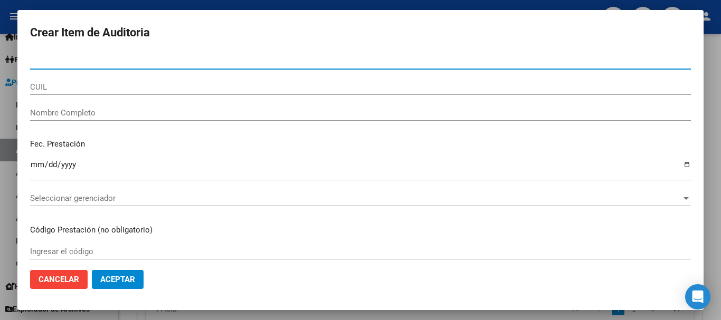
paste input "18153934"
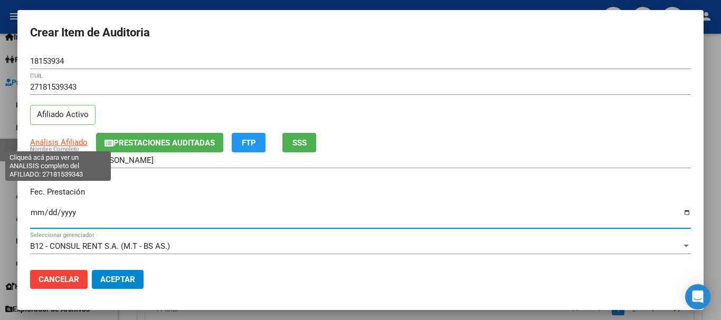
click at [42, 145] on span "Análisis Afiliado" at bounding box center [58, 142] width 57 height 9
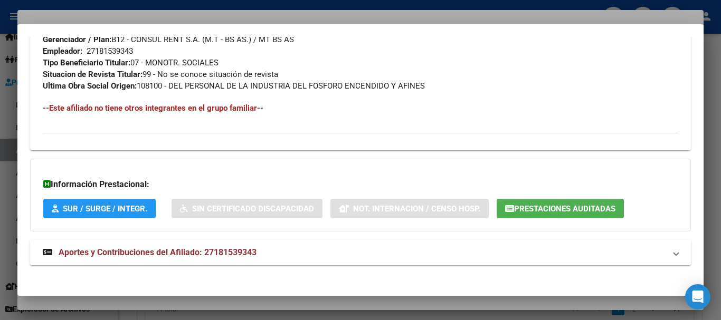
scroll to position [544, 0]
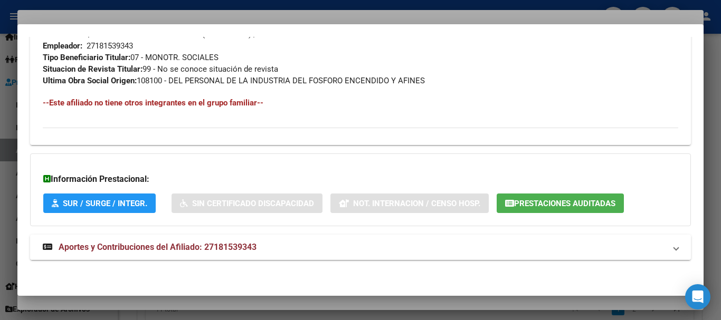
click at [199, 249] on span "Aportes y Contribuciones del Afiliado: 27181539343" at bounding box center [158, 247] width 198 height 10
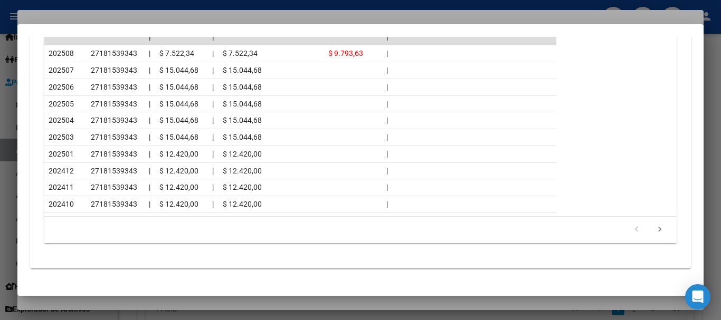
scroll to position [1018, 0]
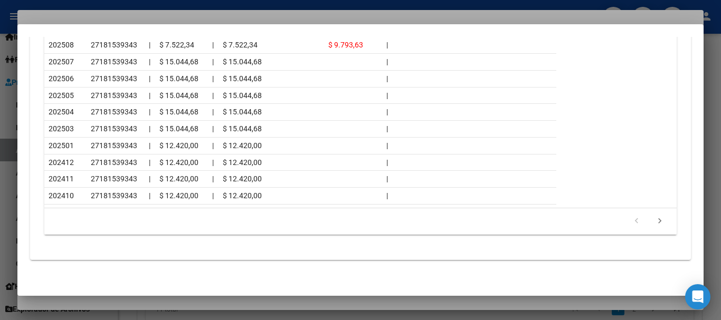
click at [86, 18] on div at bounding box center [360, 160] width 721 height 320
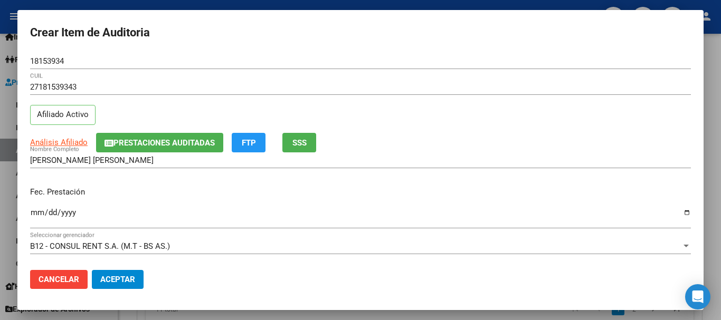
click at [357, 137] on div "Análisis Afiliado Prestaciones Auditadas FTP SSS" at bounding box center [360, 143] width 660 height 20
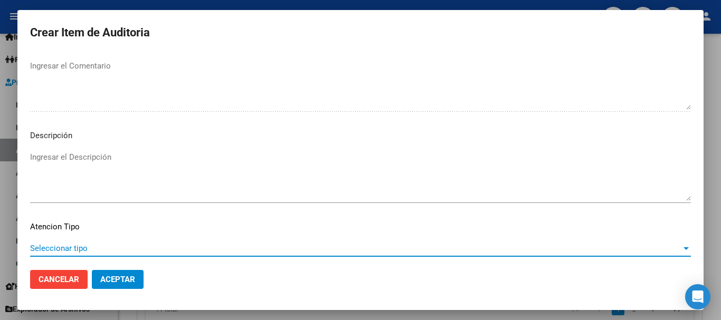
scroll to position [742, 0]
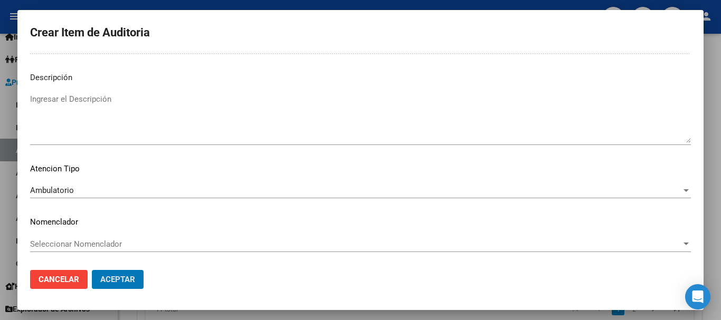
click at [92, 270] on button "Aceptar" at bounding box center [118, 279] width 52 height 19
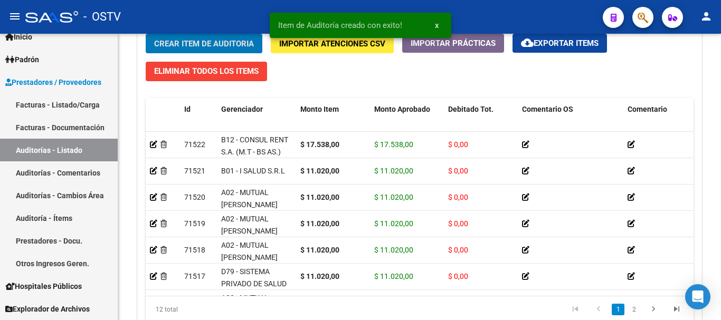
click at [146, 34] on button "Crear Item de Auditoria" at bounding box center [204, 44] width 117 height 20
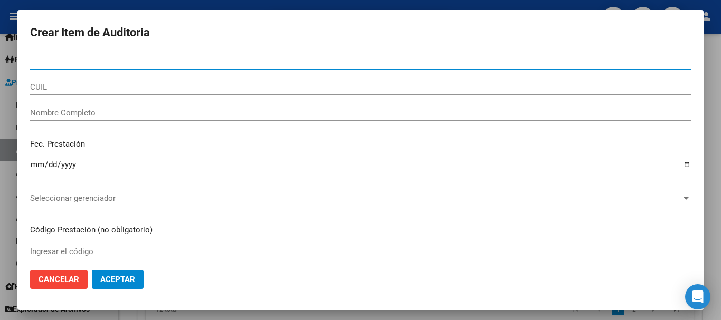
paste input "55264507"
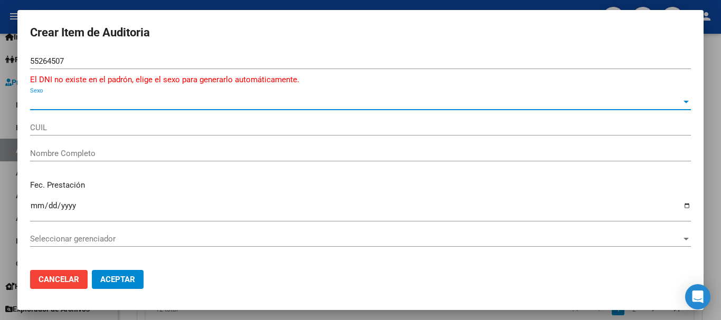
click at [75, 97] on span "Sexo" at bounding box center [355, 101] width 651 height 9
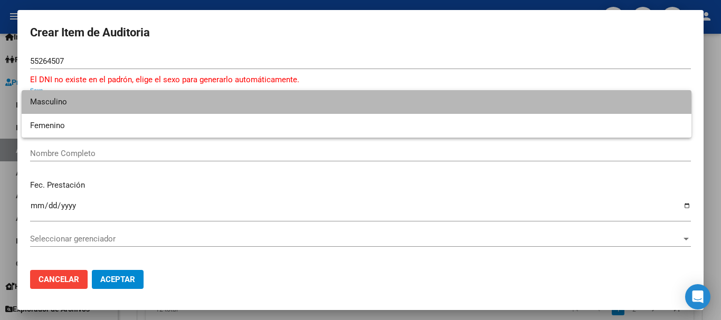
click at [47, 103] on span "Masculino" at bounding box center [356, 102] width 653 height 24
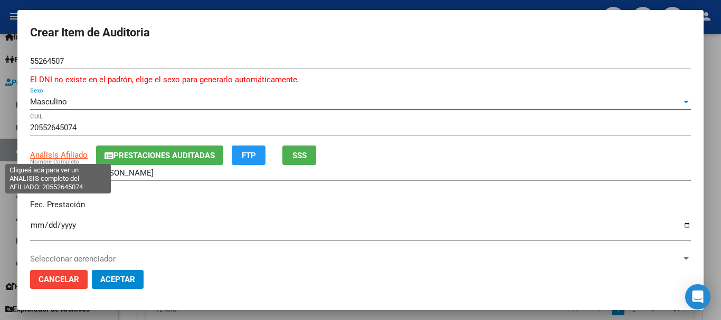
click at [61, 155] on span "Análisis Afiliado" at bounding box center [58, 154] width 57 height 9
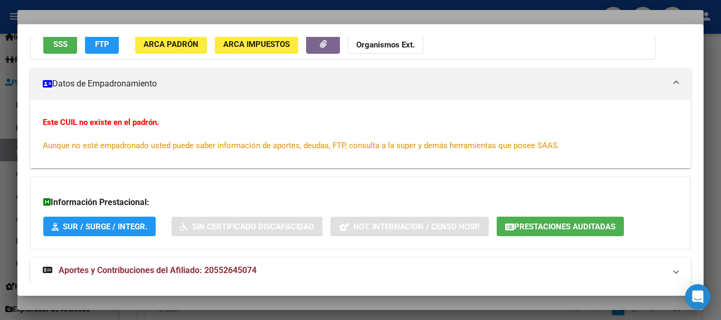
scroll to position [138, 0]
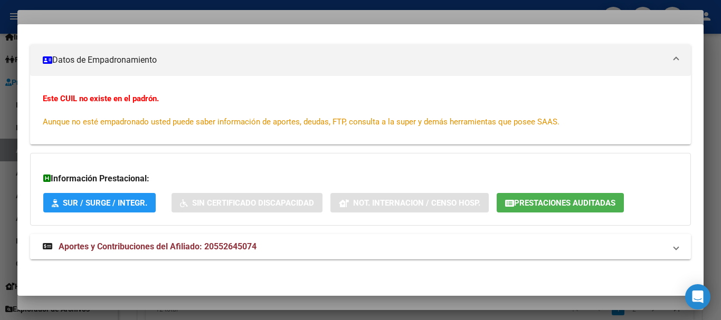
click at [210, 239] on mat-expansion-panel-header "Aportes y Contribuciones del Afiliado: 20552645074" at bounding box center [360, 246] width 660 height 25
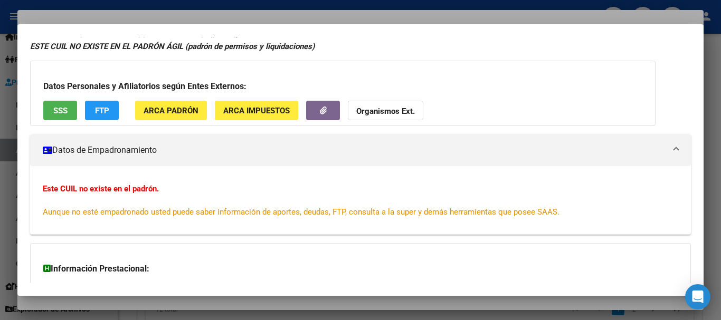
scroll to position [0, 0]
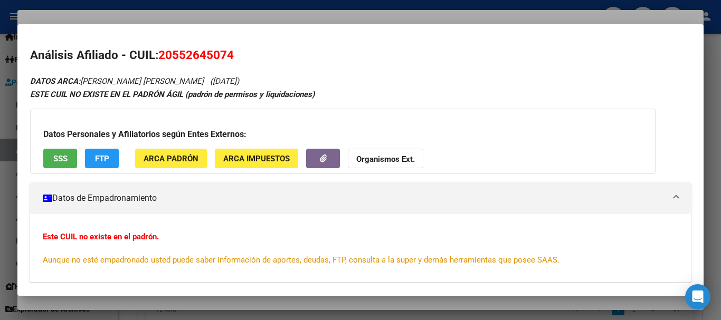
click at [146, 13] on div at bounding box center [360, 160] width 721 height 320
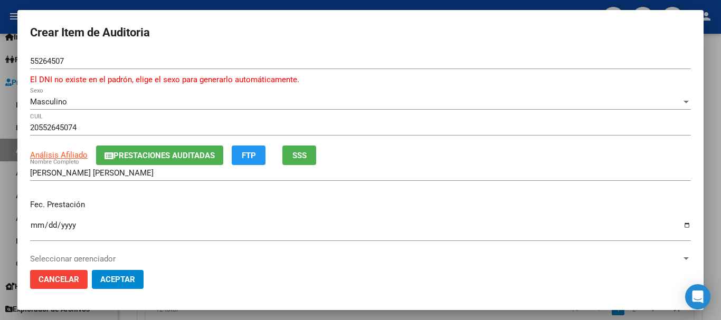
click at [147, 160] on span "Prestaciones Auditadas" at bounding box center [163, 155] width 101 height 9
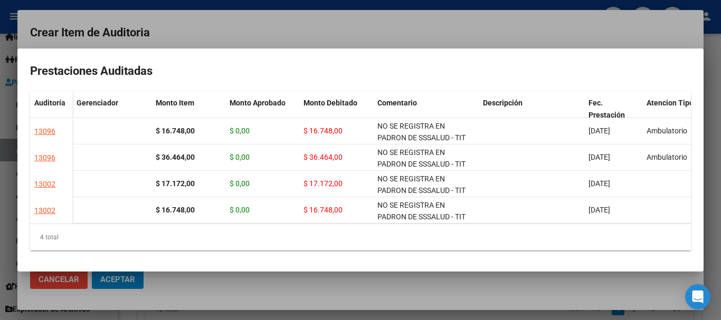
click at [341, 29] on div at bounding box center [360, 160] width 721 height 320
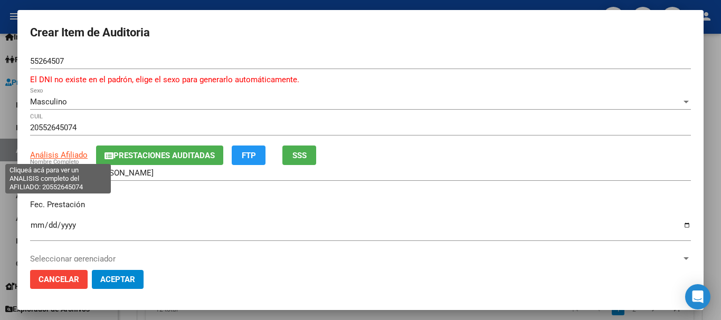
click at [72, 154] on span "Análisis Afiliado" at bounding box center [58, 154] width 57 height 9
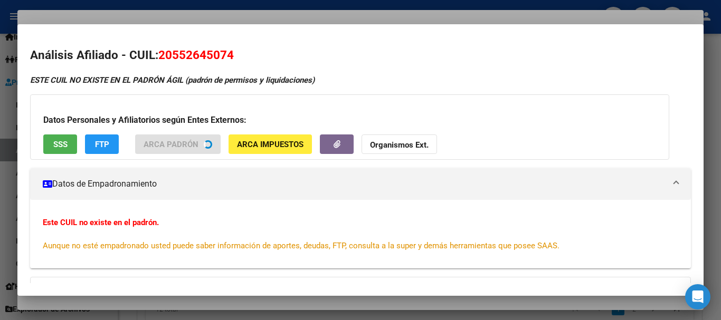
click at [370, 127] on h3 "Datos Personales y Afiliatorios según Entes Externos:" at bounding box center [349, 120] width 612 height 13
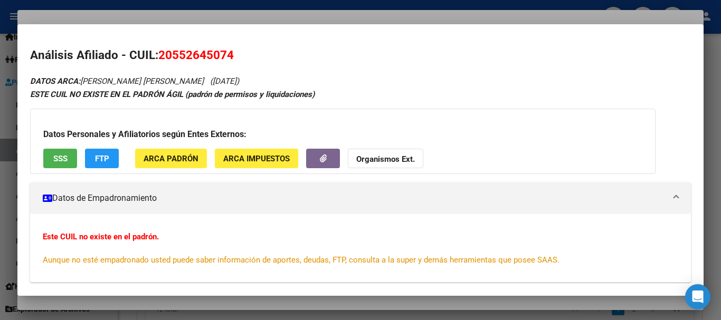
click at [399, 157] on strong "Organismos Ext." at bounding box center [385, 159] width 59 height 9
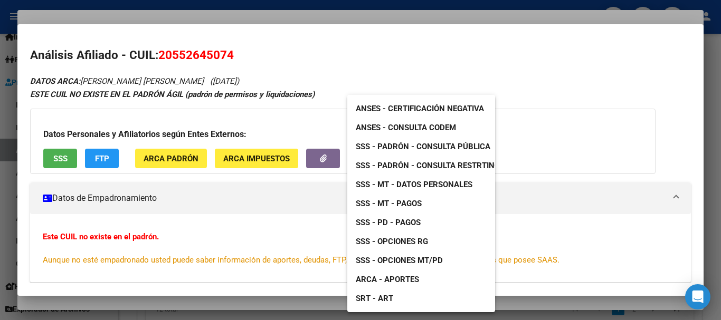
click at [445, 146] on span "SSS - Padrón - Consulta Pública" at bounding box center [423, 146] width 135 height 9
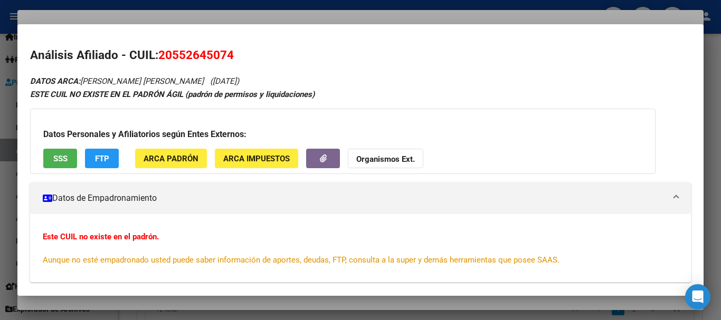
click at [210, 13] on div at bounding box center [360, 160] width 721 height 320
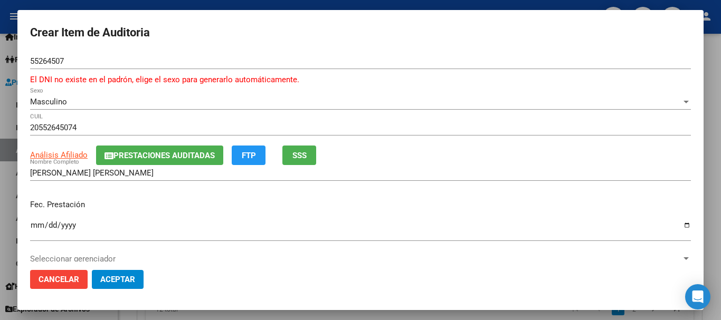
click at [168, 157] on span "Prestaciones Auditadas" at bounding box center [163, 155] width 101 height 9
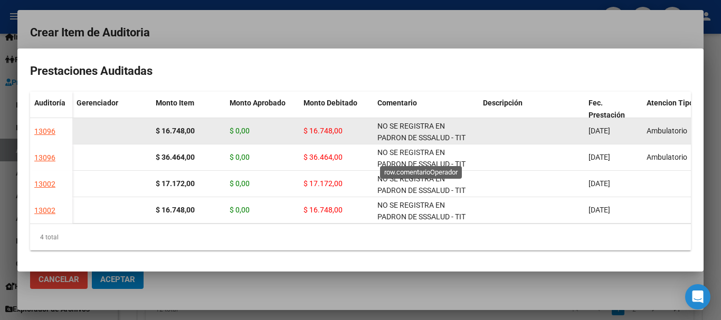
click at [396, 122] on span "NO SE REGISTRA EN PADRON DE SSSALUD - TIT SIN FAMILIARES EN MONOTRIBUTO" at bounding box center [421, 144] width 88 height 44
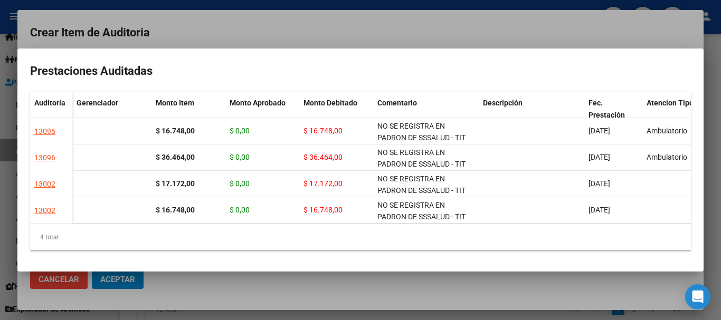
copy span "NO SE REGISTRA EN PADRON DE SSSALUD - TIT SIN FAMILIARES EN MONOTRIBUTO"
click at [378, 32] on div at bounding box center [360, 160] width 721 height 320
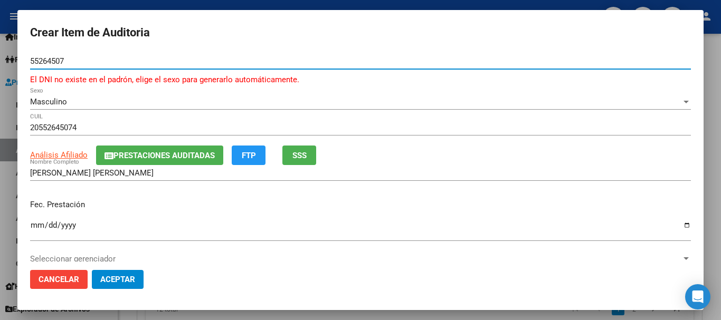
click at [493, 56] on input "55264507" at bounding box center [360, 60] width 660 height 9
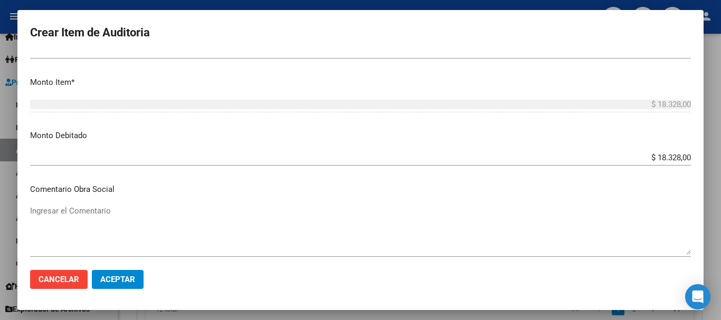
scroll to position [513, 0]
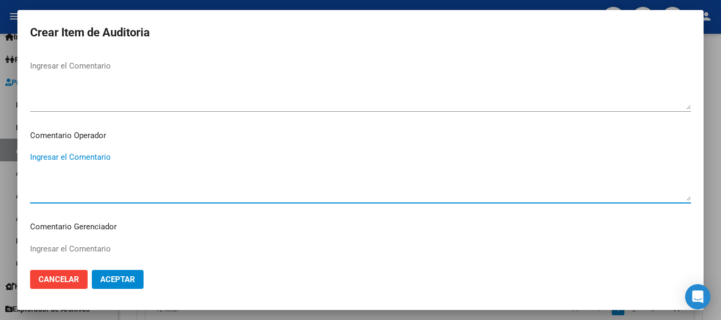
paste textarea "NO SE REGISTRA EN PADRON DE SSSALUD - TIT SIN FAMILIARES EN MONOTRIBUTO"
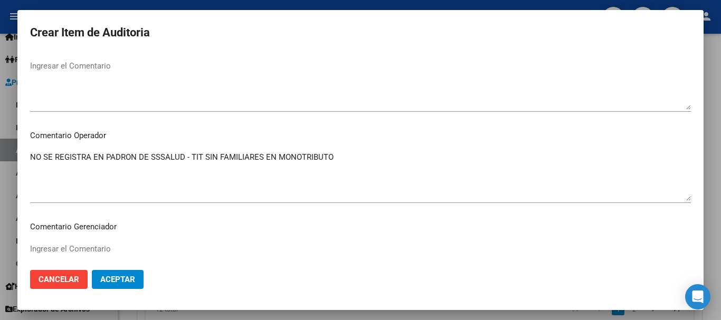
scroll to position [754, 0]
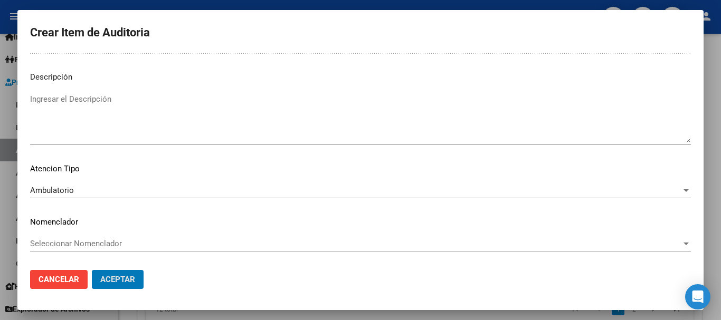
click at [92, 270] on button "Aceptar" at bounding box center [118, 279] width 52 height 19
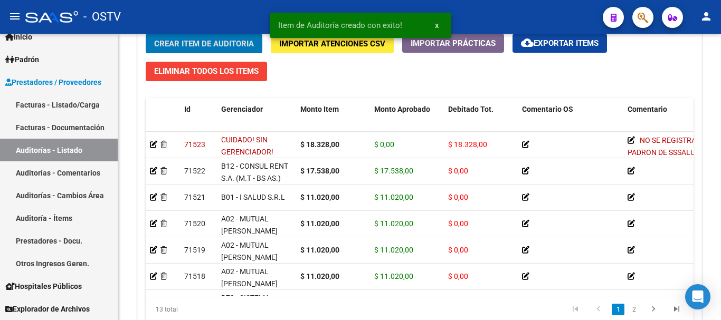
click at [146, 34] on button "Crear Item de Auditoria" at bounding box center [204, 44] width 117 height 20
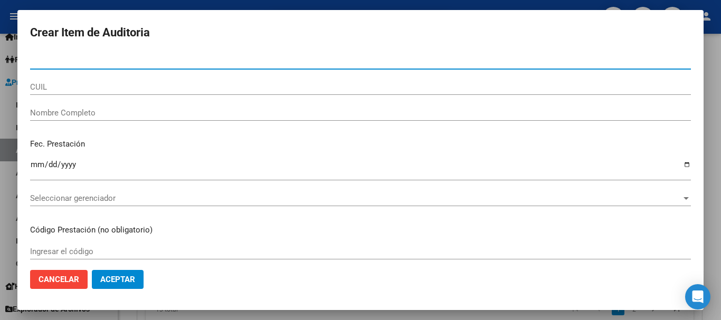
paste input "50672158"
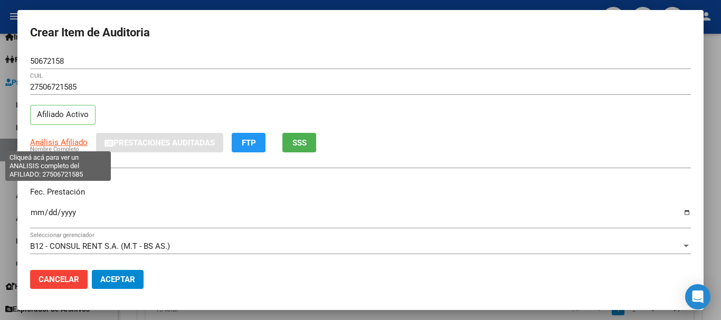
click at [70, 143] on span "Análisis Afiliado" at bounding box center [58, 142] width 57 height 9
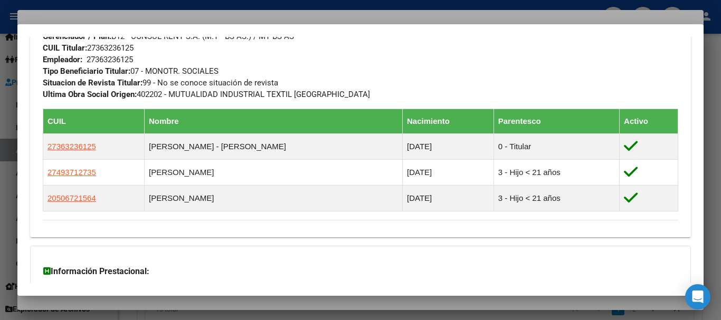
scroll to position [659, 0]
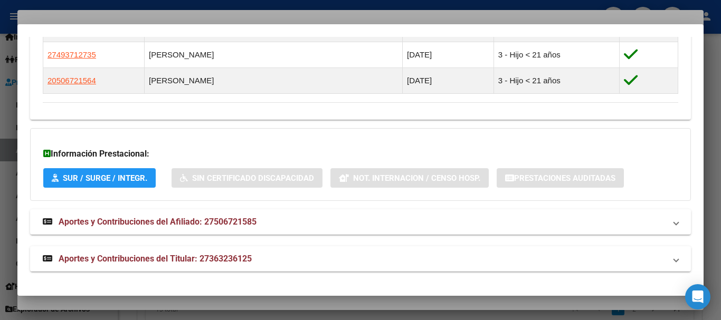
drag, startPoint x: 221, startPoint y: 249, endPoint x: 253, endPoint y: 245, distance: 32.9
click at [221, 250] on mat-expansion-panel-header "Aportes y Contribuciones del Titular: 27363236125" at bounding box center [360, 258] width 660 height 25
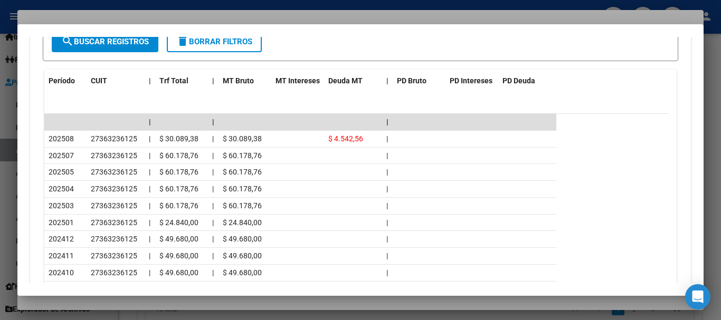
scroll to position [1107, 0]
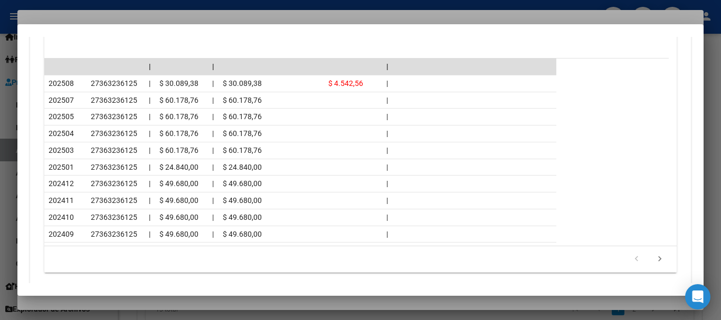
click at [117, 24] on mat-dialog-container "Análisis Afiliado - CUIL: 27506721585 DATOS PADRÓN ÁGIL: GONZALEZ NAYLA MAILEN …" at bounding box center [360, 160] width 686 height 272
click at [123, 14] on div at bounding box center [360, 160] width 721 height 320
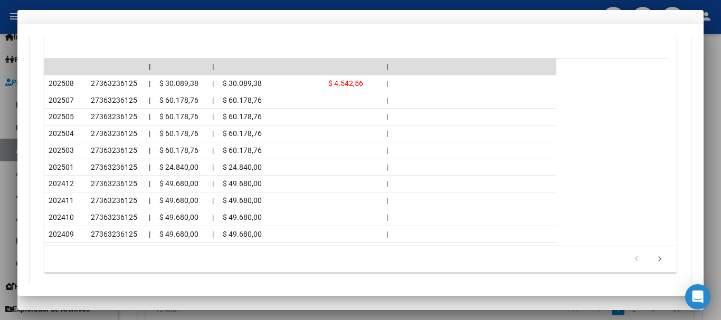
click at [458, 115] on div "27506721585 CUIL Afiliado Activo" at bounding box center [360, 106] width 660 height 54
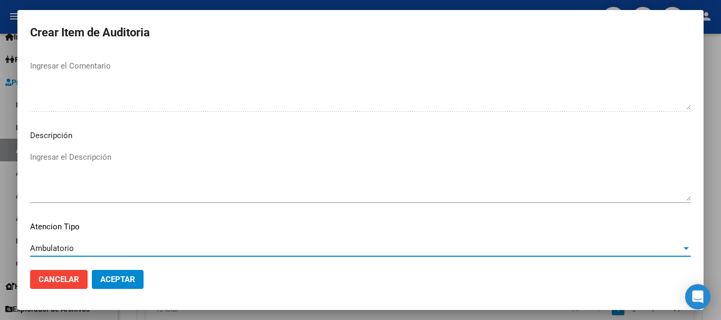
scroll to position [742, 0]
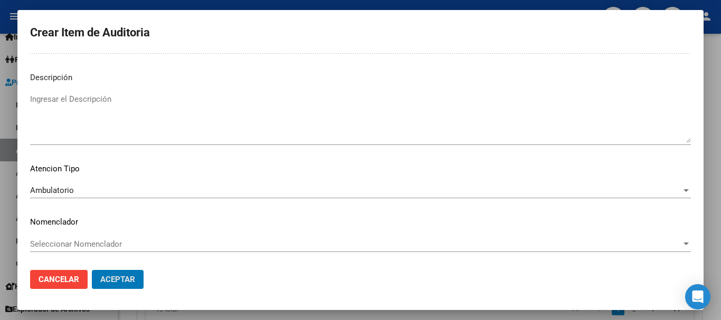
click at [92, 270] on button "Aceptar" at bounding box center [118, 279] width 52 height 19
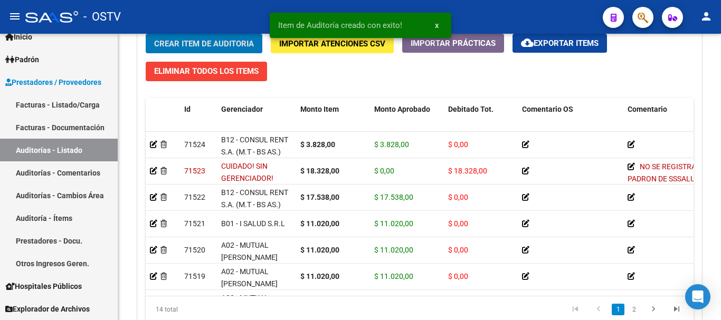
click at [146, 34] on button "Crear Item de Auditoria" at bounding box center [204, 44] width 117 height 20
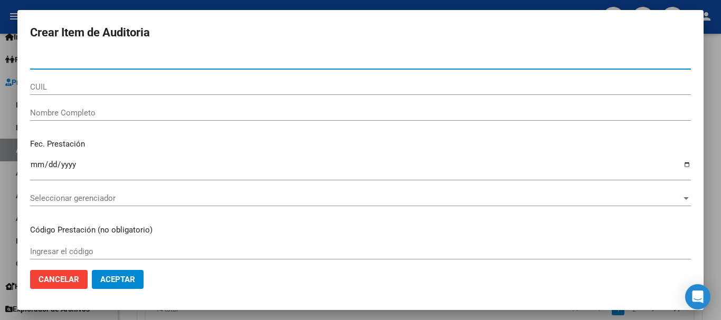
paste input "20350429"
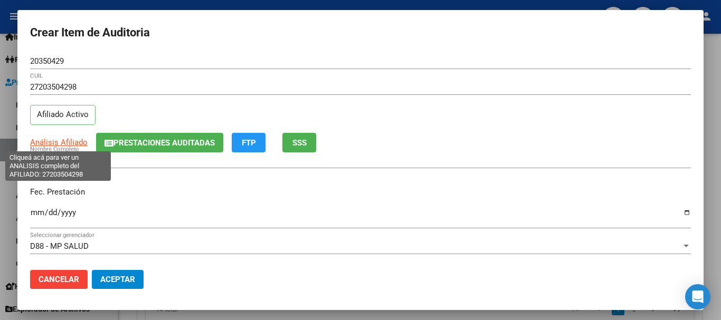
click at [63, 141] on span "Análisis Afiliado" at bounding box center [58, 142] width 57 height 9
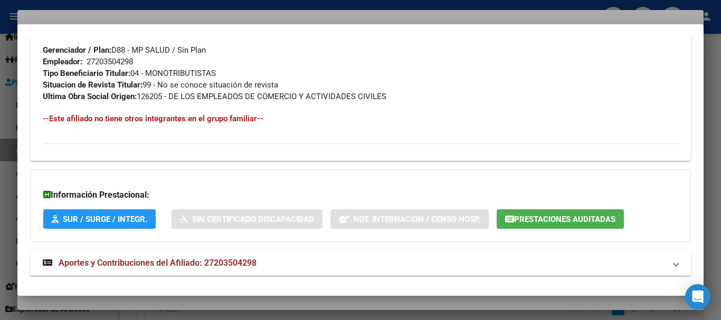
scroll to position [544, 0]
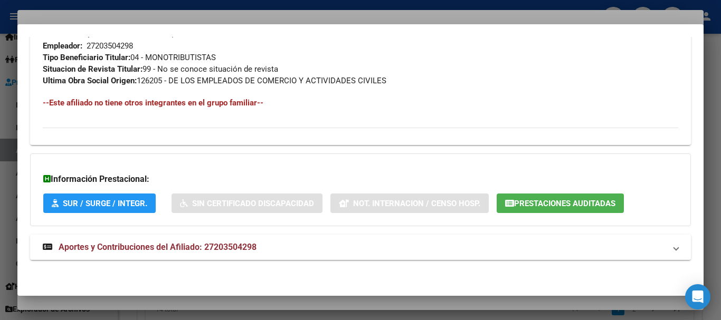
click at [195, 245] on span "Aportes y Contribuciones del Afiliado: 27203504298" at bounding box center [158, 247] width 198 height 10
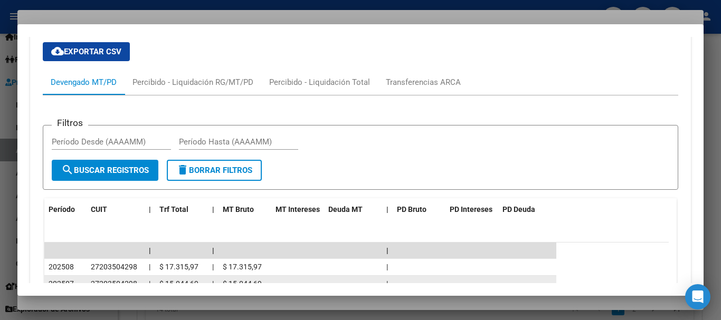
scroll to position [860, 0]
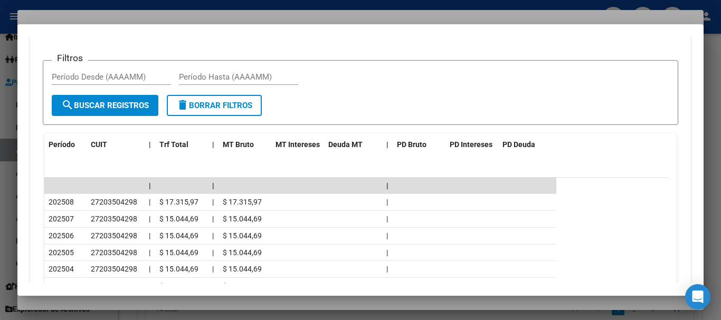
drag, startPoint x: 207, startPoint y: 17, endPoint x: 217, endPoint y: 21, distance: 11.0
click at [207, 17] on div at bounding box center [360, 160] width 721 height 320
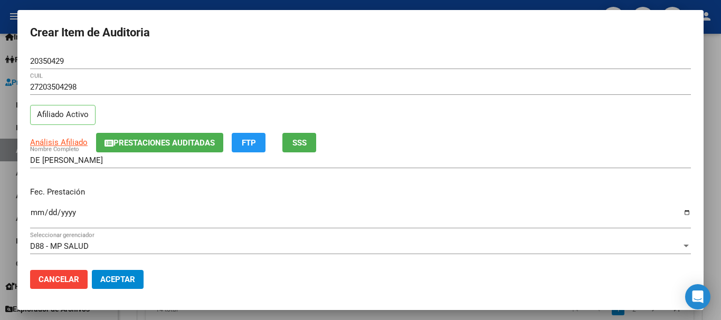
click at [551, 126] on div "27203504298 CUIL Afiliado Activo" at bounding box center [360, 106] width 660 height 54
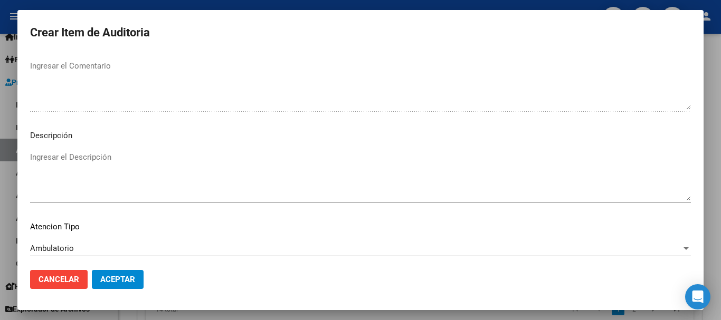
scroll to position [742, 0]
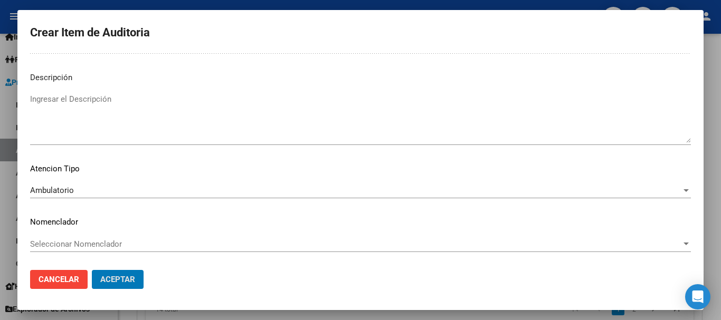
click at [92, 270] on button "Aceptar" at bounding box center [118, 279] width 52 height 19
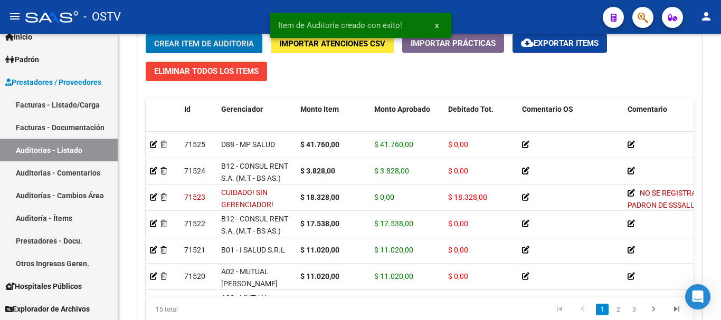
click at [146, 34] on button "Crear Item de Auditoria" at bounding box center [204, 44] width 117 height 20
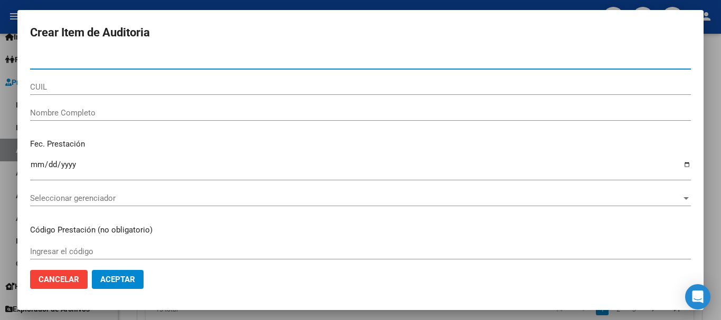
paste input "37806831"
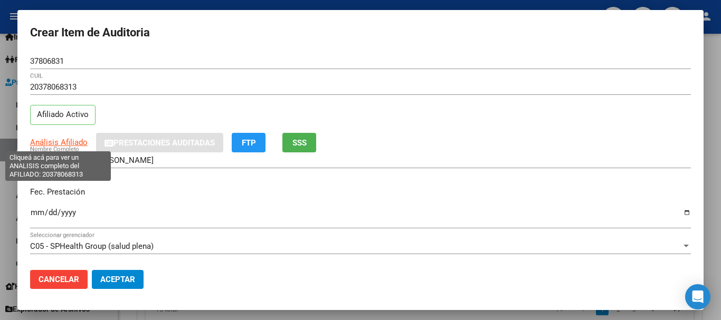
click at [60, 142] on span "Análisis Afiliado" at bounding box center [58, 142] width 57 height 9
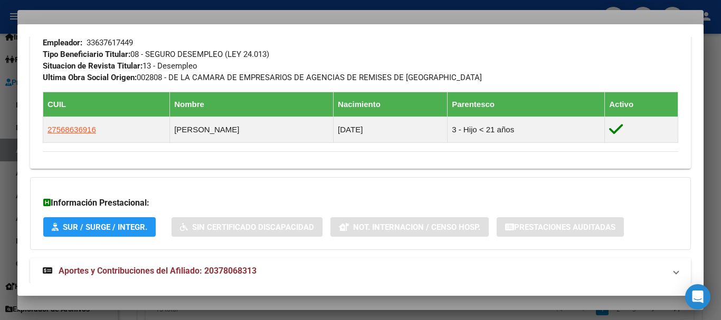
scroll to position [582, 0]
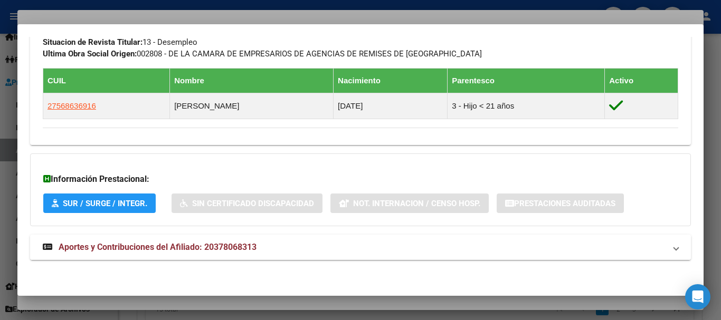
click at [174, 236] on mat-expansion-panel-header "Aportes y Contribuciones del Afiliado: 20378068313" at bounding box center [360, 247] width 660 height 25
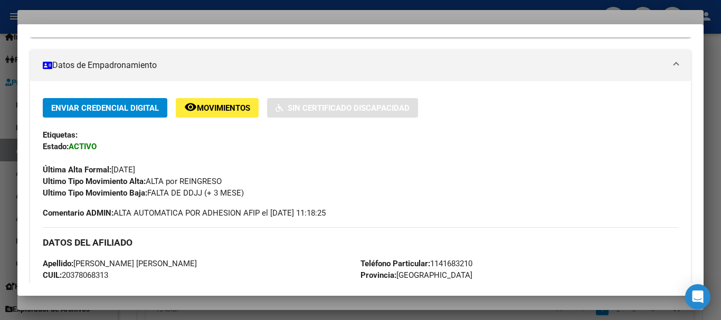
scroll to position [53, 0]
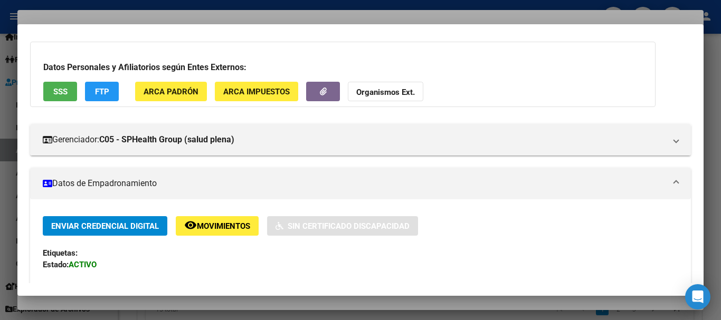
click at [389, 92] on strong "Organismos Ext." at bounding box center [385, 92] width 59 height 9
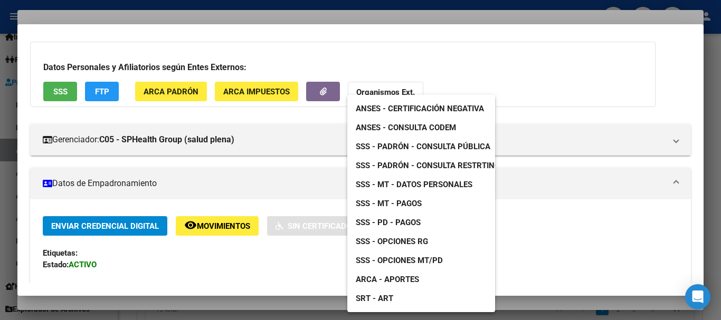
click at [404, 151] on link "SSS - Padrón - Consulta Pública" at bounding box center [422, 146] width 151 height 19
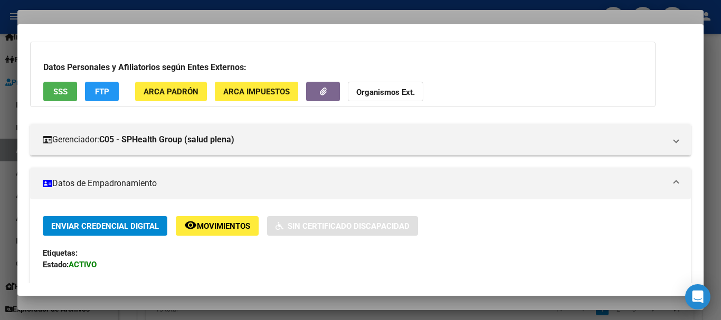
click at [402, 17] on div at bounding box center [360, 160] width 721 height 320
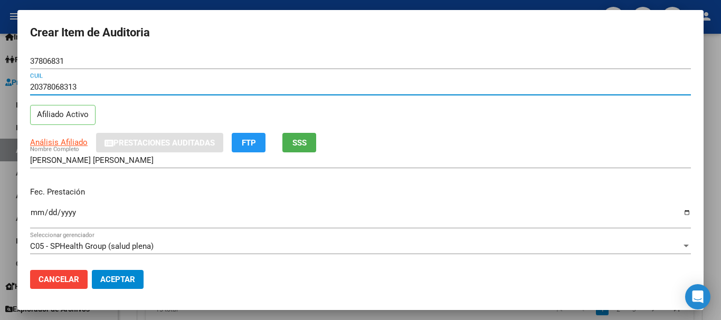
click at [571, 88] on input "20378068313" at bounding box center [360, 86] width 660 height 9
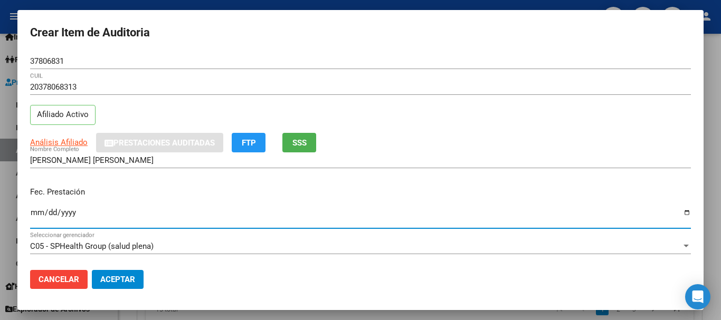
click at [260, 139] on button "FTP" at bounding box center [249, 143] width 34 height 20
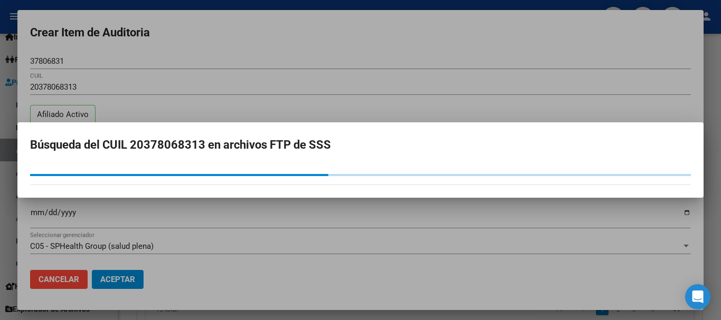
click at [384, 51] on div at bounding box center [360, 160] width 721 height 320
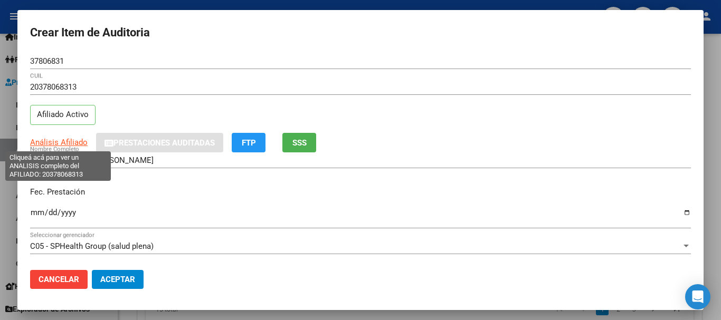
click at [53, 146] on span "Análisis Afiliado" at bounding box center [58, 142] width 57 height 9
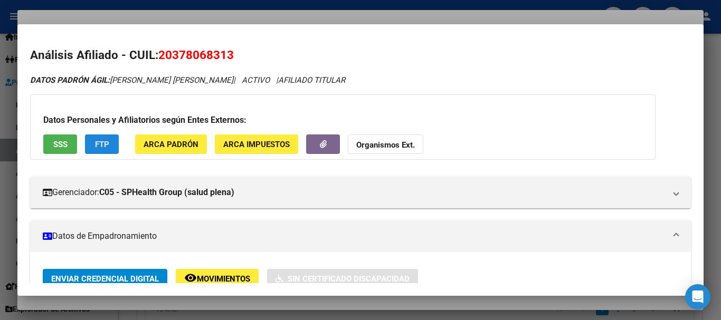
click at [100, 138] on button "FTP" at bounding box center [102, 145] width 34 height 20
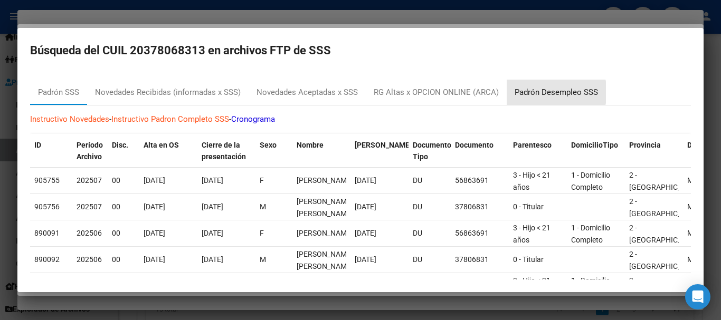
click at [550, 92] on div "Padrón Desempleo SSS" at bounding box center [555, 93] width 83 height 12
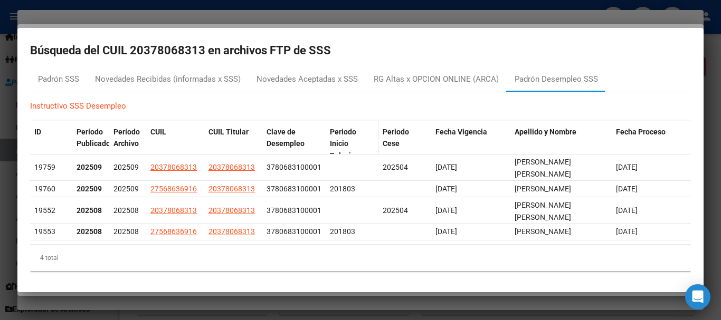
scroll to position [32, 0]
click at [296, 18] on div at bounding box center [360, 160] width 721 height 320
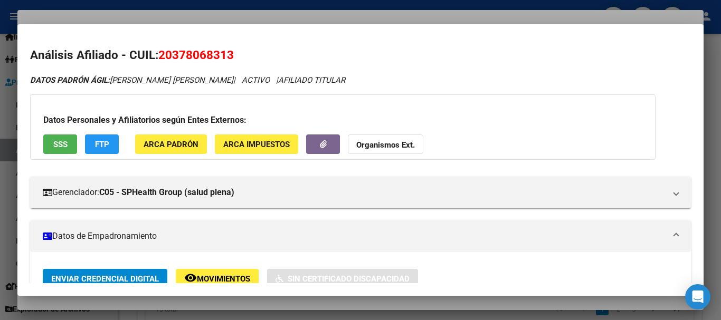
click at [99, 142] on span "FTP" at bounding box center [102, 144] width 14 height 9
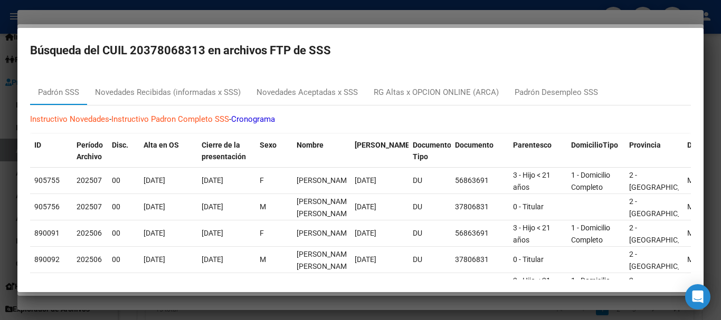
click at [280, 20] on div at bounding box center [360, 160] width 721 height 320
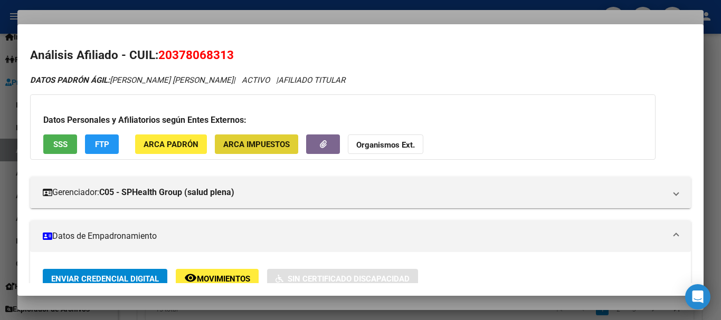
click at [362, 14] on div at bounding box center [360, 160] width 721 height 320
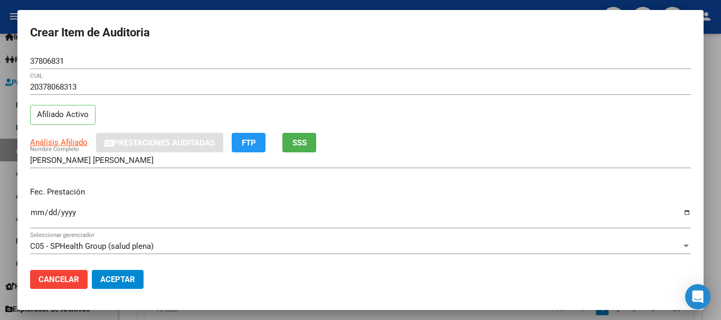
drag, startPoint x: 560, startPoint y: 157, endPoint x: 565, endPoint y: 181, distance: 24.7
click at [565, 177] on div "MALDONADO MIGUEL ANGEL Nombre Completo" at bounding box center [360, 165] width 660 height 26
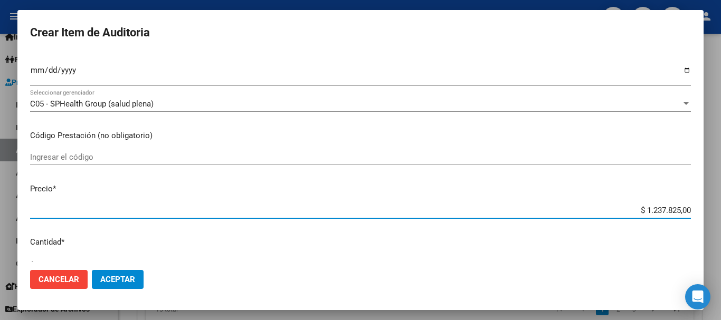
type input "$ 0,08"
type input "$ 0,81"
type input "$ 8,15"
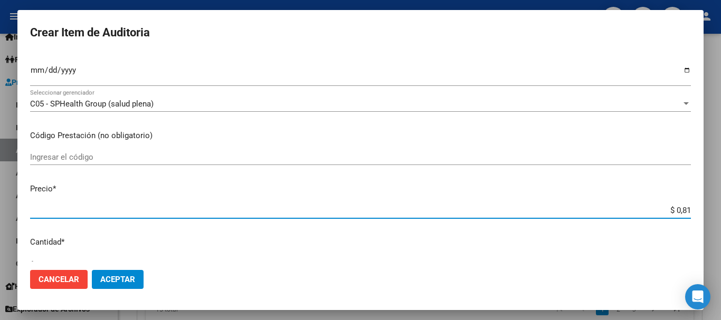
type input "$ 8,15"
type input "$ 81,54"
type input "$ 815,47"
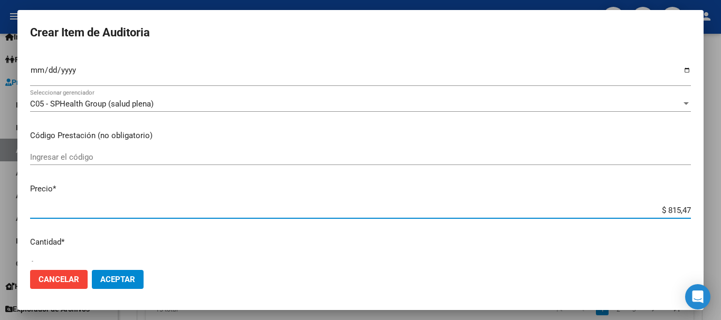
type input "$ 81,54"
type input "$ 815,48"
type input "$ 8.154,80"
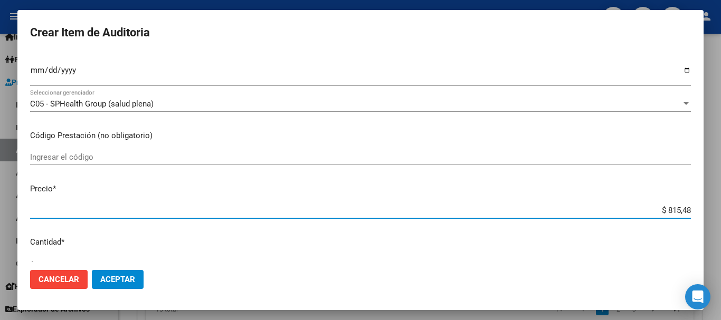
type input "$ 8.154,80"
type input "$ 81.548,00"
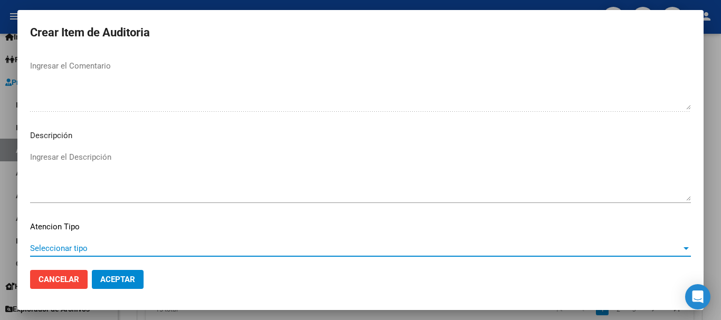
scroll to position [742, 0]
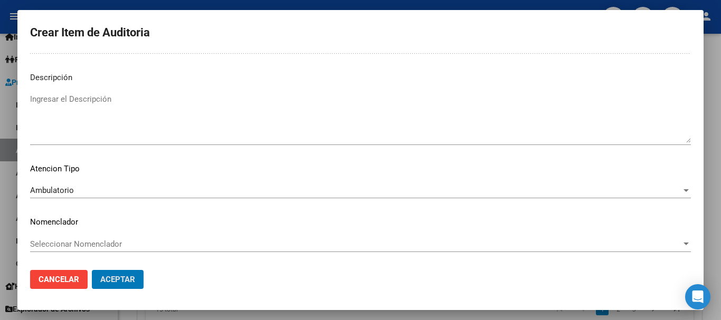
click at [92, 270] on button "Aceptar" at bounding box center [118, 279] width 52 height 19
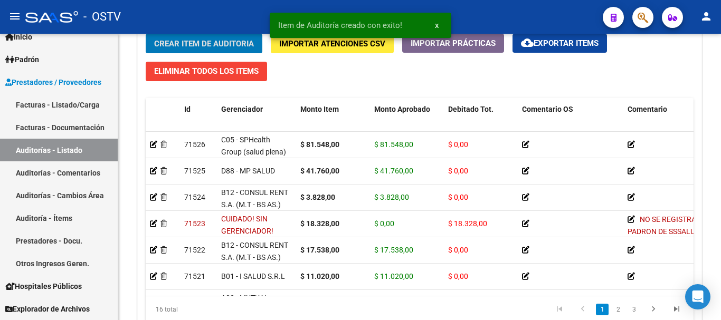
click at [146, 34] on button "Crear Item de Auditoria" at bounding box center [204, 44] width 117 height 20
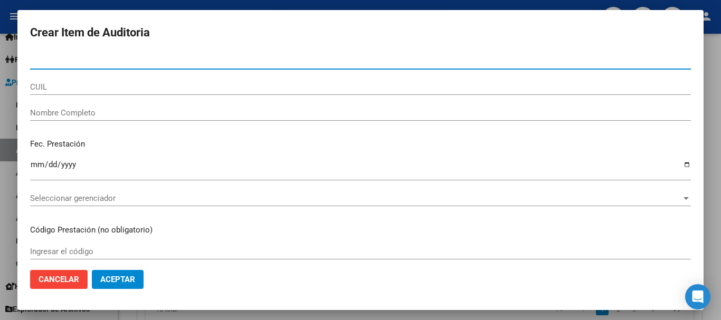
paste input "5315926"
type input "5315926"
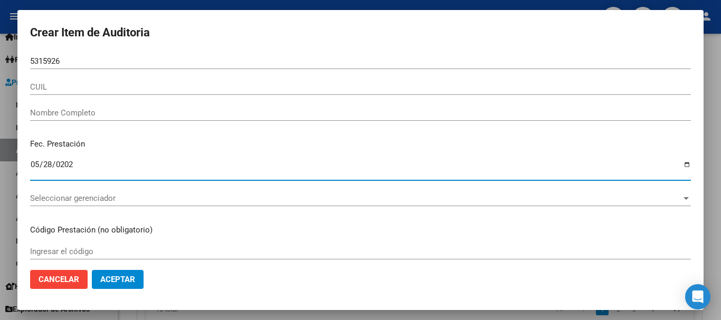
type input "2025-05-28"
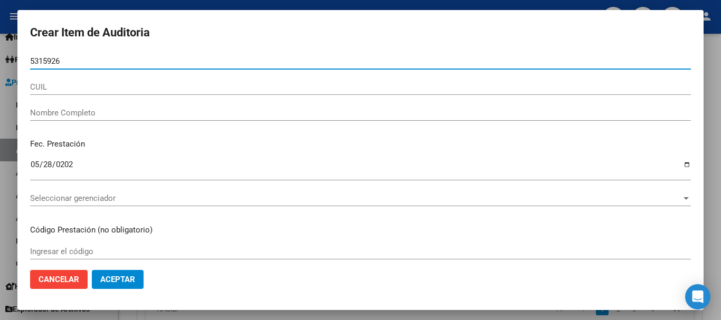
type input "05315926"
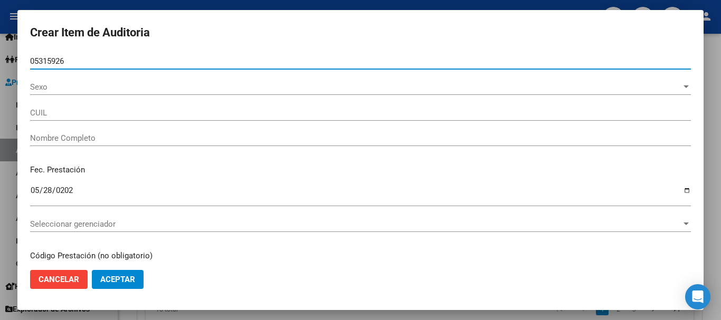
type input "27053159260"
type input "QUIROGA ELDA NOEMI"
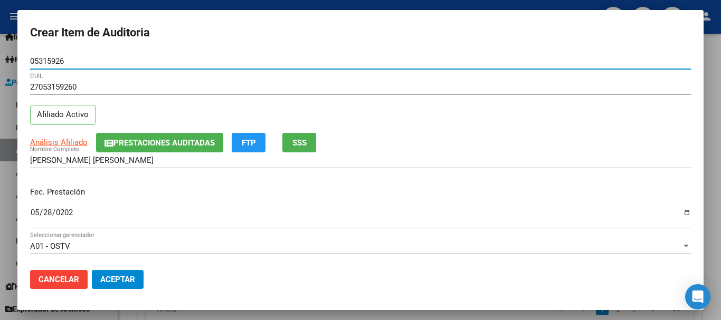
type input "05315926"
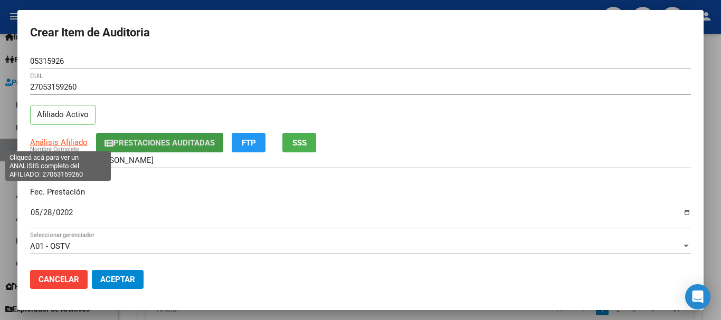
click at [60, 139] on span "Análisis Afiliado" at bounding box center [58, 142] width 57 height 9
type textarea "27053159260"
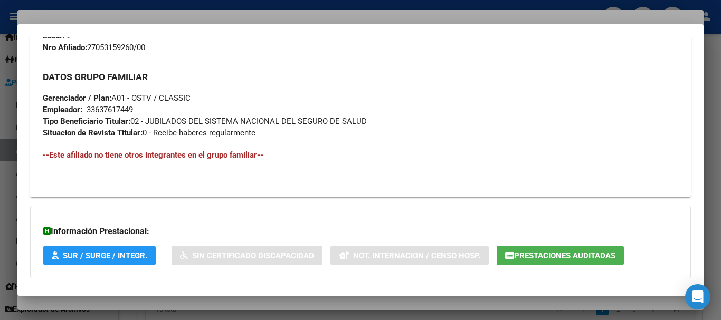
scroll to position [544, 0]
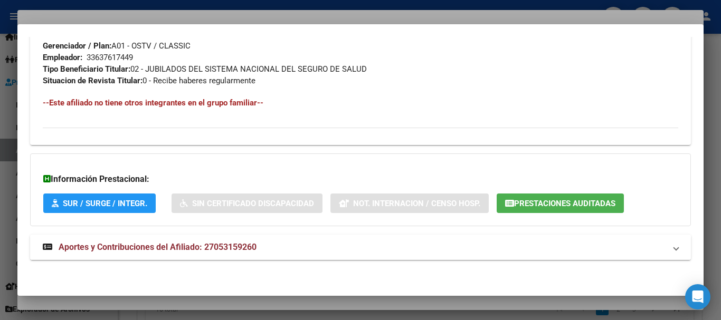
click at [233, 242] on span "Aportes y Contribuciones del Afiliado: 27053159260" at bounding box center [158, 247] width 198 height 10
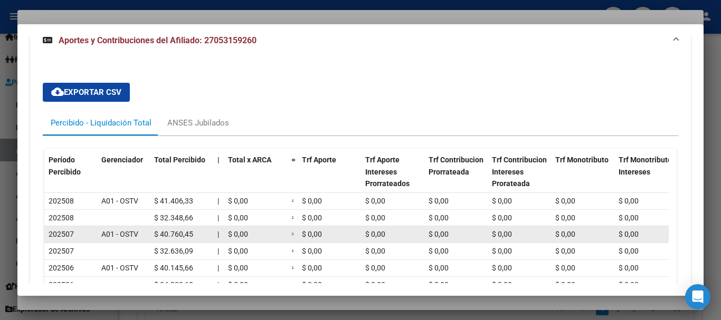
scroll to position [779, 0]
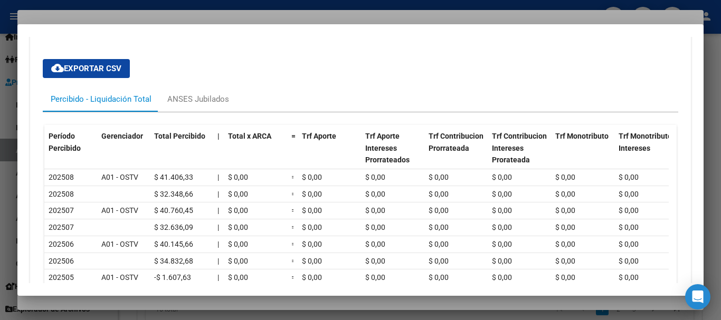
click at [247, 14] on div at bounding box center [360, 160] width 721 height 320
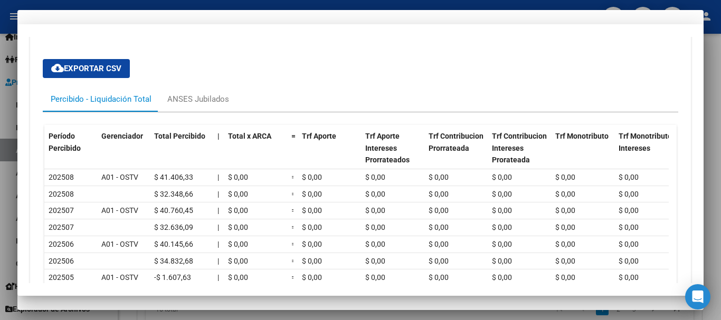
drag, startPoint x: 455, startPoint y: 70, endPoint x: 456, endPoint y: 77, distance: 7.6
click at [456, 76] on div "05315926 Nro Documento" at bounding box center [360, 66] width 660 height 26
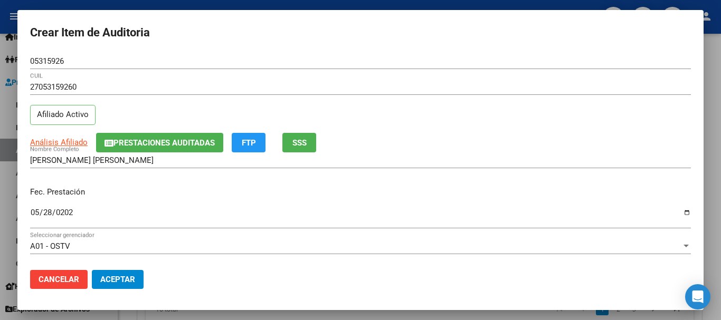
scroll to position [142, 0]
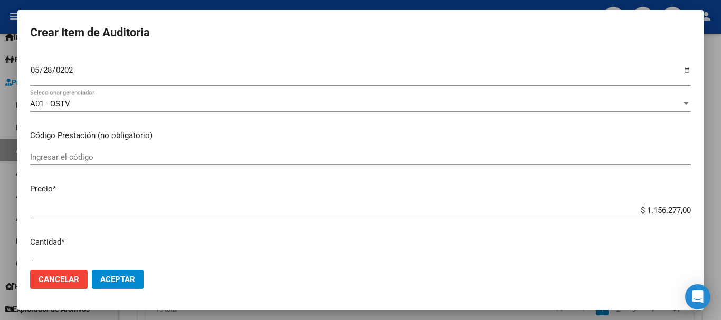
type input "$ 0,01"
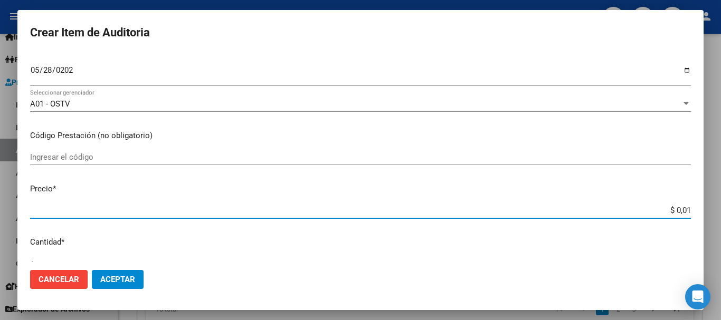
type input "$ 0,11"
type input "$ 1,10"
type input "$ 11,02"
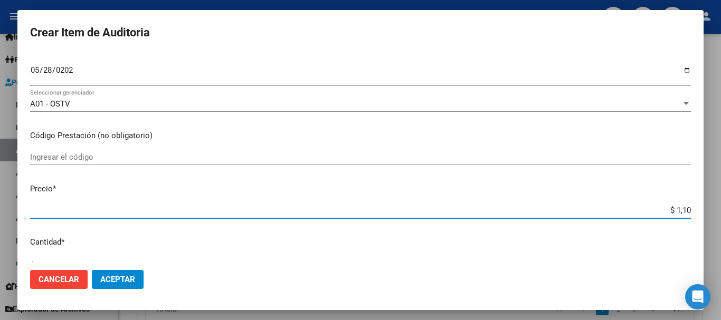
type input "$ 11,02"
type input "$ 110,20"
type input "$ 1.102,00"
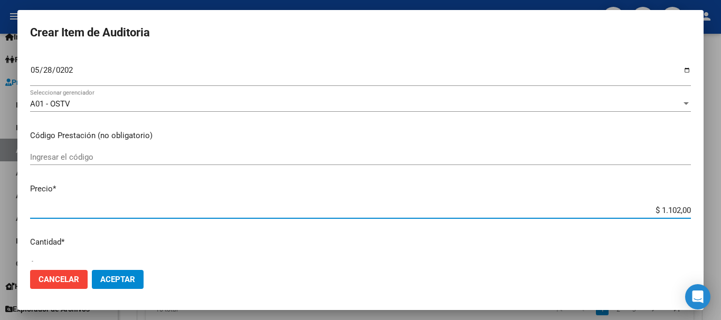
type input "$ 11.020,00"
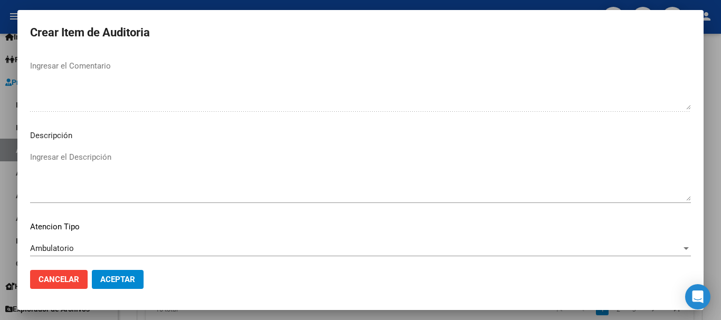
scroll to position [742, 0]
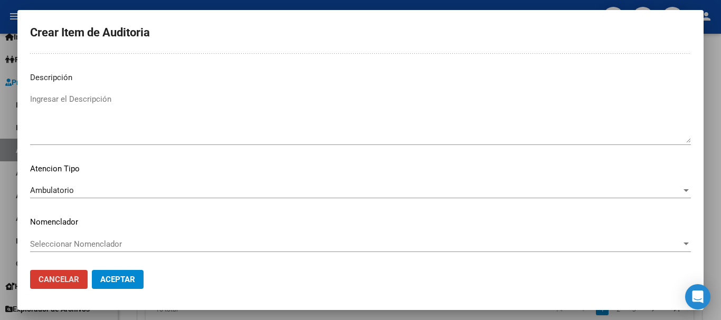
click at [92, 270] on button "Aceptar" at bounding box center [118, 279] width 52 height 19
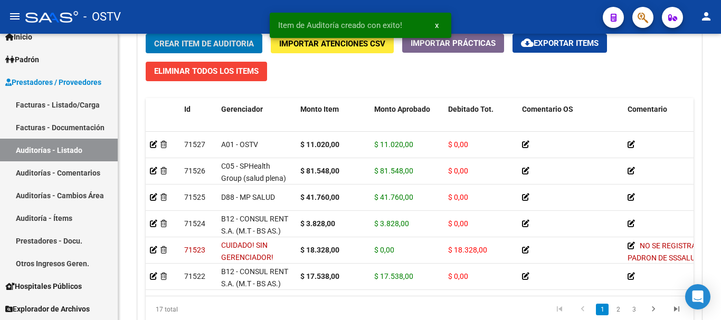
click at [146, 34] on button "Crear Item de Auditoria" at bounding box center [204, 44] width 117 height 20
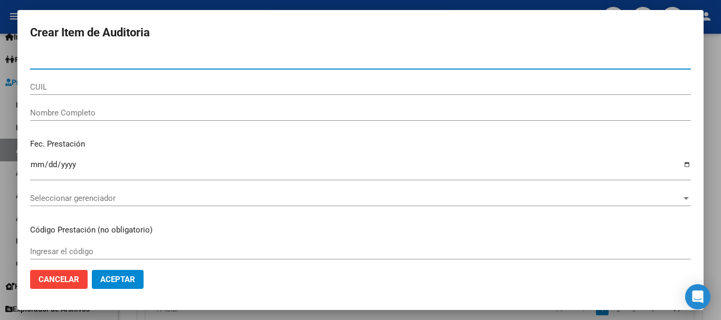
paste input "5315926"
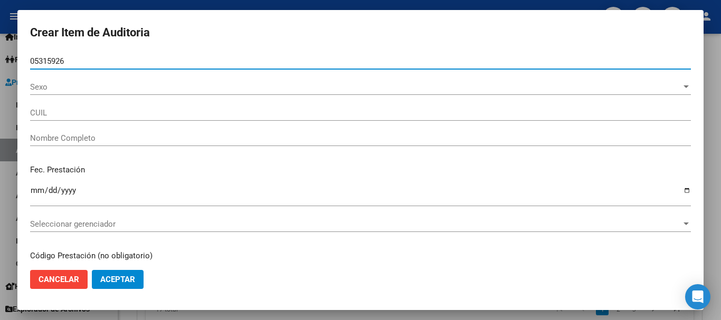
type input "05315926"
type input "27053159260"
type input "QUIROGA ELDA NOEMI"
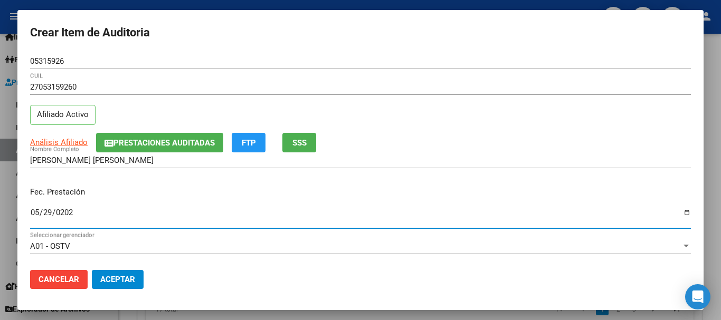
type input "2025-05-29"
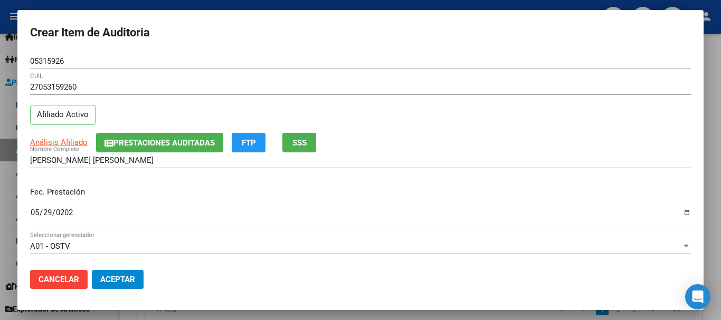
scroll to position [142, 0]
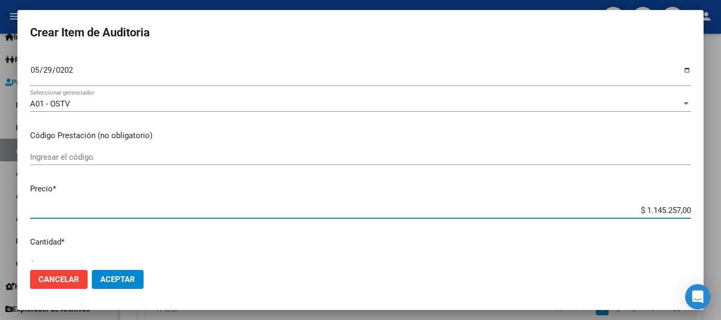
type input "$ 0,01"
type input "$ 0,11"
type input "$ 1,10"
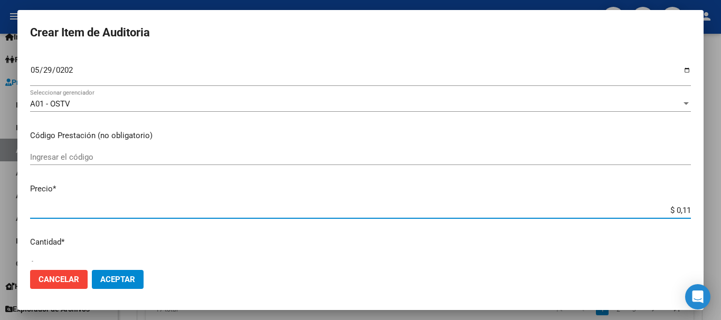
type input "$ 1,10"
type input "$ 11,02"
type input "$ 110,20"
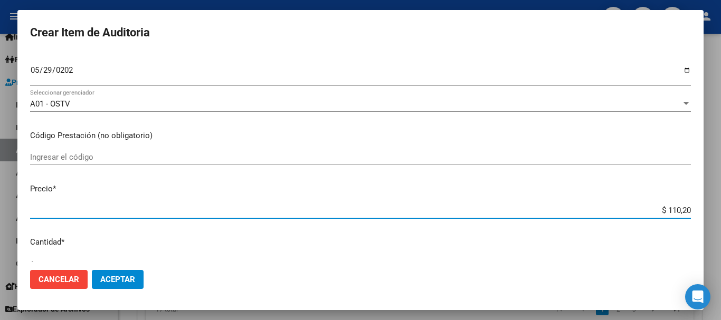
type input "$ 1.102,00"
type input "$ 11.020,00"
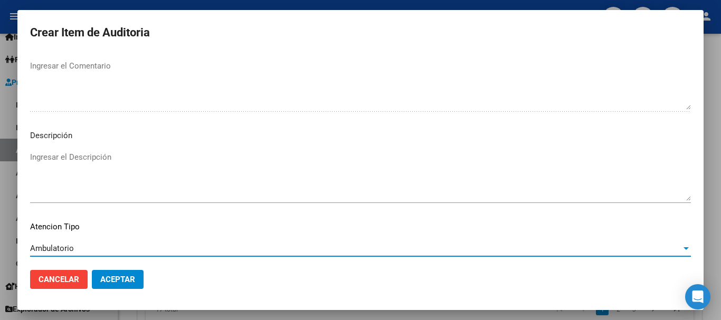
scroll to position [742, 0]
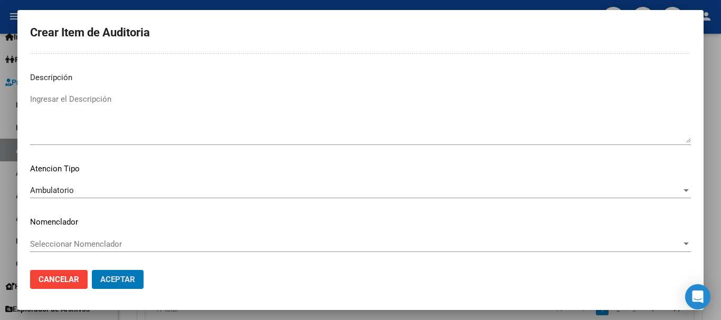
click at [92, 270] on button "Aceptar" at bounding box center [118, 279] width 52 height 19
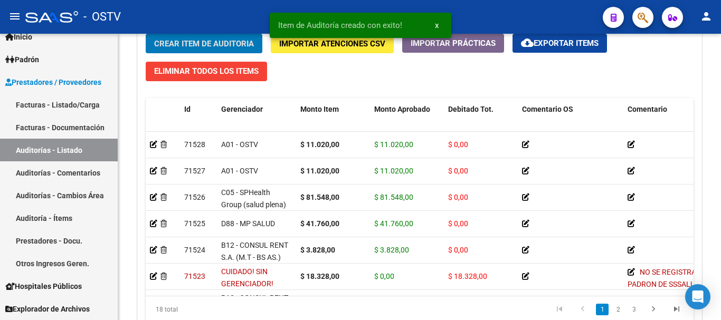
click at [146, 34] on button "Crear Item de Auditoria" at bounding box center [204, 44] width 117 height 20
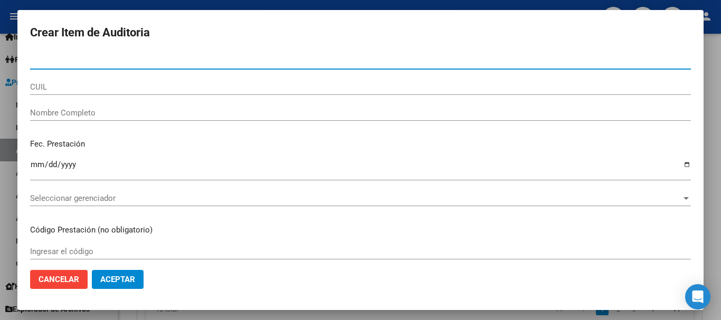
paste input "5315926"
type input "5315926"
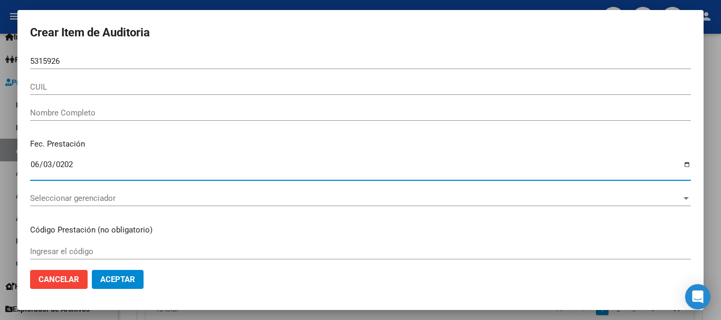
type input "2025-06-03"
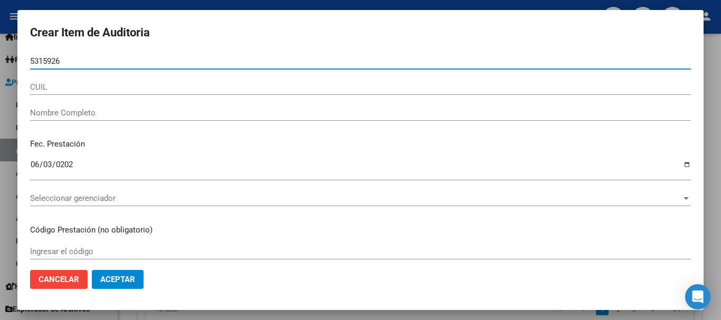
click at [34, 62] on input "5315926" at bounding box center [360, 60] width 660 height 9
type input "05315926"
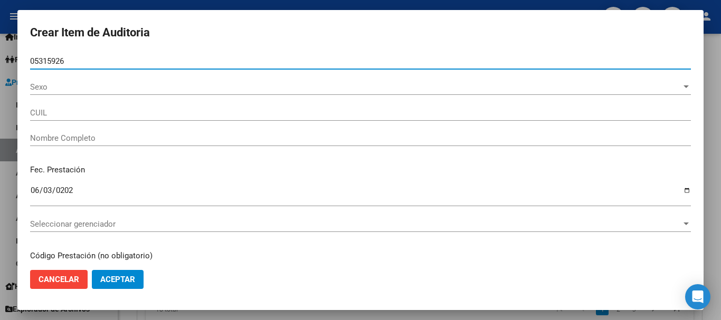
type input "27053159260"
type input "QUIROGA ELDA NOEMI"
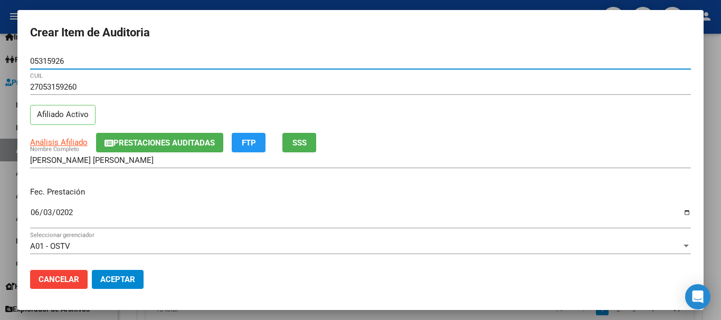
type input "05315926"
click at [146, 140] on span "Prestaciones Auditadas" at bounding box center [163, 142] width 101 height 9
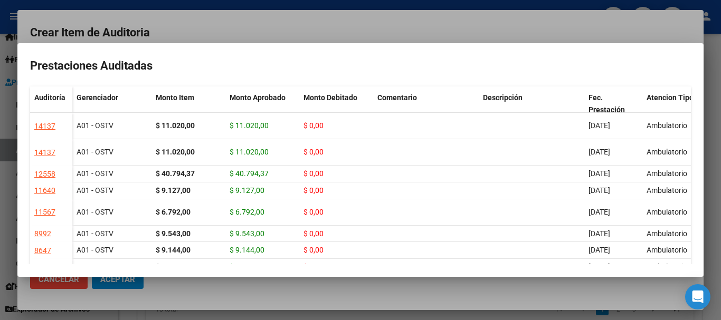
drag, startPoint x: 318, startPoint y: 43, endPoint x: 344, endPoint y: 50, distance: 27.8
click at [319, 42] on div at bounding box center [360, 160] width 721 height 320
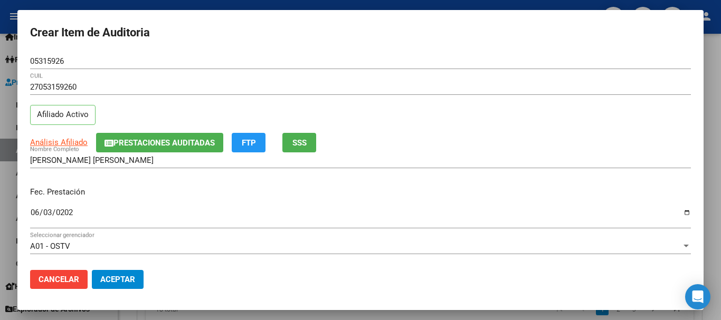
click at [471, 97] on div "27053159260 CUIL" at bounding box center [360, 92] width 660 height 26
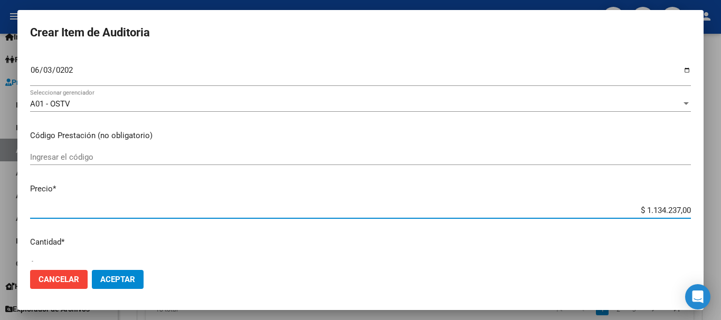
type input "$ 0,01"
type input "$ 0,18"
type input "$ 1,83"
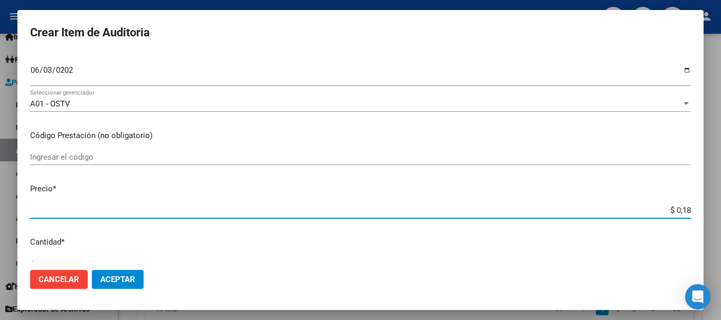
type input "$ 1,83"
type input "$ 18,32"
type input "$ 183,28"
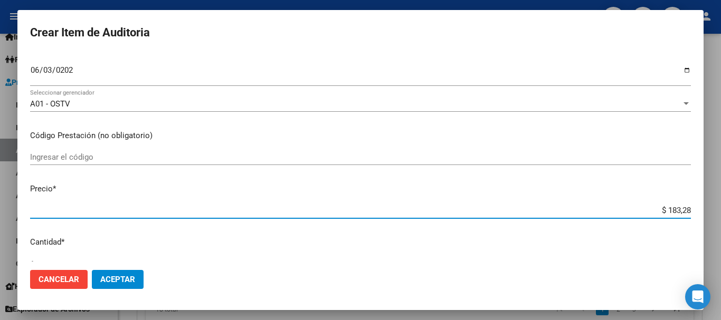
type input "$ 1.832,80"
type input "$ 18.328,00"
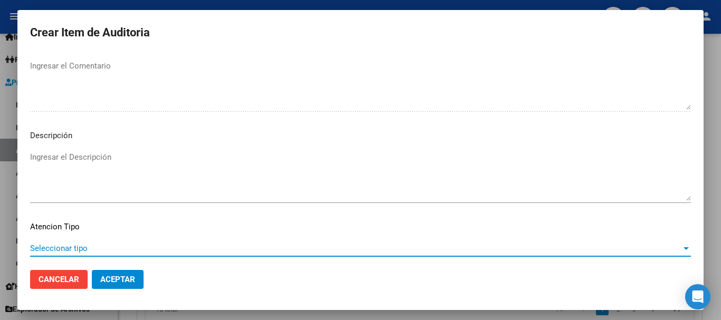
scroll to position [742, 0]
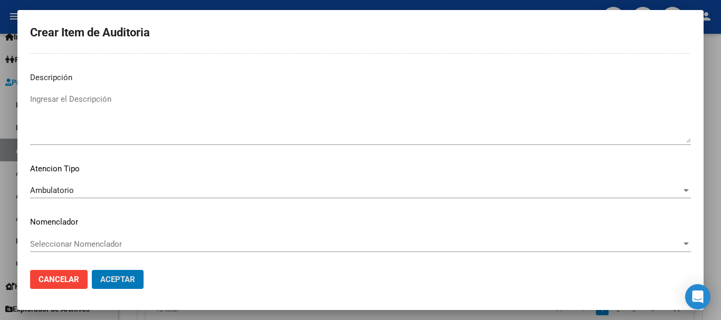
click at [92, 270] on button "Aceptar" at bounding box center [118, 279] width 52 height 19
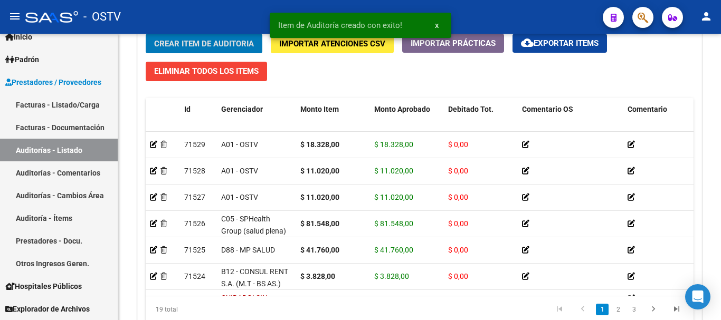
click at [146, 34] on button "Crear Item de Auditoria" at bounding box center [204, 44] width 117 height 20
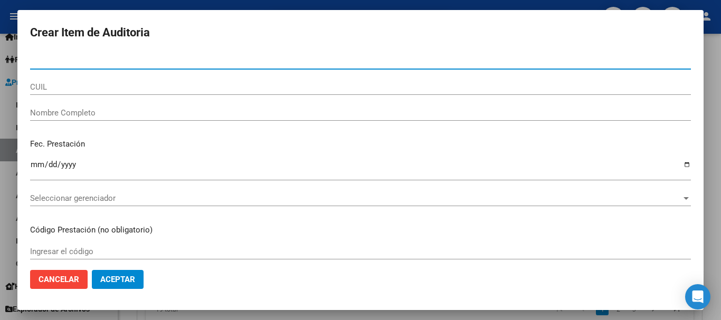
paste input "37806831"
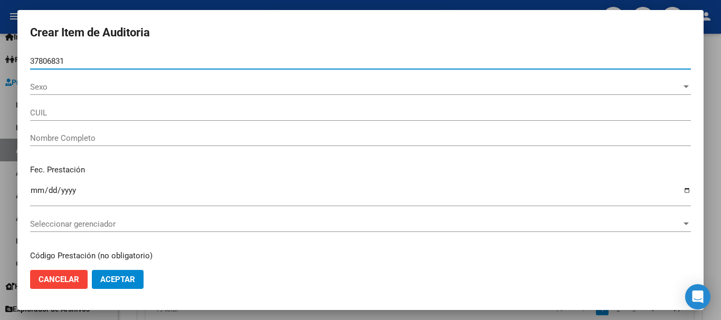
type input "37806831"
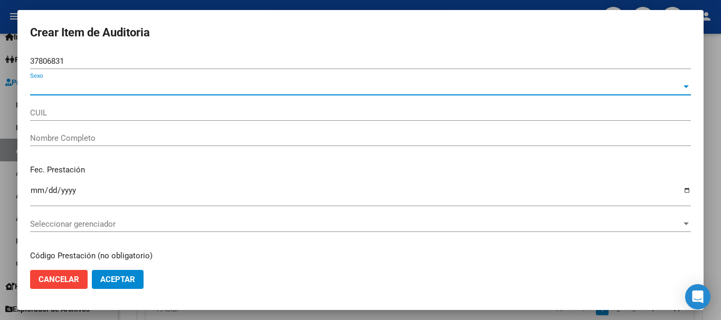
type input "20378068313"
type input "MALDONADO MIGUEL ANGEL"
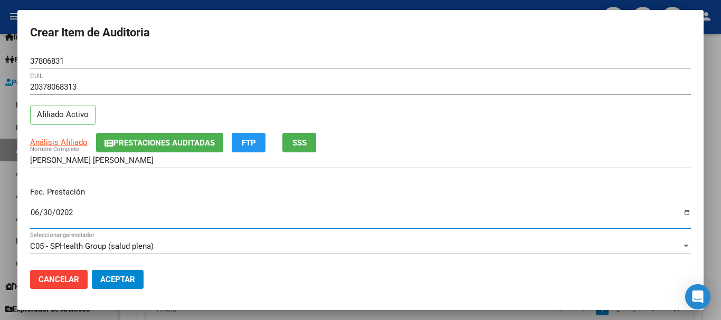
type input "2025-06-30"
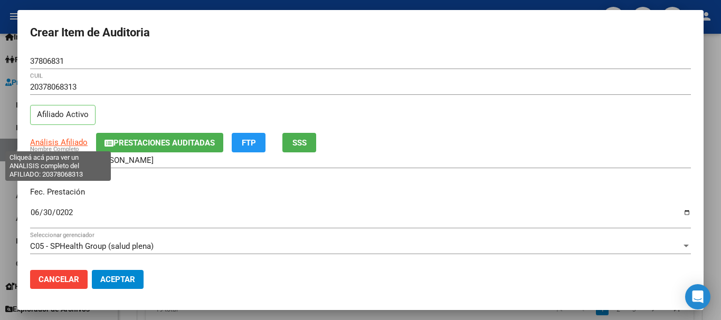
click at [73, 140] on span "Análisis Afiliado" at bounding box center [58, 142] width 57 height 9
type textarea "20378068313"
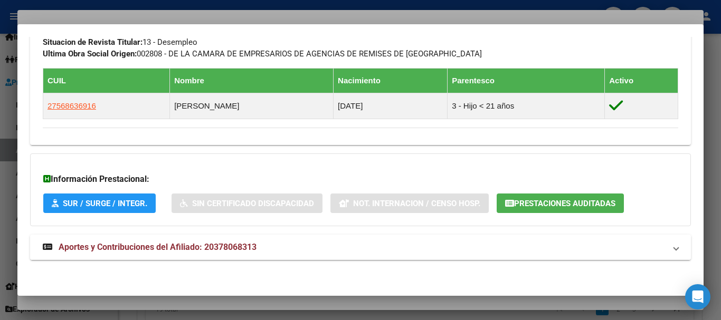
click at [256, 250] on span "Aportes y Contribuciones del Afiliado: 20378068313" at bounding box center [158, 247] width 198 height 10
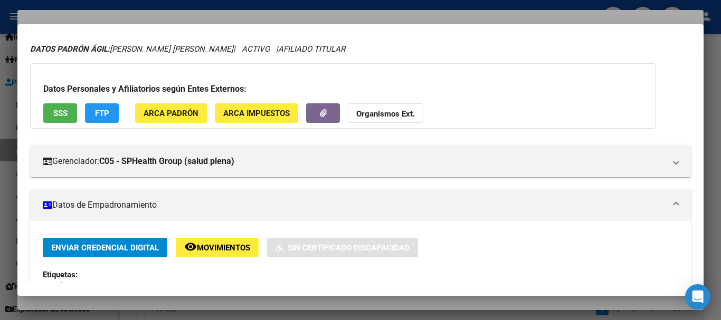
scroll to position [0, 0]
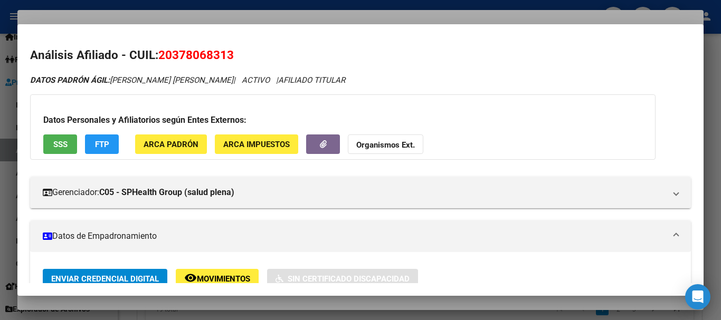
click at [92, 141] on button "FTP" at bounding box center [102, 145] width 34 height 20
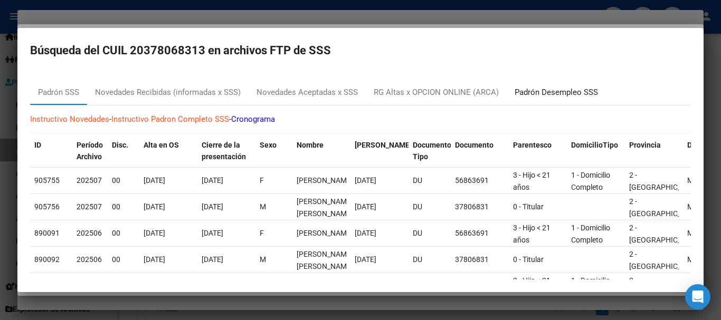
drag, startPoint x: 576, startPoint y: 83, endPoint x: 576, endPoint y: 92, distance: 8.4
click at [576, 85] on div "Padrón Desempleo SSS" at bounding box center [555, 92] width 99 height 25
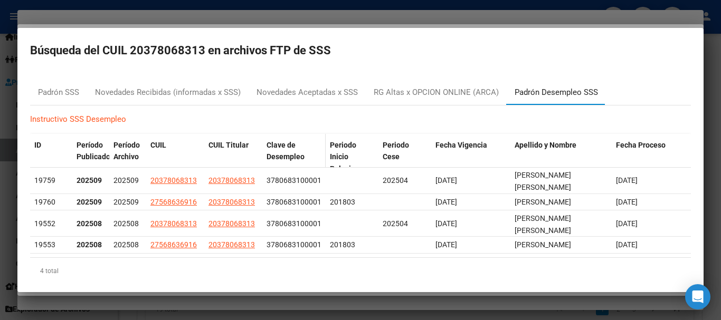
scroll to position [32, 0]
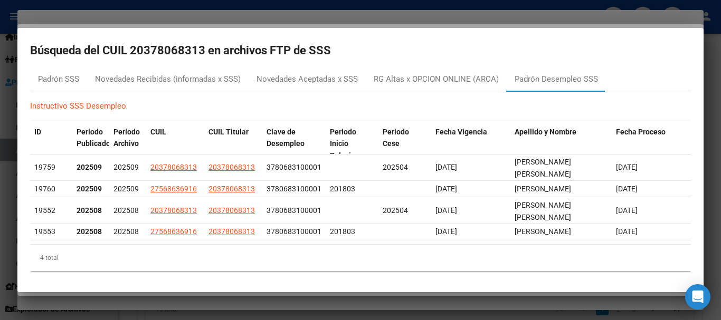
click at [205, 21] on div at bounding box center [360, 160] width 721 height 320
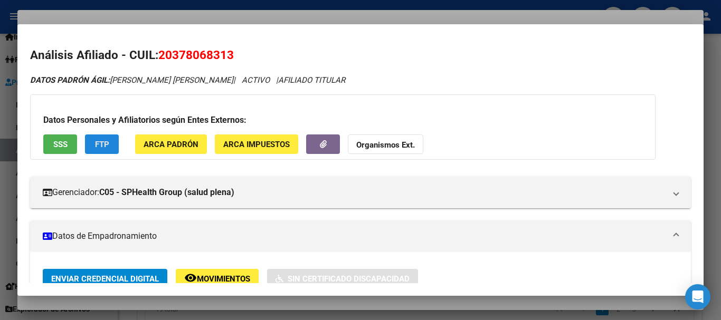
click at [103, 146] on span "FTP" at bounding box center [102, 144] width 14 height 9
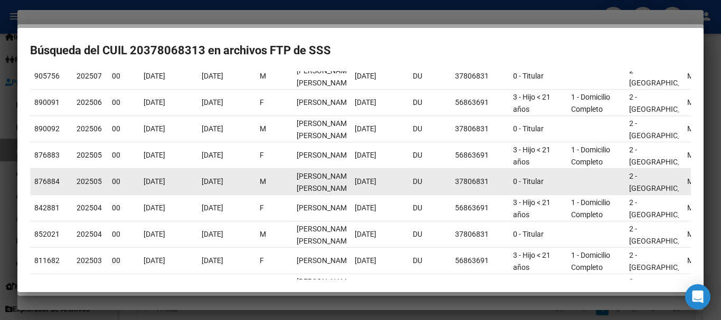
scroll to position [93, 0]
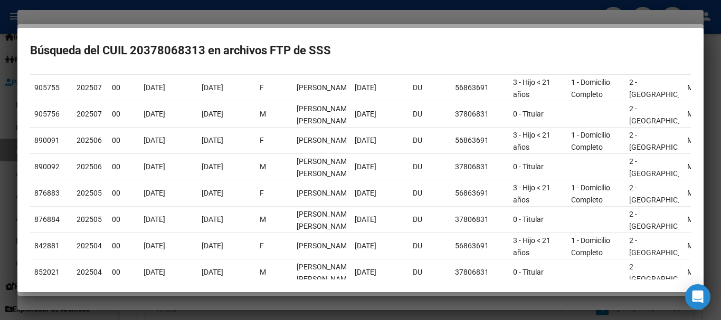
click at [271, 21] on div at bounding box center [360, 160] width 721 height 320
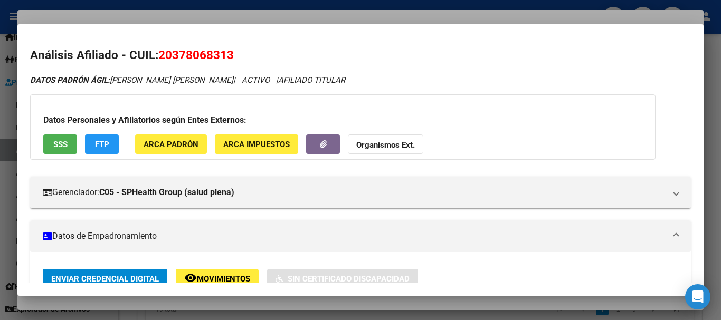
click at [407, 15] on div at bounding box center [360, 160] width 721 height 320
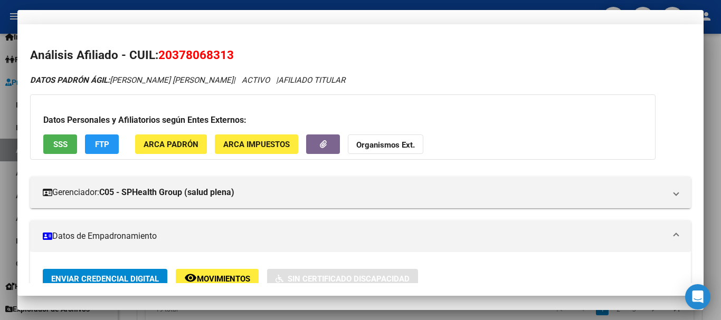
click at [617, 160] on mat-dialog-content "37806831 Nro Documento 20378068313 CUIL Afiliado Activo Análisis Afiliado Prest…" at bounding box center [360, 157] width 686 height 208
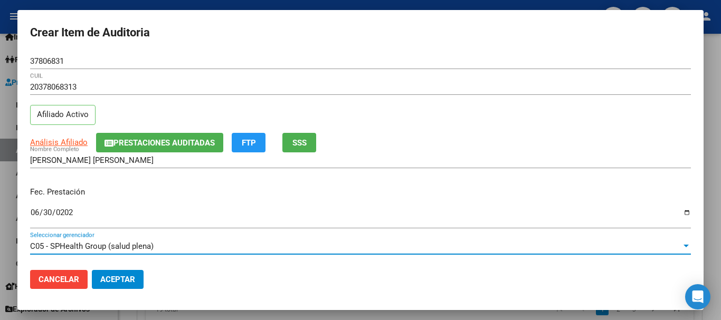
scroll to position [142, 0]
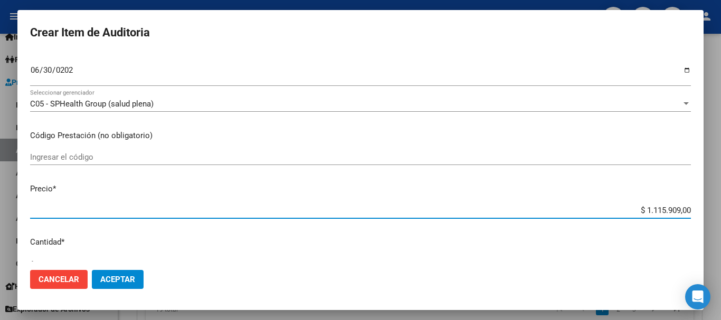
type input "$ 0,05"
type input "$ 0,56"
type input "$ 5,63"
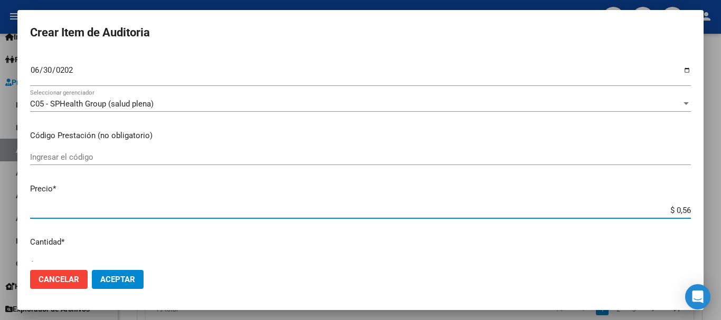
type input "$ 5,63"
type input "$ 56,37"
type input "$ 563,76"
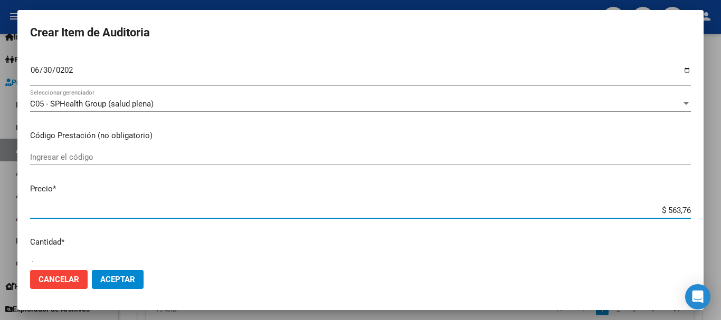
type input "$ 5.637,60"
type input "$ 56.376,00"
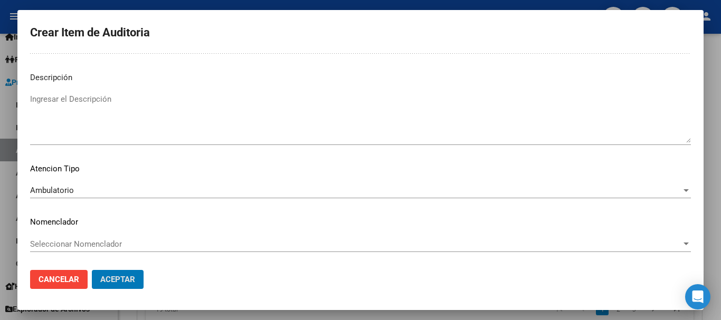
scroll to position [0, 0]
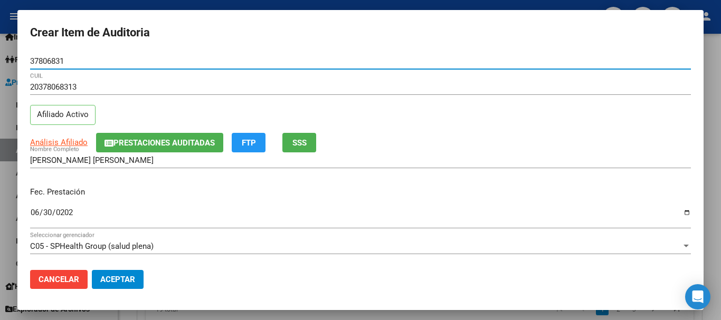
click at [92, 270] on button "Aceptar" at bounding box center [118, 279] width 52 height 19
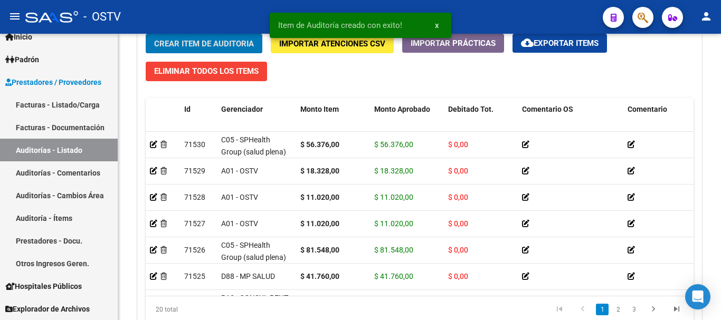
click at [146, 34] on button "Crear Item de Auditoria" at bounding box center [204, 44] width 117 height 20
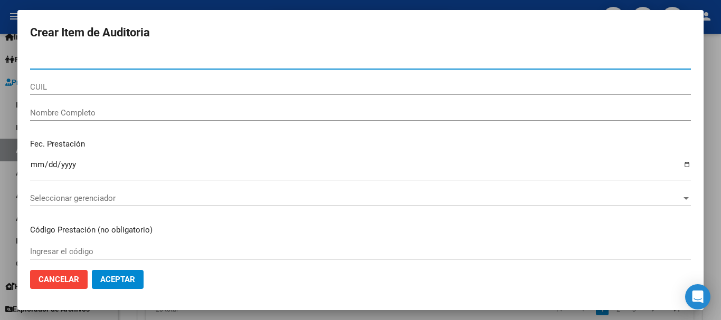
paste input "70068093"
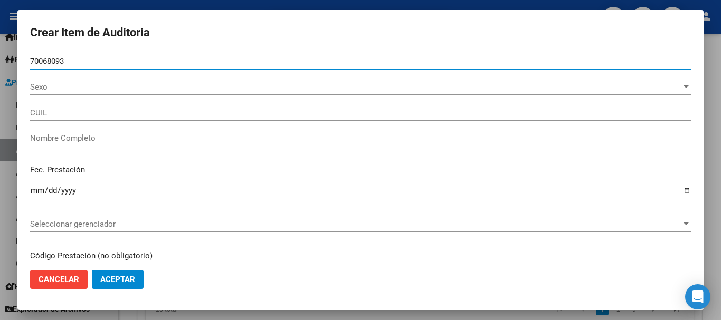
type input "70068093"
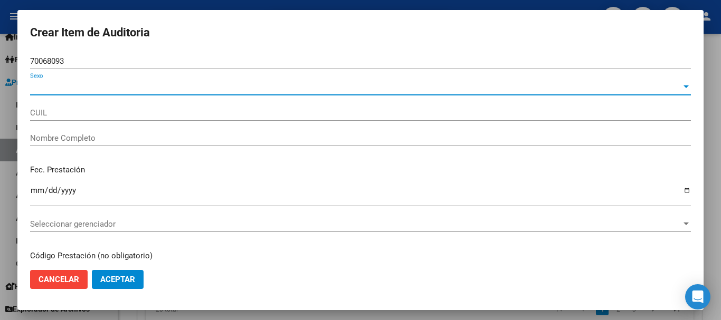
type input "20700680933"
type input "LESCANO KONRADI SOFIA PILAR -"
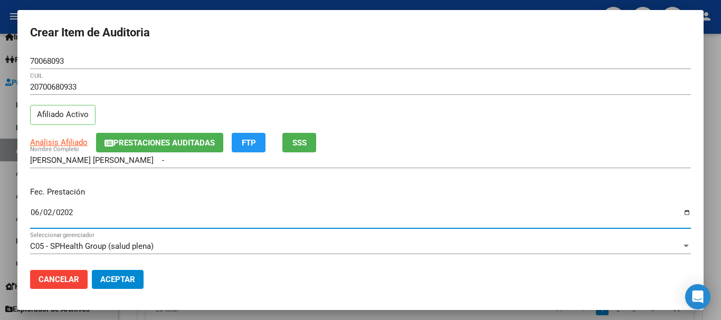
type input "2025-06-02"
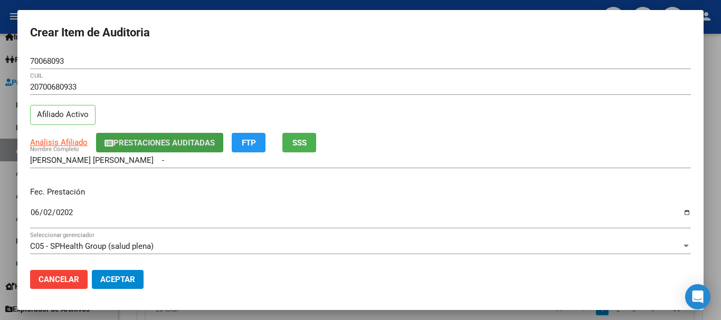
click at [139, 140] on span "Prestaciones Auditadas" at bounding box center [163, 142] width 101 height 9
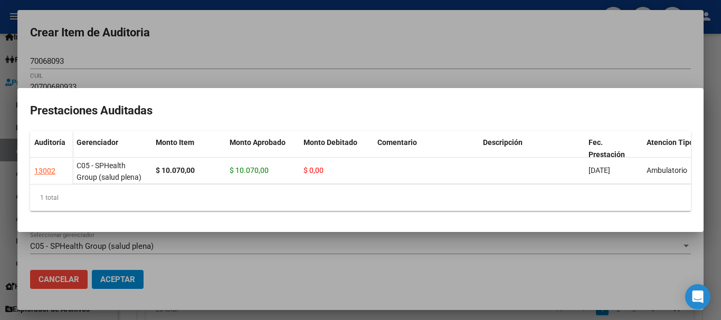
click at [229, 47] on div at bounding box center [360, 160] width 721 height 320
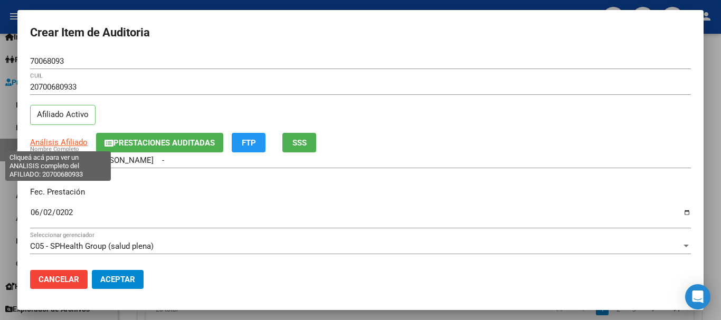
click at [56, 139] on span "Análisis Afiliado" at bounding box center [58, 142] width 57 height 9
type textarea "20700680933"
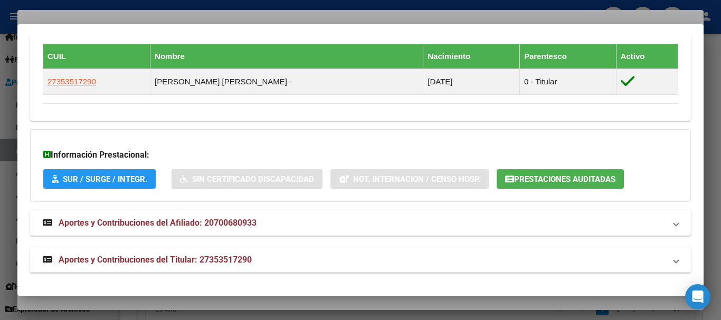
scroll to position [596, 0]
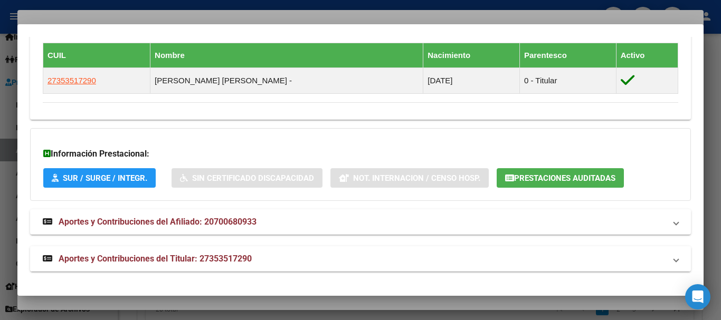
click at [239, 263] on span "Aportes y Contribuciones del Titular: 27353517290" at bounding box center [155, 259] width 193 height 10
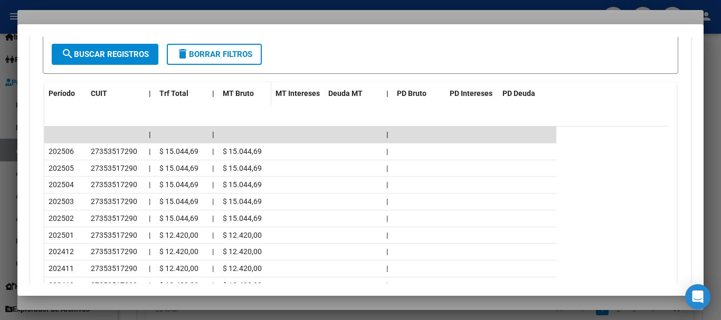
scroll to position [1018, 0]
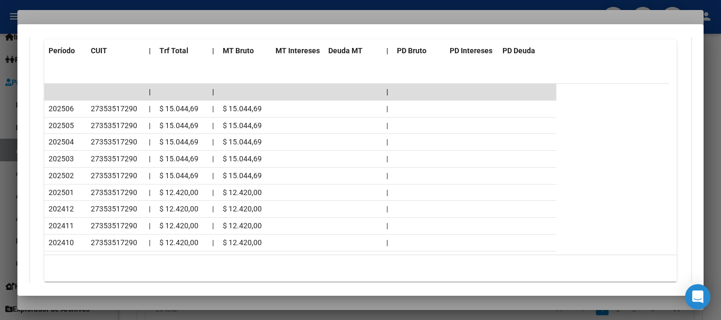
click at [164, 14] on div at bounding box center [360, 160] width 721 height 320
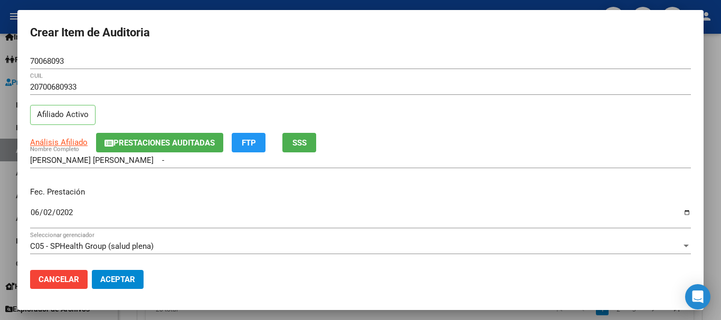
click at [447, 197] on p "Fec. Prestación" at bounding box center [360, 192] width 660 height 12
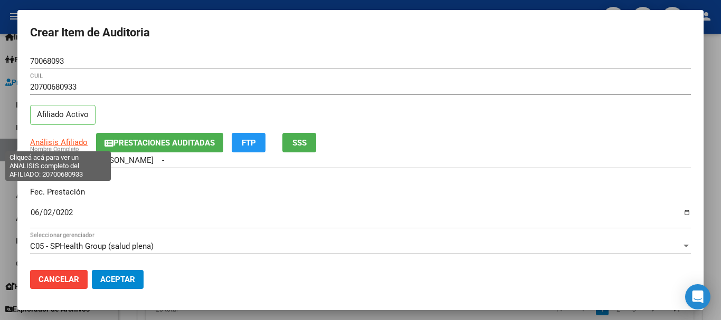
click at [57, 141] on span "Análisis Afiliado" at bounding box center [58, 142] width 57 height 9
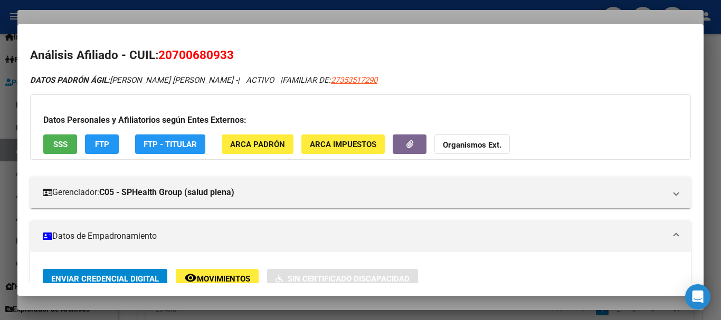
click at [455, 139] on button "Organismos Ext." at bounding box center [471, 145] width 75 height 20
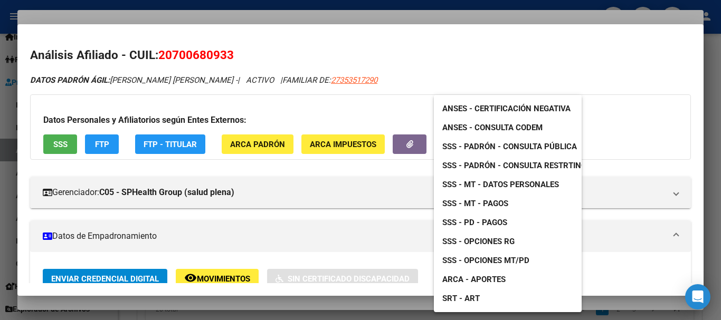
click at [373, 84] on div at bounding box center [360, 160] width 721 height 320
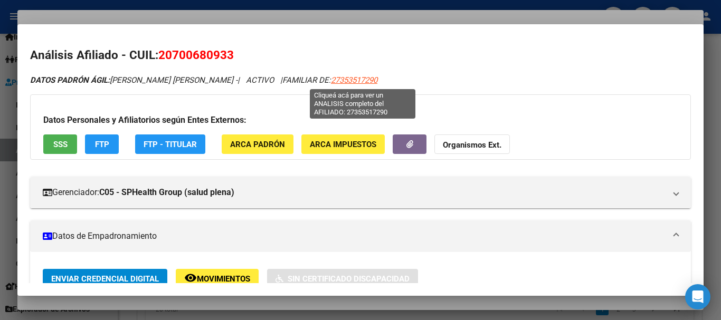
click at [371, 81] on span "27353517290" at bounding box center [354, 79] width 46 height 9
type textarea "27353517290"
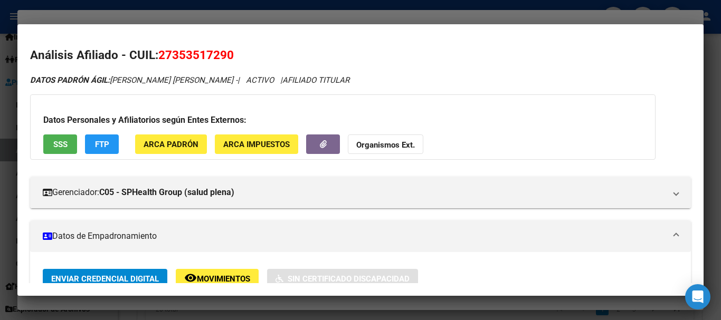
click at [394, 138] on button "Organismos Ext." at bounding box center [385, 145] width 75 height 20
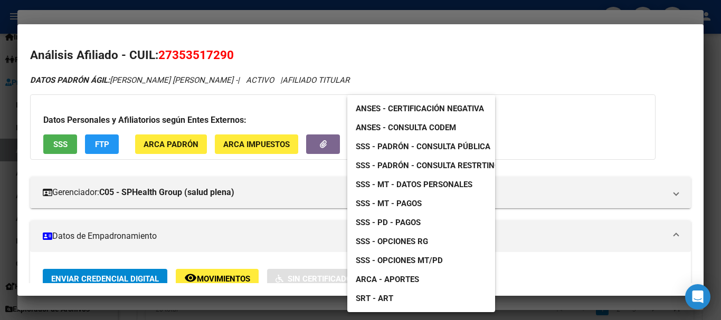
click at [432, 185] on span "SSS - MT - Datos Personales" at bounding box center [414, 184] width 117 height 9
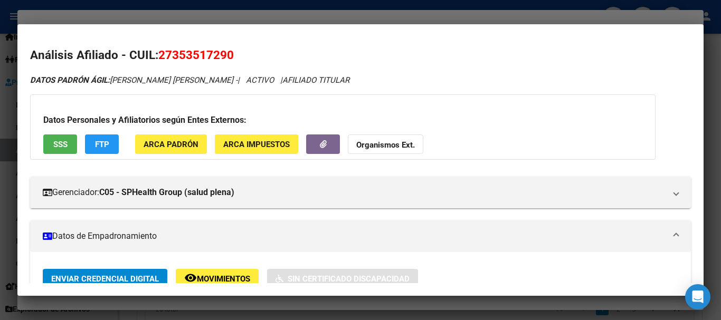
click at [314, 15] on div at bounding box center [360, 160] width 721 height 320
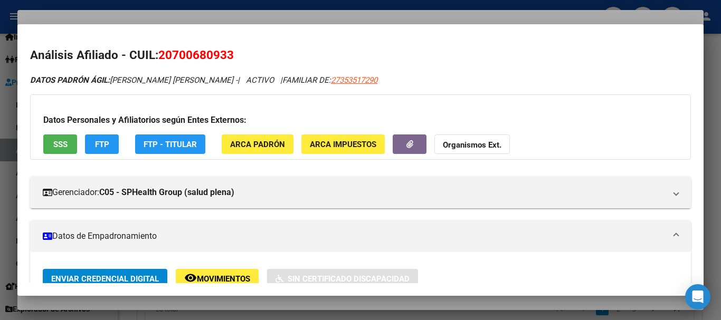
click at [405, 50] on h2 "Análisis Afiliado - CUIL: 20700680933" at bounding box center [360, 55] width 660 height 18
click at [370, 18] on div at bounding box center [360, 160] width 721 height 320
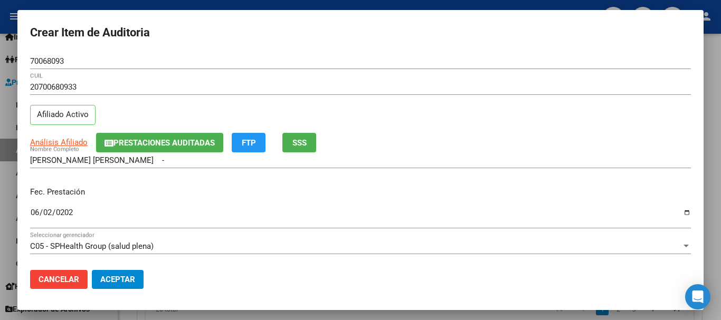
click at [465, 89] on input "20700680933" at bounding box center [360, 86] width 660 height 9
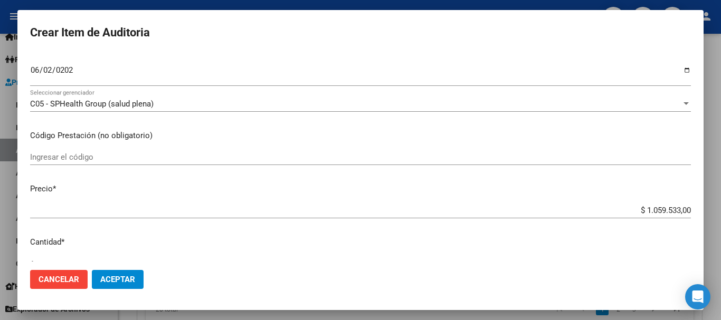
type input "$ 0,01"
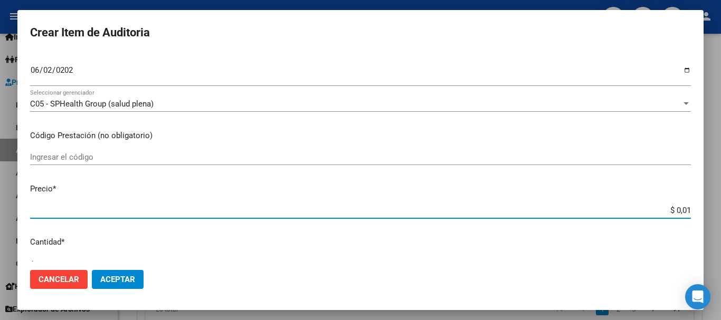
type input "$ 0,11"
type input "$ 1,10"
type input "$ 11,02"
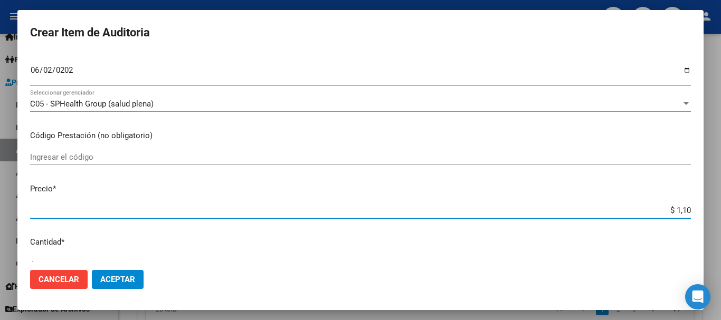
type input "$ 11,02"
type input "$ 110,20"
type input "$ 1.102,00"
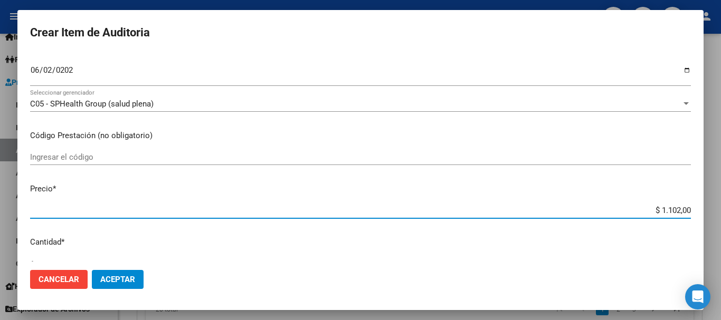
type input "$ 11.020,00"
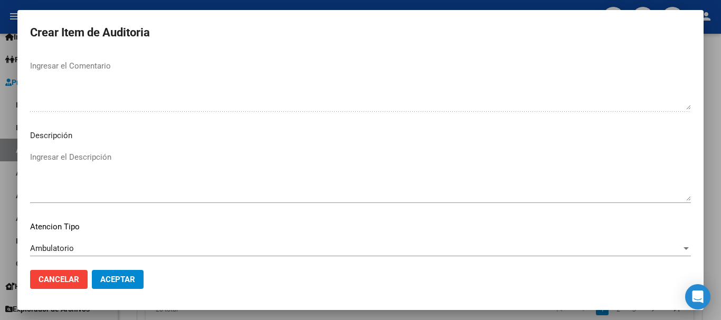
scroll to position [742, 0]
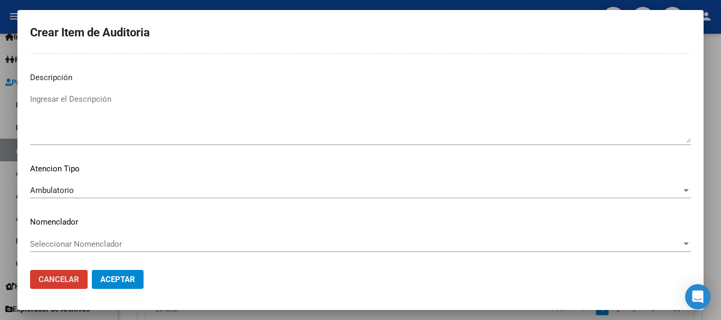
click at [92, 270] on button "Aceptar" at bounding box center [118, 279] width 52 height 19
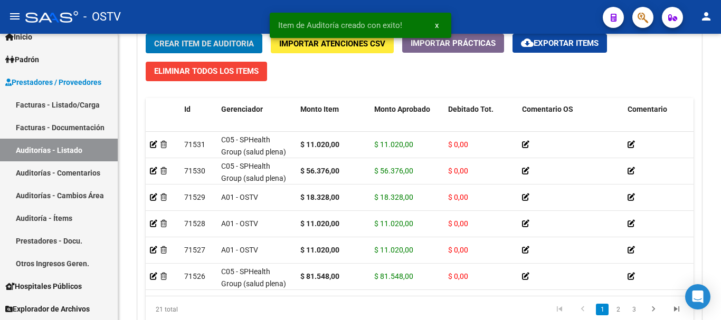
click at [146, 34] on button "Crear Item de Auditoria" at bounding box center [204, 44] width 117 height 20
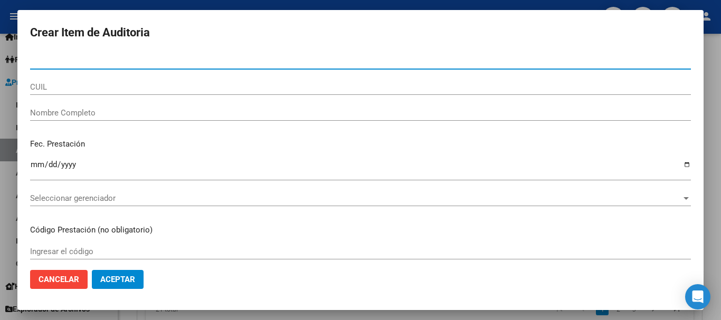
paste input "48593605"
type input "48593605"
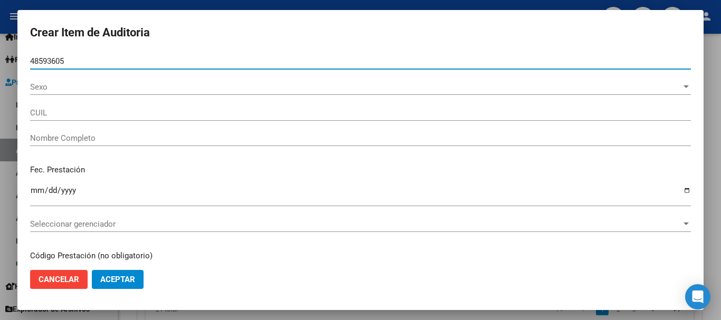
type input "27485936055"
type input "GUARNACCIA WILLIAMS JAZMIN KIARA"
type input "48593605"
